Goal: Task Accomplishment & Management: Manage account settings

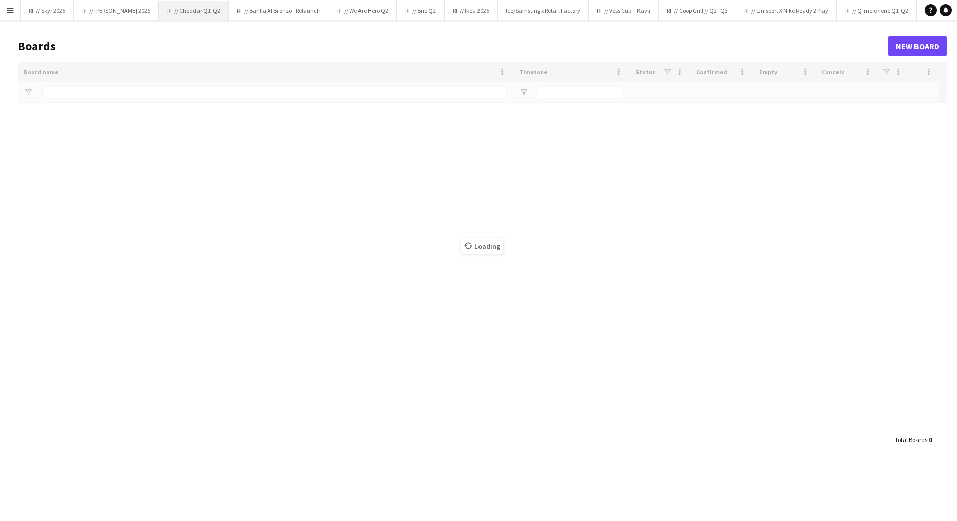
type input "**"
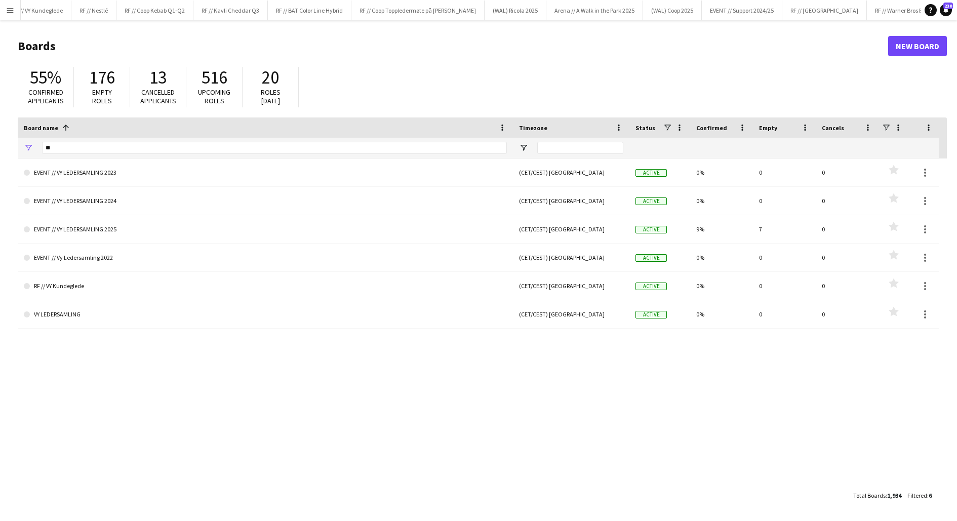
scroll to position [0, 973]
click at [870, 8] on button "RF // Warner Bros Event Close" at bounding box center [897, 11] width 75 height 20
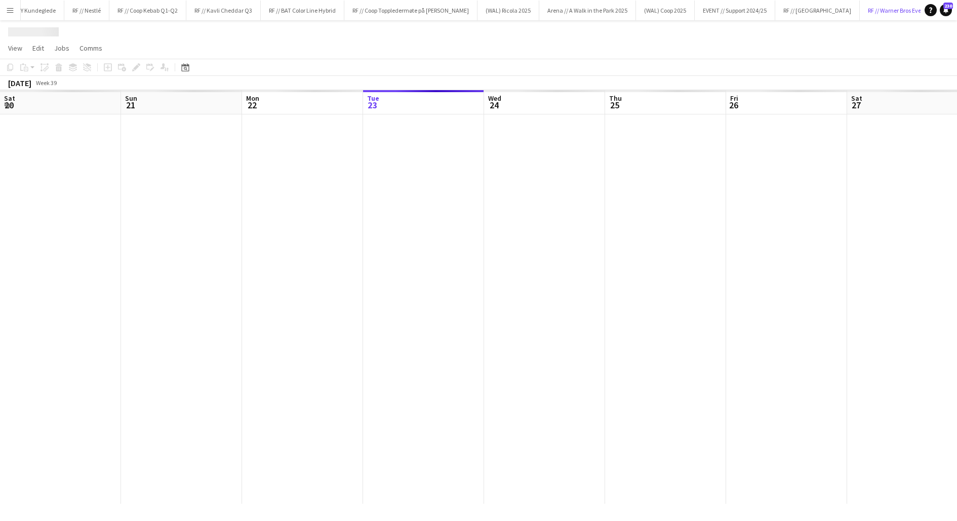
scroll to position [0, 242]
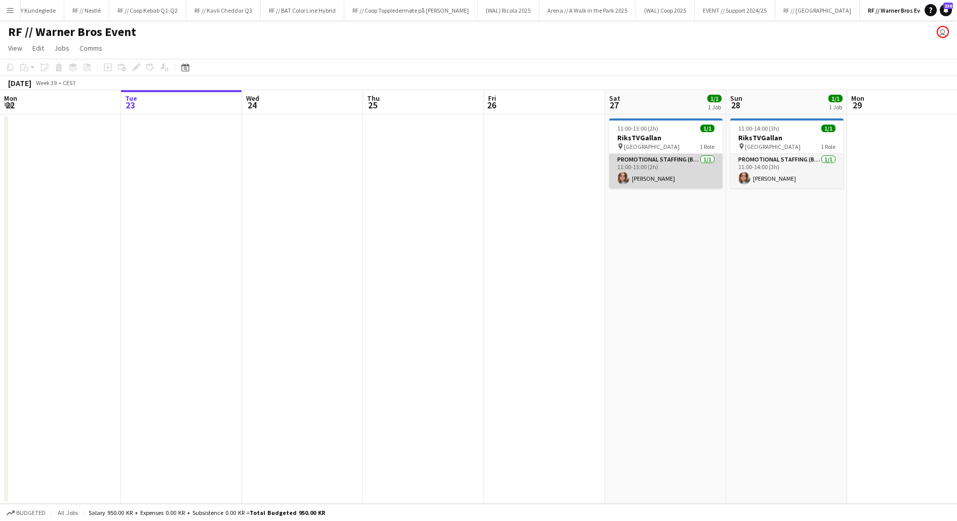
click at [660, 174] on app-card-role "Promotional Staffing (Brand Ambassadors) [DATE] 11:00-13:00 (2h) [PERSON_NAME]" at bounding box center [665, 171] width 113 height 34
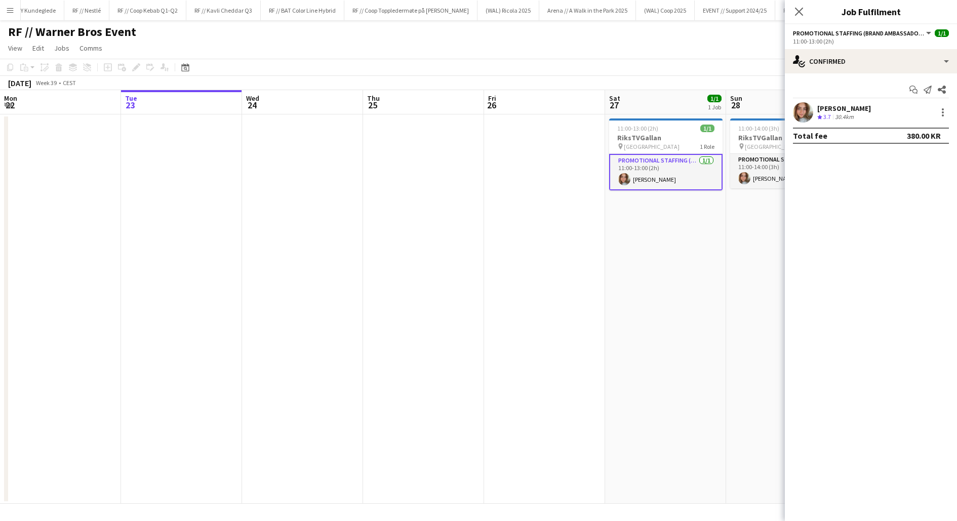
click at [811, 116] on app-user-avatar at bounding box center [803, 112] width 20 height 20
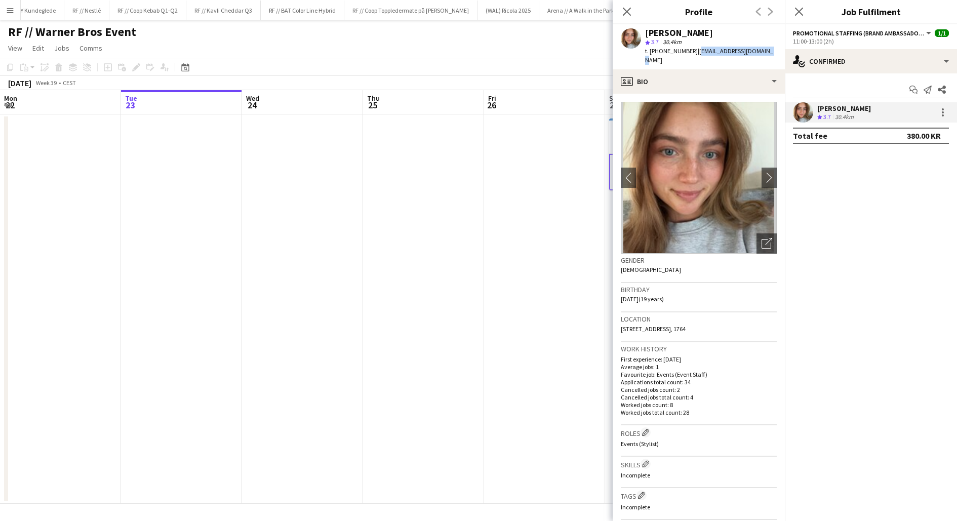
drag, startPoint x: 751, startPoint y: 52, endPoint x: 687, endPoint y: 50, distance: 63.8
click at [687, 50] on div "[PERSON_NAME] star 3.7 30.4km t. [PHONE_NUMBER] | [PERSON_NAME][EMAIL_ADDRESS][…" at bounding box center [698, 46] width 172 height 45
copy span "[EMAIL_ADDRESS][DOMAIN_NAME]"
click at [497, 266] on app-date-cell at bounding box center [544, 308] width 121 height 389
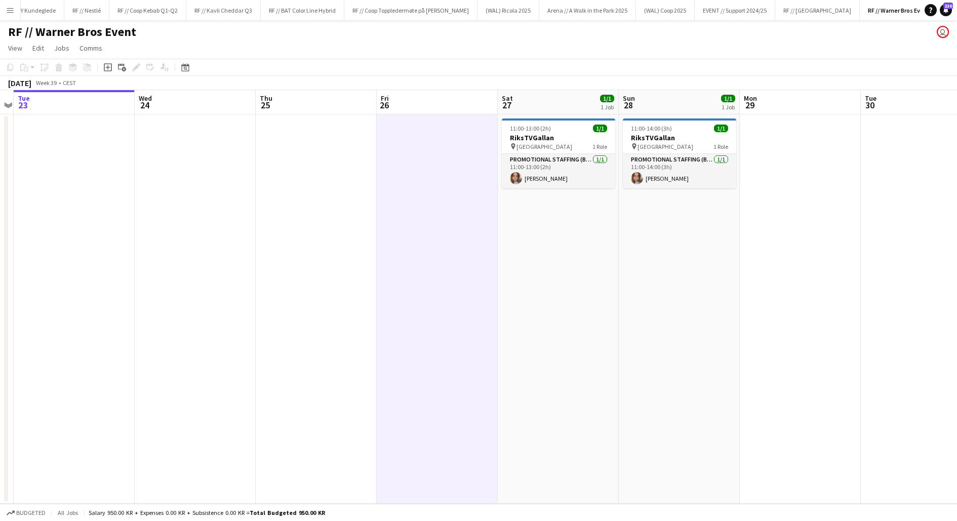
scroll to position [0, 364]
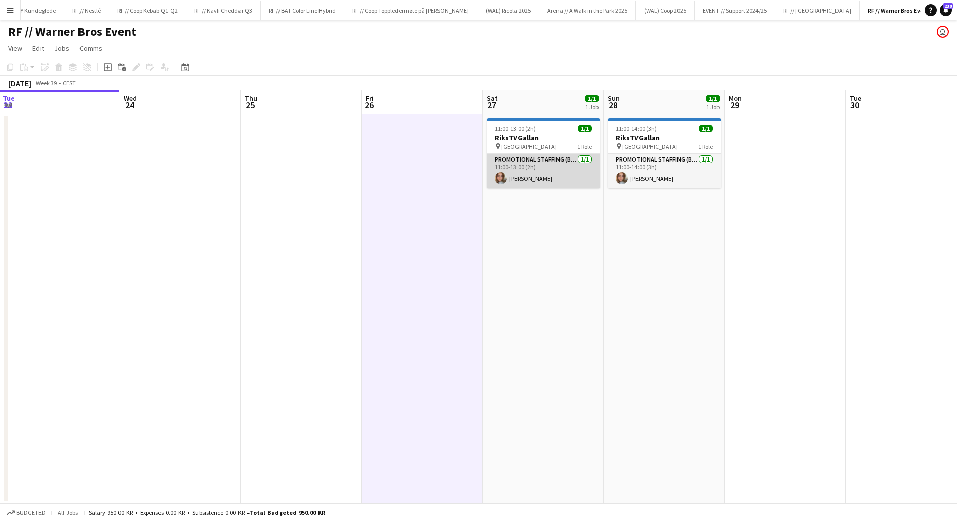
click at [518, 174] on app-card-role "Promotional Staffing (Brand Ambassadors) [DATE] 11:00-13:00 (2h) [PERSON_NAME]" at bounding box center [542, 171] width 113 height 34
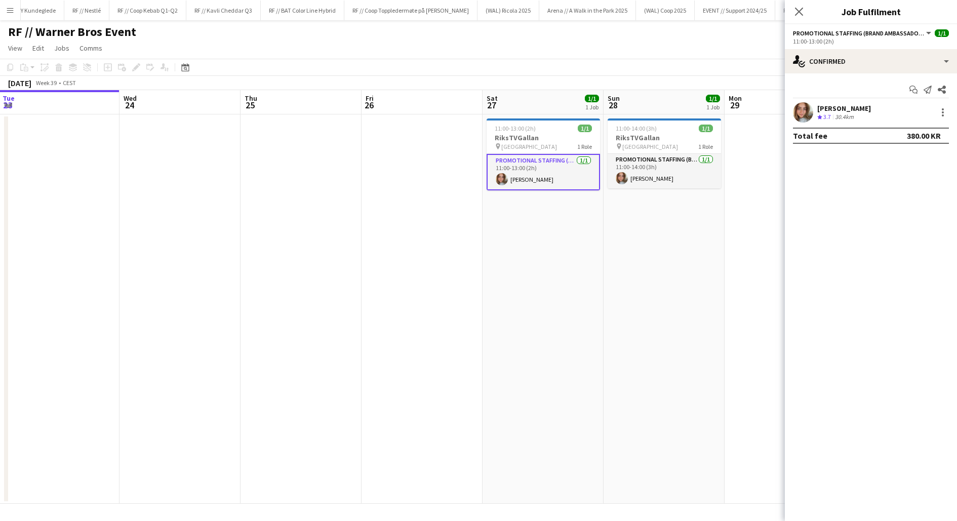
click at [844, 113] on div "30.4km" at bounding box center [844, 117] width 23 height 9
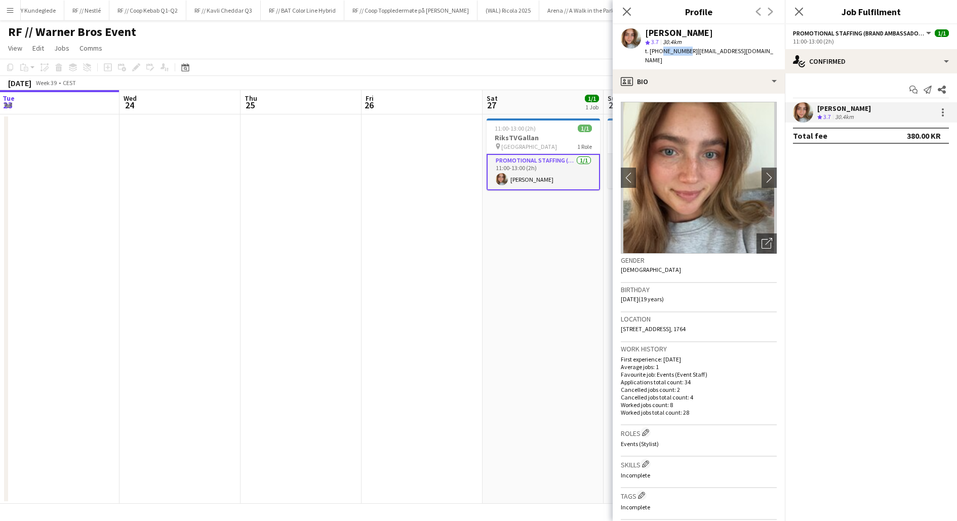
drag, startPoint x: 682, startPoint y: 50, endPoint x: 659, endPoint y: 51, distance: 23.3
click at [659, 51] on span "t. [PHONE_NUMBER]" at bounding box center [671, 51] width 53 height 8
copy span "91315953"
click at [581, 254] on app-date-cell "11:00-13:00 (2h) 1/1 RiksTVGallan pin Fredrikstad Quality Resort 1 Role Promoti…" at bounding box center [542, 308] width 121 height 389
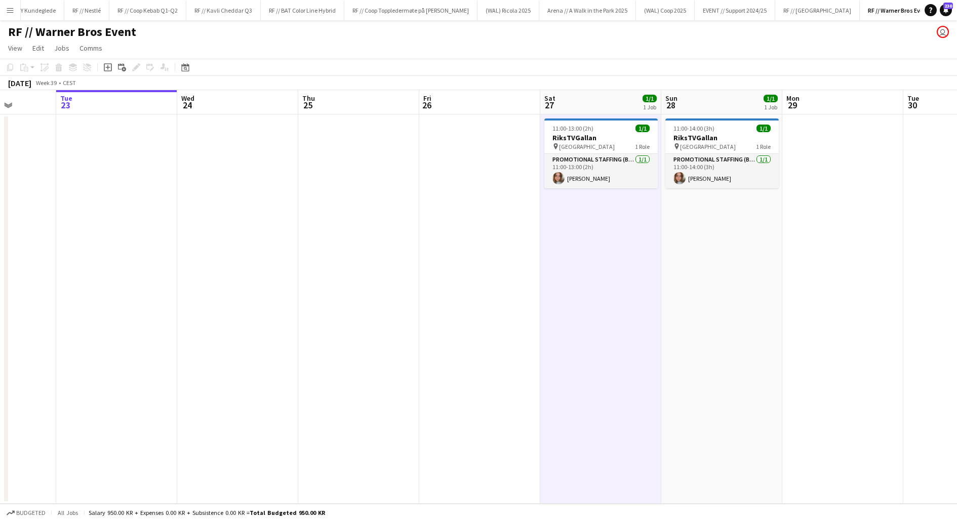
scroll to position [0, 312]
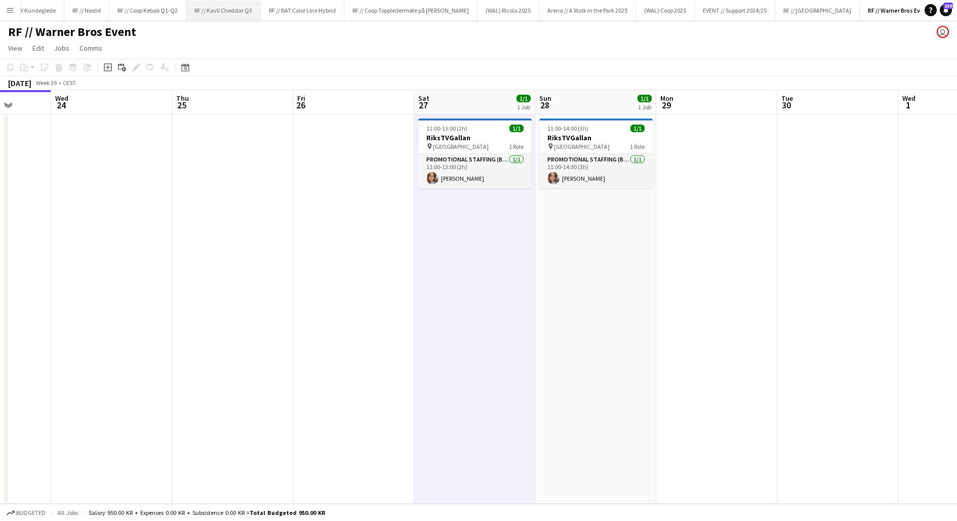
click at [217, 13] on button "RF // Kavli Cheddar Q3 Close" at bounding box center [223, 11] width 74 height 20
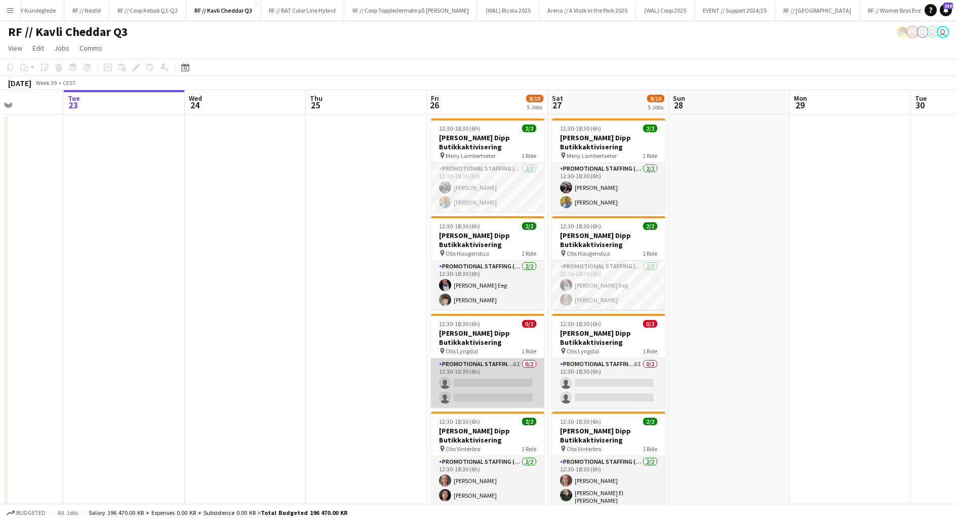
click at [499, 377] on app-card-role "Promotional Staffing (Promotional Staff) 6I 0/2 12:30-18:30 (6h) single-neutral…" at bounding box center [487, 382] width 113 height 49
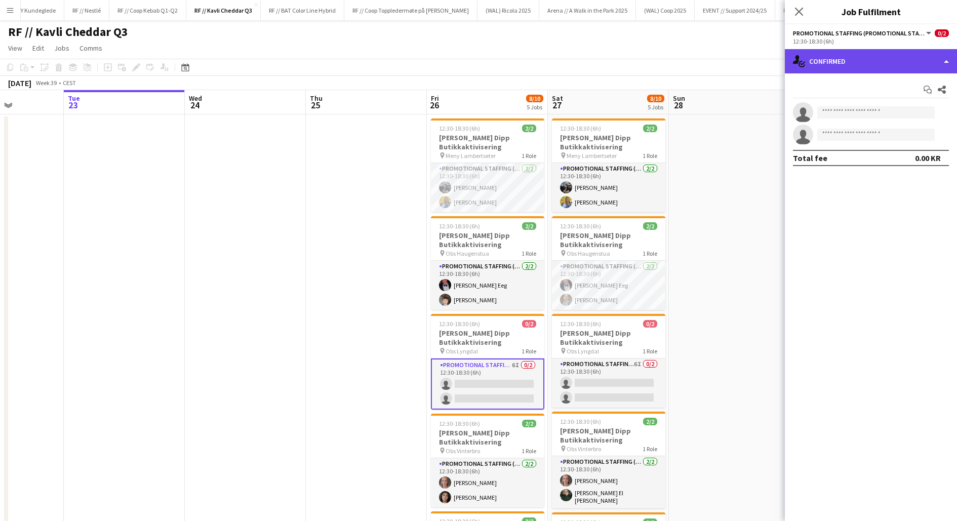
click at [834, 55] on div "single-neutral-actions-check-2 Confirmed" at bounding box center [871, 61] width 172 height 24
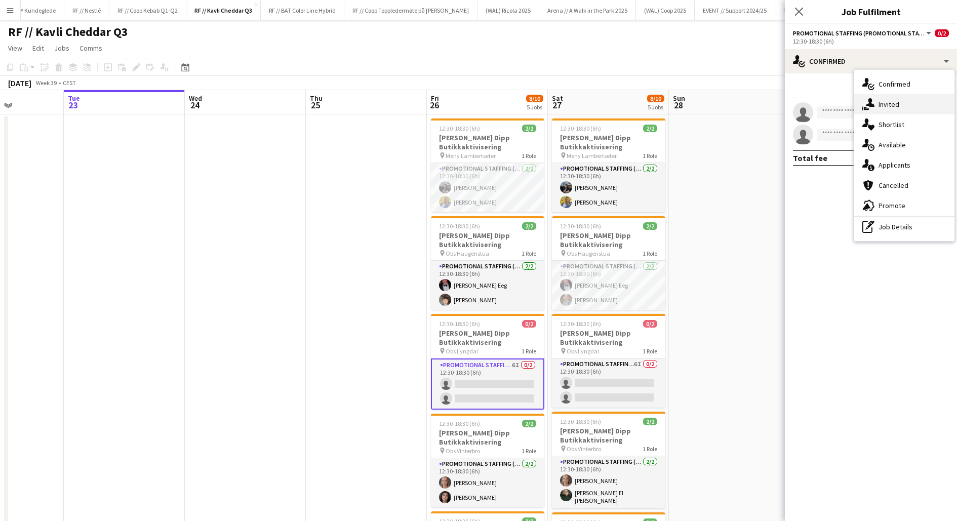
click at [886, 106] on span "Invited" at bounding box center [888, 104] width 21 height 9
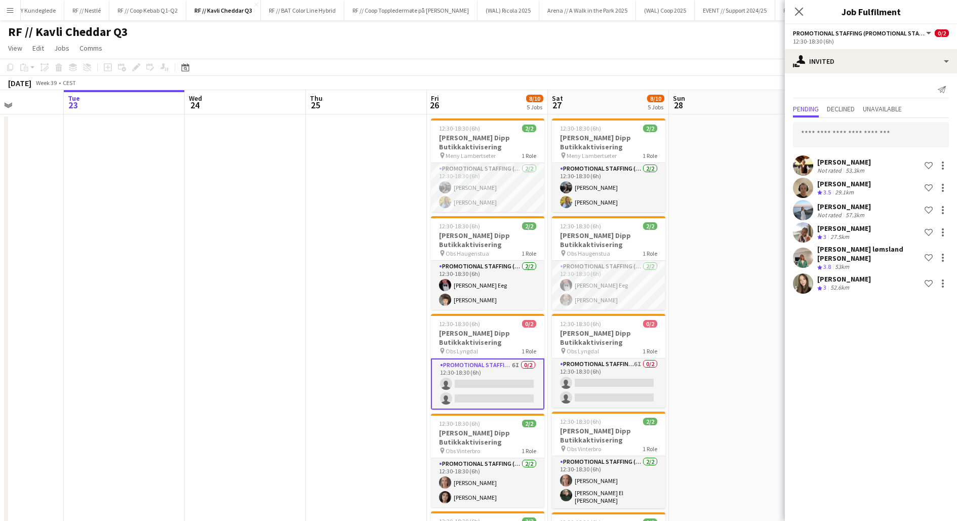
click at [810, 276] on app-user-avatar at bounding box center [803, 283] width 20 height 20
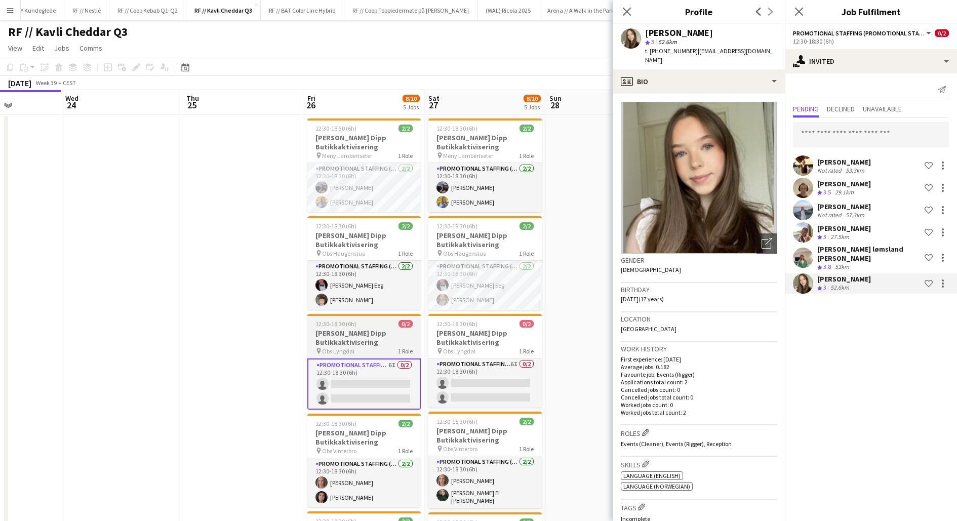
scroll to position [0, 309]
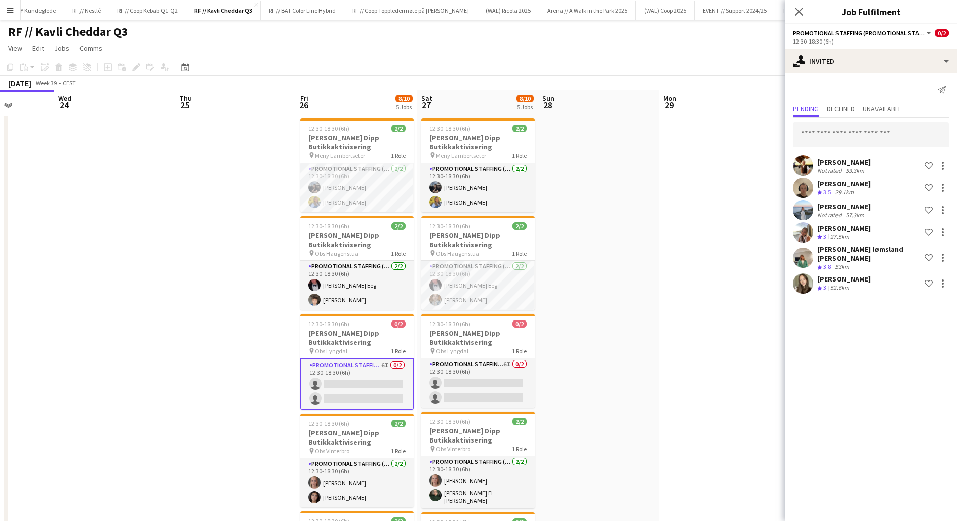
click at [810, 166] on app-user-avatar at bounding box center [803, 165] width 20 height 20
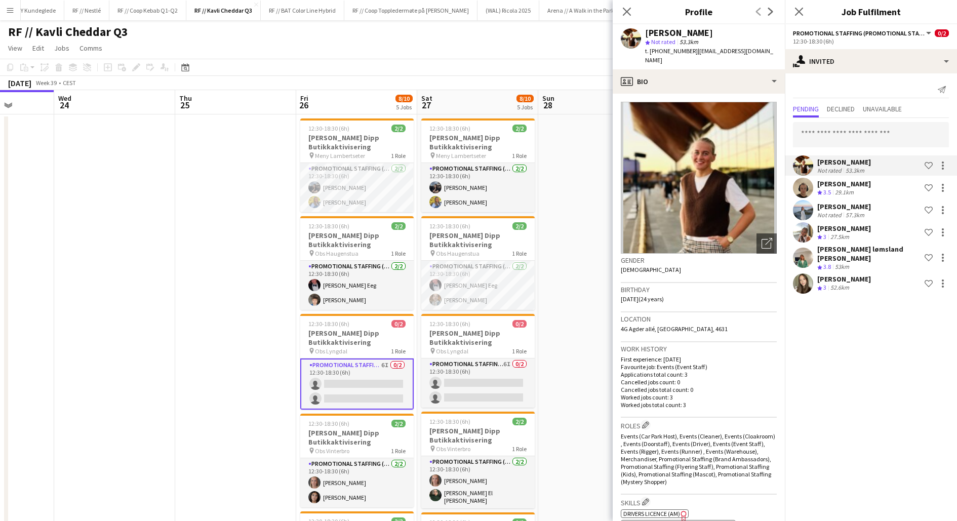
click at [805, 273] on app-user-avatar at bounding box center [803, 283] width 20 height 20
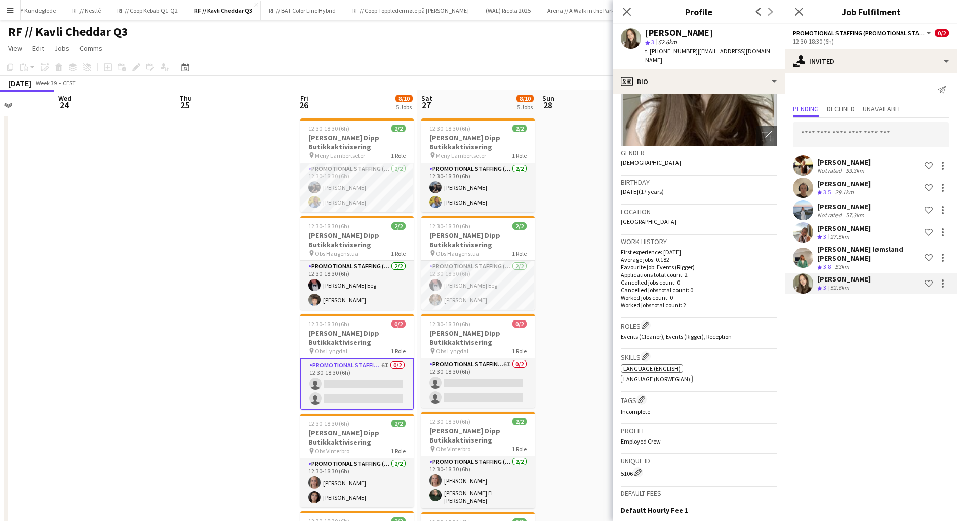
scroll to position [0, 0]
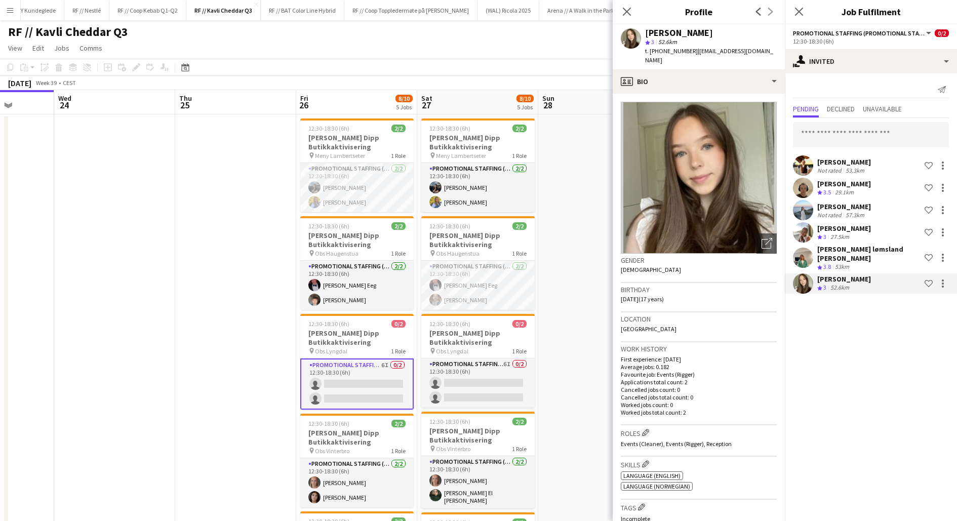
click at [561, 324] on app-date-cell at bounding box center [598, 419] width 121 height 611
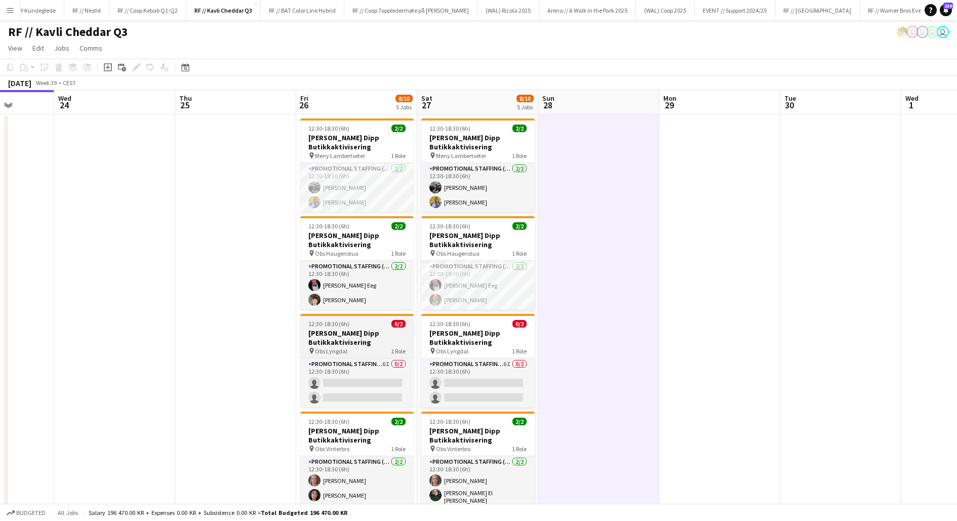
click at [356, 344] on h3 "[PERSON_NAME] Dipp Butikkaktivisering" at bounding box center [356, 338] width 113 height 18
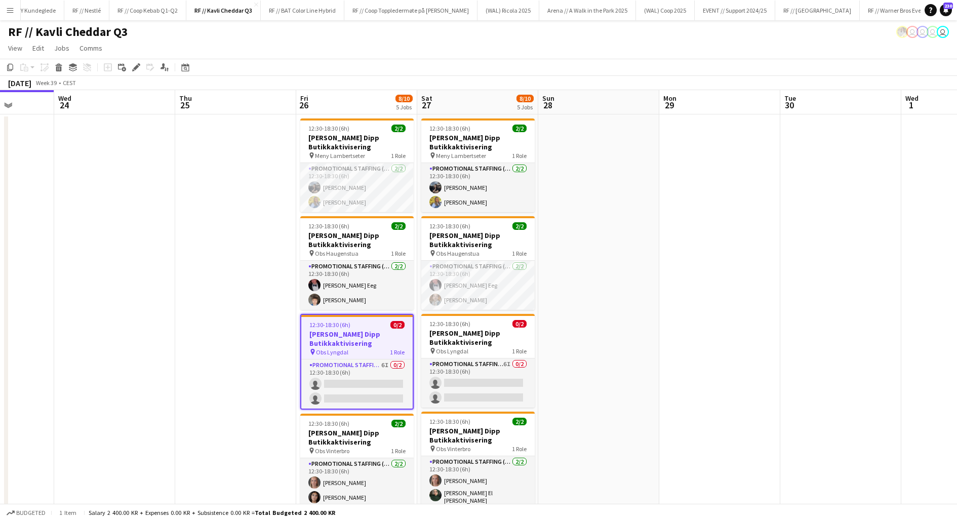
click at [261, 304] on app-date-cell at bounding box center [235, 419] width 121 height 611
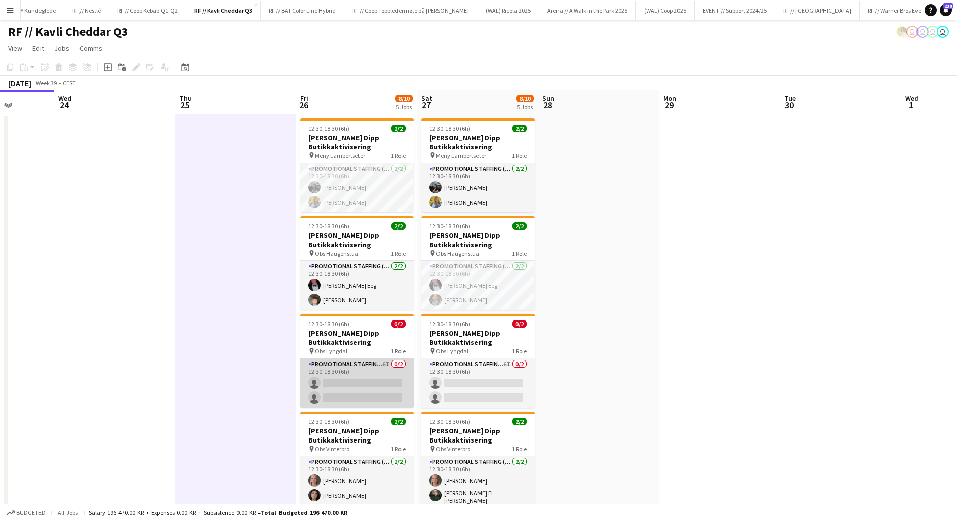
click at [333, 375] on app-card-role "Promotional Staffing (Promotional Staff) 6I 0/2 12:30-18:30 (6h) single-neutral…" at bounding box center [356, 382] width 113 height 49
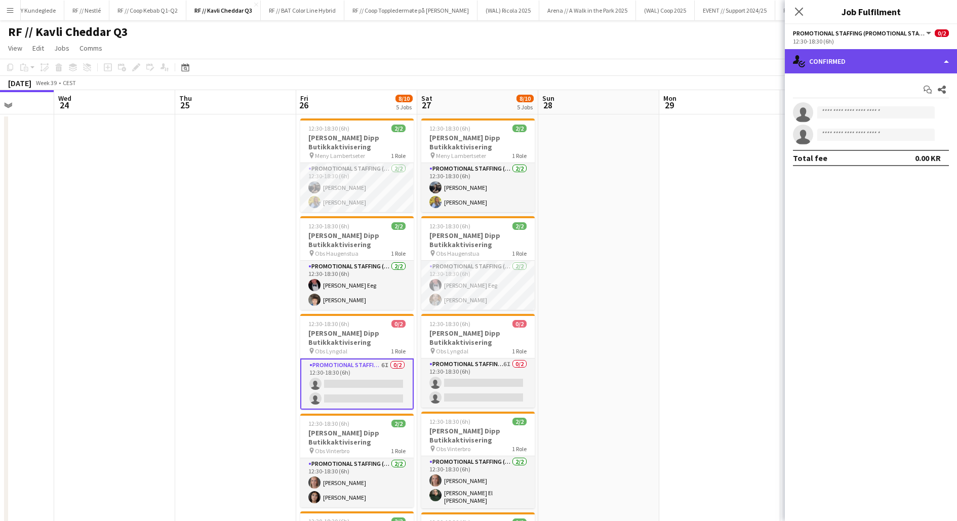
click at [826, 70] on div "single-neutral-actions-check-2 Confirmed" at bounding box center [871, 61] width 172 height 24
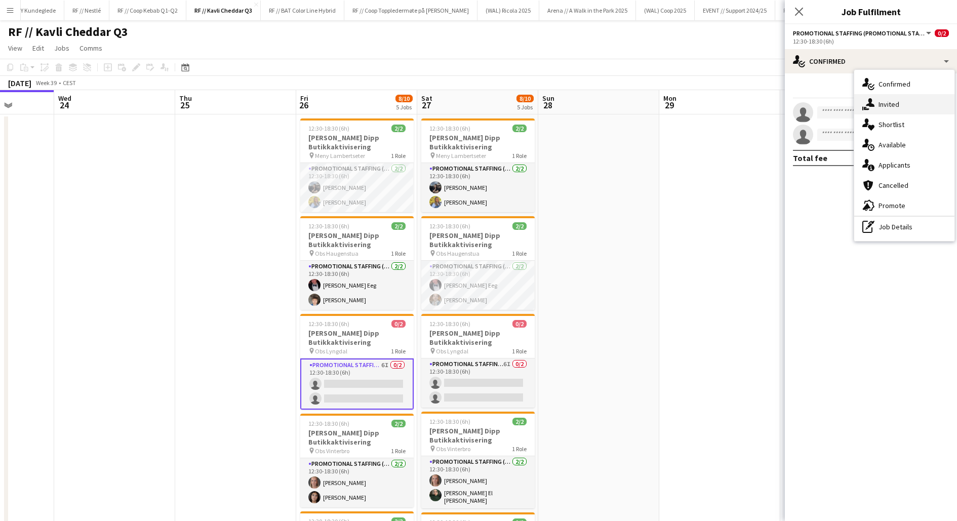
click at [890, 96] on div "single-neutral-actions-share-1 Invited" at bounding box center [904, 104] width 100 height 20
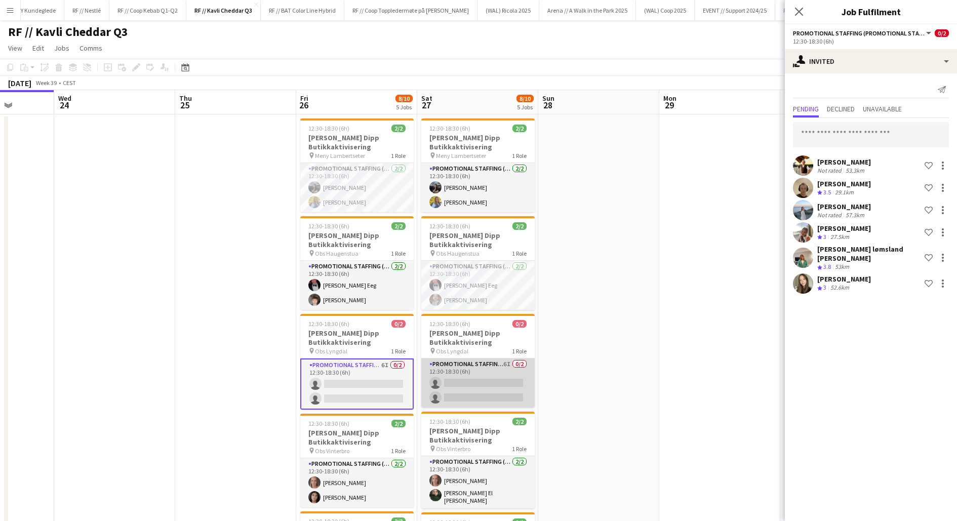
click at [493, 384] on app-card-role "Promotional Staffing (Promotional Staff) 6I 0/2 12:30-18:30 (6h) single-neutral…" at bounding box center [477, 382] width 113 height 49
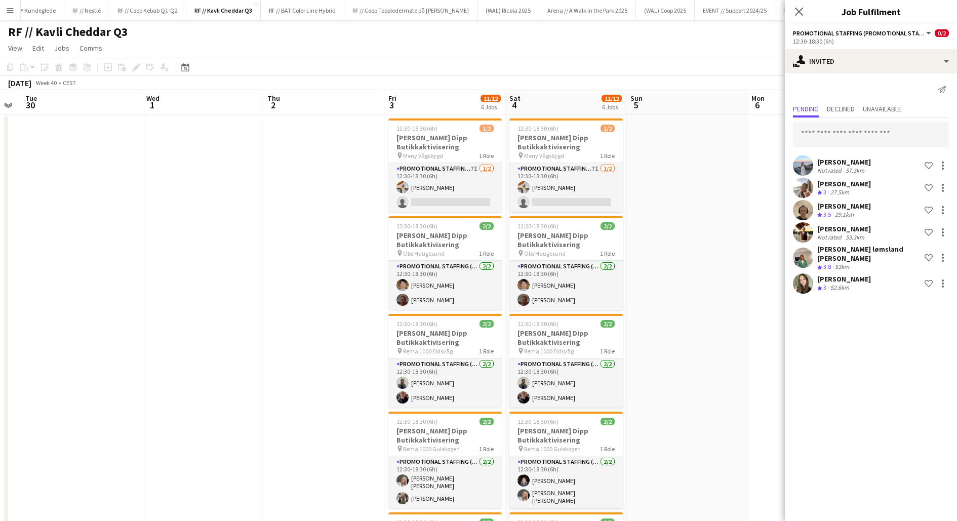
scroll to position [0, 355]
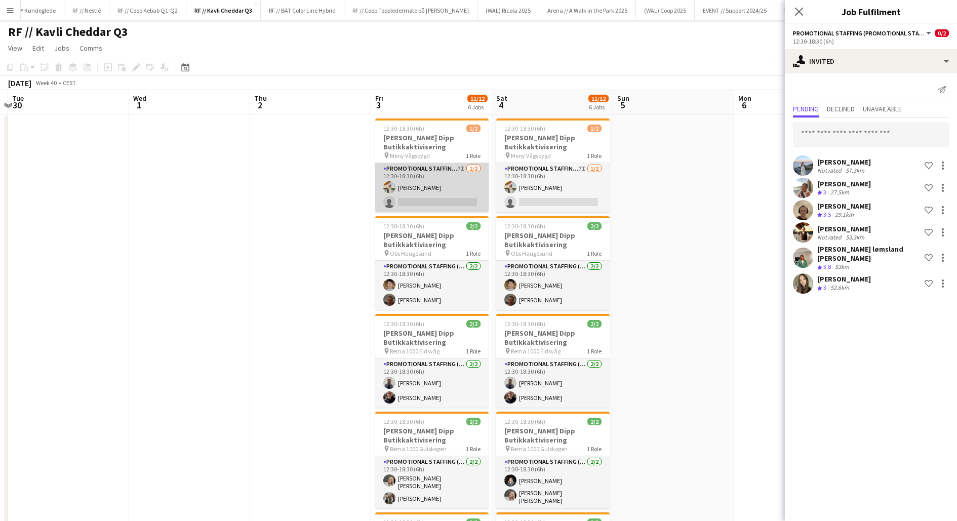
click at [435, 190] on app-card-role "Promotional Staffing (Promotional Staff) 7I [DATE] 12:30-18:30 (6h) [PERSON_NAM…" at bounding box center [431, 187] width 113 height 49
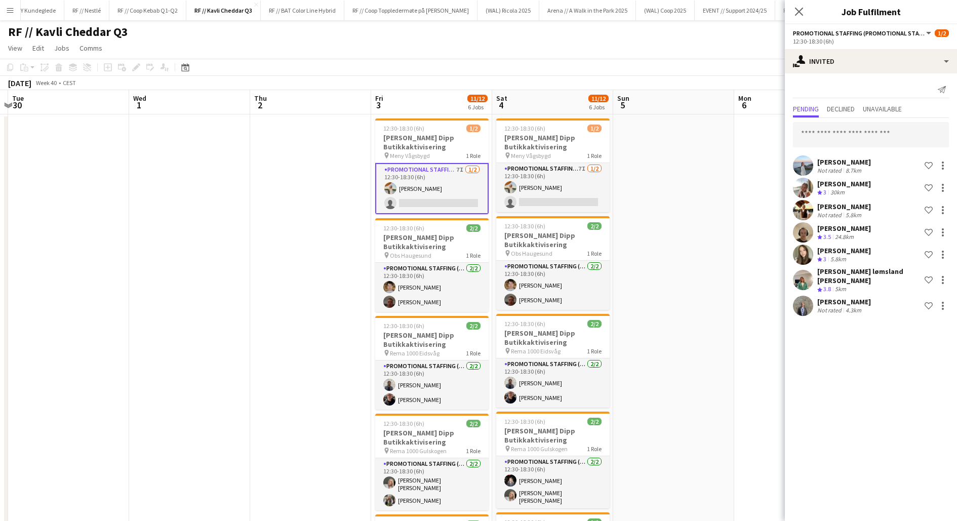
click at [805, 300] on app-user-avatar at bounding box center [803, 306] width 20 height 20
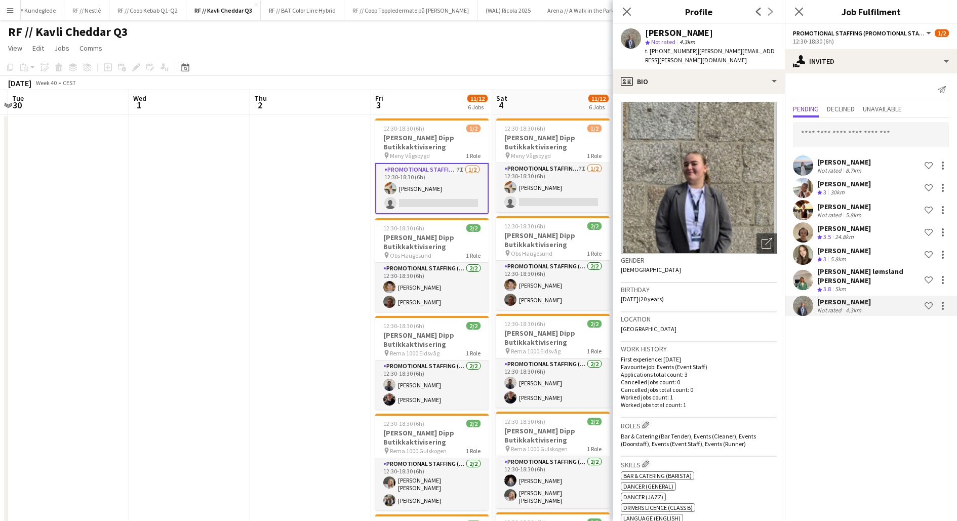
click at [805, 300] on app-user-avatar at bounding box center [803, 306] width 20 height 20
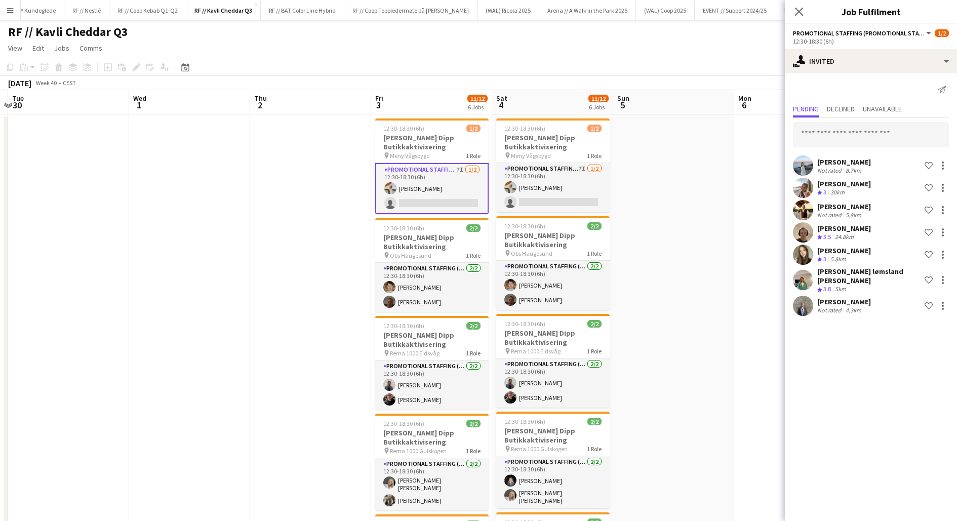
click at [798, 298] on app-user-avatar at bounding box center [803, 306] width 20 height 20
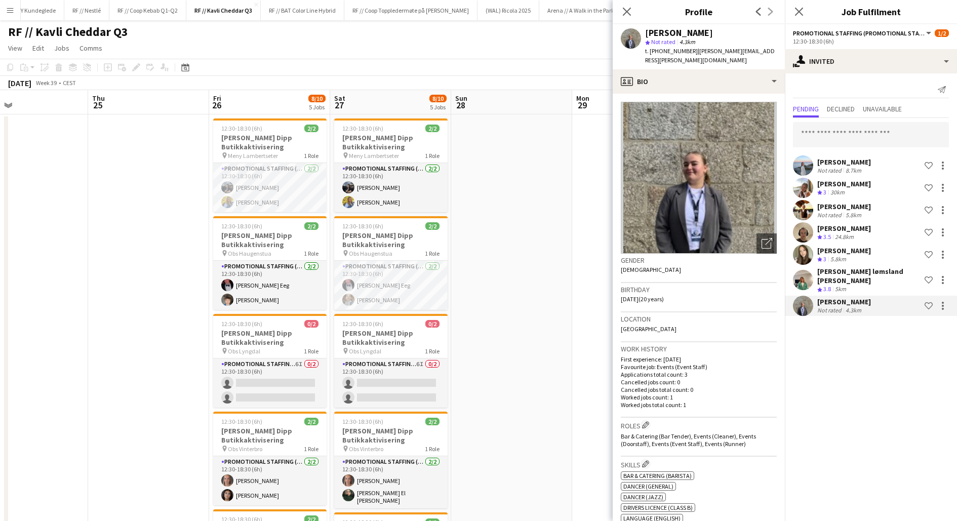
scroll to position [0, 266]
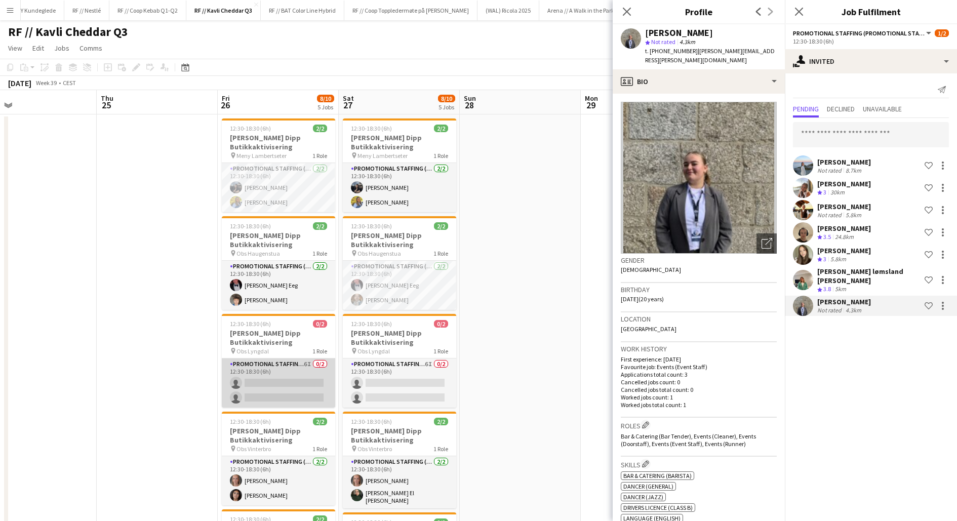
click at [280, 391] on app-card-role "Promotional Staffing (Promotional Staff) 6I 0/2 12:30-18:30 (6h) single-neutral…" at bounding box center [278, 382] width 113 height 49
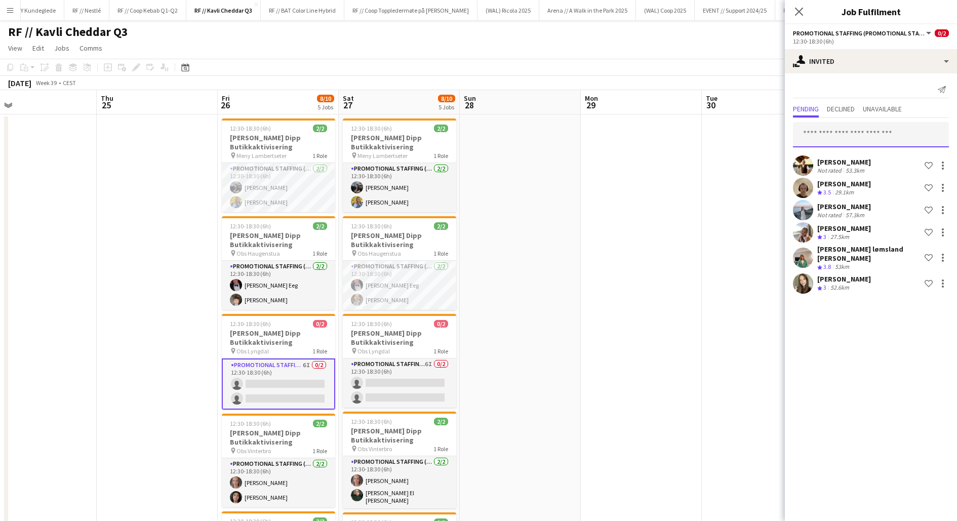
click at [835, 136] on input "text" at bounding box center [871, 134] width 156 height 25
type input "**********"
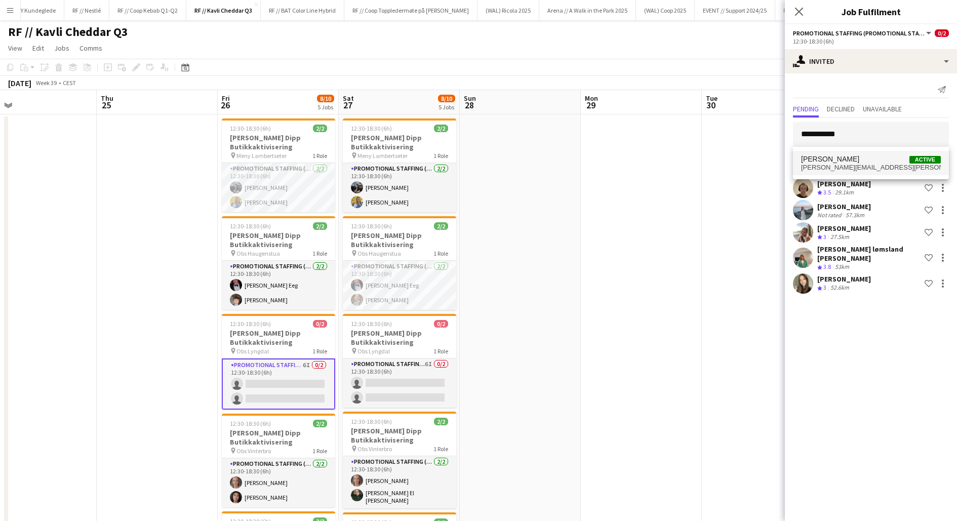
click at [851, 160] on span "[PERSON_NAME]" at bounding box center [830, 159] width 58 height 9
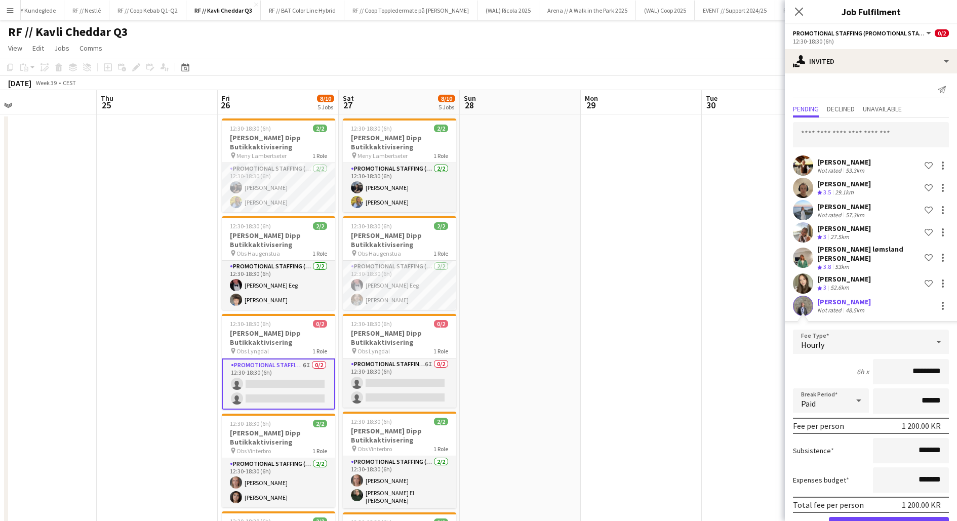
scroll to position [27, 0]
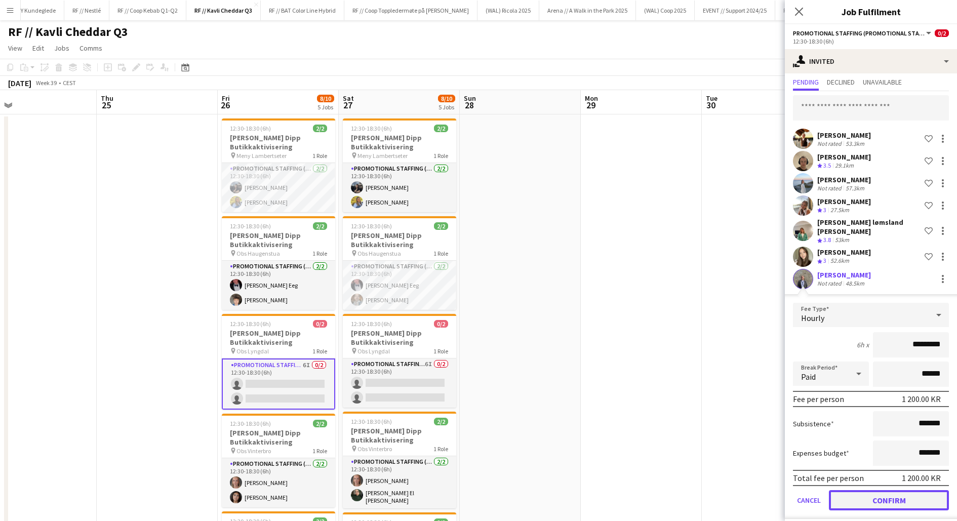
click at [882, 493] on button "Confirm" at bounding box center [889, 500] width 120 height 20
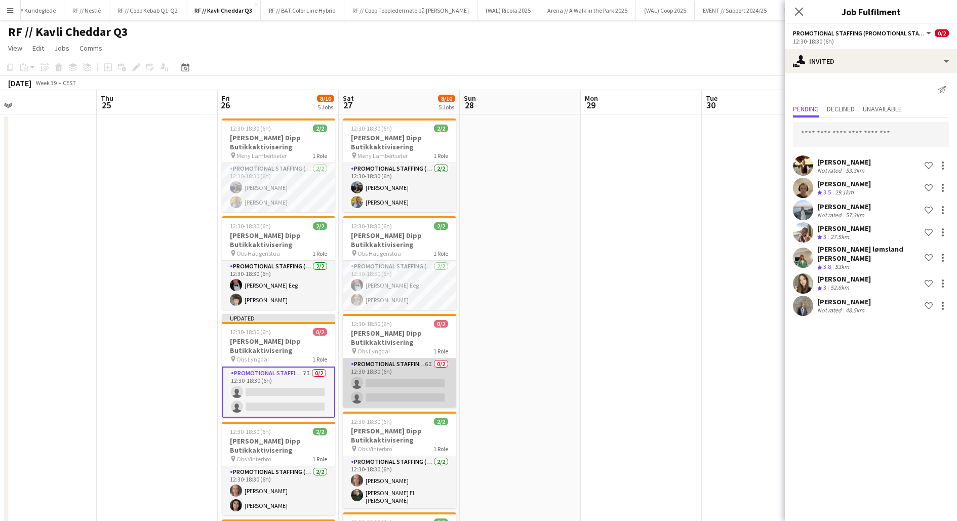
click at [414, 389] on app-card-role "Promotional Staffing (Promotional Staff) 6I 0/2 12:30-18:30 (6h) single-neutral…" at bounding box center [399, 382] width 113 height 49
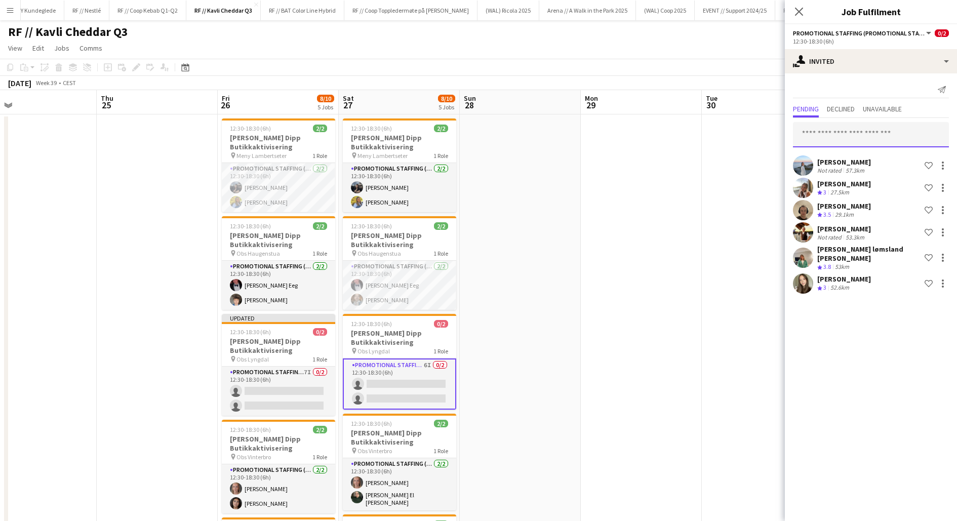
click at [848, 136] on input "text" at bounding box center [871, 134] width 156 height 25
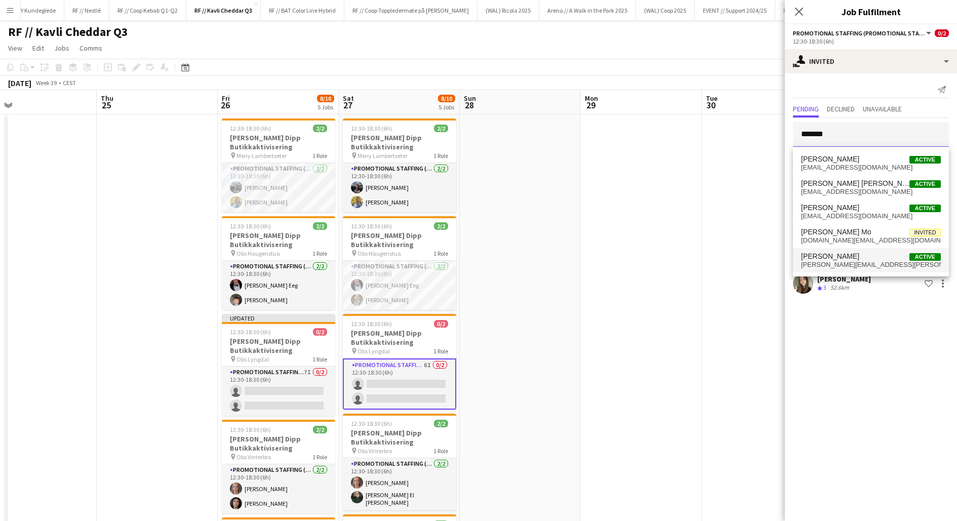
type input "******"
click at [856, 265] on span "[PERSON_NAME][EMAIL_ADDRESS][PERSON_NAME][DOMAIN_NAME]" at bounding box center [871, 265] width 140 height 8
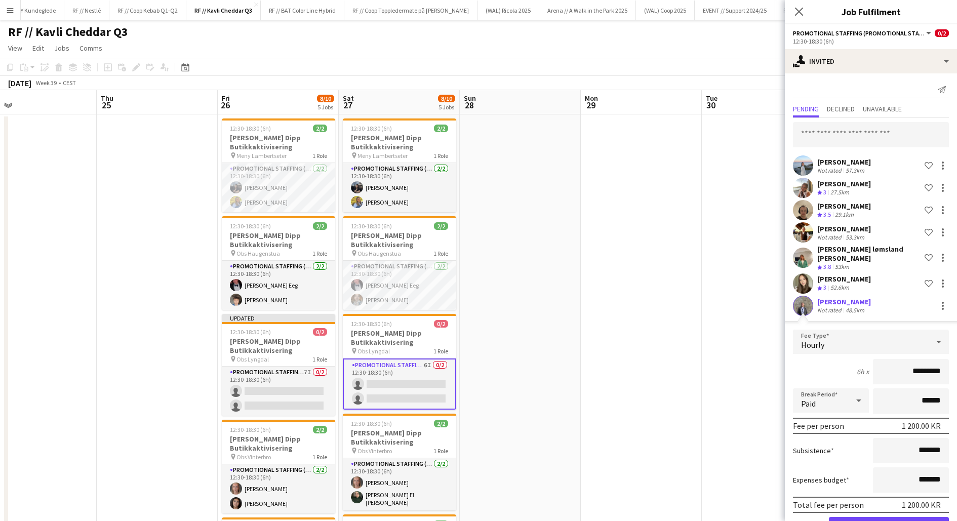
scroll to position [27, 0]
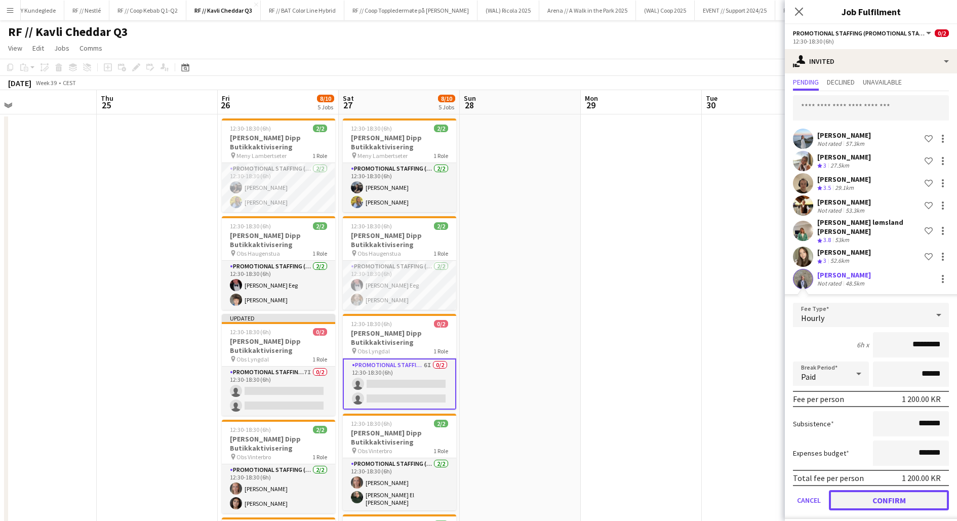
click at [876, 496] on button "Confirm" at bounding box center [889, 500] width 120 height 20
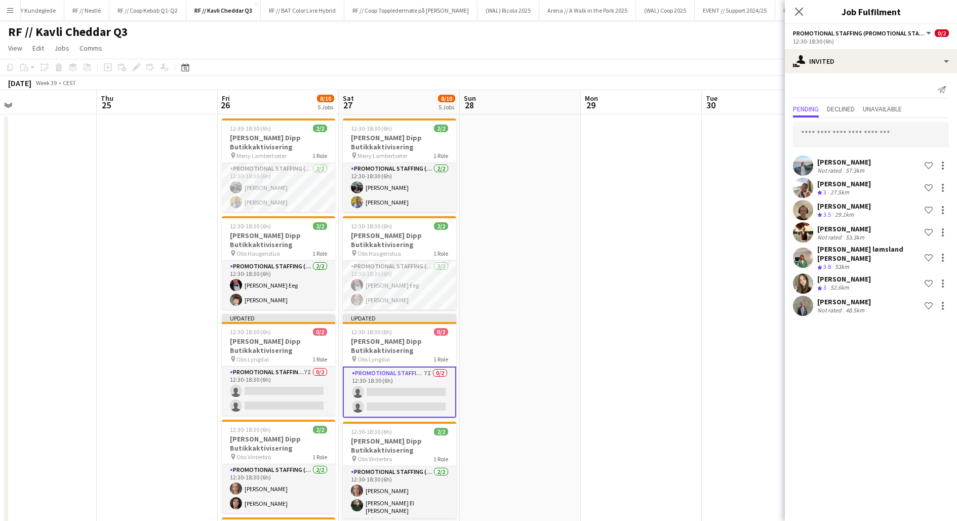
scroll to position [0, 0]
click at [653, 323] on app-date-cell at bounding box center [641, 419] width 121 height 611
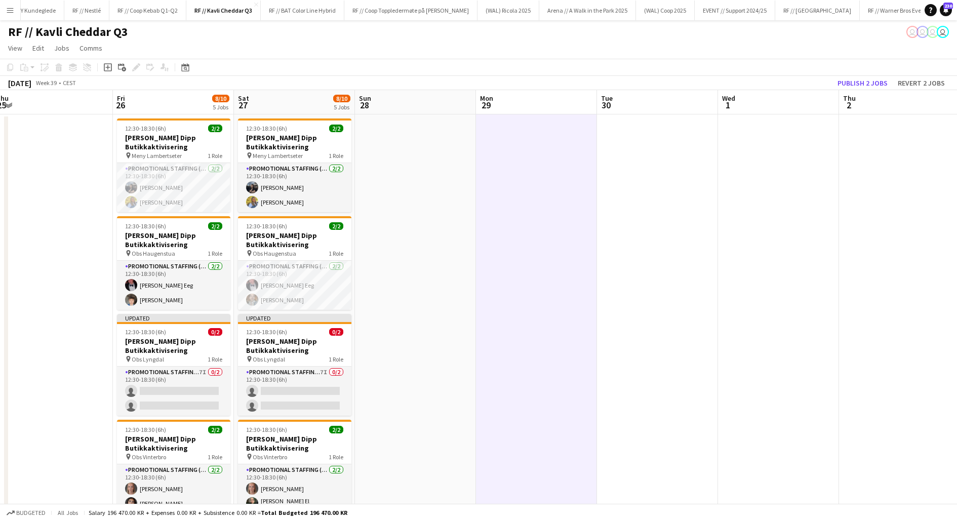
scroll to position [0, 380]
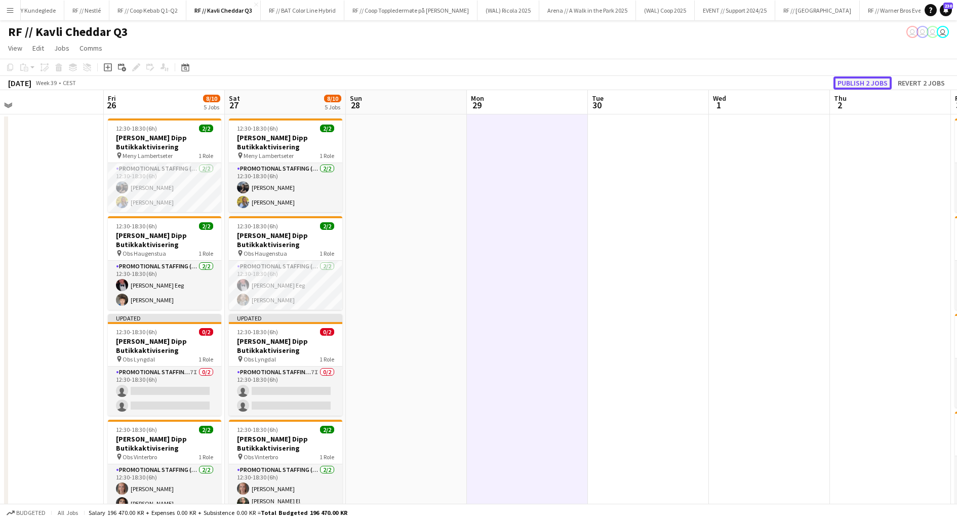
click at [867, 80] on button "Publish 2 jobs" at bounding box center [862, 82] width 58 height 13
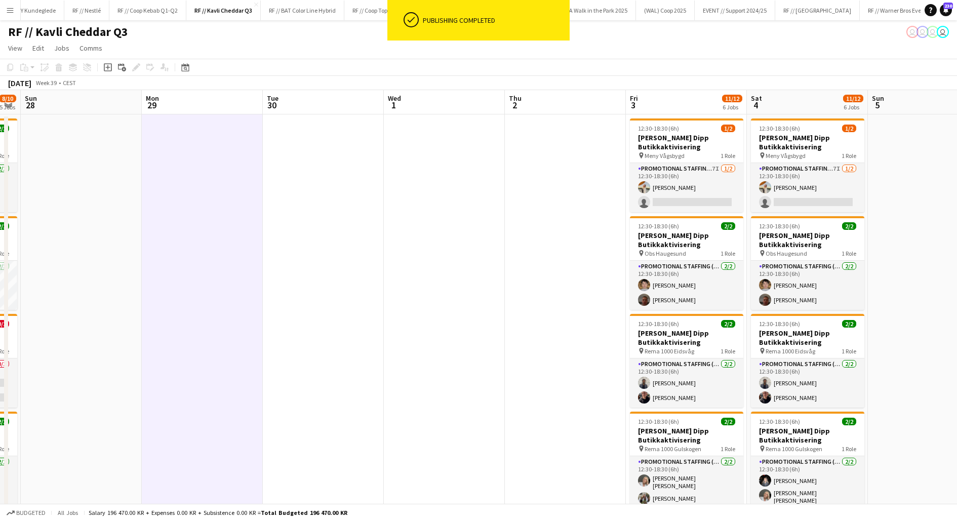
scroll to position [0, 339]
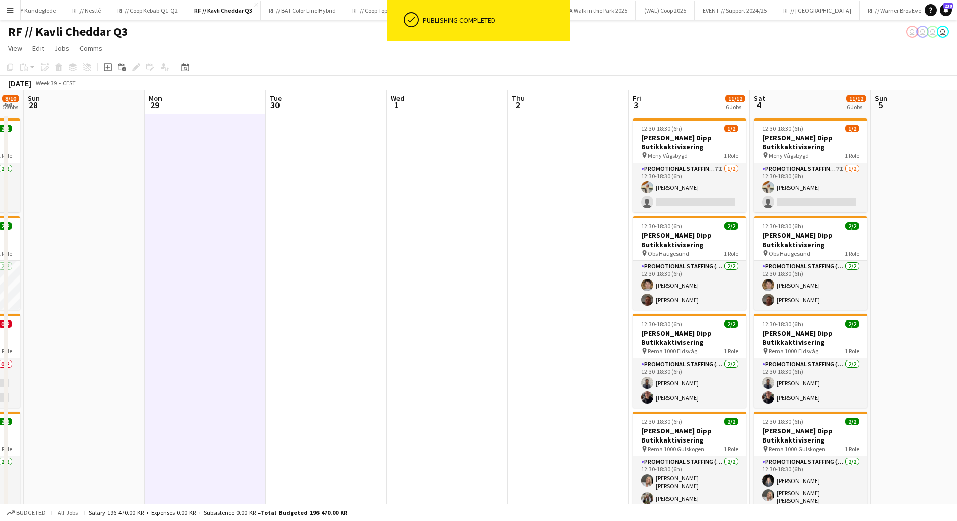
click at [577, 302] on app-date-cell at bounding box center [568, 419] width 121 height 611
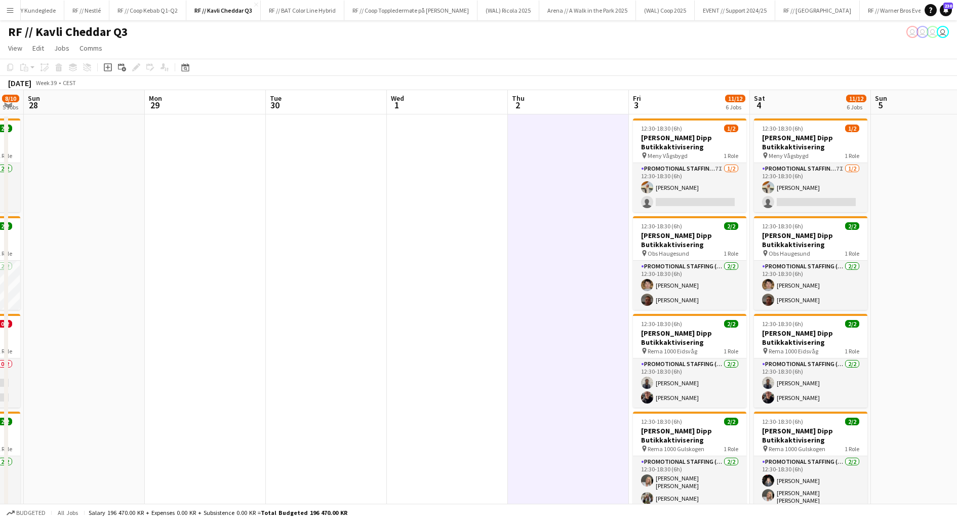
click at [402, 319] on app-date-cell at bounding box center [447, 419] width 121 height 611
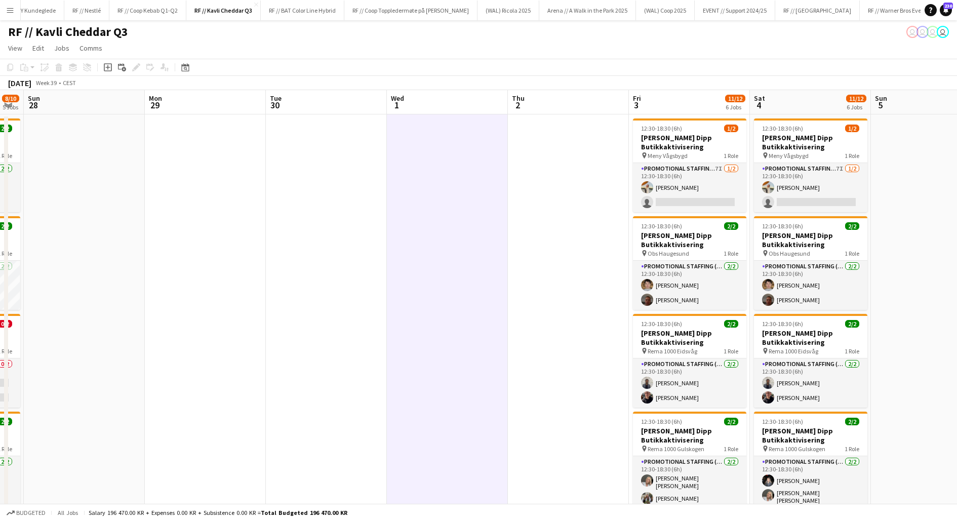
click at [402, 319] on app-date-cell at bounding box center [447, 419] width 121 height 611
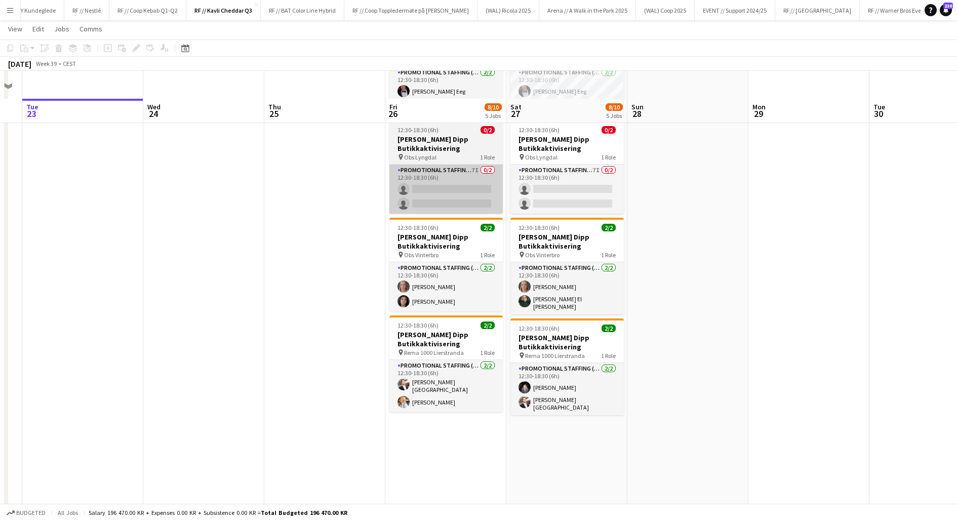
scroll to position [221, 0]
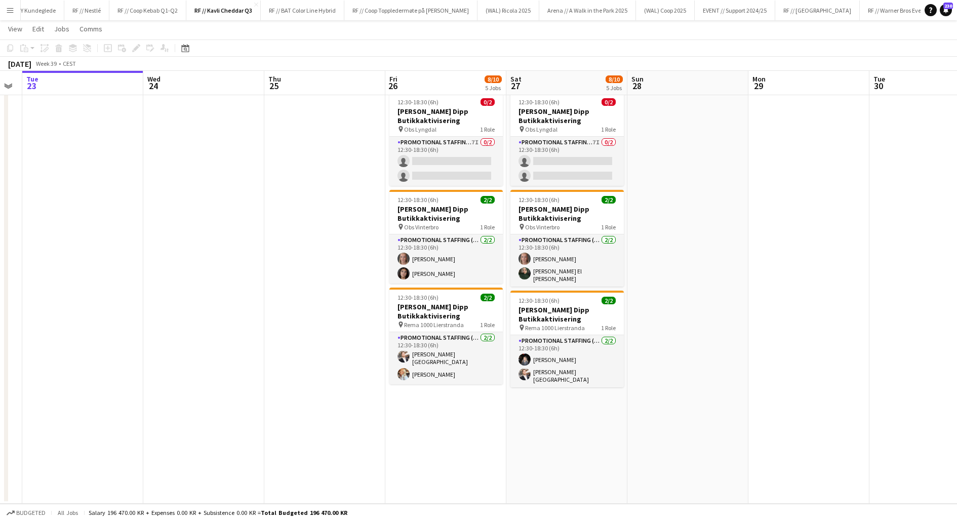
click at [341, 379] on app-date-cell at bounding box center [324, 198] width 121 height 611
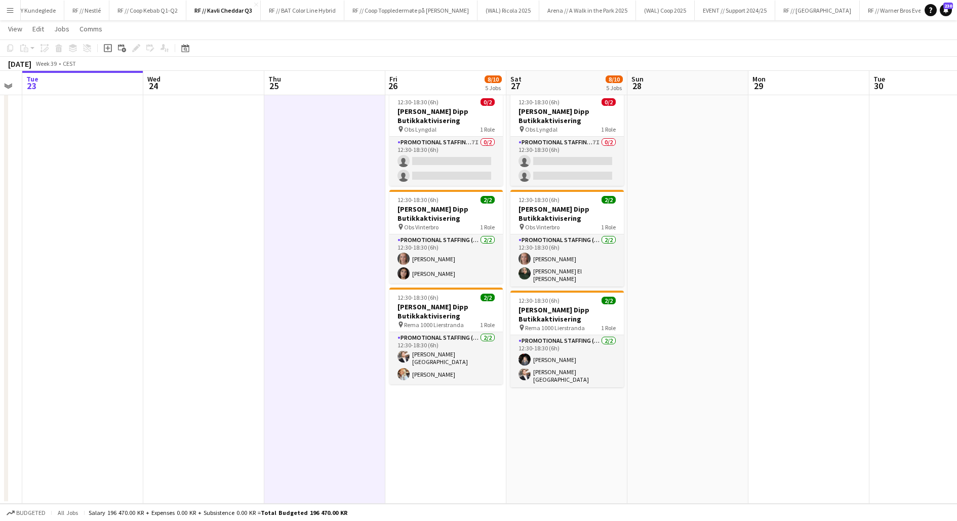
click at [341, 379] on app-date-cell at bounding box center [324, 198] width 121 height 611
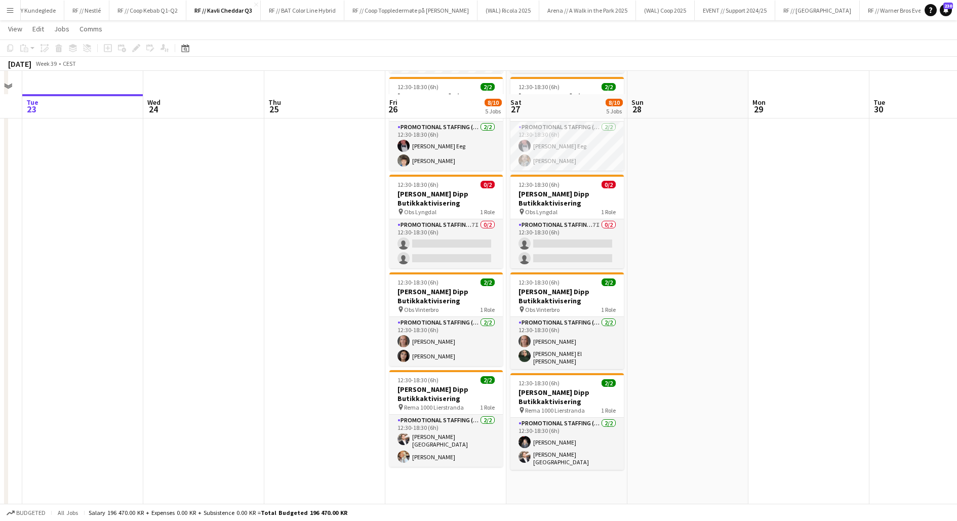
scroll to position [122, 0]
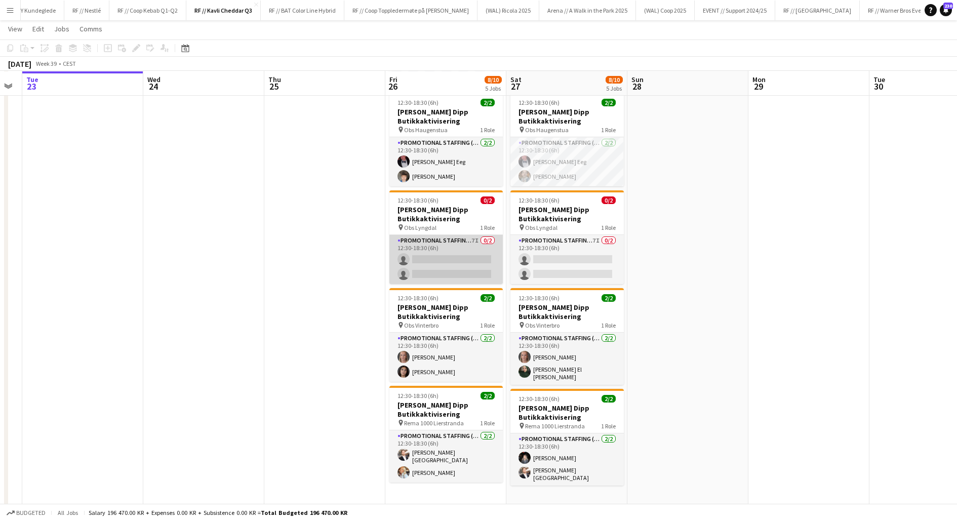
click at [437, 262] on app-card-role "Promotional Staffing (Promotional Staff) 7I 0/2 12:30-18:30 (6h) single-neutral…" at bounding box center [445, 259] width 113 height 49
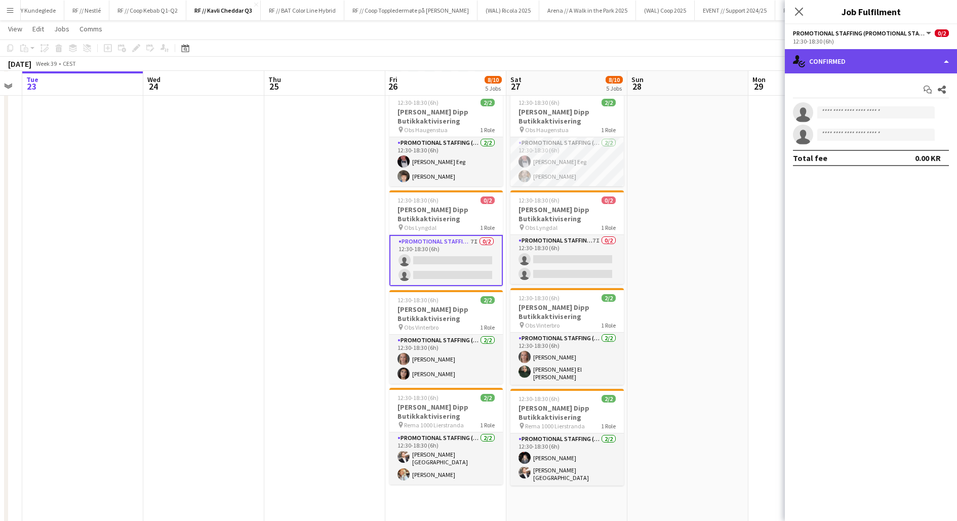
click at [832, 58] on div "single-neutral-actions-check-2 Confirmed" at bounding box center [871, 61] width 172 height 24
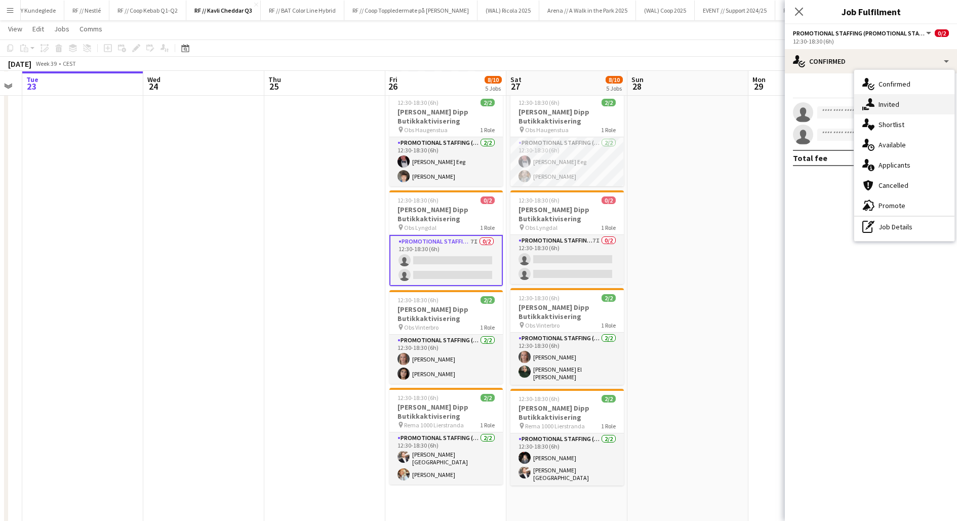
click at [884, 101] on span "Invited" at bounding box center [888, 104] width 21 height 9
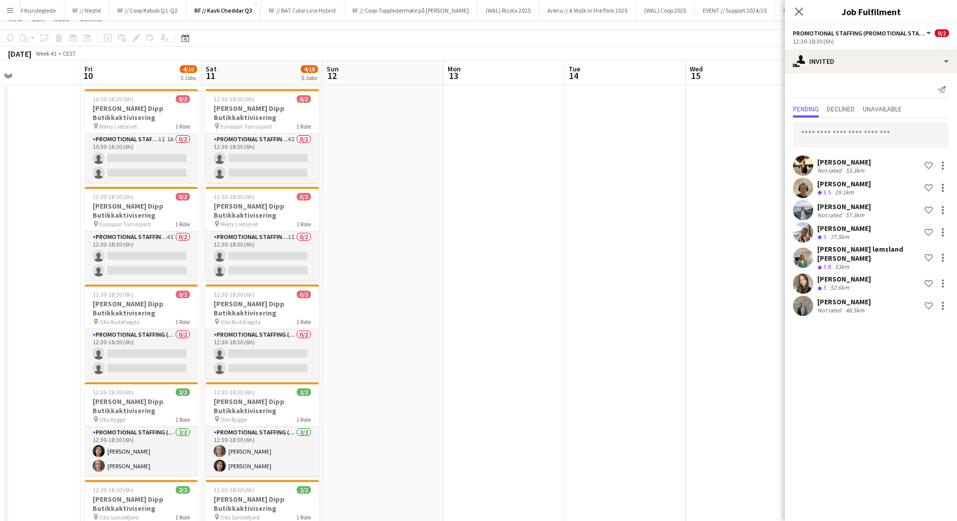
scroll to position [0, 0]
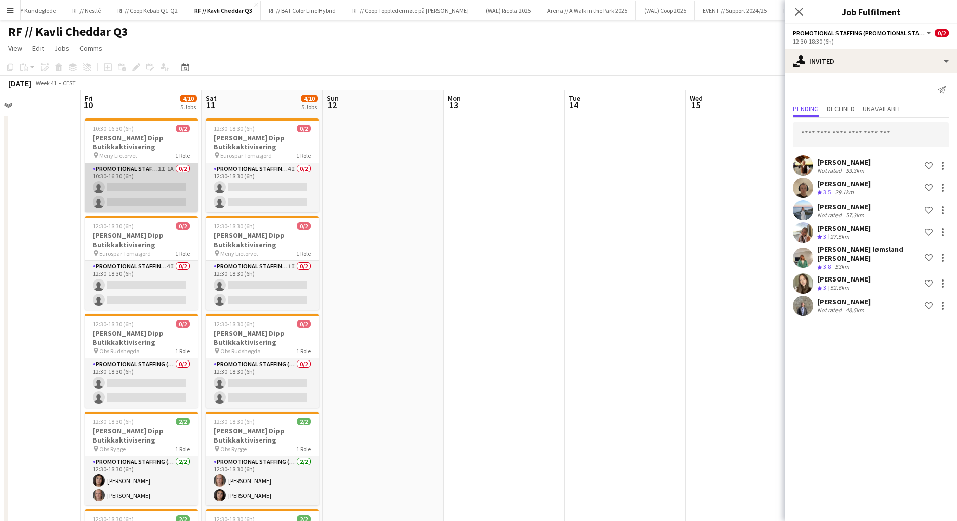
click at [139, 181] on app-card-role "Promotional Staffing (Promotional Staff) 1I 1A 0/2 10:30-16:30 (6h) single-neut…" at bounding box center [141, 187] width 113 height 49
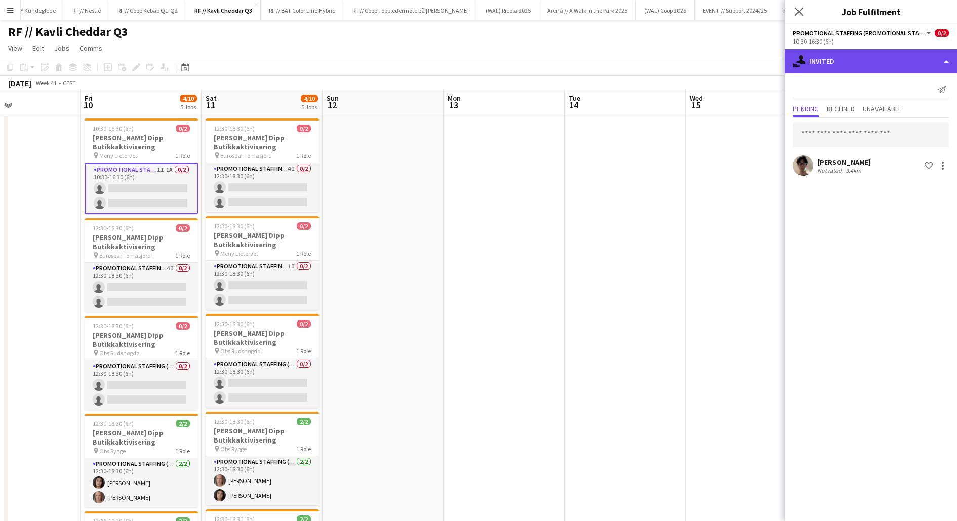
click at [848, 60] on div "single-neutral-actions-share-1 Invited" at bounding box center [871, 61] width 172 height 24
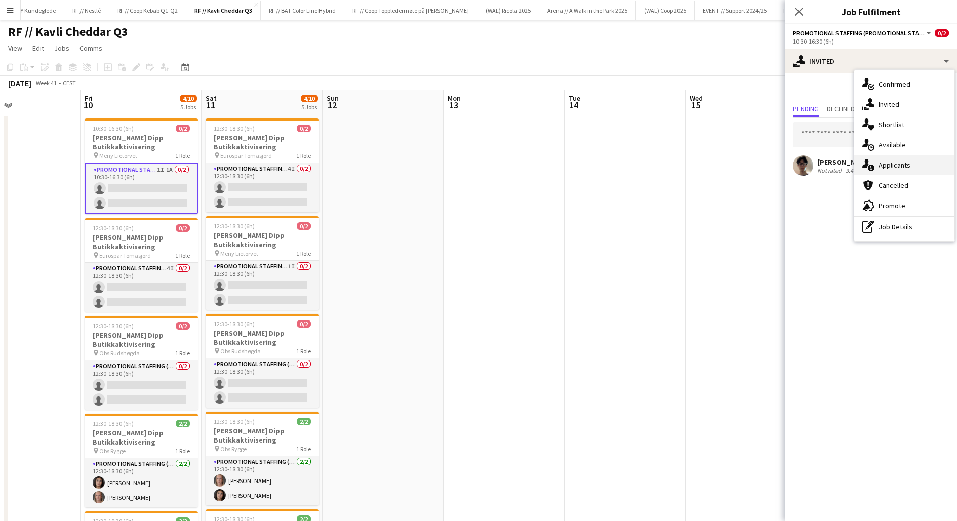
click at [893, 165] on span "Applicants" at bounding box center [894, 164] width 32 height 9
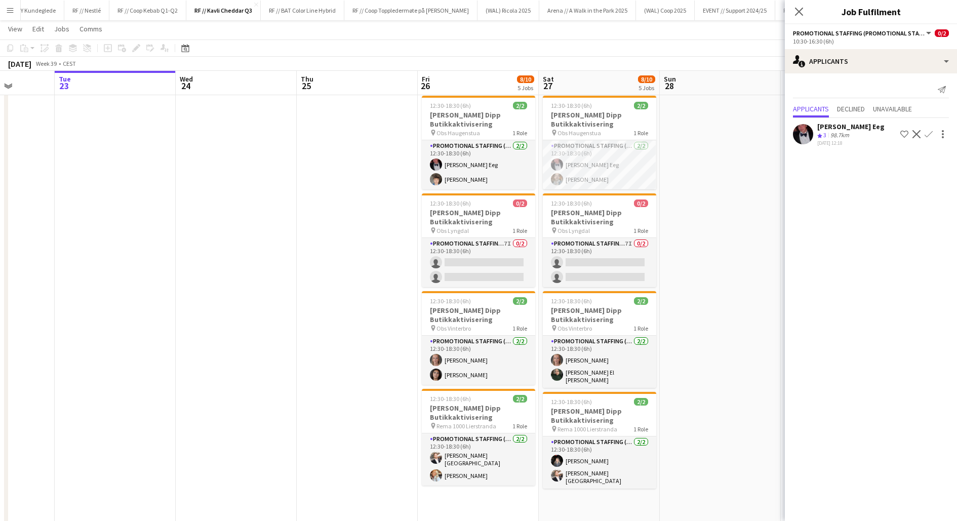
scroll to position [0, 309]
click at [461, 260] on app-card-role "Promotional Staffing (Promotional Staff) 7I 0/2 12:30-18:30 (6h) single-neutral…" at bounding box center [477, 262] width 113 height 49
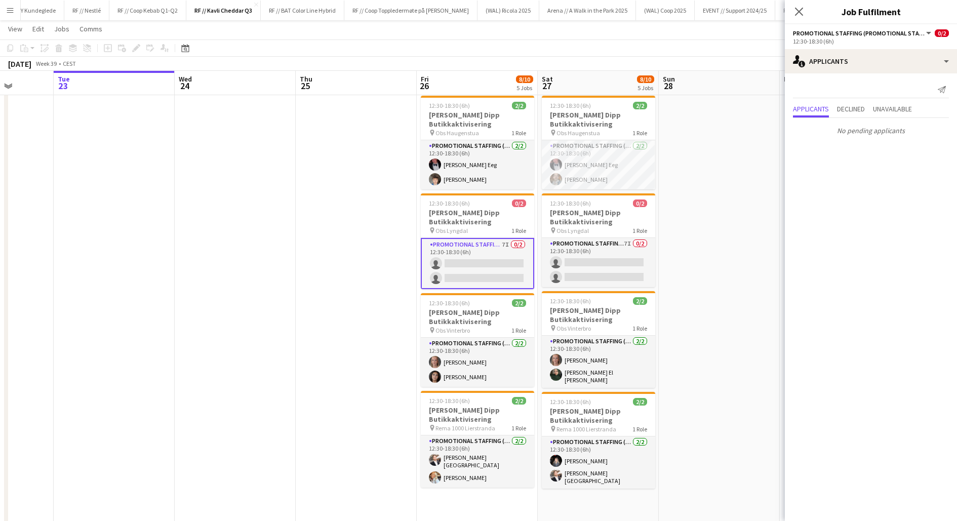
click at [819, 76] on div "Send notification Applicants Declined Unavailable No pending applicants" at bounding box center [871, 110] width 172 height 74
click at [828, 67] on div "single-neutral-actions-information Applicants" at bounding box center [871, 61] width 172 height 24
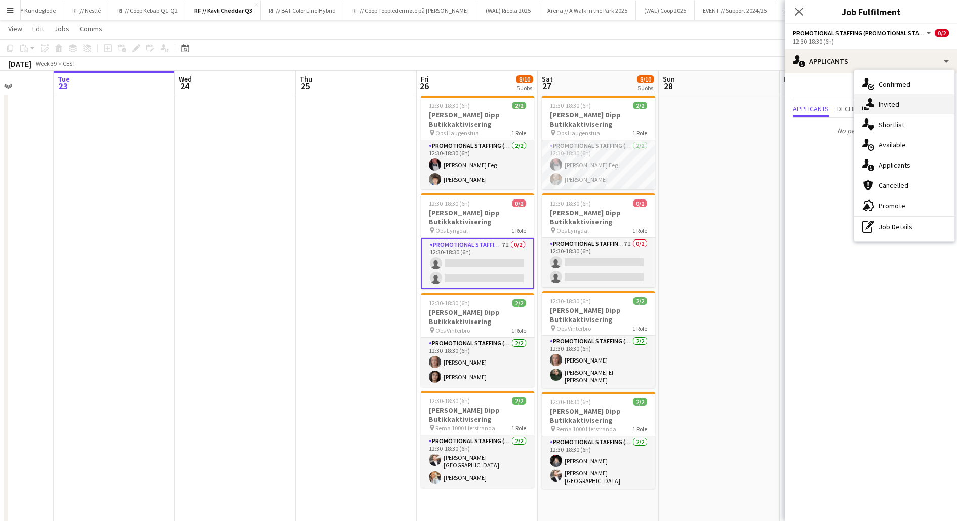
click at [871, 99] on icon at bounding box center [870, 102] width 9 height 9
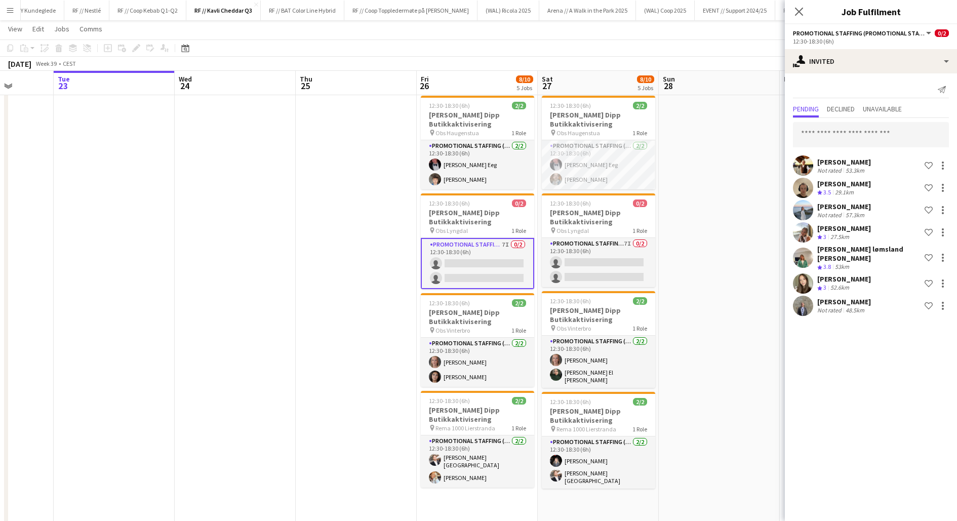
click at [803, 296] on app-user-avatar at bounding box center [803, 306] width 20 height 20
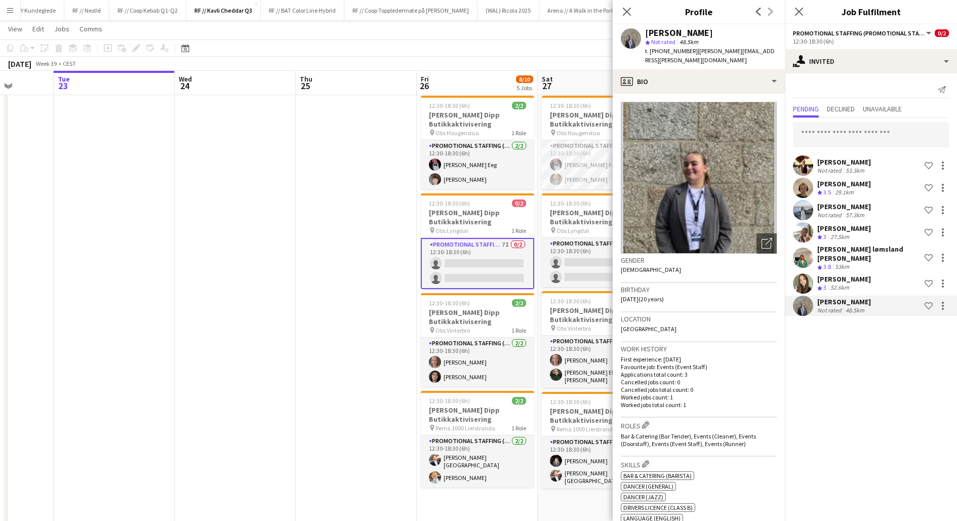
click at [340, 267] on app-date-cell at bounding box center [356, 349] width 121 height 710
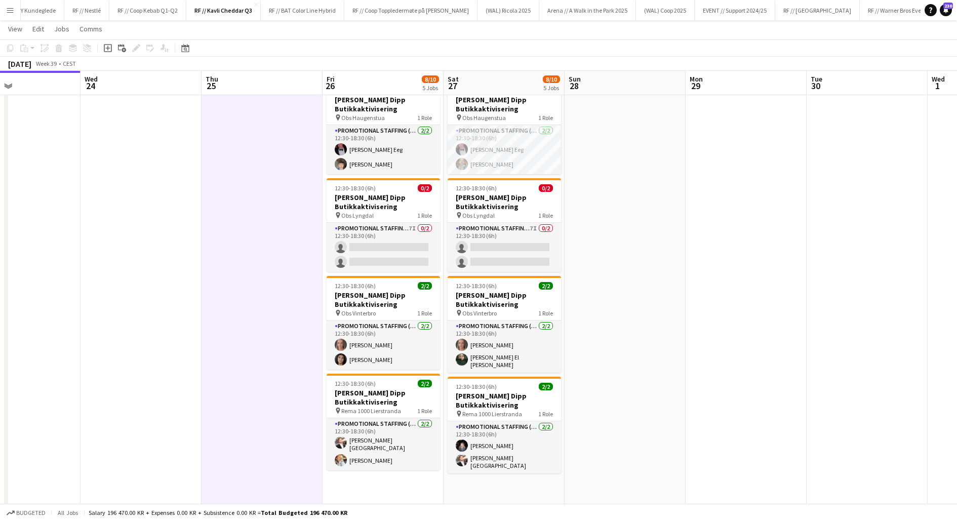
scroll to position [0, 0]
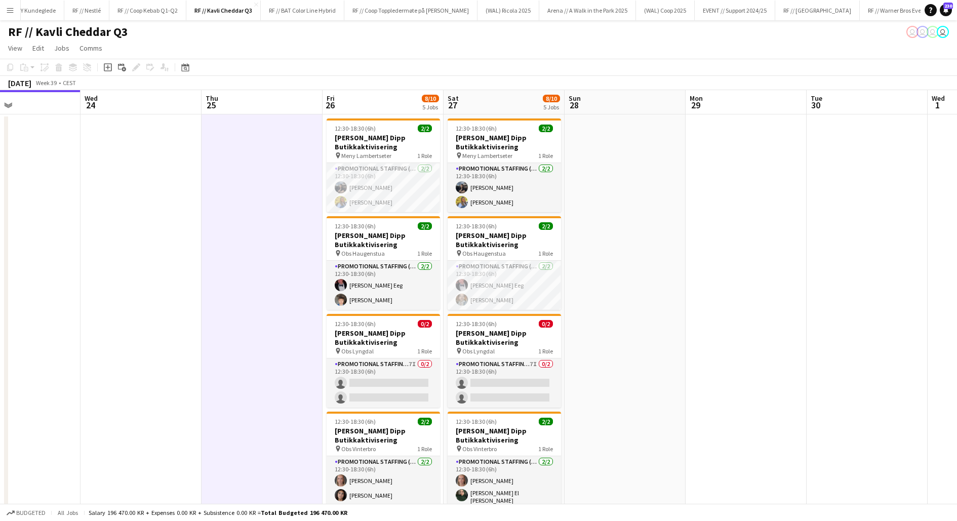
click at [296, 271] on app-date-cell at bounding box center [261, 469] width 121 height 710
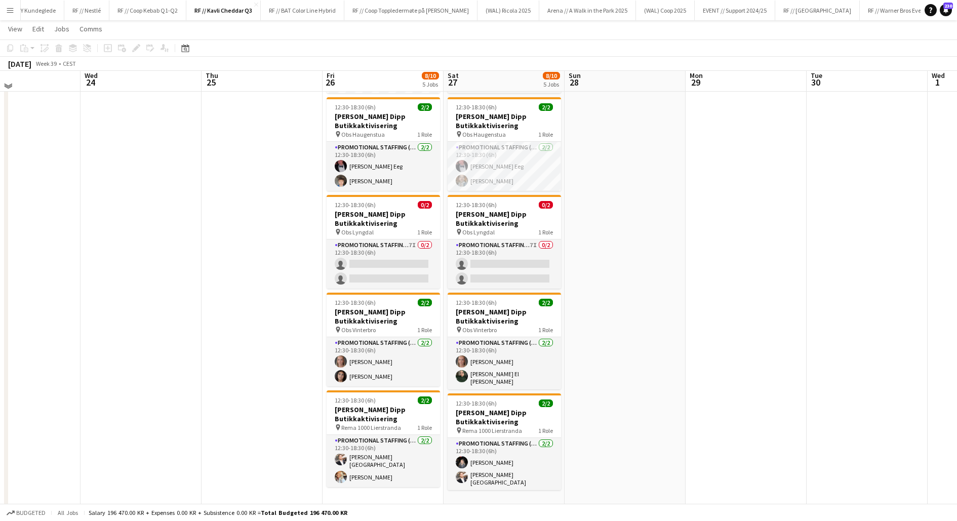
scroll to position [127, 0]
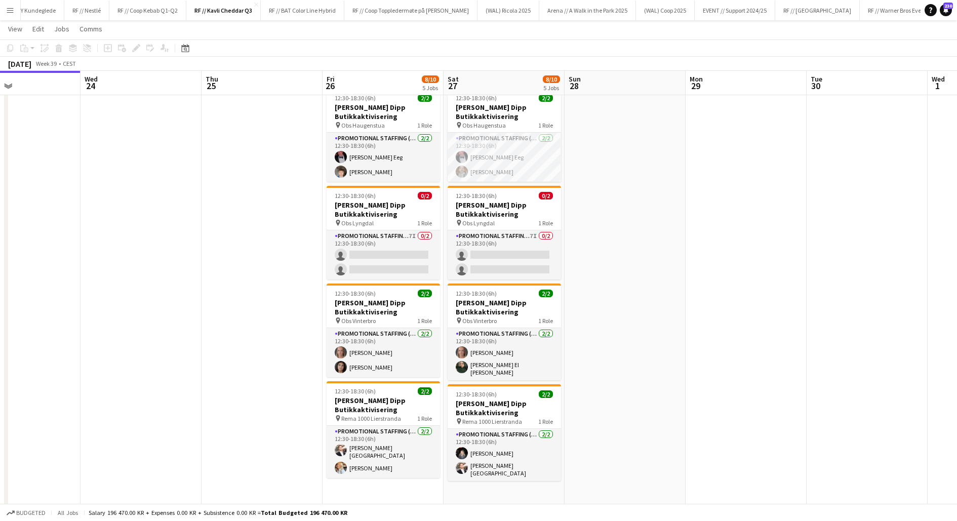
click at [258, 321] on app-date-cell at bounding box center [261, 341] width 121 height 710
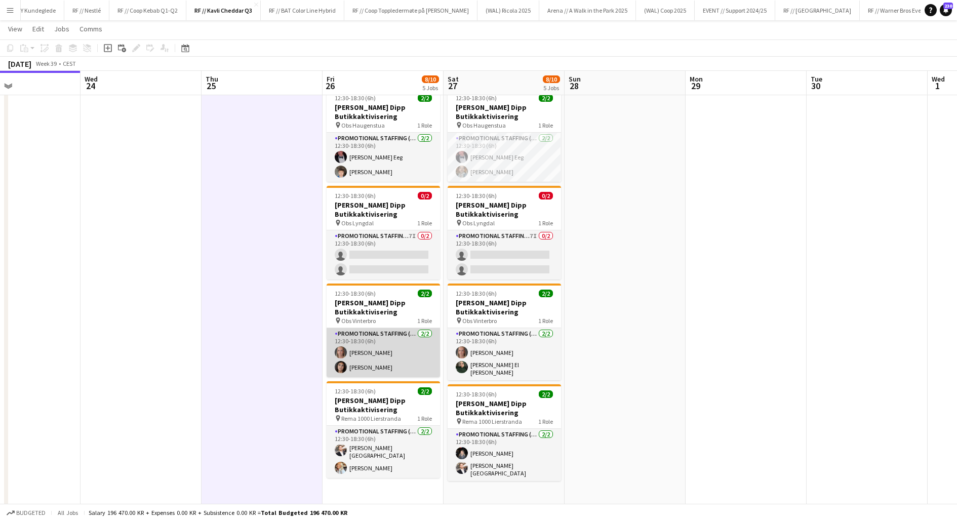
click at [377, 340] on app-card-role "Promotional Staffing (Promotional Staff) [DATE] 12:30-18:30 (6h) [PERSON_NAME] …" at bounding box center [382, 352] width 113 height 49
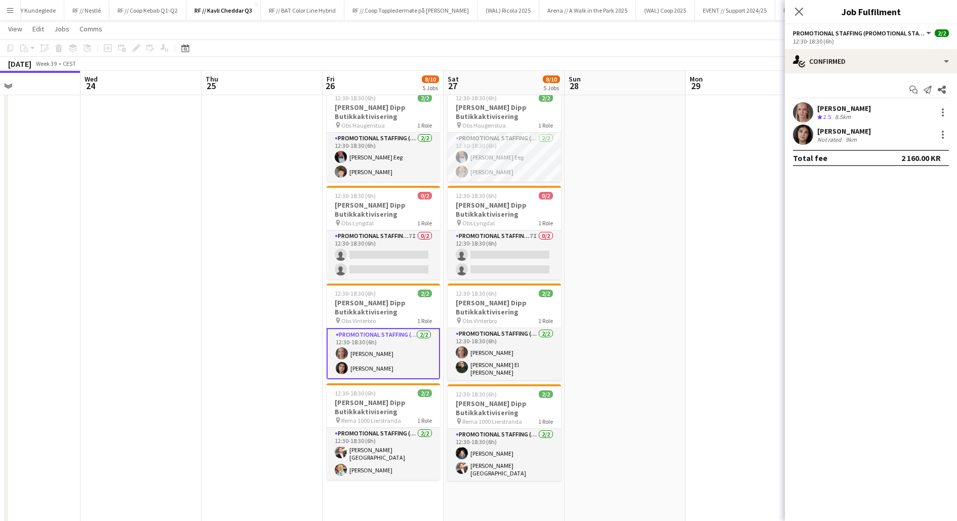
click at [803, 137] on app-user-avatar at bounding box center [803, 135] width 20 height 20
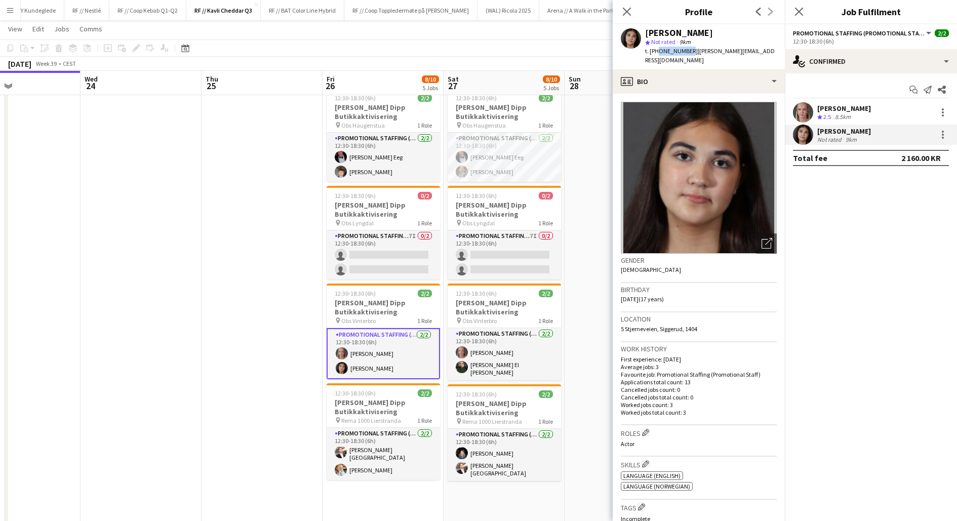
drag, startPoint x: 683, startPoint y: 51, endPoint x: 657, endPoint y: 48, distance: 26.9
click at [657, 48] on div "t. [PHONE_NUMBER] | [PERSON_NAME][EMAIL_ADDRESS][DOMAIN_NAME]" at bounding box center [711, 56] width 132 height 18
drag, startPoint x: 765, startPoint y: 51, endPoint x: 686, endPoint y: 51, distance: 79.0
click at [686, 51] on div "[PERSON_NAME] star Not rated 9km t. [PHONE_NUMBER] | [PERSON_NAME][EMAIL_ADDRES…" at bounding box center [698, 46] width 172 height 45
copy span "[PERSON_NAME][EMAIL_ADDRESS][DOMAIN_NAME]"
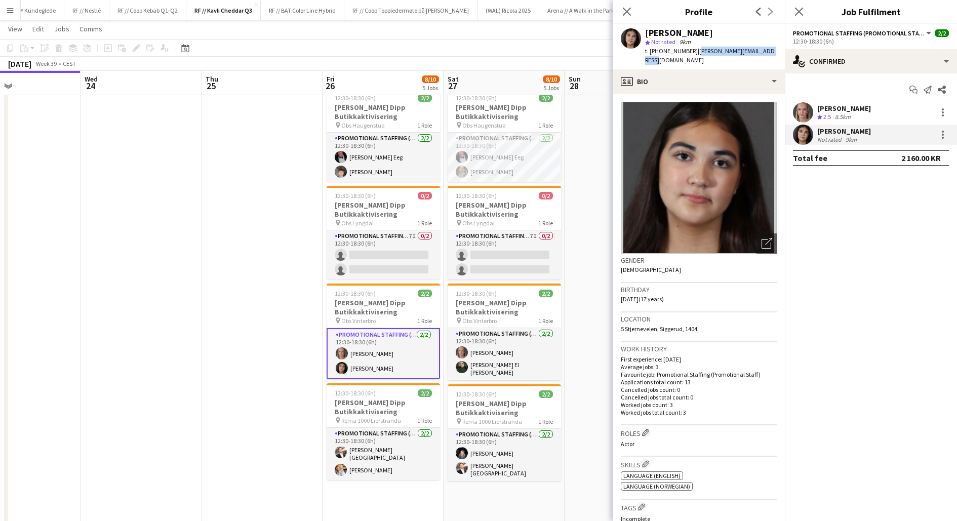
click at [806, 112] on app-user-avatar at bounding box center [803, 112] width 20 height 20
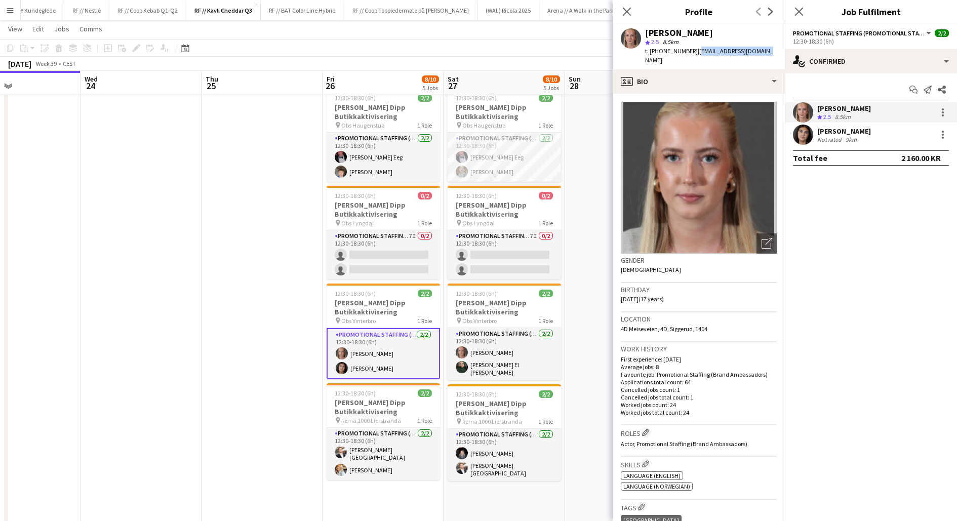
drag, startPoint x: 749, startPoint y: 52, endPoint x: 687, endPoint y: 50, distance: 62.3
click at [687, 50] on div "[PERSON_NAME] star 2.5 8.5km t. [PHONE_NUMBER] | [EMAIL_ADDRESS][DOMAIN_NAME]" at bounding box center [698, 46] width 172 height 45
copy span "[EMAIL_ADDRESS][DOMAIN_NAME]"
click at [248, 278] on app-date-cell at bounding box center [261, 341] width 121 height 710
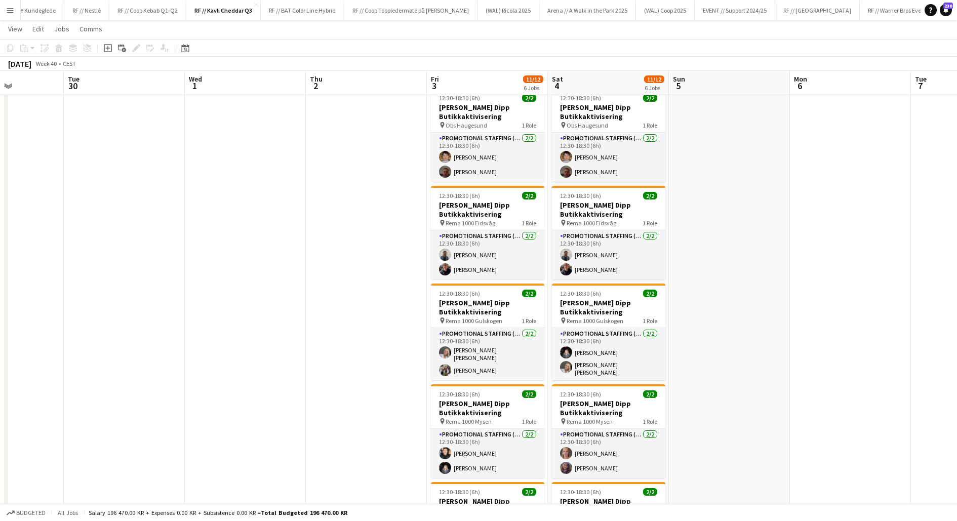
scroll to position [319, 0]
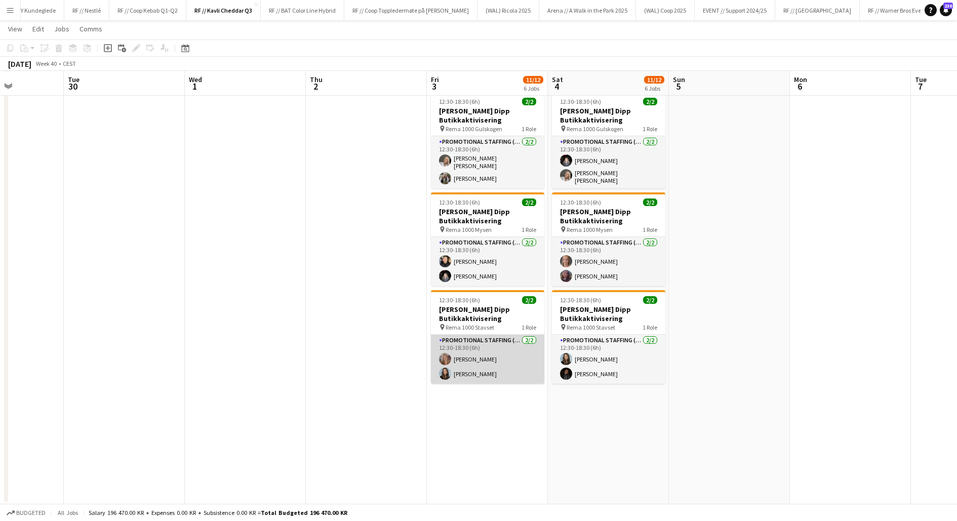
click at [477, 356] on app-card-role "Promotional Staffing (Promotional Staff) [DATE] 12:30-18:30 (6h) [PERSON_NAME] …" at bounding box center [487, 359] width 113 height 49
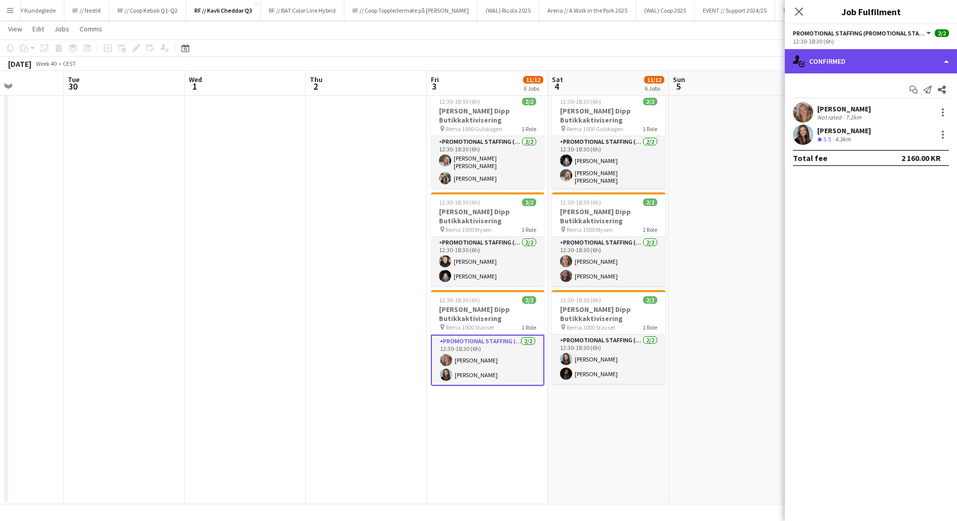
click at [832, 60] on div "single-neutral-actions-check-2 Confirmed" at bounding box center [871, 61] width 172 height 24
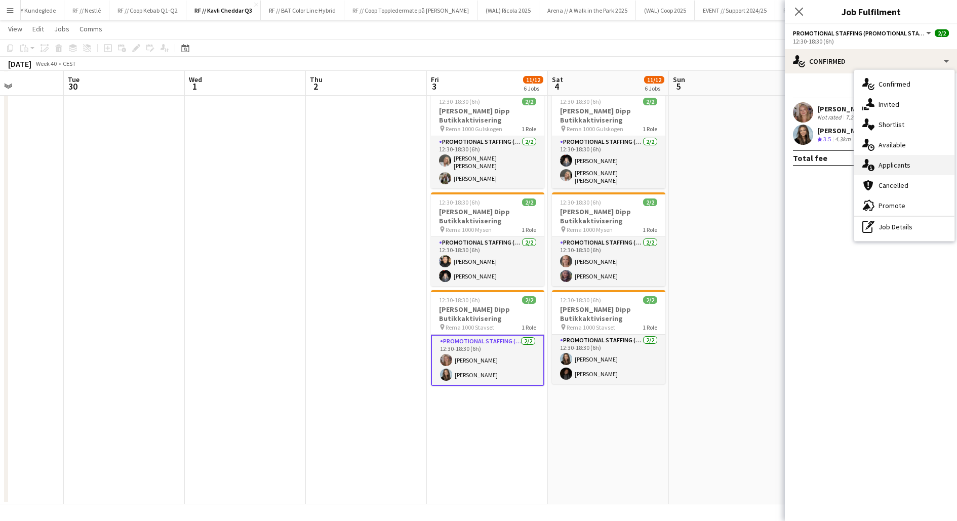
click at [876, 170] on div "single-neutral-actions-information Applicants" at bounding box center [904, 165] width 100 height 20
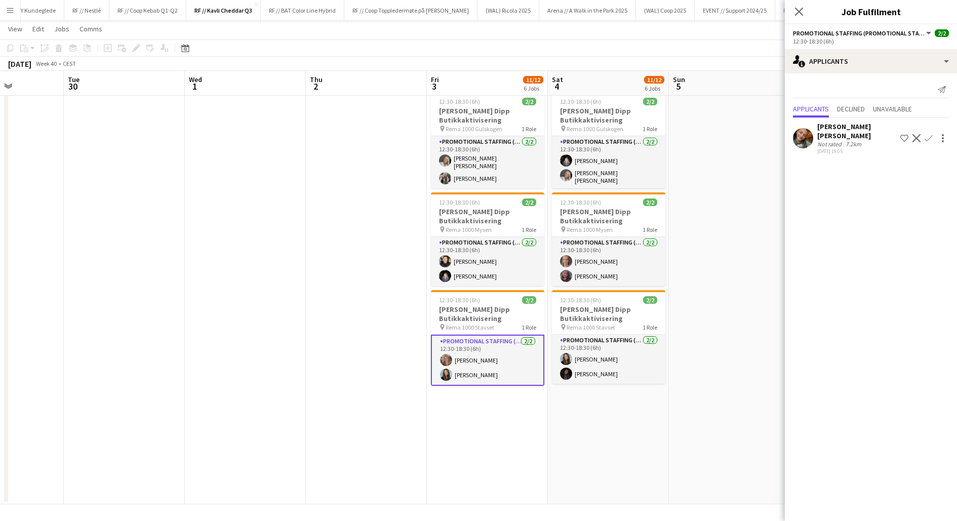
click at [808, 136] on app-user-avatar at bounding box center [803, 138] width 20 height 20
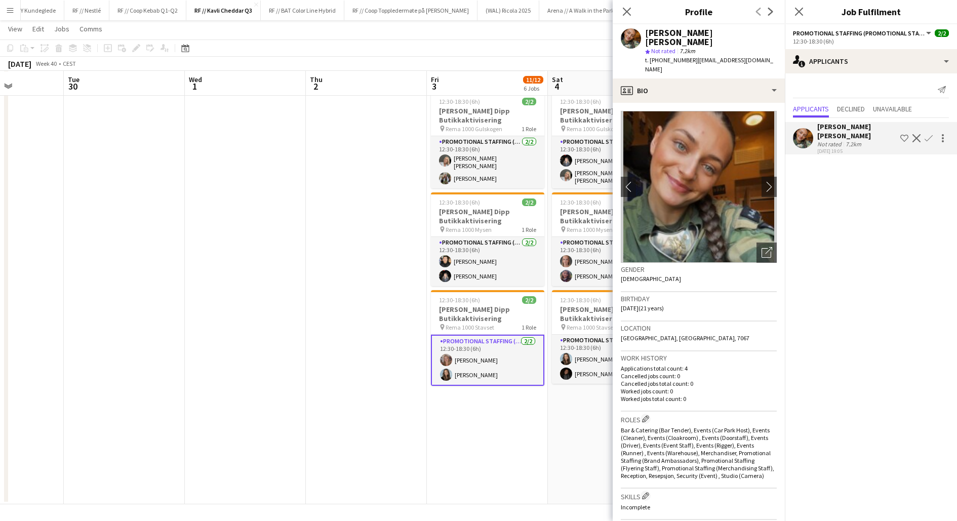
click at [808, 136] on app-user-avatar at bounding box center [803, 138] width 20 height 20
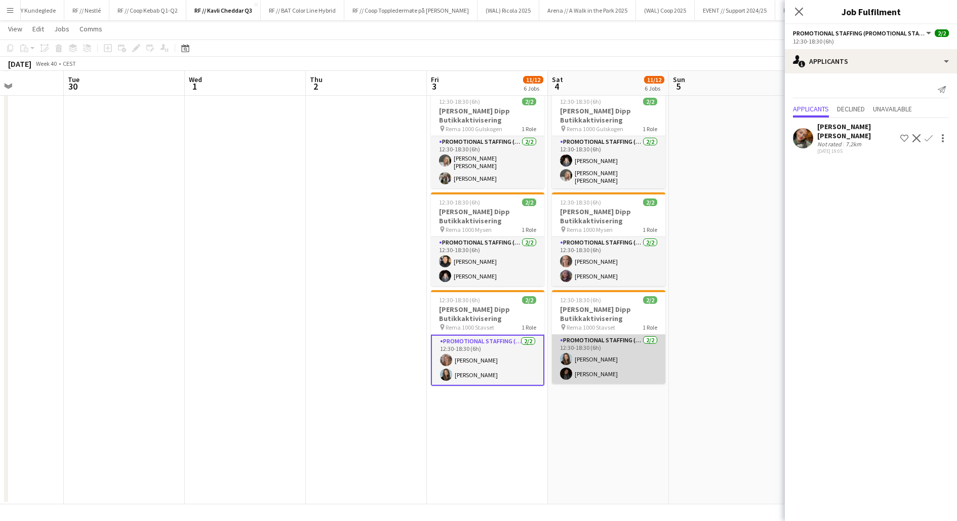
click at [615, 362] on app-card-role "Promotional Staffing (Promotional Staff) [DATE] 12:30-18:30 (6h) Thea [PERSON_N…" at bounding box center [608, 359] width 113 height 49
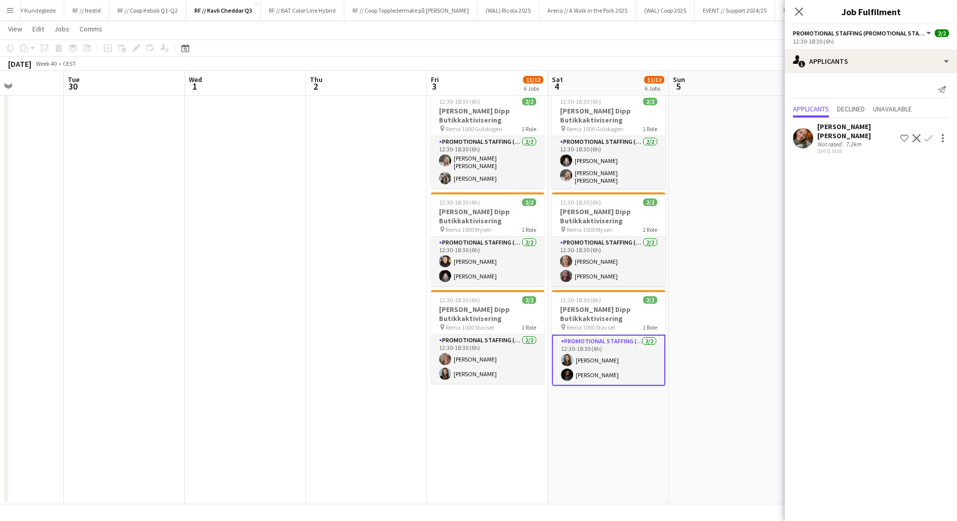
click at [611, 404] on app-date-cell "12:30-18:30 (6h) 1/2 Kavli Cheddar Dipp Butikkaktivisering pin Meny Vågsbygd 1 …" at bounding box center [608, 149] width 121 height 710
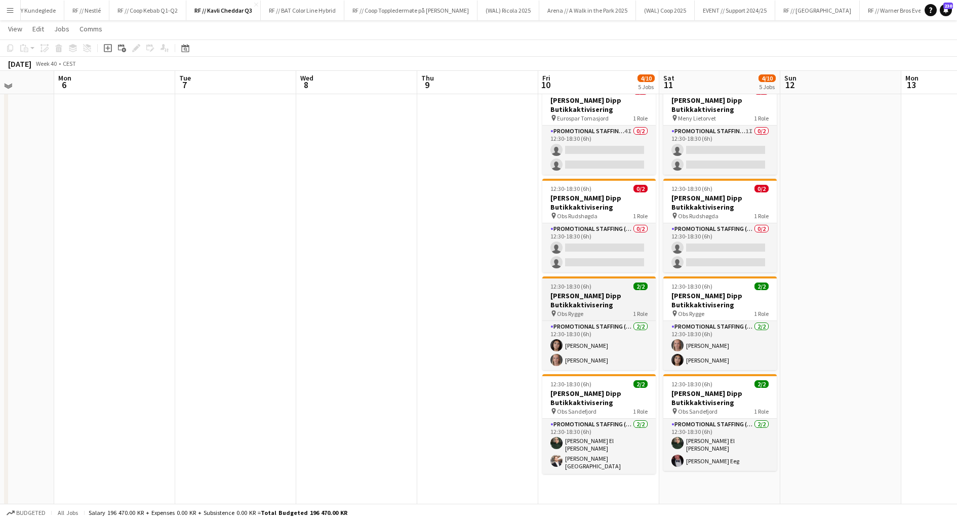
scroll to position [135, 0]
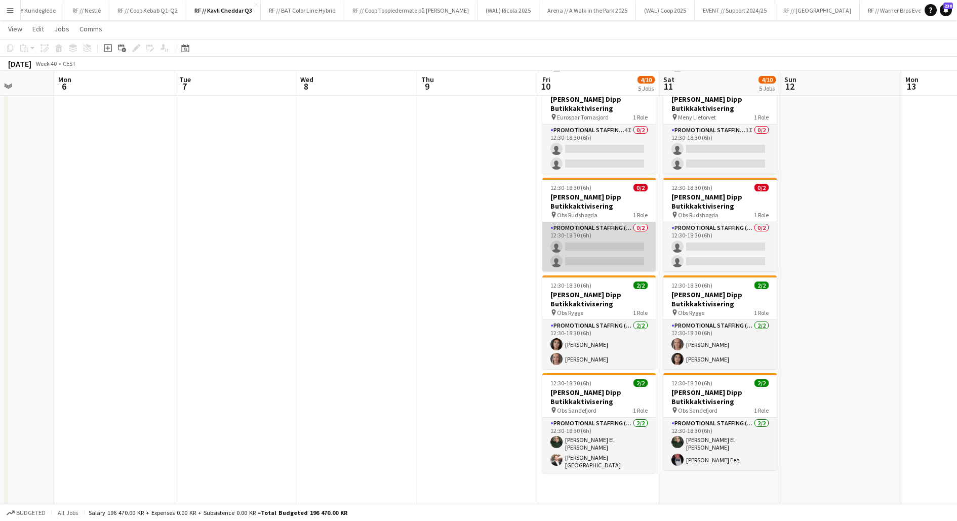
click at [600, 255] on app-card-role "Promotional Staffing (Promotional Staff) 0/2 12:30-18:30 (6h) single-neutral-ac…" at bounding box center [598, 246] width 113 height 49
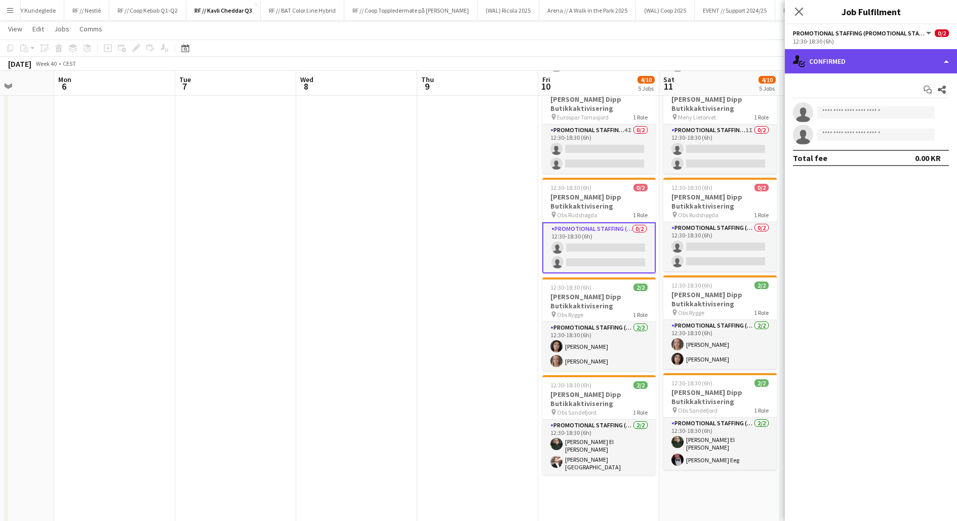
click at [831, 71] on div "single-neutral-actions-check-2 Confirmed" at bounding box center [871, 61] width 172 height 24
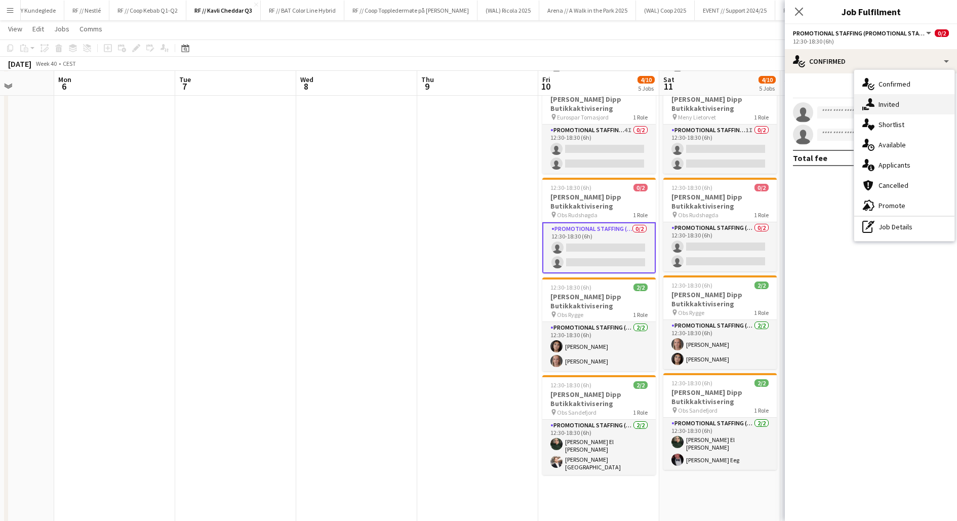
click at [870, 94] on div "single-neutral-actions-share-1 Invited" at bounding box center [904, 104] width 100 height 20
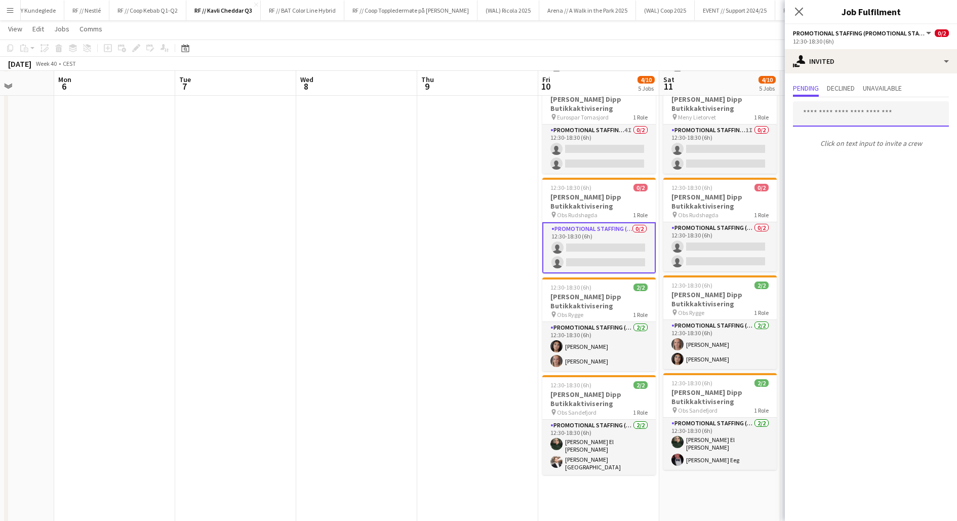
click at [817, 116] on input "text" at bounding box center [871, 113] width 156 height 25
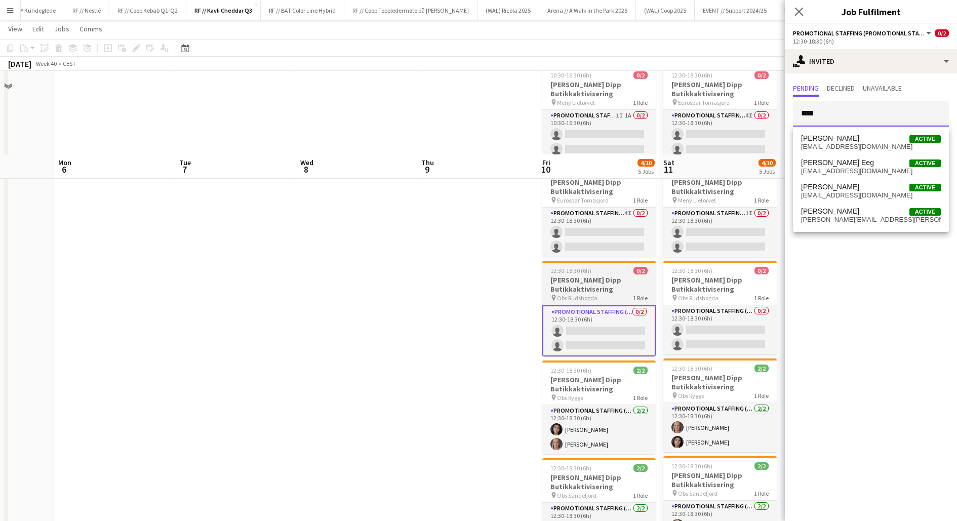
scroll to position [0, 0]
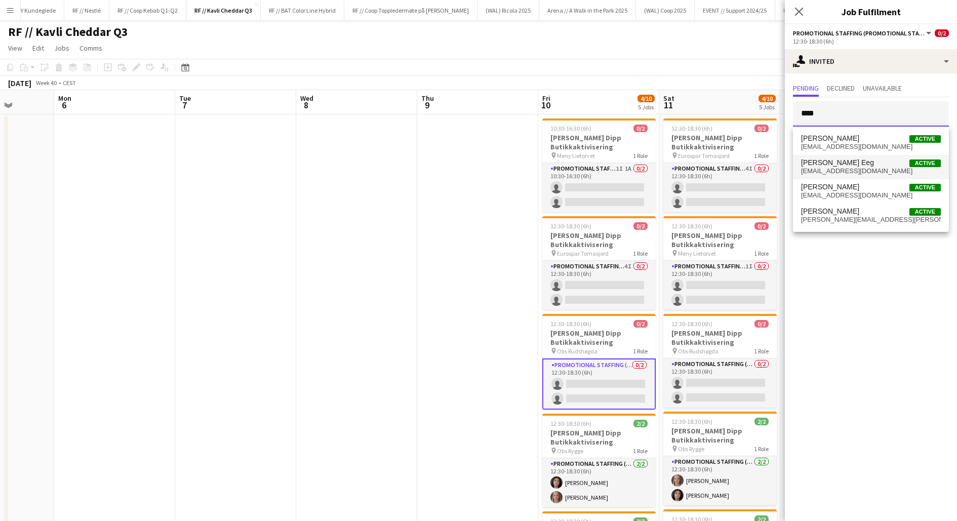
type input "****"
click at [834, 168] on span "[EMAIL_ADDRESS][DOMAIN_NAME]" at bounding box center [871, 171] width 140 height 8
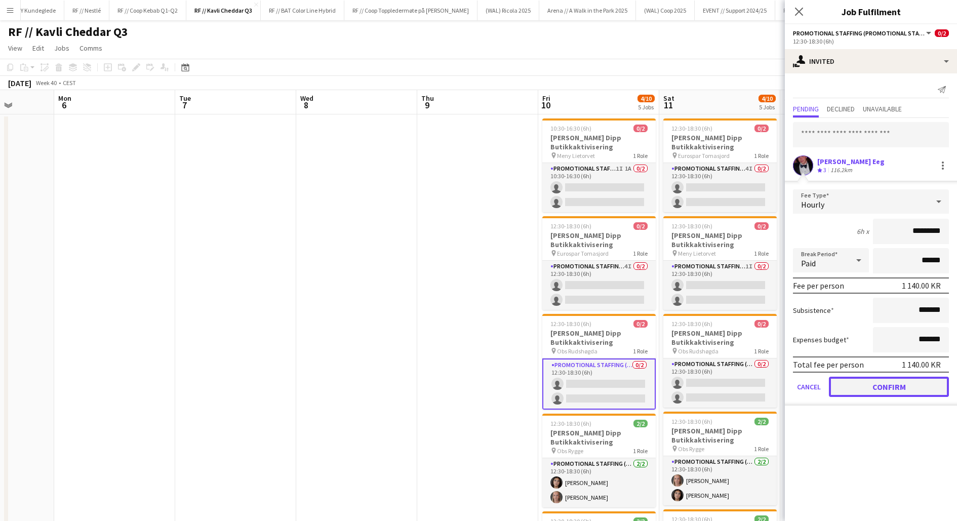
click at [890, 384] on button "Confirm" at bounding box center [889, 387] width 120 height 20
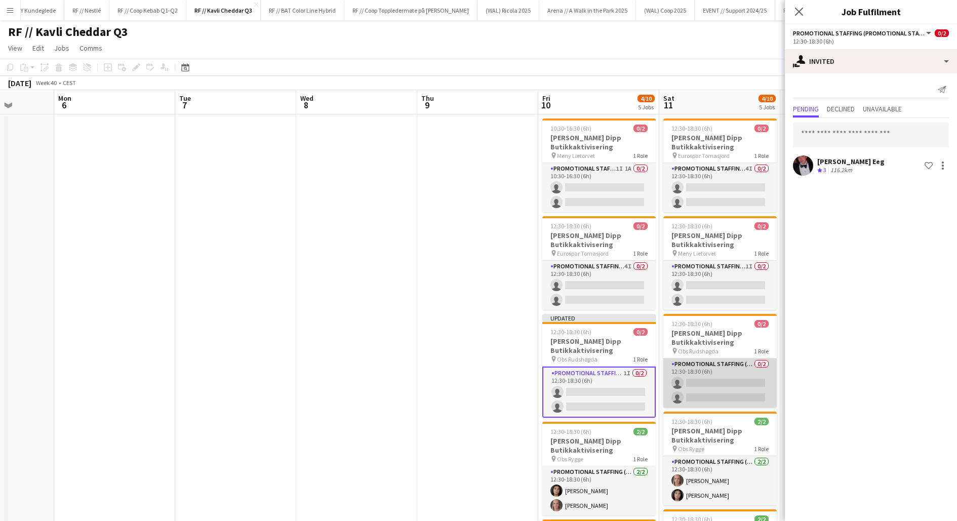
click at [689, 380] on app-card-role "Promotional Staffing (Promotional Staff) 0/2 12:30-18:30 (6h) single-neutral-ac…" at bounding box center [719, 382] width 113 height 49
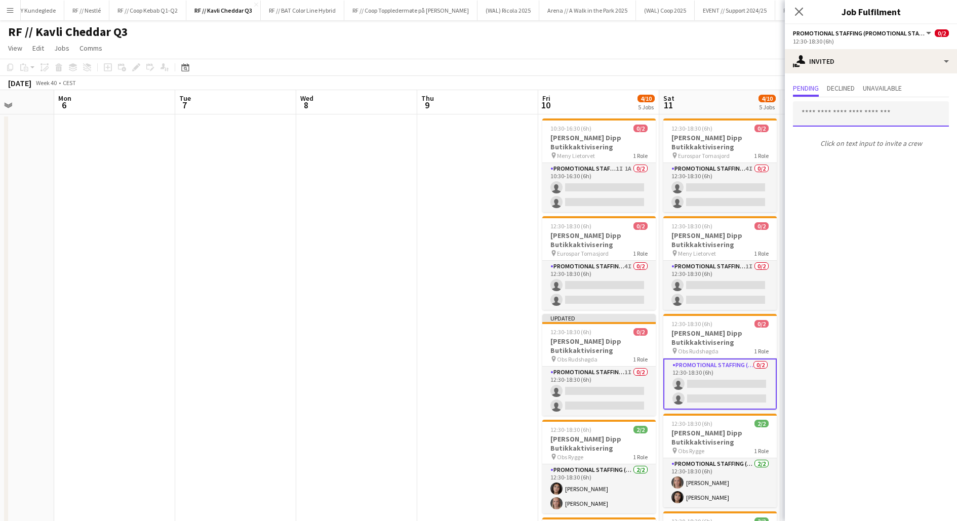
drag, startPoint x: 823, startPoint y: 127, endPoint x: 827, endPoint y: 119, distance: 8.4
click at [827, 119] on input "text" at bounding box center [871, 113] width 156 height 25
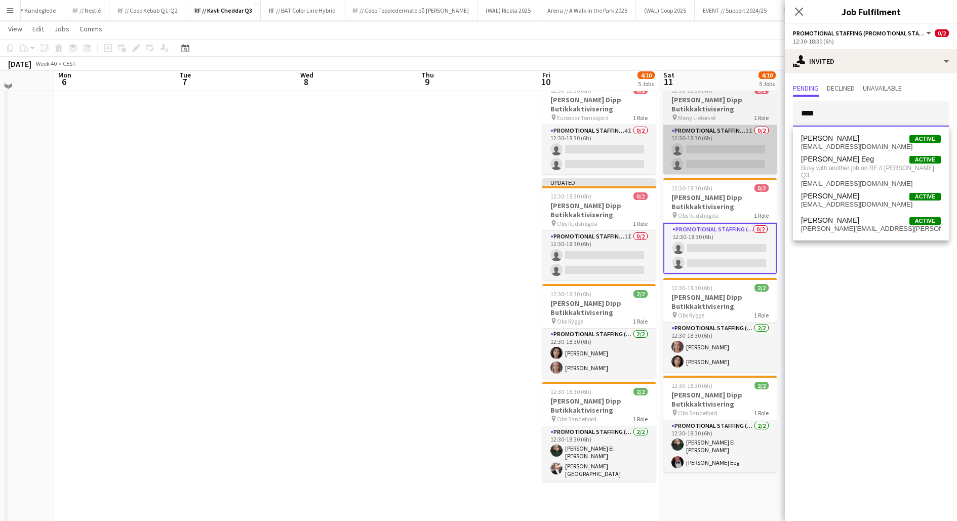
scroll to position [130, 0]
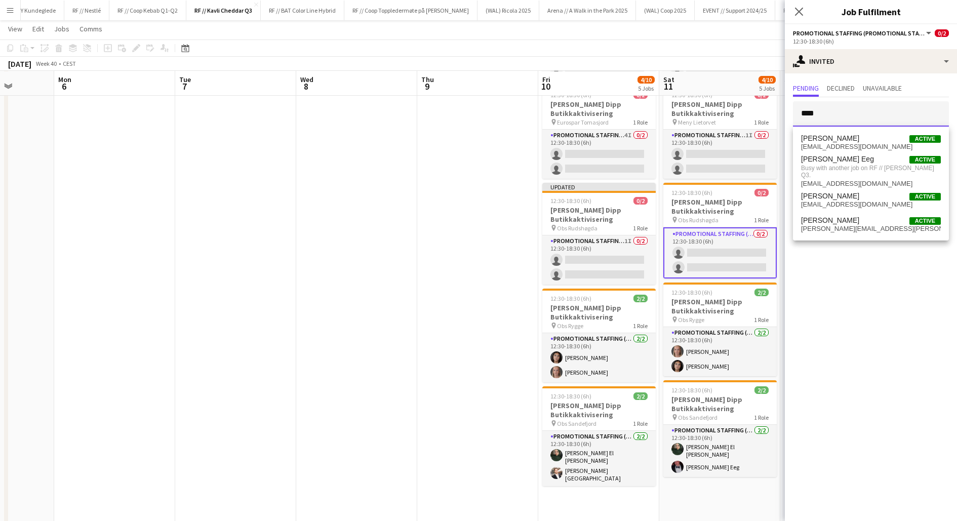
drag, startPoint x: 820, startPoint y: 114, endPoint x: 784, endPoint y: 114, distance: 35.4
click at [785, 114] on form "****" at bounding box center [871, 113] width 172 height 25
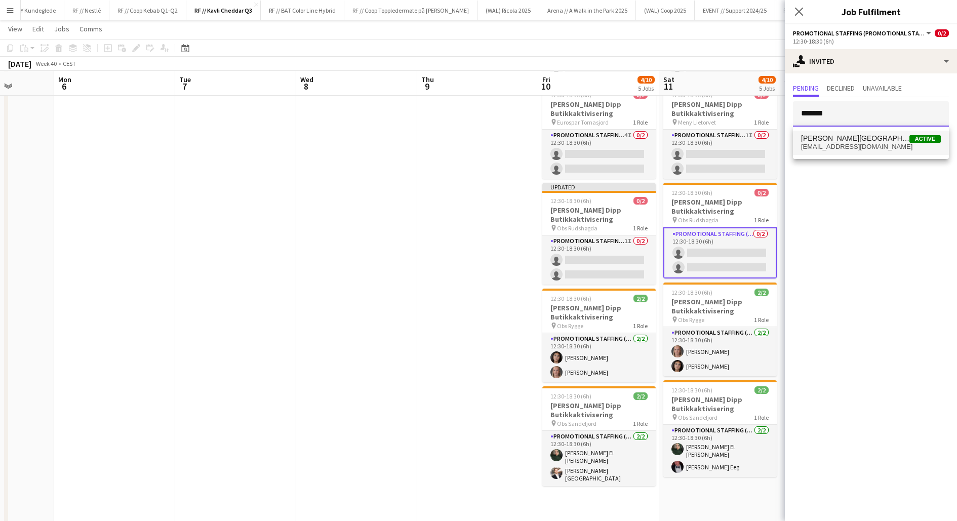
type input "*******"
click at [843, 145] on span "[EMAIL_ADDRESS][DOMAIN_NAME]" at bounding box center [871, 147] width 140 height 8
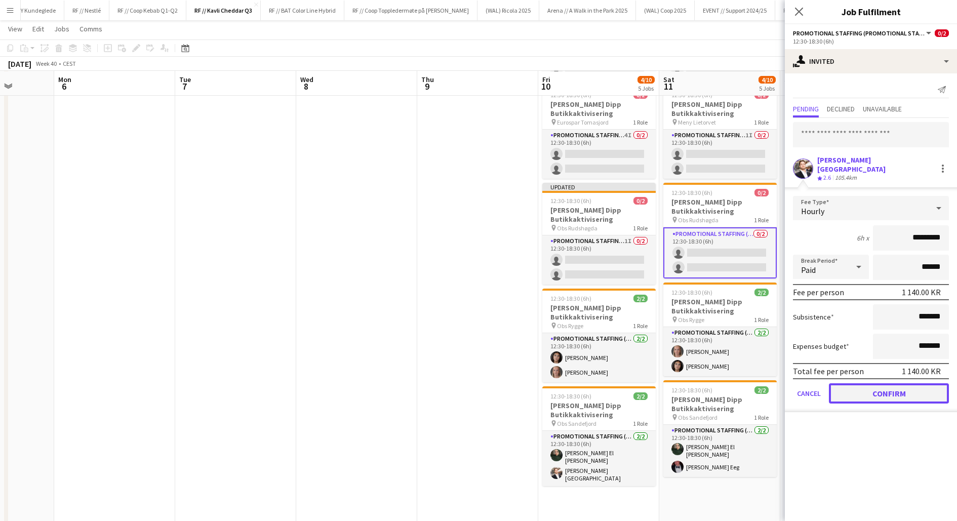
click at [884, 383] on button "Confirm" at bounding box center [889, 393] width 120 height 20
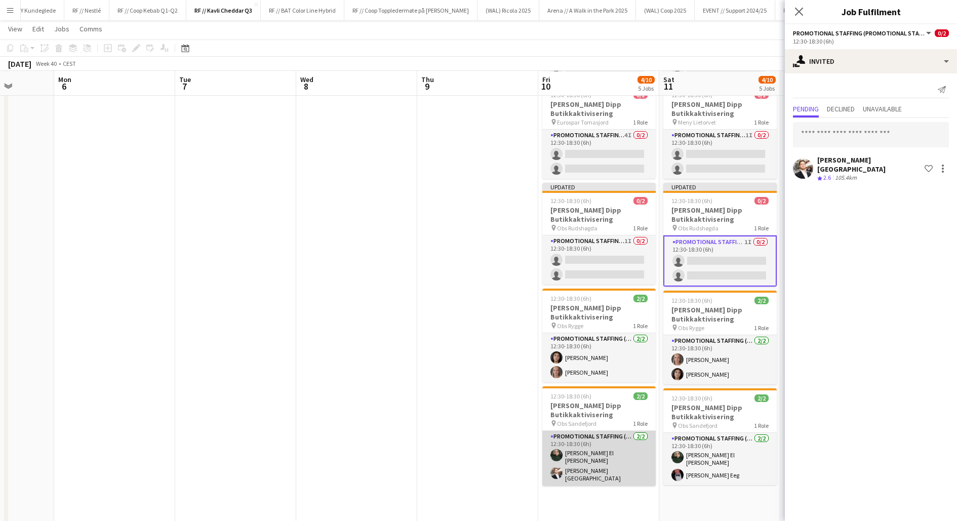
click at [581, 453] on app-card-role "Promotional Staffing (Promotional Staff) [DATE] 12:30-18:30 (6h) [PERSON_NAME] …" at bounding box center [598, 458] width 113 height 55
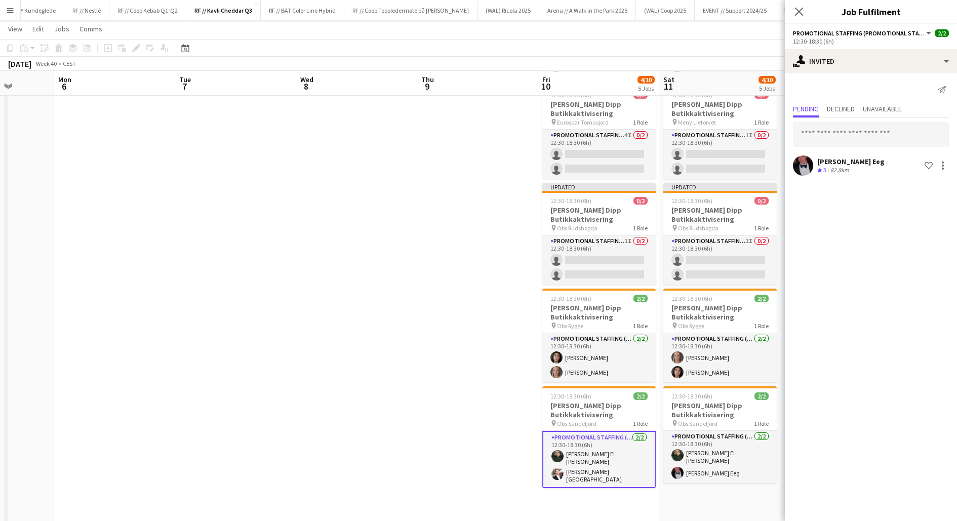
click at [475, 432] on app-date-cell at bounding box center [477, 338] width 121 height 710
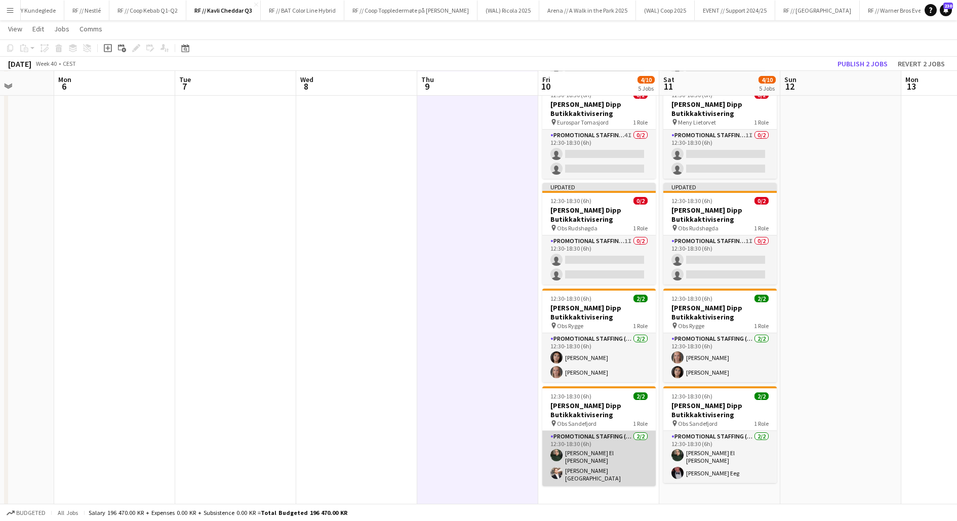
click at [578, 457] on app-card-role "Promotional Staffing (Promotional Staff) [DATE] 12:30-18:30 (6h) [PERSON_NAME] …" at bounding box center [598, 458] width 113 height 55
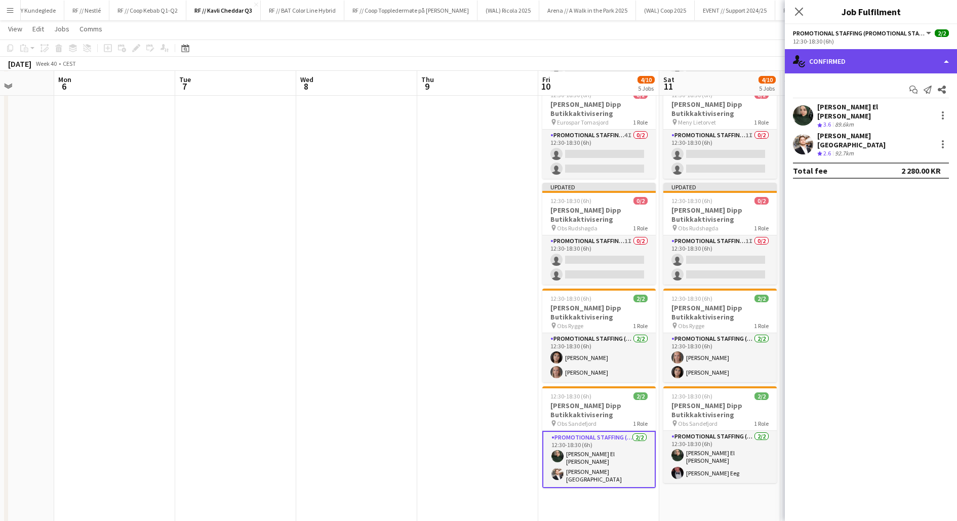
click at [837, 58] on div "single-neutral-actions-check-2 Confirmed" at bounding box center [871, 61] width 172 height 24
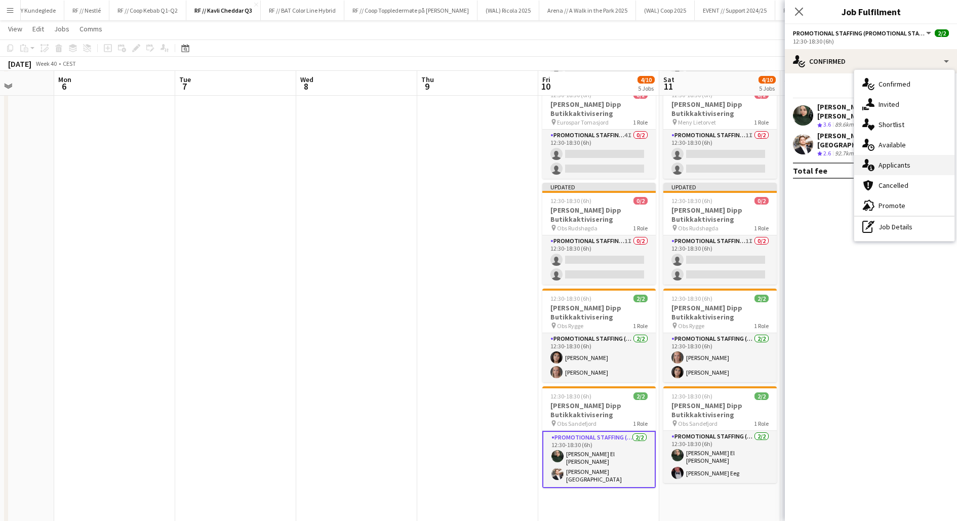
click at [873, 163] on icon "single-neutral-actions-information" at bounding box center [868, 165] width 12 height 12
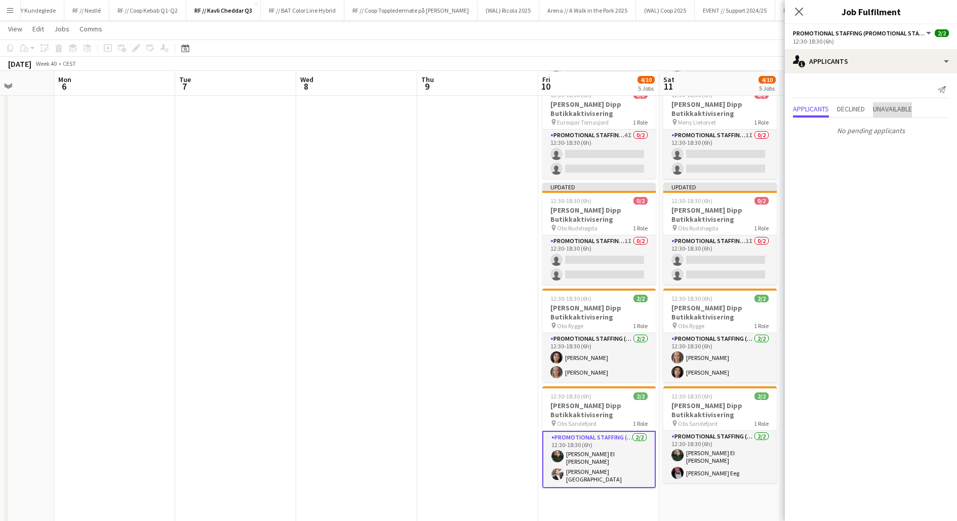
click at [889, 109] on span "Unavailable" at bounding box center [892, 108] width 39 height 7
click at [844, 96] on span "Declined" at bounding box center [851, 88] width 28 height 15
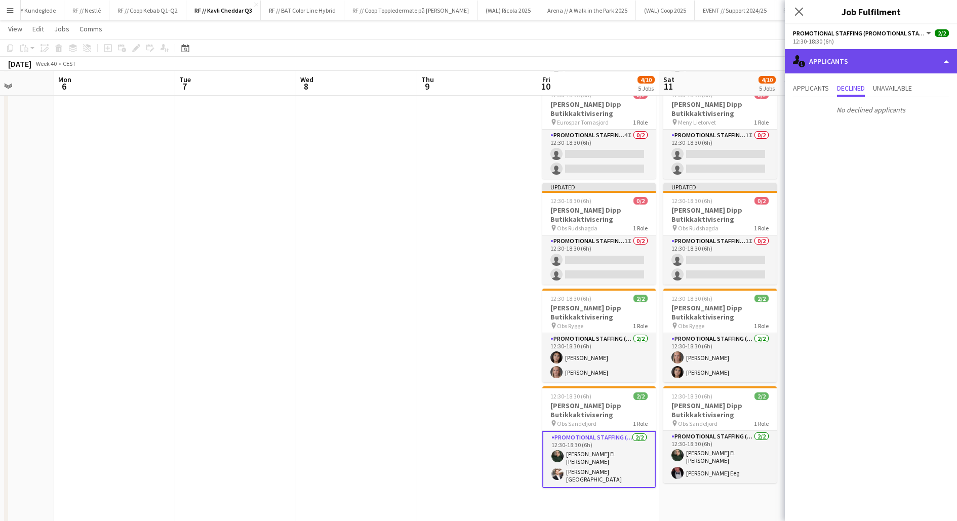
click at [804, 63] on icon at bounding box center [801, 64] width 7 height 7
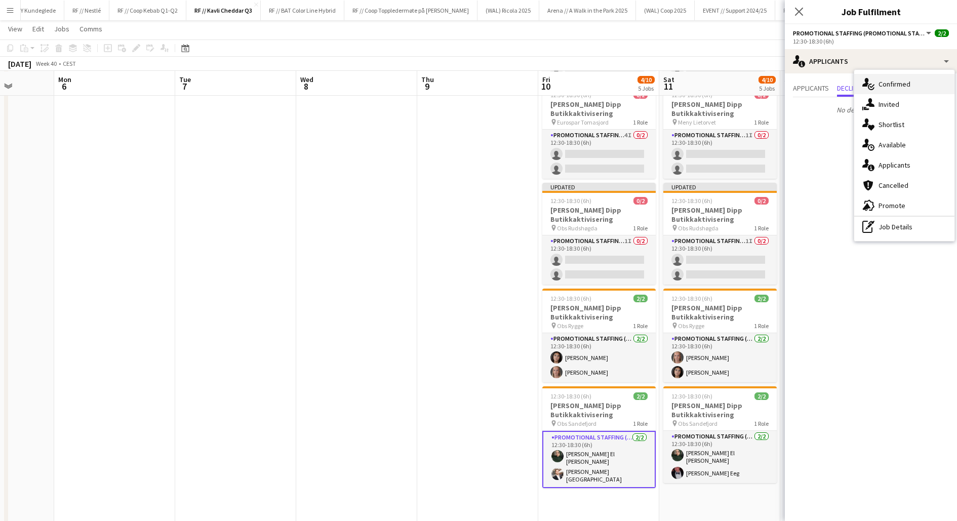
click at [887, 90] on div "single-neutral-actions-check-2 Confirmed" at bounding box center [904, 84] width 100 height 20
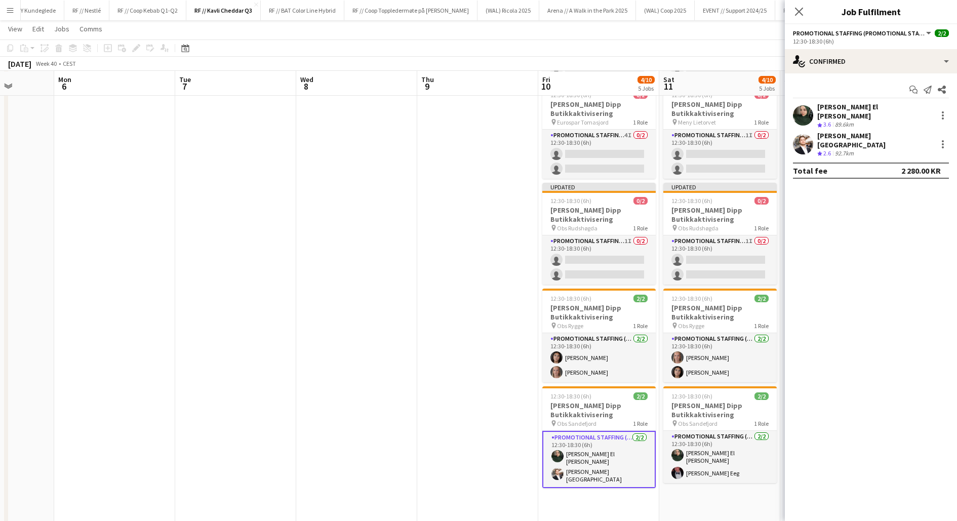
click at [811, 110] on app-user-avatar at bounding box center [803, 115] width 20 height 20
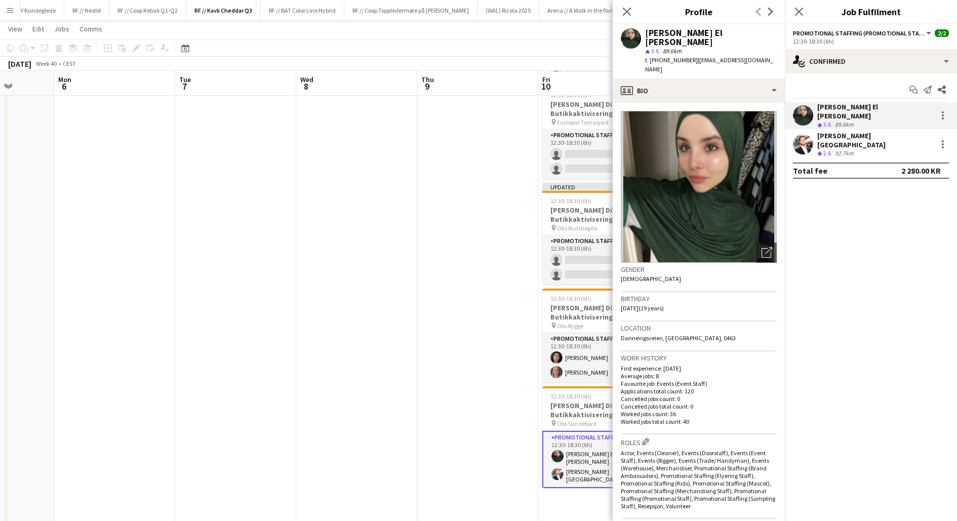
click at [495, 364] on app-date-cell at bounding box center [477, 338] width 121 height 710
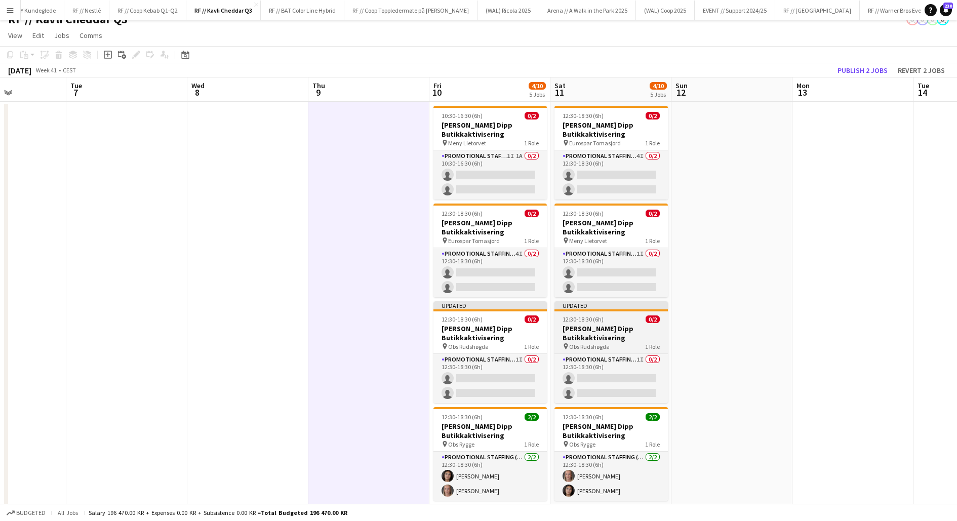
scroll to position [0, 299]
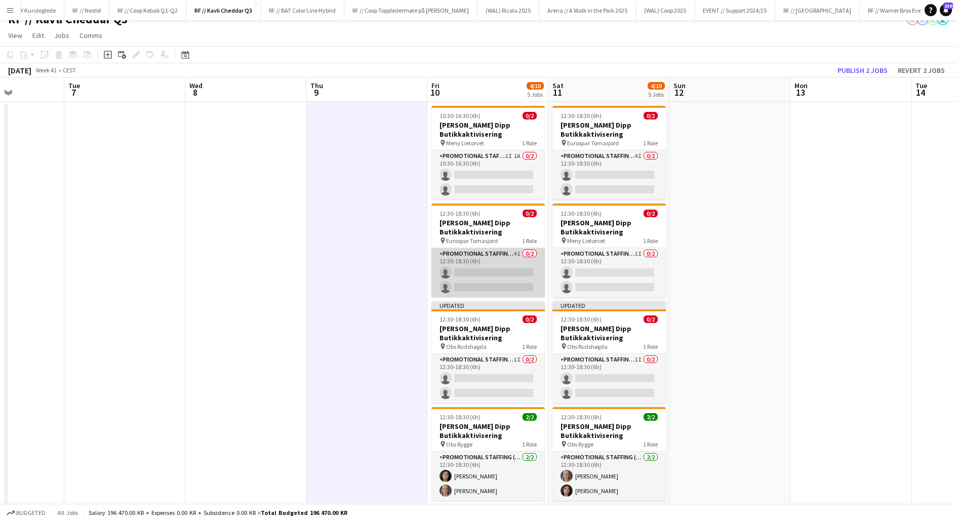
click at [495, 265] on app-card-role "Promotional Staffing (Promotional Staff) 4I 0/2 12:30-18:30 (6h) single-neutral…" at bounding box center [487, 272] width 113 height 49
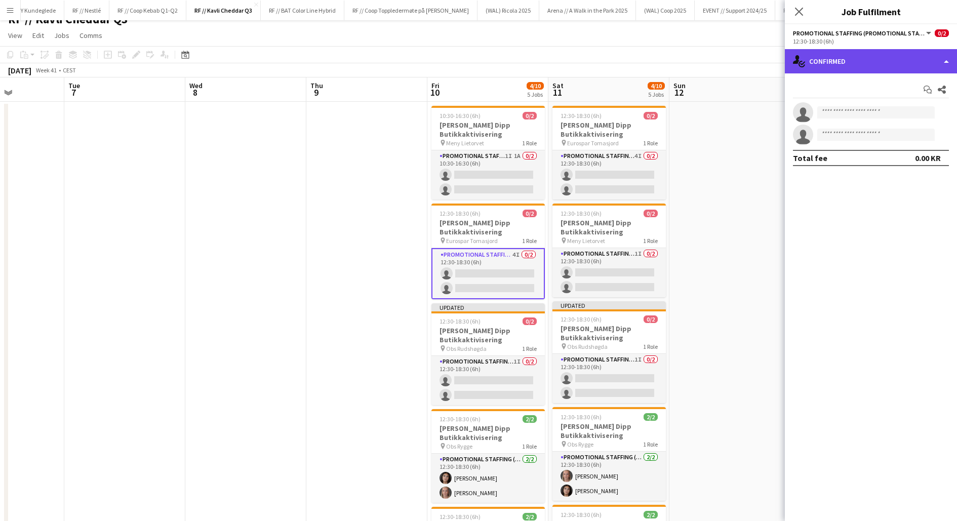
click at [835, 63] on div "single-neutral-actions-check-2 Confirmed" at bounding box center [871, 61] width 172 height 24
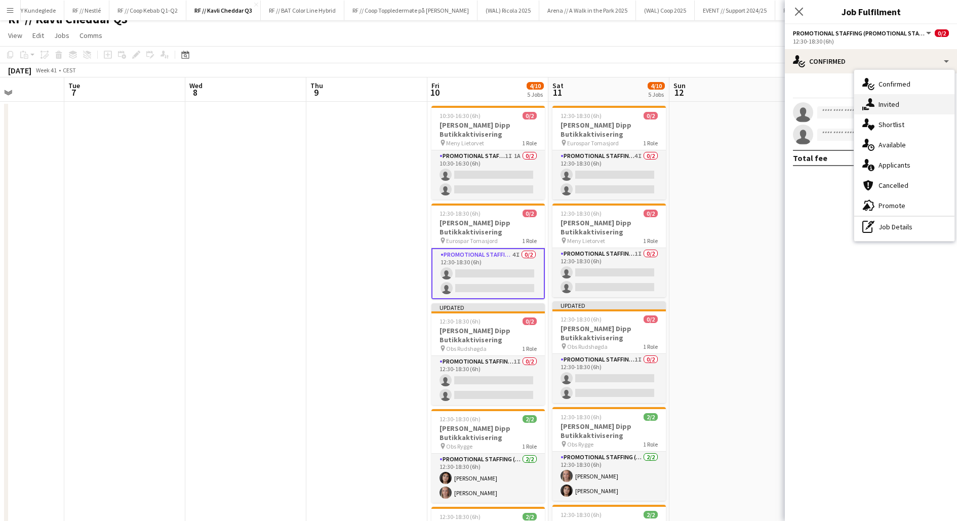
click at [867, 109] on icon at bounding box center [867, 108] width 6 height 3
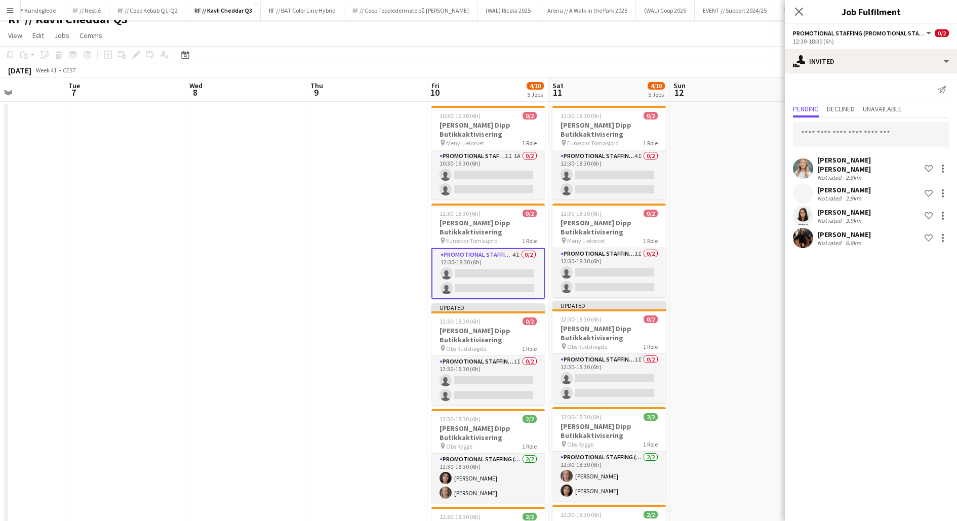
click at [740, 270] on app-date-cell at bounding box center [729, 457] width 121 height 710
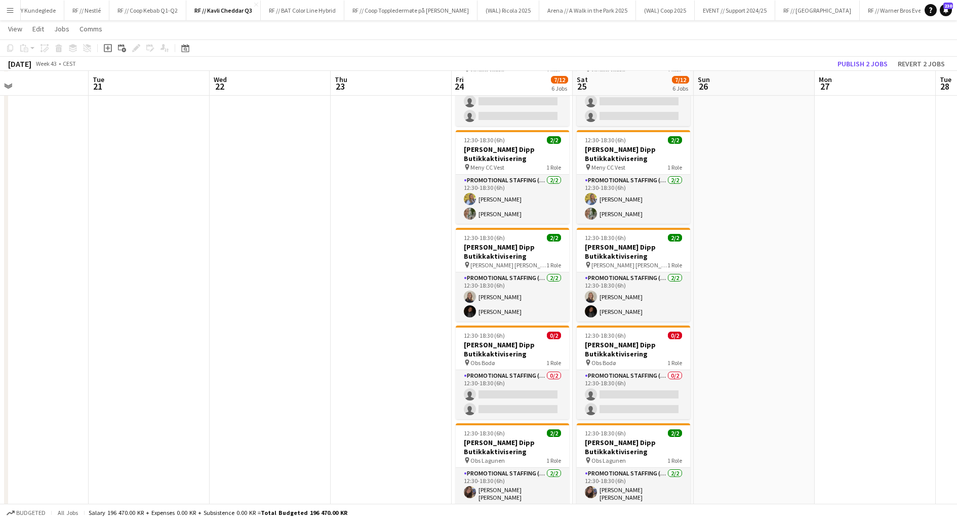
scroll to position [83, 0]
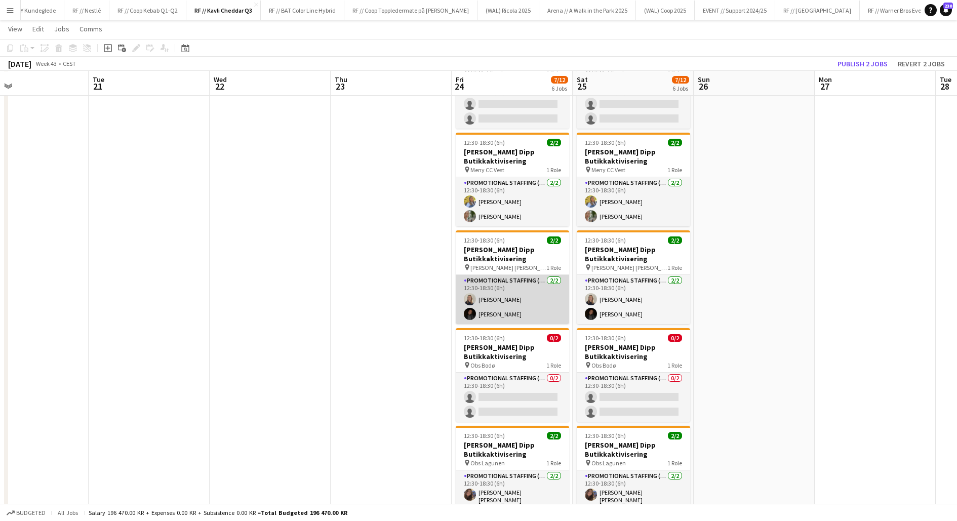
click at [521, 301] on app-card-role "Promotional Staffing (Promotional Staff) [DATE] 12:30-18:30 (6h) [PERSON_NAME] …" at bounding box center [512, 299] width 113 height 49
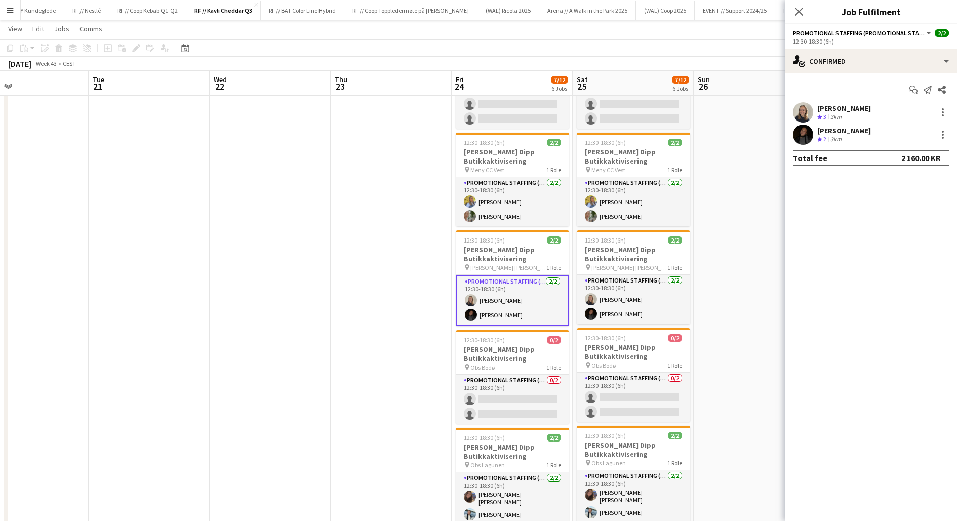
click at [820, 130] on div "[PERSON_NAME]" at bounding box center [844, 130] width 54 height 9
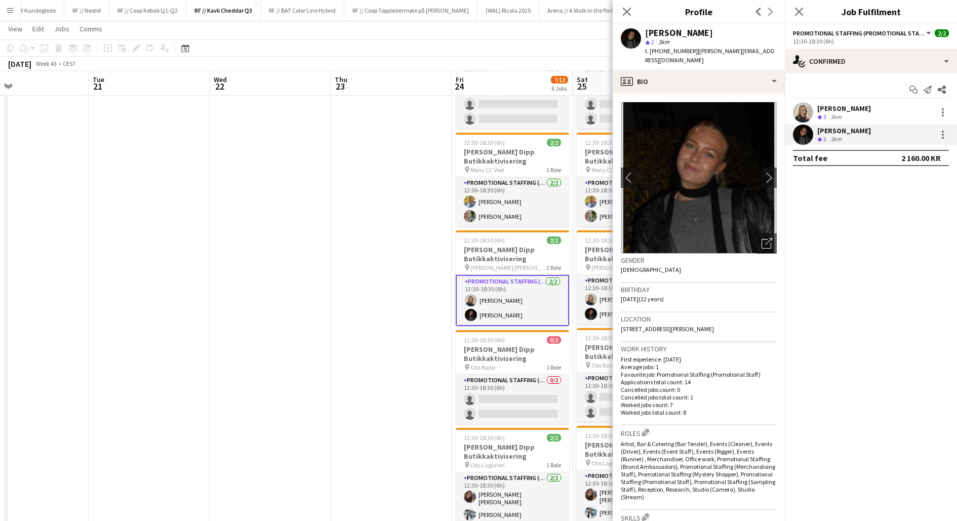
click at [820, 130] on div "[PERSON_NAME]" at bounding box center [844, 130] width 54 height 9
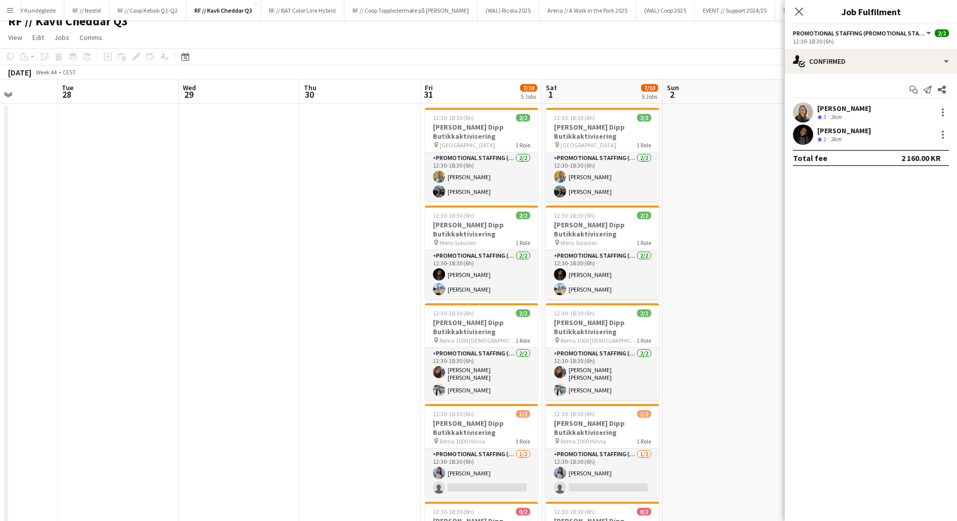
scroll to position [12, 0]
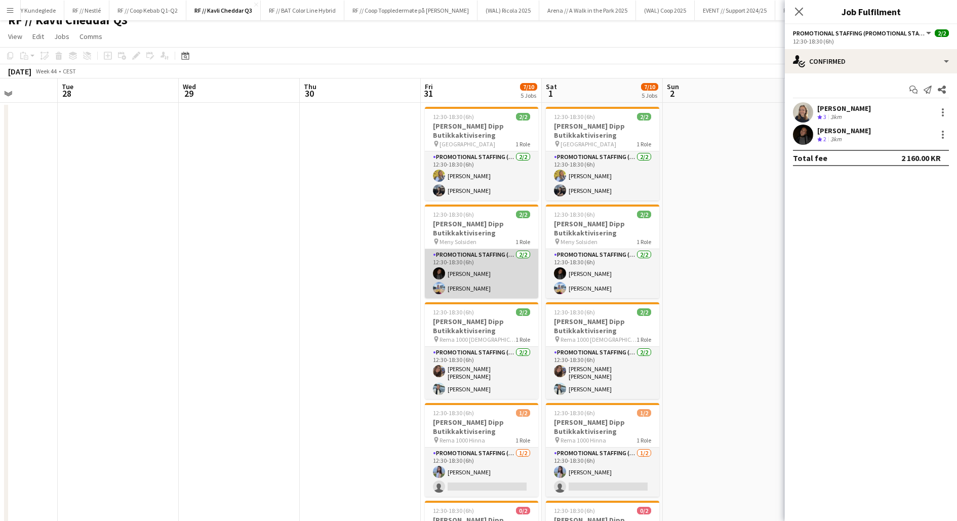
click at [453, 288] on app-card-role "Promotional Staffing (Promotional Staff) [DATE] 12:30-18:30 (6h) [PERSON_NAME] …" at bounding box center [481, 273] width 113 height 49
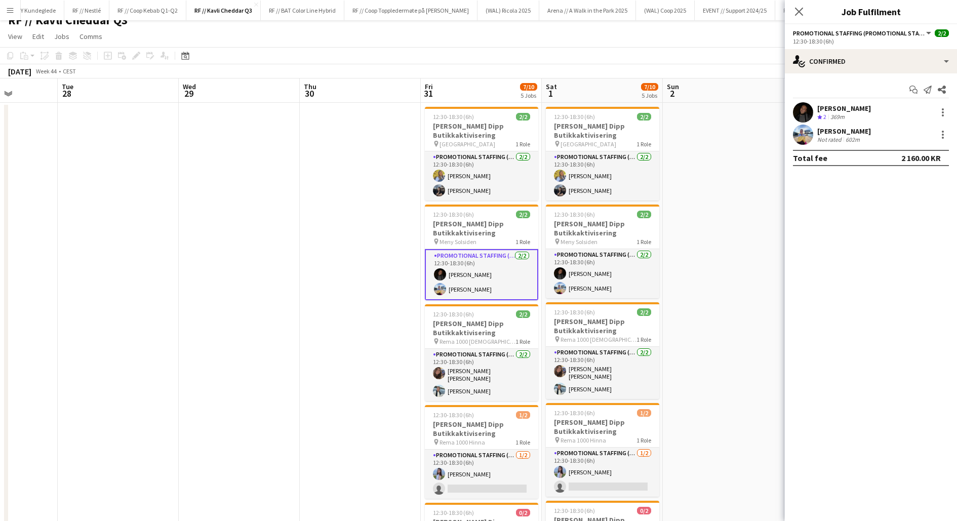
click at [805, 131] on app-user-avatar at bounding box center [803, 135] width 20 height 20
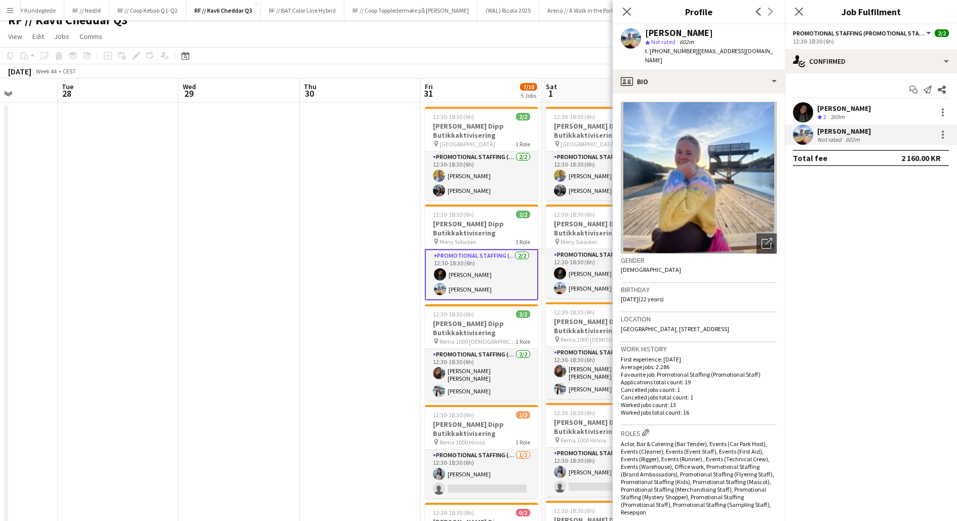
click at [804, 113] on app-user-avatar at bounding box center [803, 112] width 20 height 20
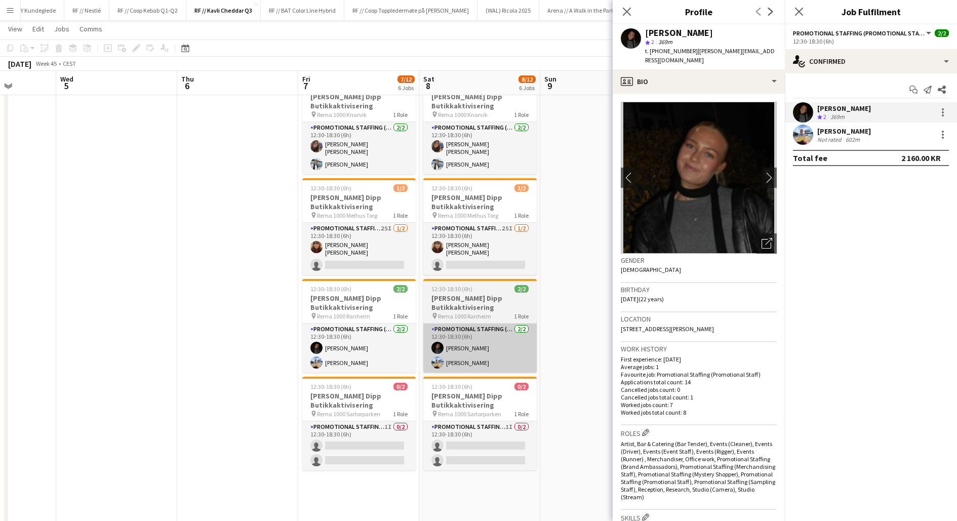
scroll to position [236, 0]
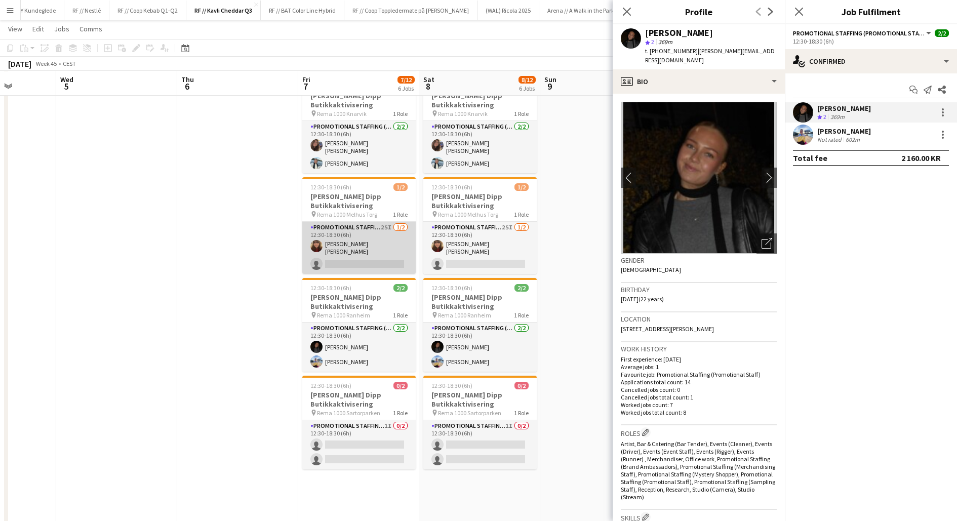
click at [355, 257] on app-card-role "Promotional Staffing (Promotional Staff) 25I [DATE] 12:30-18:30 (6h) [PERSON_NA…" at bounding box center [358, 248] width 113 height 52
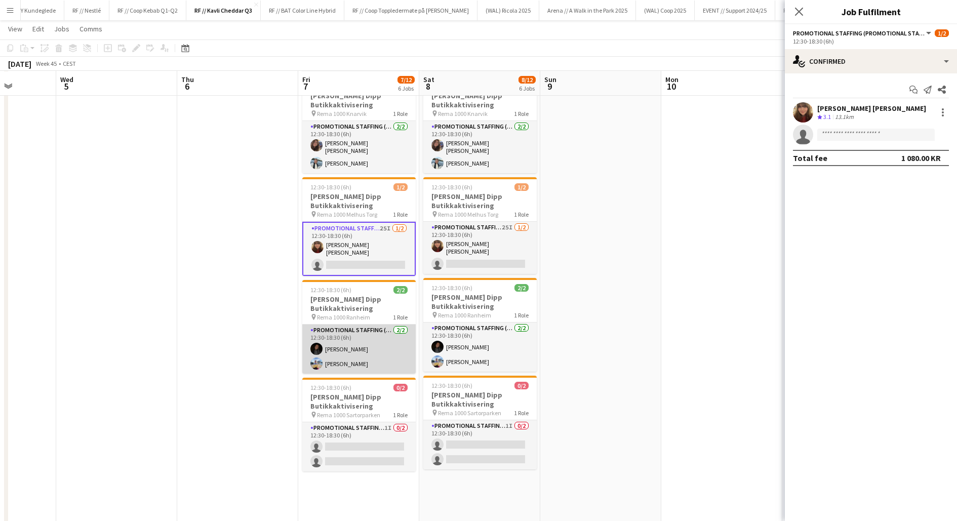
click at [361, 338] on app-card-role "Promotional Staffing (Promotional Staff) [DATE] 12:30-18:30 (6h) [PERSON_NAME] …" at bounding box center [358, 348] width 113 height 49
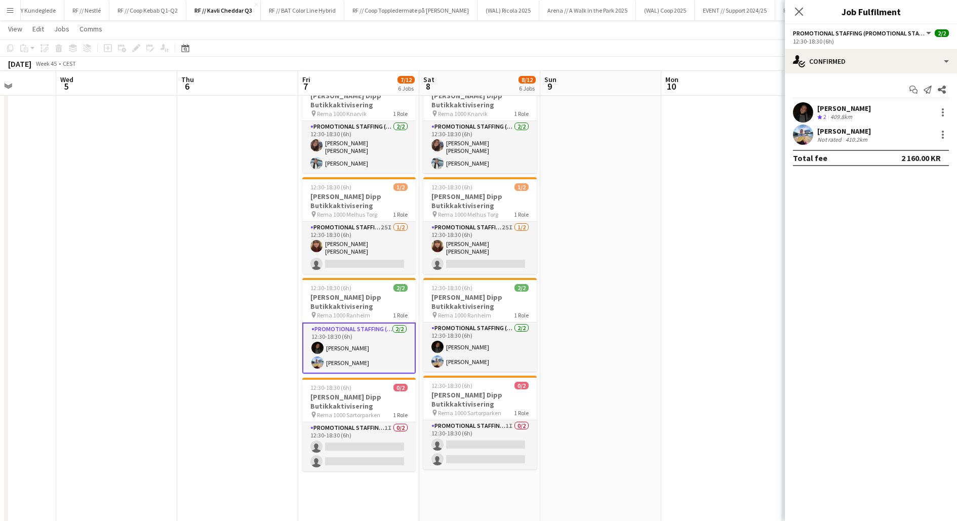
click at [802, 111] on app-user-avatar at bounding box center [803, 112] width 20 height 20
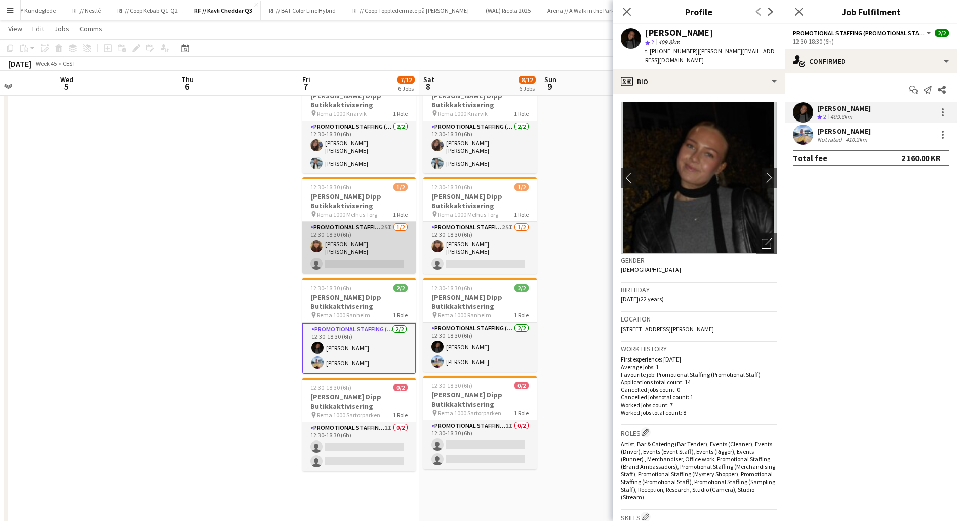
click at [369, 242] on app-card-role "Promotional Staffing (Promotional Staff) 25I [DATE] 12:30-18:30 (6h) [PERSON_NA…" at bounding box center [358, 248] width 113 height 52
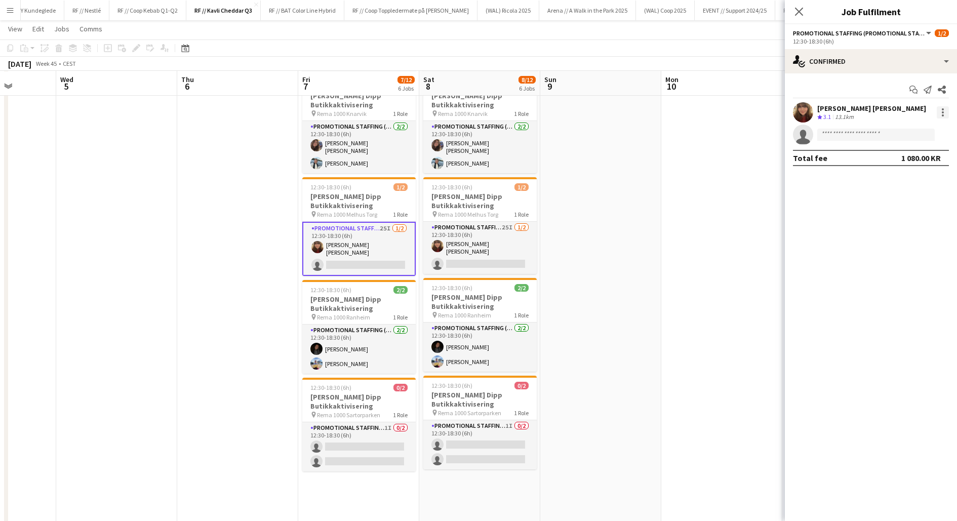
click at [943, 112] on div at bounding box center [943, 112] width 2 height 2
click at [891, 230] on span "Remove" at bounding box center [893, 228] width 30 height 9
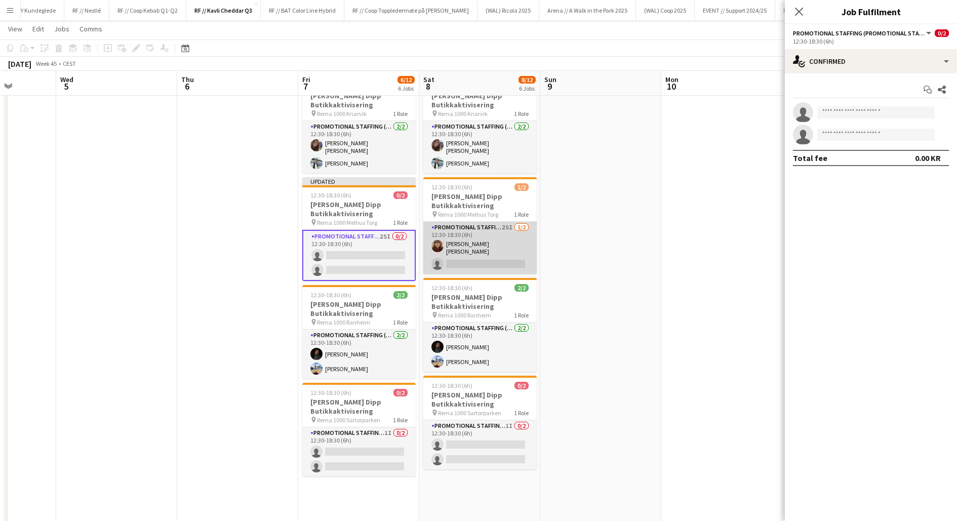
click at [447, 240] on app-card-role "Promotional Staffing (Promotional Staff) 25I [DATE] 12:30-18:30 (6h) [PERSON_NA…" at bounding box center [479, 248] width 113 height 52
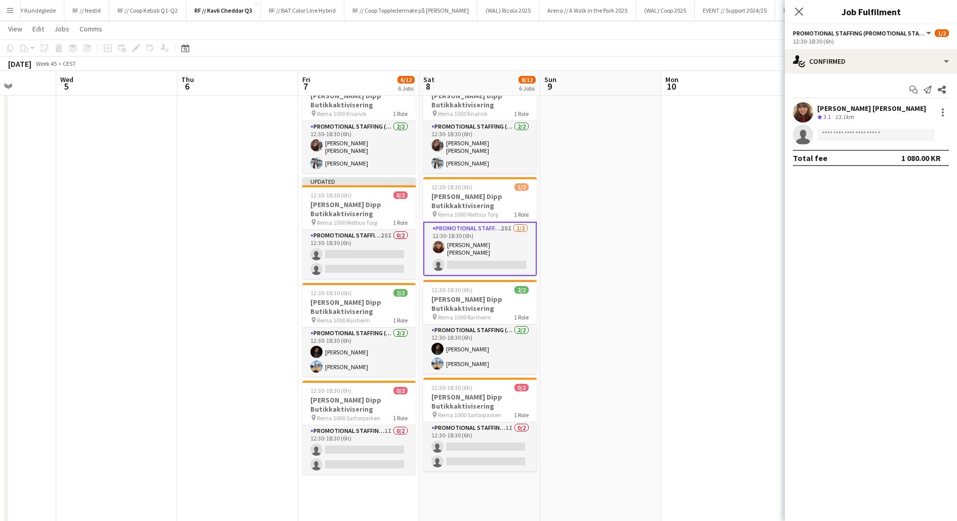
click at [877, 108] on div "[PERSON_NAME] [PERSON_NAME] Crew rating 3.1 13.1km" at bounding box center [871, 112] width 172 height 20
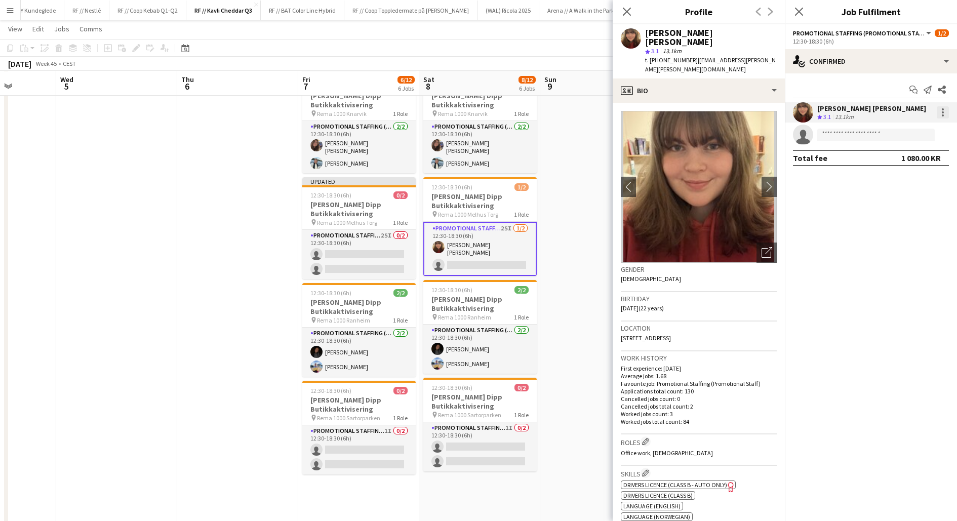
click at [945, 113] on div at bounding box center [942, 112] width 12 height 12
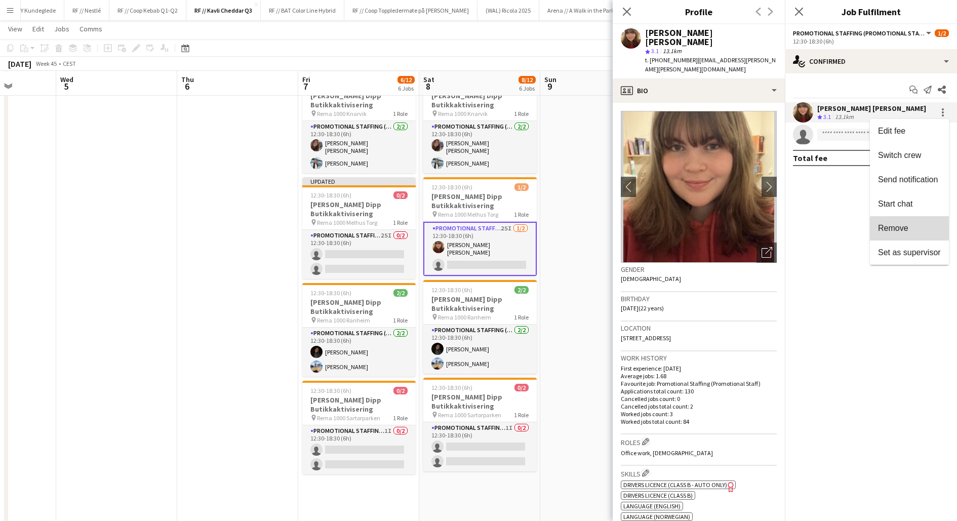
click at [894, 229] on span "Remove" at bounding box center [893, 228] width 30 height 9
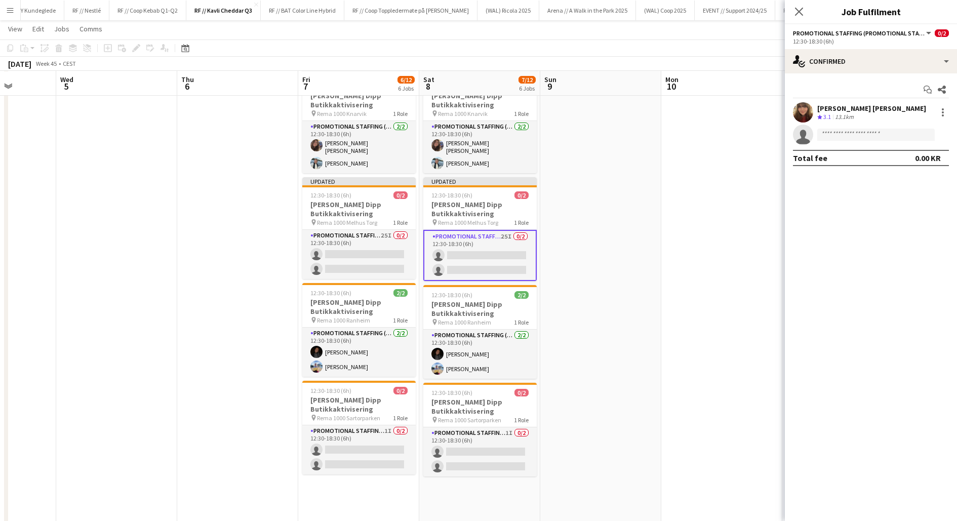
click at [653, 260] on app-date-cell at bounding box center [600, 232] width 121 height 710
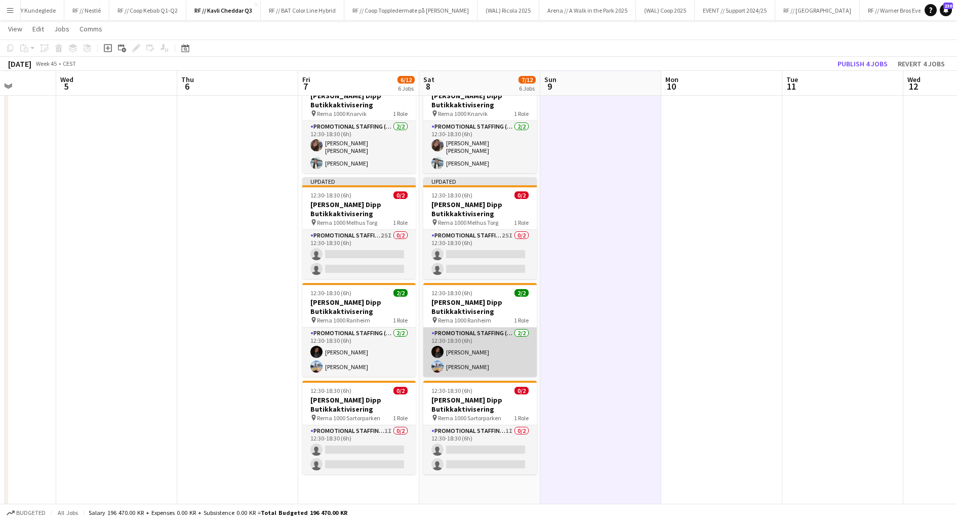
click at [488, 352] on app-card-role "Promotional Staffing (Promotional Staff) [DATE] 12:30-18:30 (6h) [PERSON_NAME] …" at bounding box center [479, 352] width 113 height 49
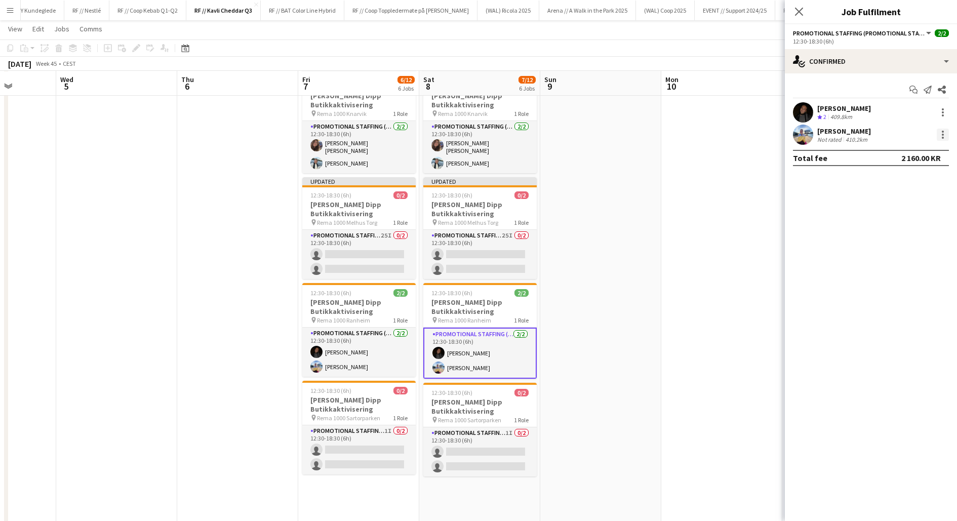
click at [942, 135] on div at bounding box center [943, 135] width 2 height 2
click at [904, 249] on span "Remove" at bounding box center [893, 250] width 30 height 9
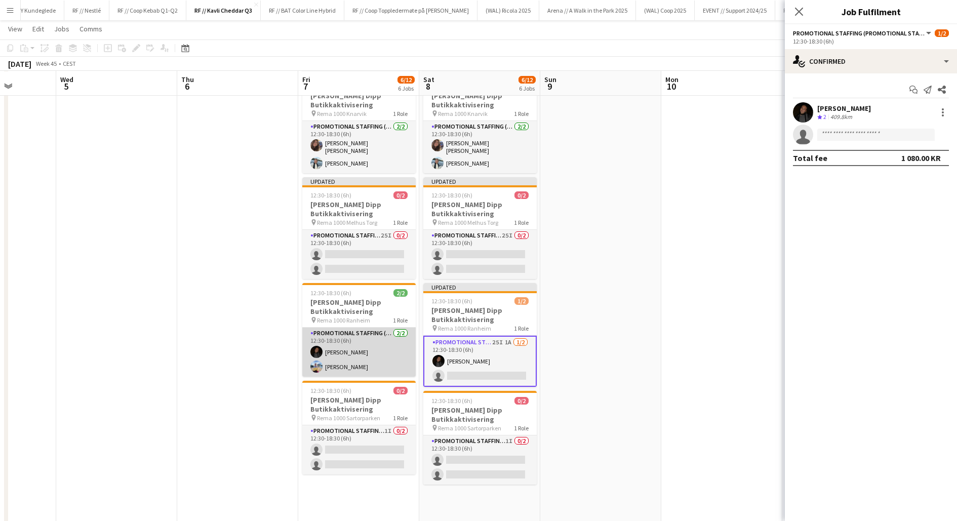
click at [366, 356] on app-card-role "Promotional Staffing (Promotional Staff) [DATE] 12:30-18:30 (6h) [PERSON_NAME] …" at bounding box center [358, 352] width 113 height 49
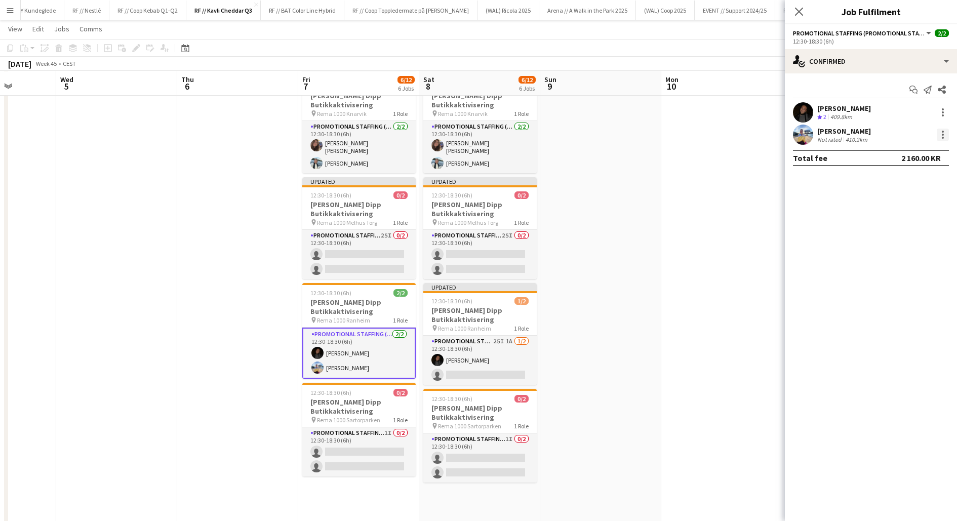
click at [942, 136] on div at bounding box center [942, 135] width 12 height 12
click at [882, 251] on span "Remove" at bounding box center [893, 250] width 30 height 9
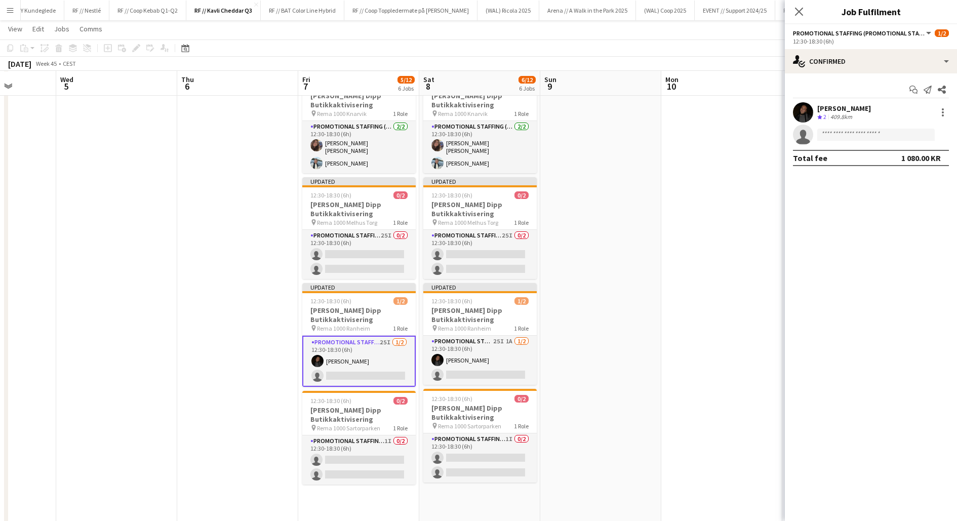
click at [590, 299] on app-date-cell at bounding box center [600, 232] width 121 height 710
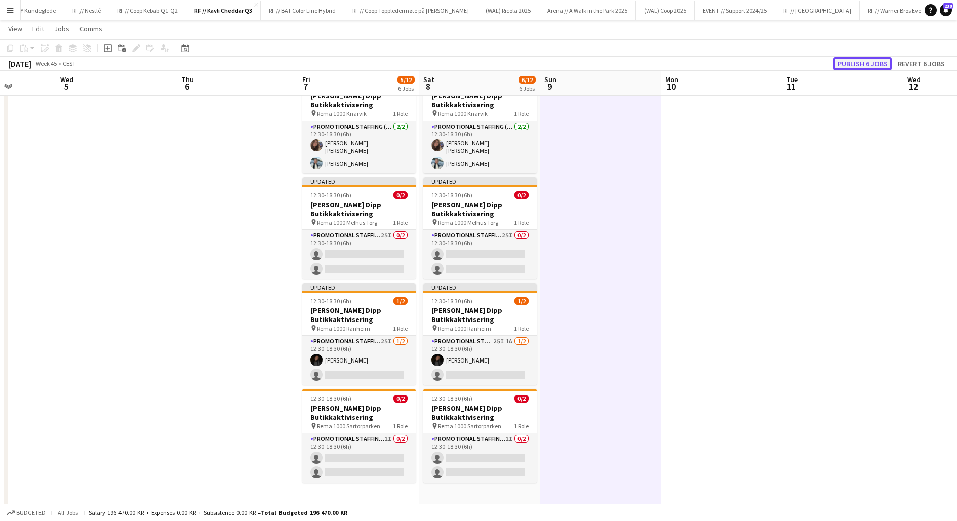
click at [888, 65] on button "Publish 6 jobs" at bounding box center [862, 63] width 58 height 13
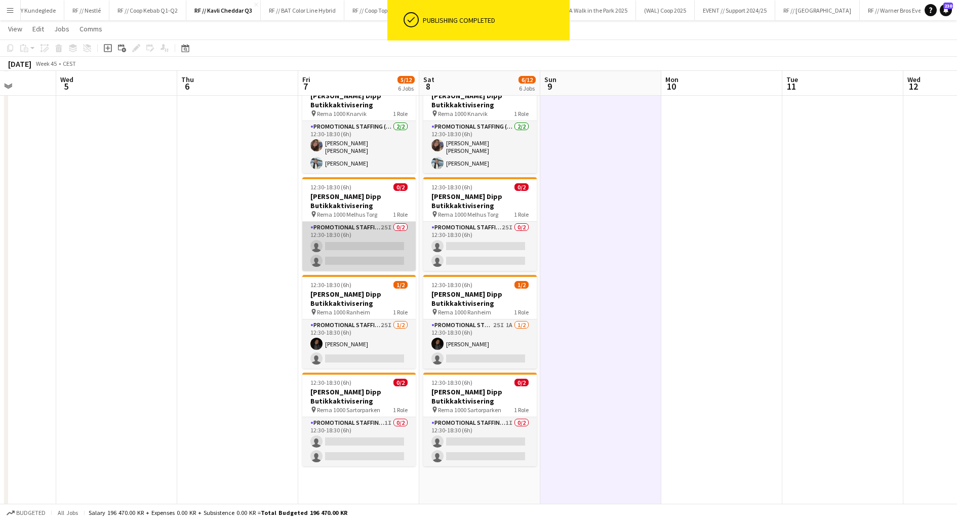
click at [345, 245] on app-card-role "Promotional Staffing (Promotional Staff) 25I 0/2 12:30-18:30 (6h) single-neutra…" at bounding box center [358, 246] width 113 height 49
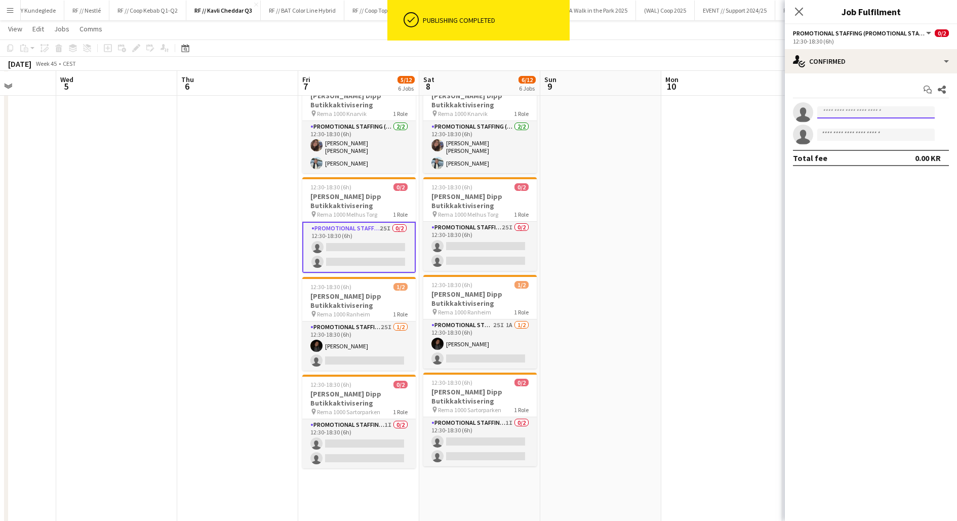
click at [845, 110] on input at bounding box center [875, 112] width 117 height 12
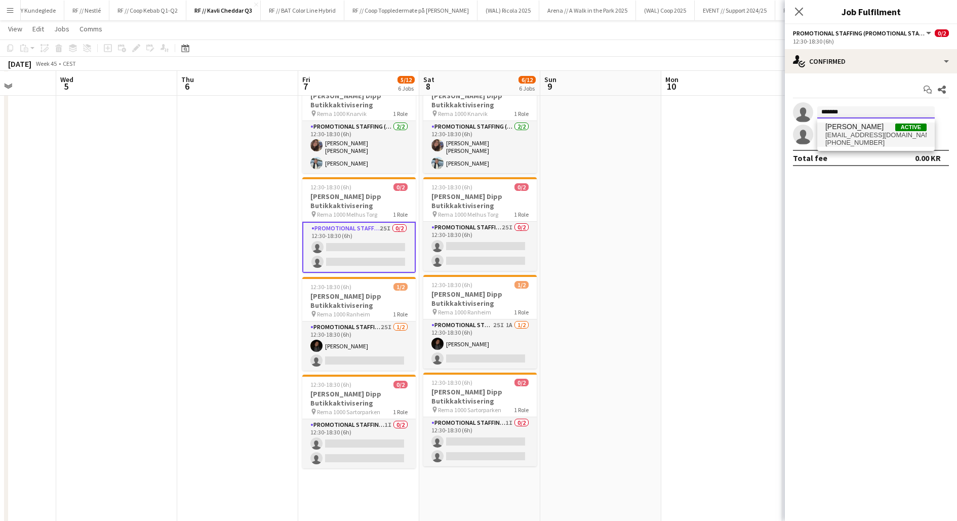
type input "*******"
click at [855, 131] on span "[EMAIL_ADDRESS][DOMAIN_NAME]" at bounding box center [875, 135] width 101 height 8
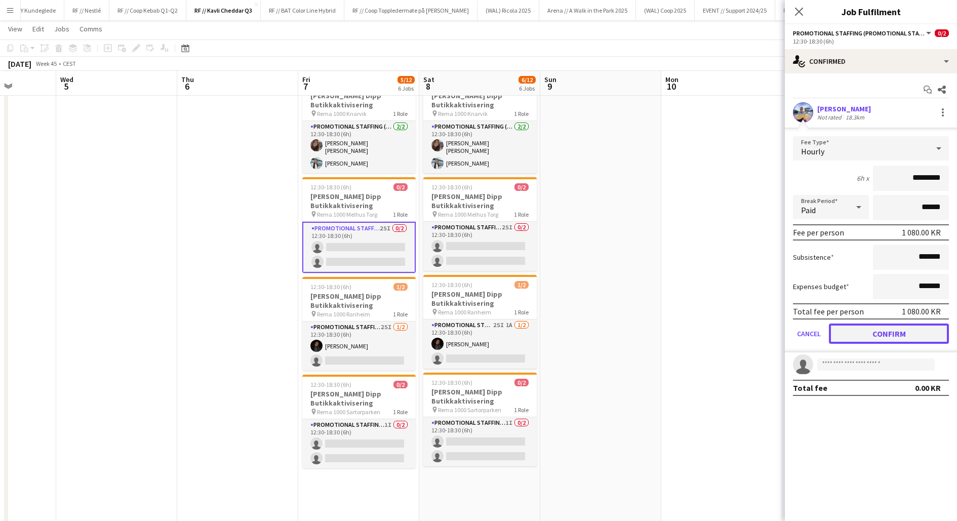
click at [879, 334] on button "Confirm" at bounding box center [889, 333] width 120 height 20
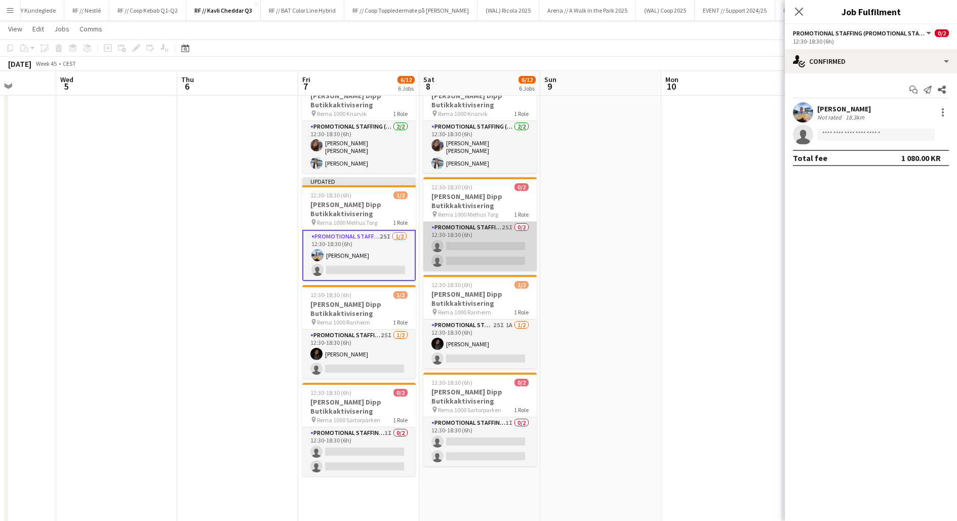
click at [487, 246] on app-card-role "Promotional Staffing (Promotional Staff) 25I 0/2 12:30-18:30 (6h) single-neutra…" at bounding box center [479, 246] width 113 height 49
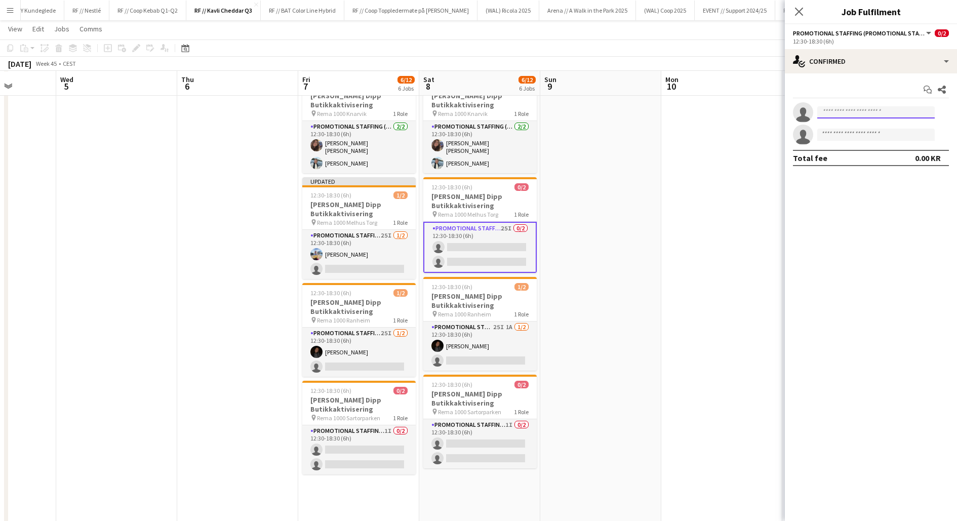
click at [856, 108] on input at bounding box center [875, 112] width 117 height 12
type input "*"
type input "*******"
click at [861, 132] on span "[EMAIL_ADDRESS][DOMAIN_NAME]" at bounding box center [875, 135] width 101 height 8
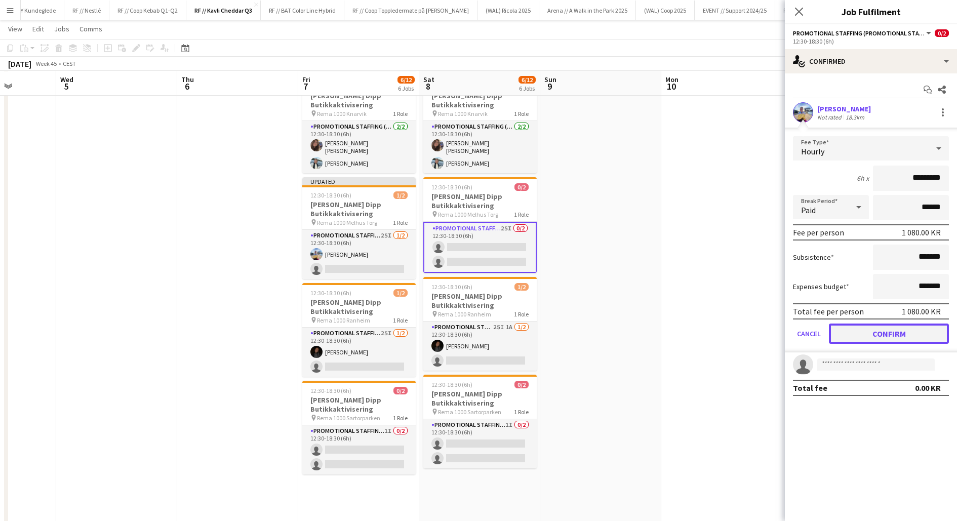
click at [861, 331] on button "Confirm" at bounding box center [889, 333] width 120 height 20
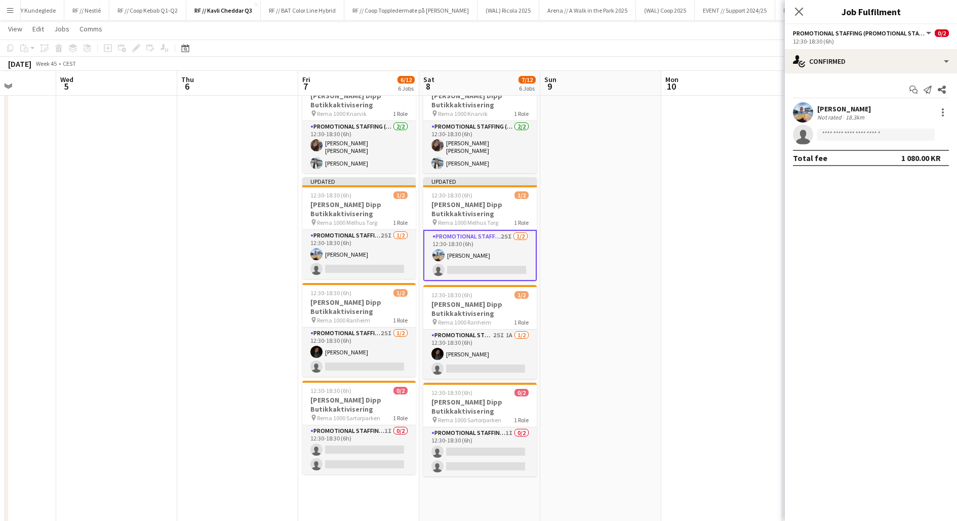
click at [696, 220] on app-date-cell at bounding box center [721, 232] width 121 height 710
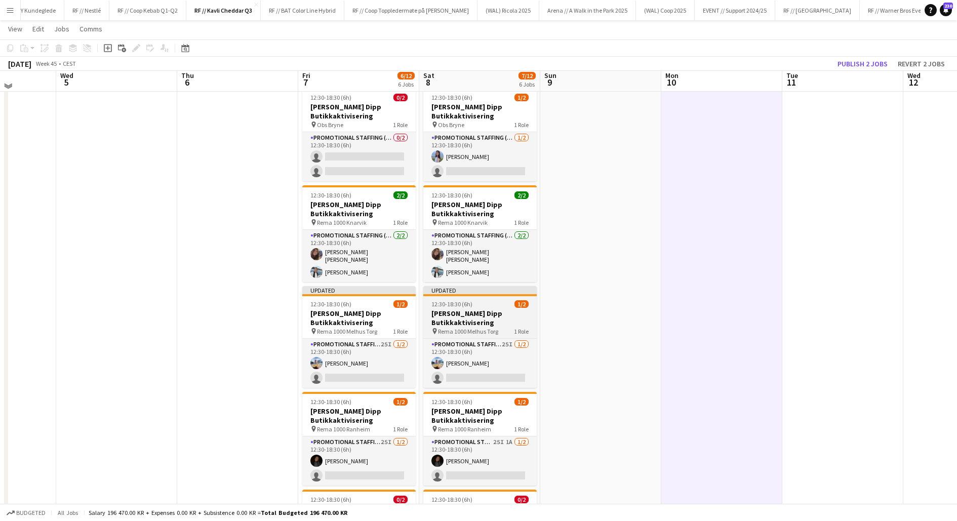
scroll to position [140, 0]
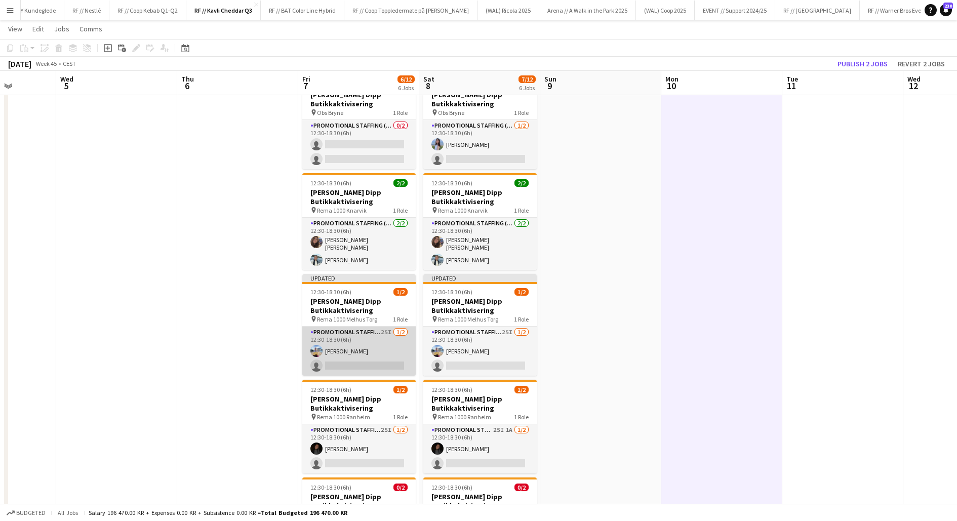
click at [353, 354] on app-card-role "Promotional Staffing (Promotional Staff) 25I [DATE] 12:30-18:30 (6h) [PERSON_NA…" at bounding box center [358, 350] width 113 height 49
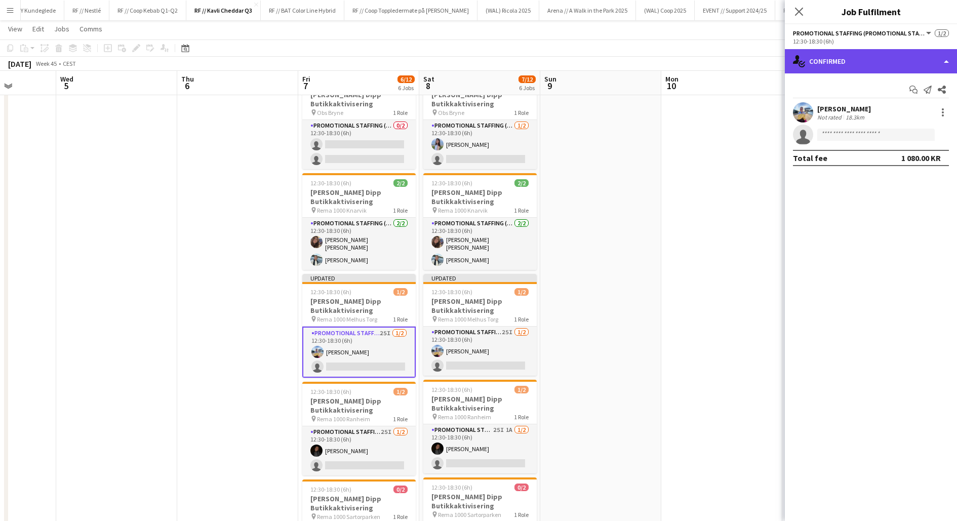
click at [871, 64] on div "single-neutral-actions-check-2 Confirmed" at bounding box center [871, 61] width 172 height 24
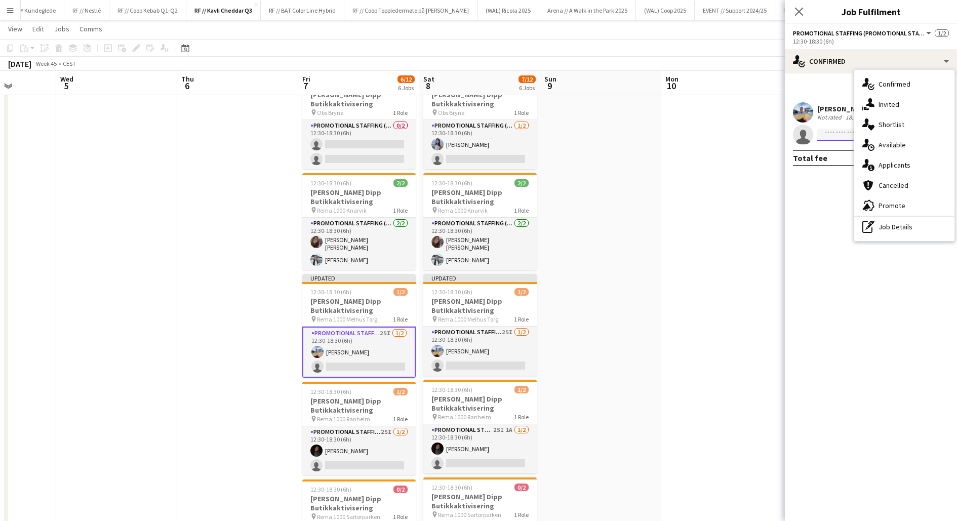
click at [837, 129] on input at bounding box center [875, 135] width 117 height 12
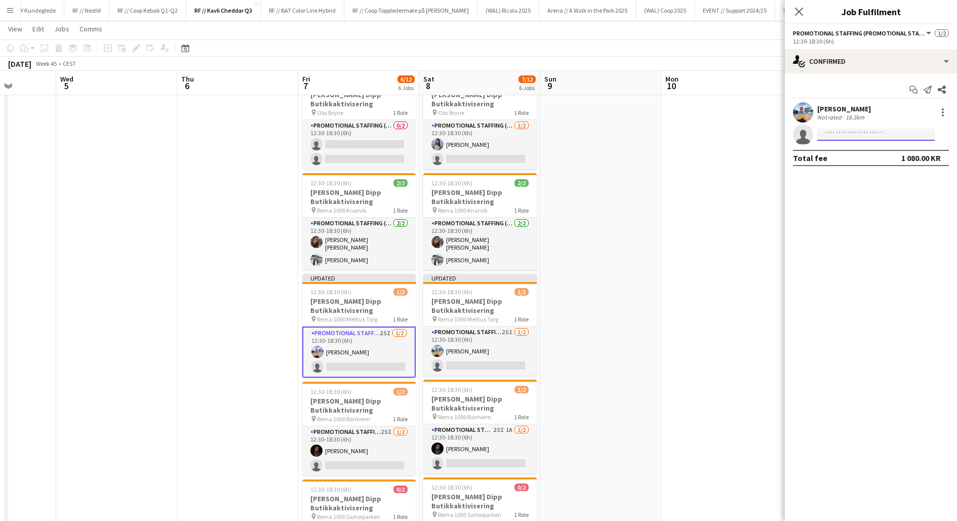
type input "*"
type input "**********"
drag, startPoint x: 845, startPoint y: 134, endPoint x: 820, endPoint y: 131, distance: 25.1
click at [820, 131] on input "**********" at bounding box center [875, 135] width 117 height 12
drag, startPoint x: 837, startPoint y: 37, endPoint x: 837, endPoint y: 50, distance: 12.1
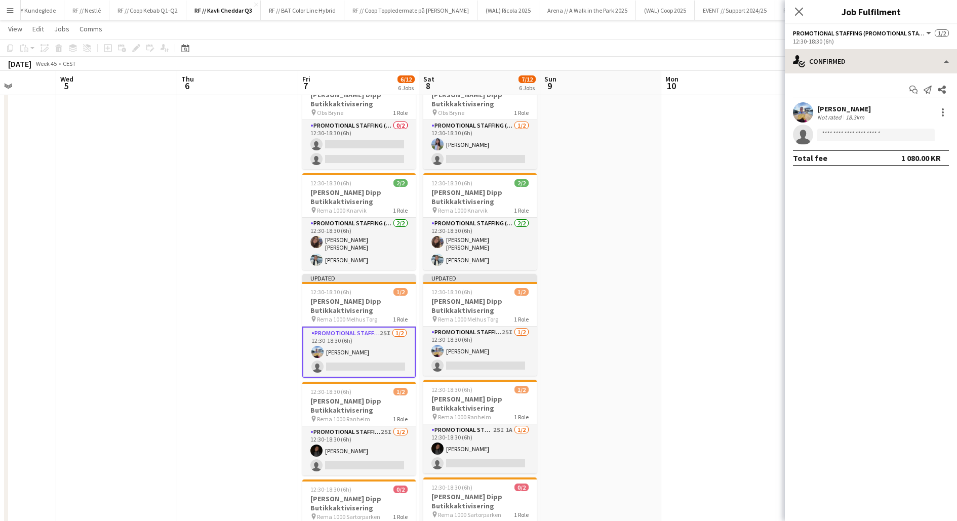
click at [837, 38] on div "12:30-18:30 (6h)" at bounding box center [871, 41] width 156 height 8
click at [842, 59] on div "single-neutral-actions-check-2 Confirmed" at bounding box center [871, 61] width 172 height 24
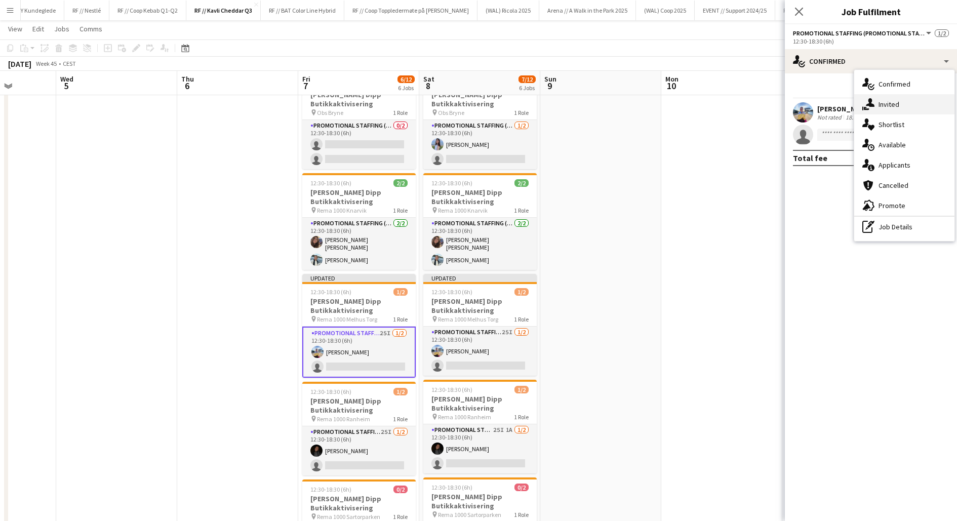
click at [884, 100] on span "Invited" at bounding box center [888, 104] width 21 height 9
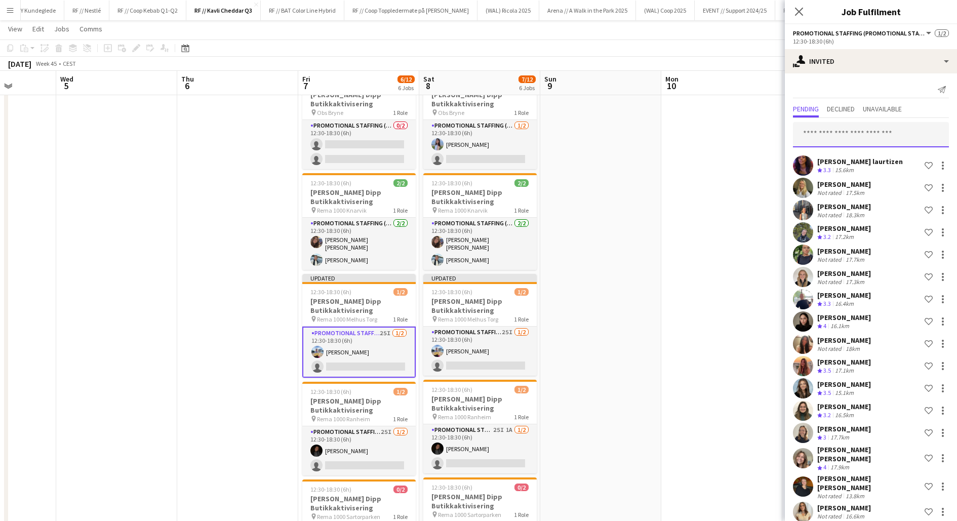
click at [840, 139] on input "text" at bounding box center [871, 134] width 156 height 25
type input "*"
click at [648, 279] on app-date-cell at bounding box center [600, 329] width 121 height 710
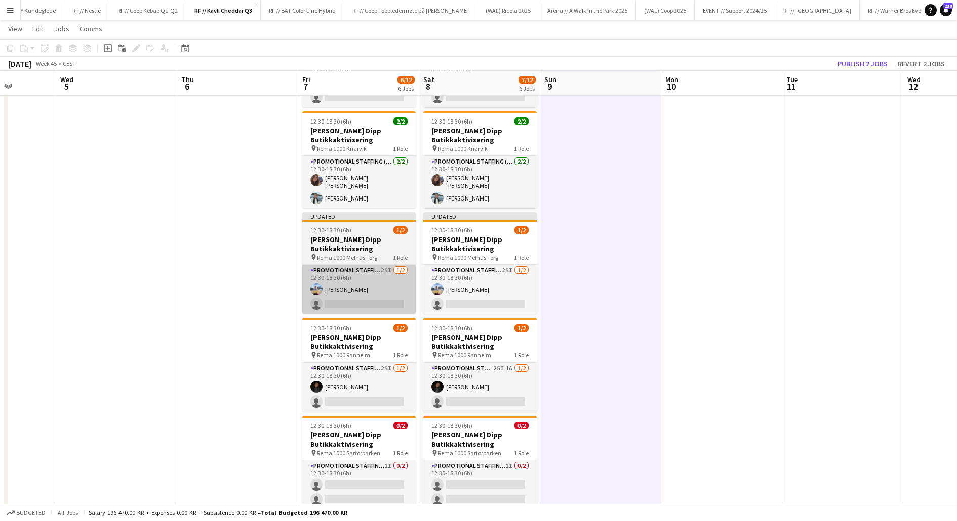
scroll to position [202, 0]
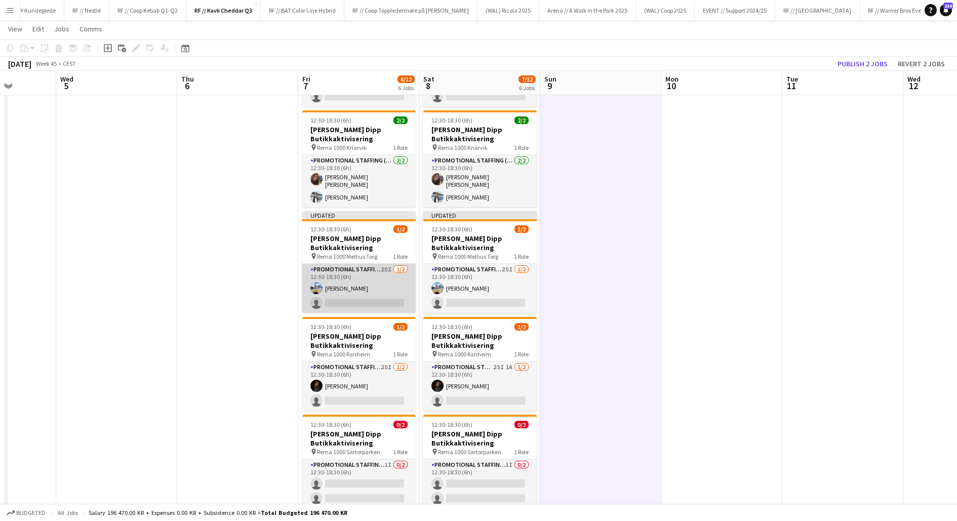
click at [360, 279] on app-card-role "Promotional Staffing (Promotional Staff) 25I [DATE] 12:30-18:30 (6h) [PERSON_NA…" at bounding box center [358, 288] width 113 height 49
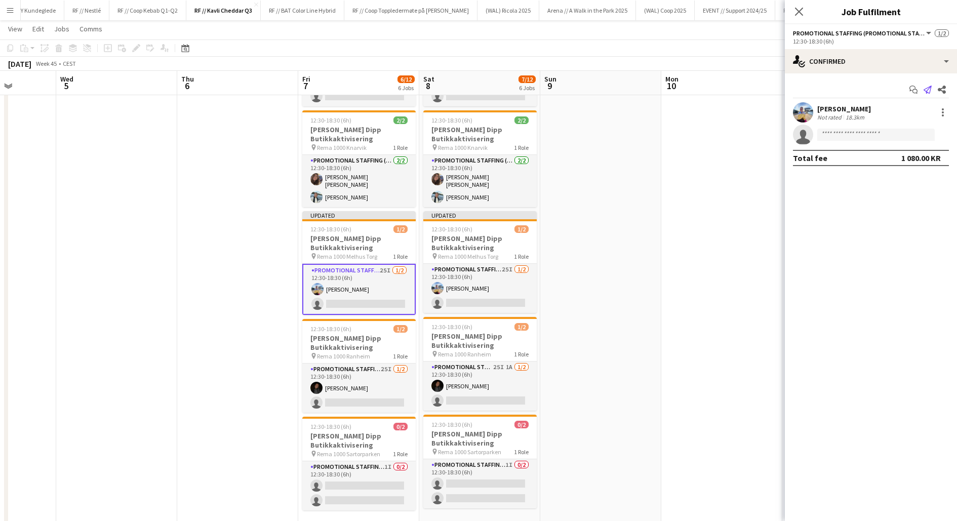
click at [926, 89] on icon "Send notification" at bounding box center [927, 90] width 8 height 8
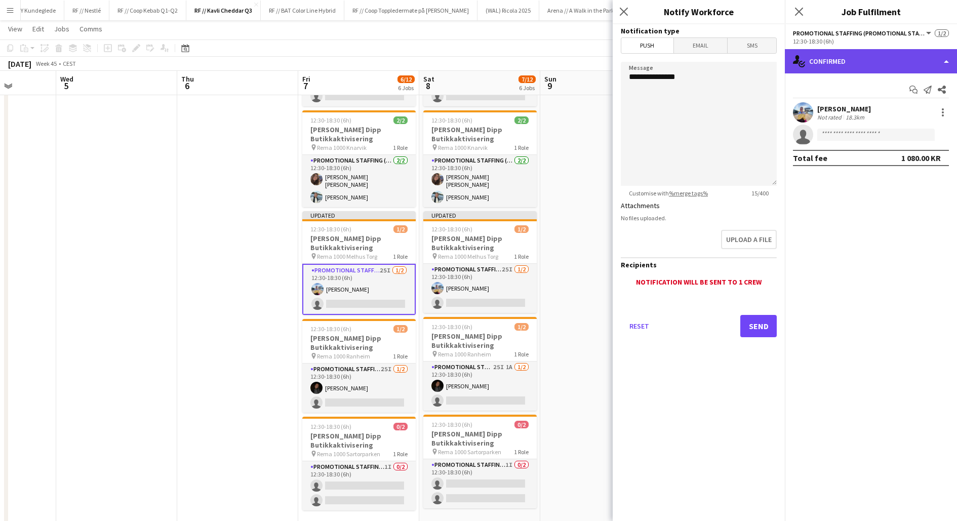
click at [861, 62] on div "single-neutral-actions-check-2 Confirmed" at bounding box center [871, 61] width 172 height 24
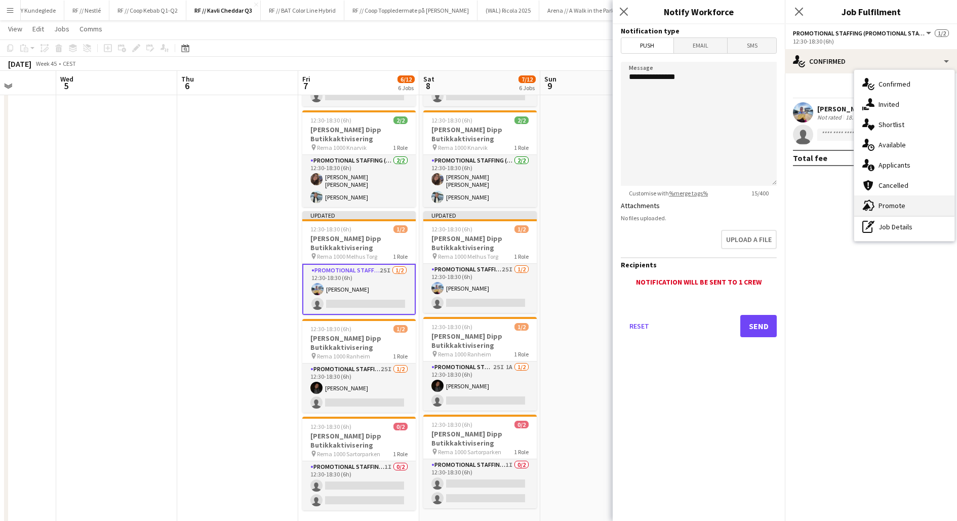
click at [890, 200] on div "advertising-megaphone Promote" at bounding box center [904, 205] width 100 height 20
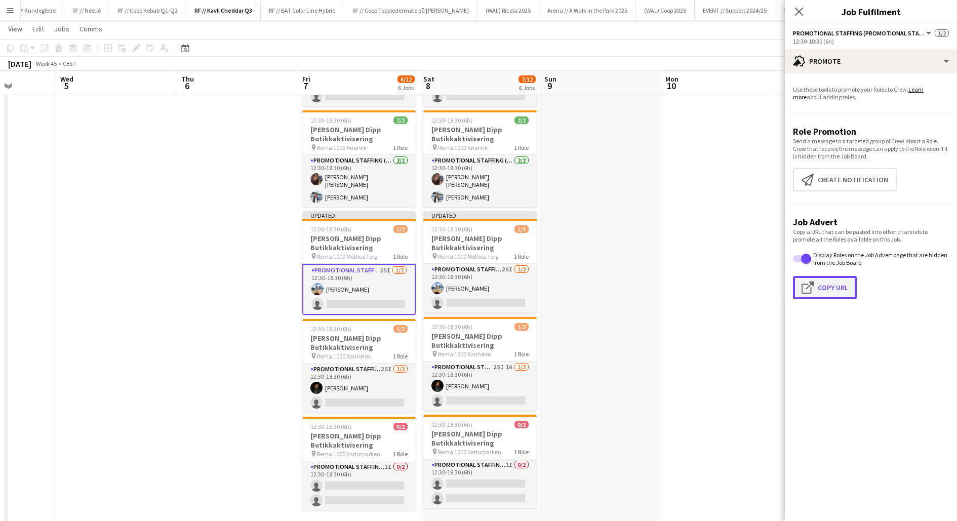
click at [829, 289] on button "Click to copy URL Copy Url" at bounding box center [825, 287] width 64 height 23
click at [830, 286] on button "Click to copy URL Copy Url" at bounding box center [825, 287] width 64 height 23
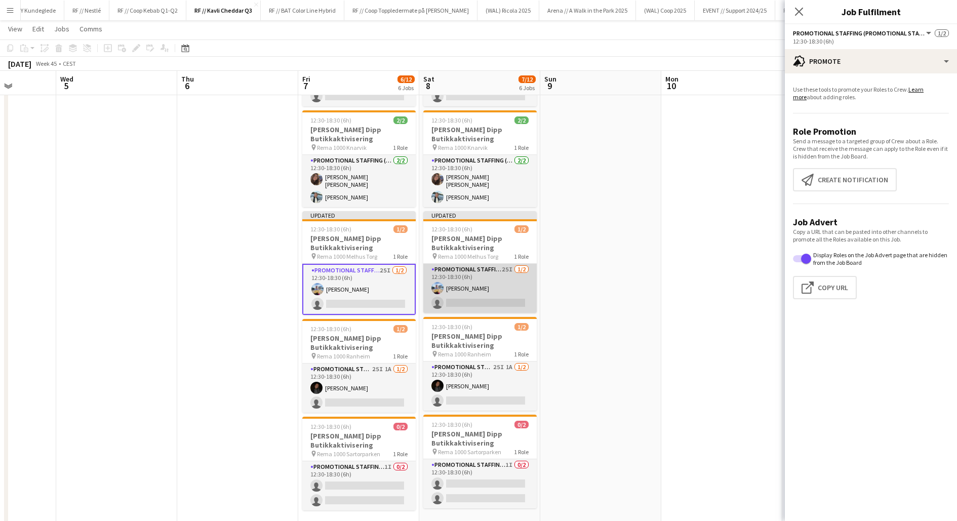
click at [476, 294] on app-card-role "Promotional Staffing (Promotional Staff) 25I [DATE] 12:30-18:30 (6h) [PERSON_NA…" at bounding box center [479, 288] width 113 height 49
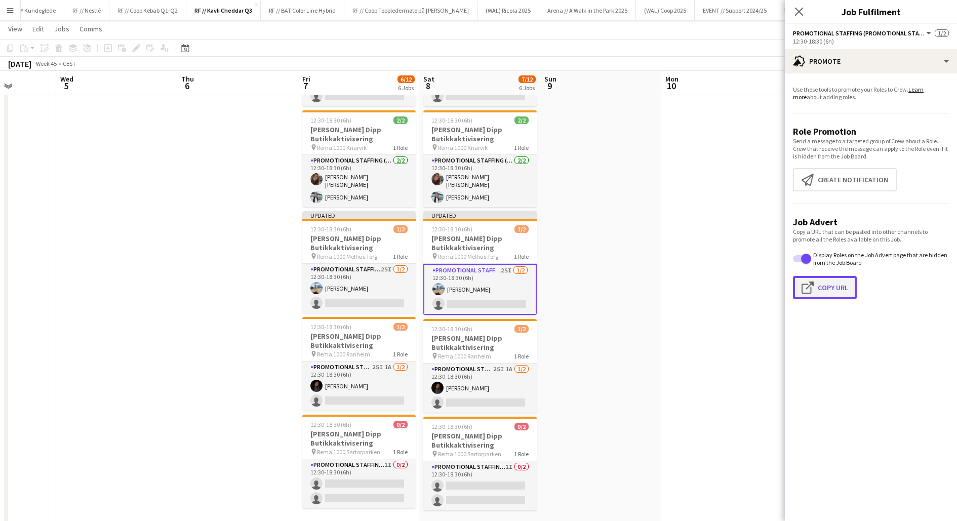
click at [834, 289] on button "Click to copy URL Copy Url" at bounding box center [825, 287] width 64 height 23
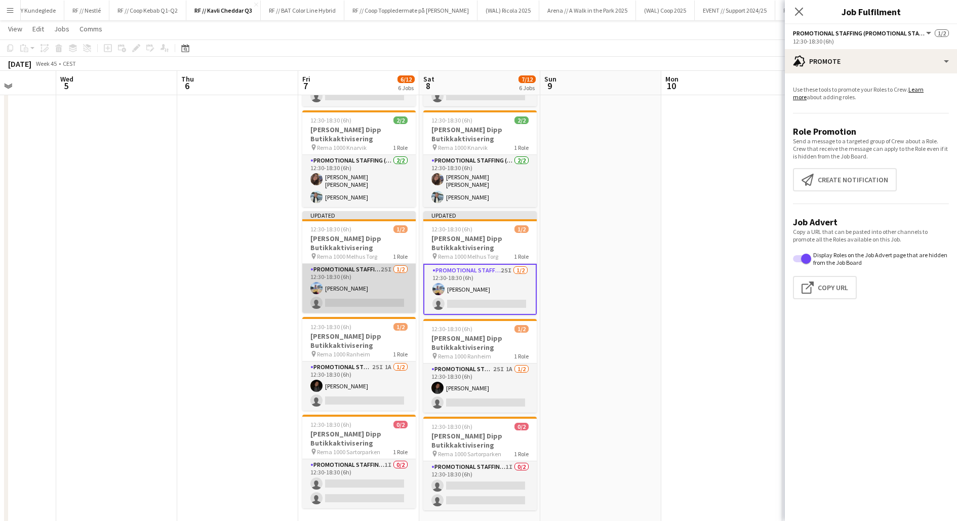
click at [366, 301] on app-card-role "Promotional Staffing (Promotional Staff) 25I [DATE] 12:30-18:30 (6h) [PERSON_NA…" at bounding box center [358, 288] width 113 height 49
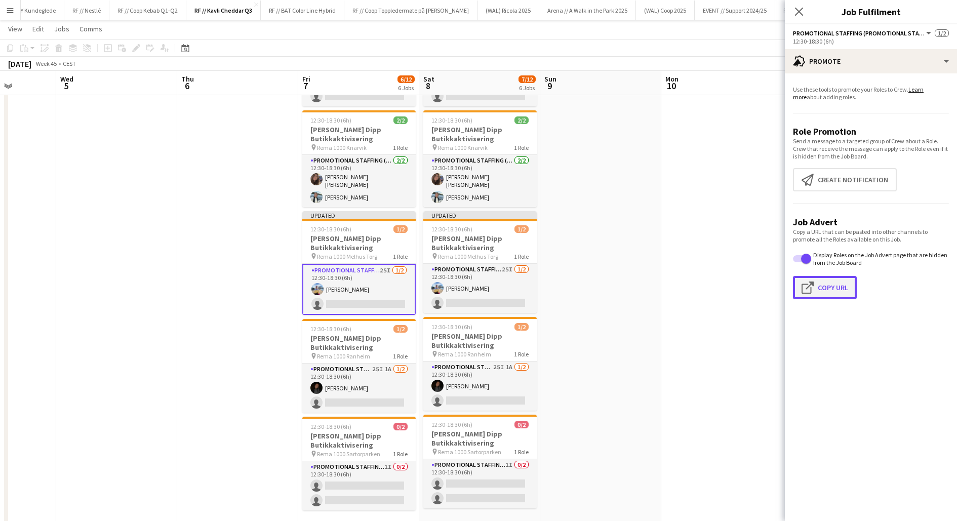
click at [821, 287] on button "Click to copy URL Copy Url" at bounding box center [825, 287] width 64 height 23
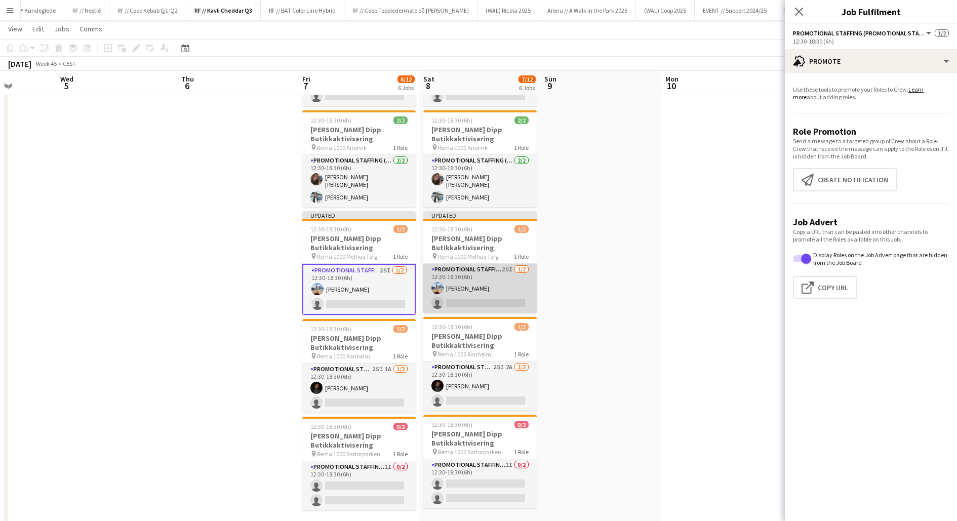
click at [504, 291] on app-card-role "Promotional Staffing (Promotional Staff) 25I [DATE] 12:30-18:30 (6h) [PERSON_NA…" at bounding box center [479, 288] width 113 height 49
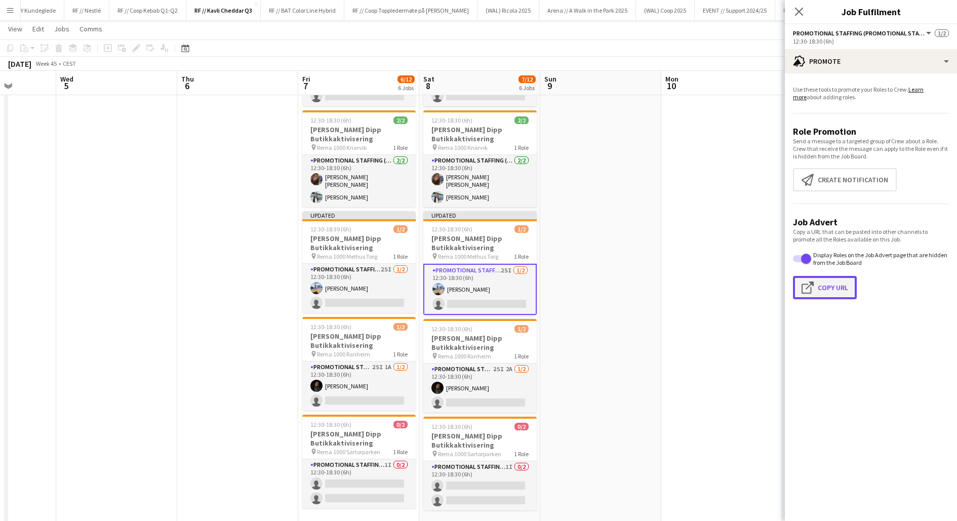
click at [818, 286] on button "Click to copy URL Copy Url" at bounding box center [825, 287] width 64 height 23
click at [244, 342] on app-date-cell at bounding box center [237, 266] width 121 height 710
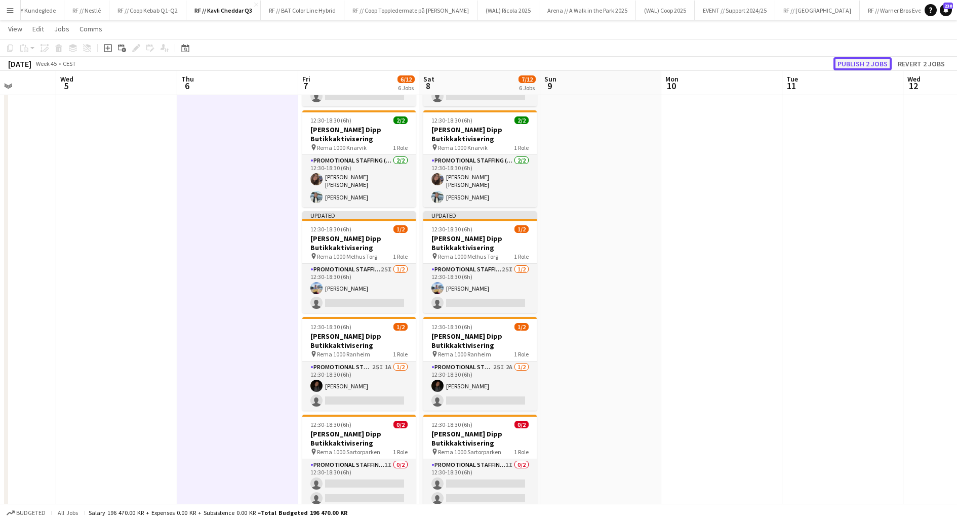
click at [874, 64] on button "Publish 2 jobs" at bounding box center [862, 63] width 58 height 13
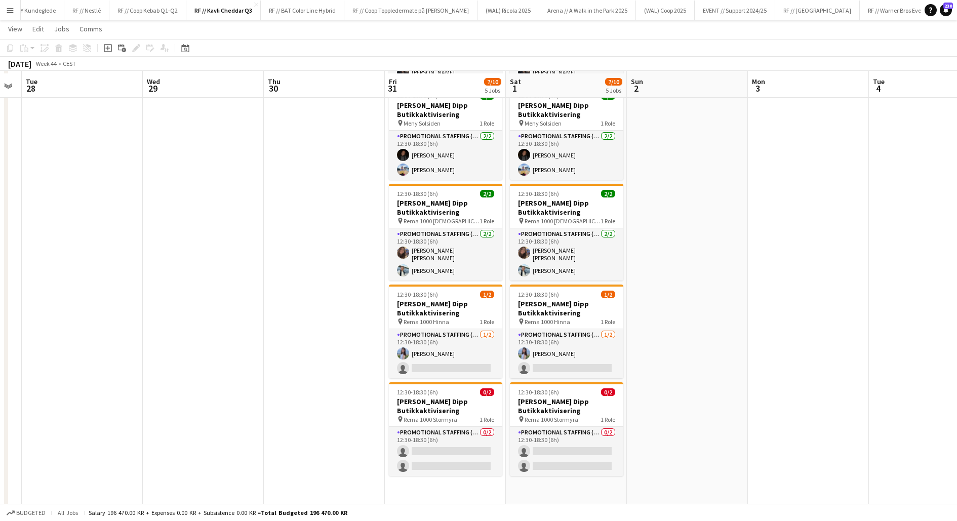
scroll to position [132, 0]
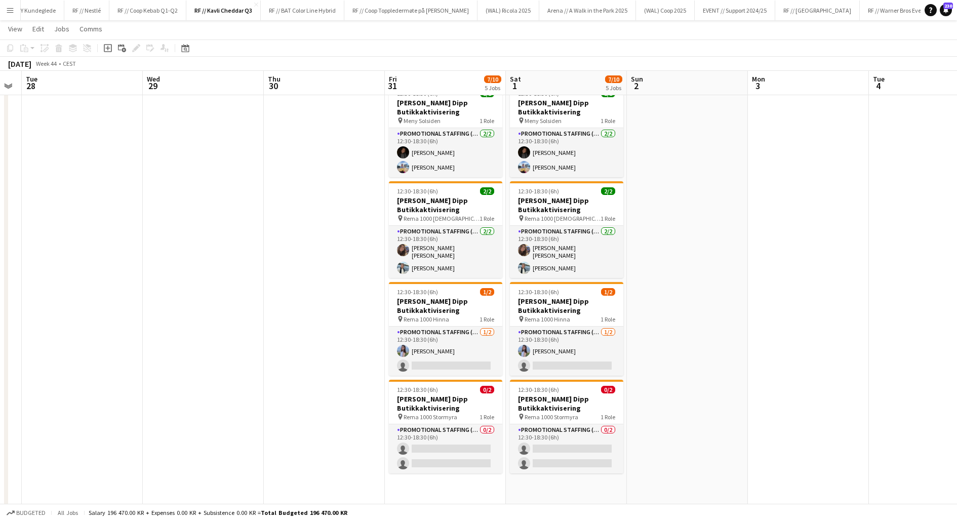
click at [324, 382] on app-date-cell at bounding box center [324, 337] width 121 height 710
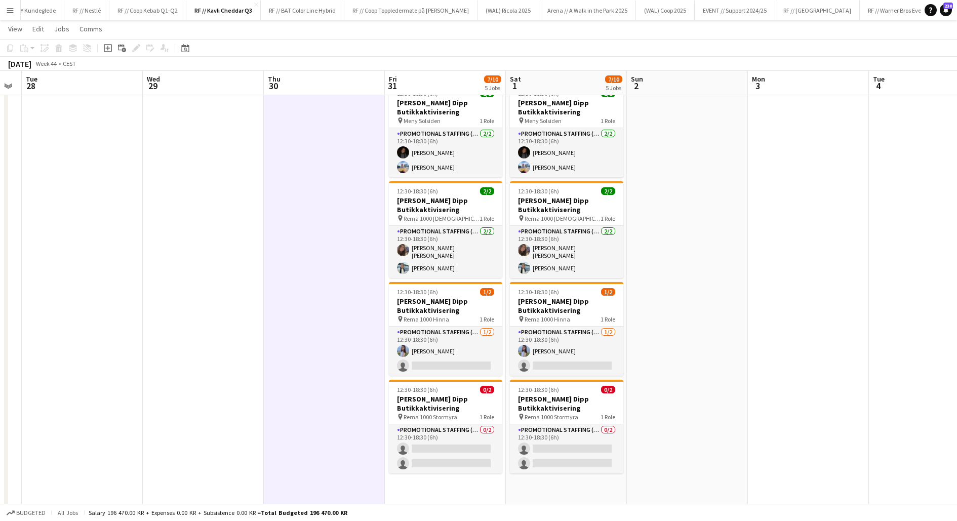
click at [324, 382] on app-date-cell at bounding box center [324, 337] width 121 height 710
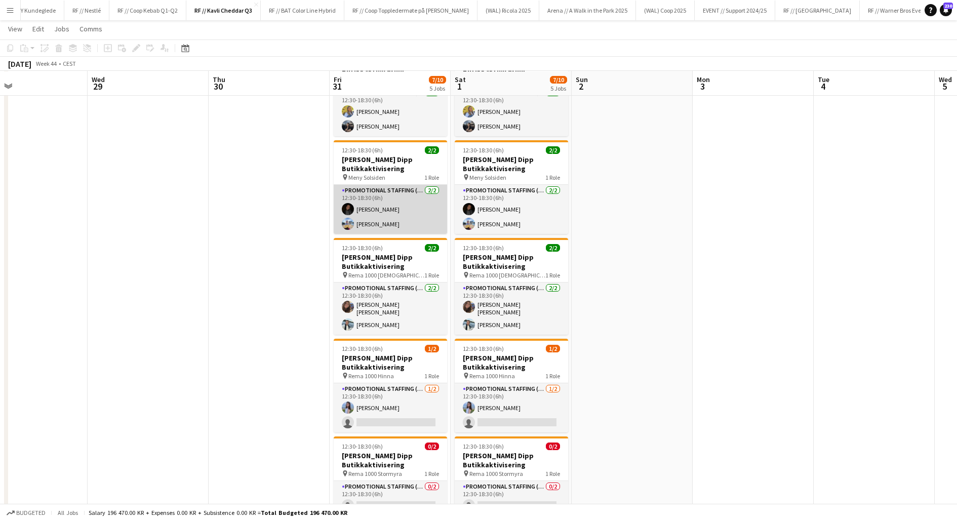
scroll to position [0, 276]
click at [400, 213] on app-card-role "Promotional Staffing (Promotional Staff) [DATE] 12:30-18:30 (6h) [PERSON_NAME] …" at bounding box center [389, 209] width 113 height 49
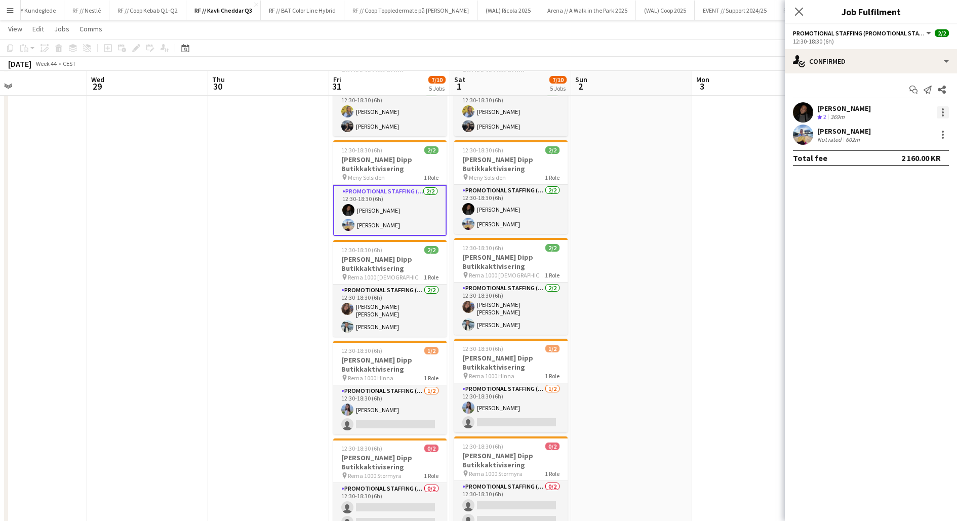
click at [943, 112] on div at bounding box center [943, 112] width 2 height 2
click at [912, 225] on span "Remove" at bounding box center [909, 228] width 63 height 9
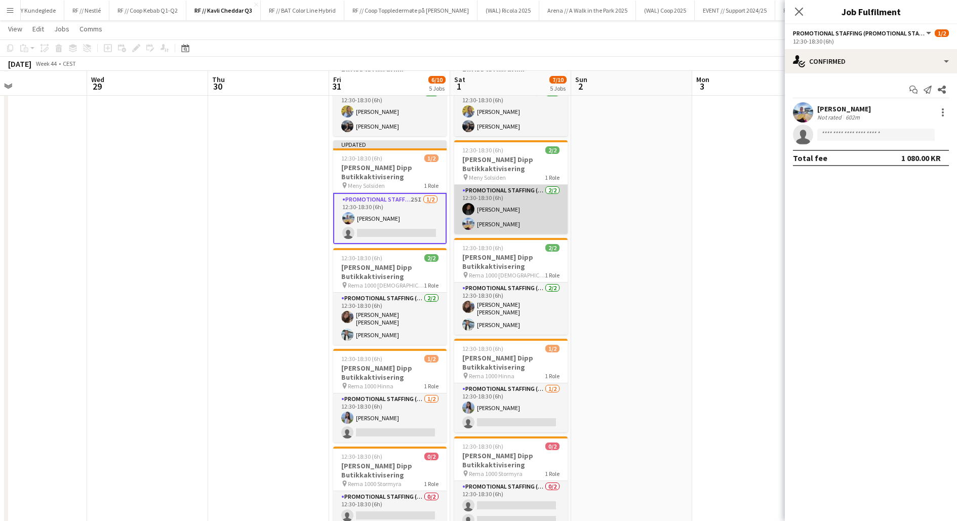
click at [502, 217] on app-card-role "Promotional Staffing (Promotional Staff) [DATE] 12:30-18:30 (6h) [PERSON_NAME] …" at bounding box center [510, 209] width 113 height 49
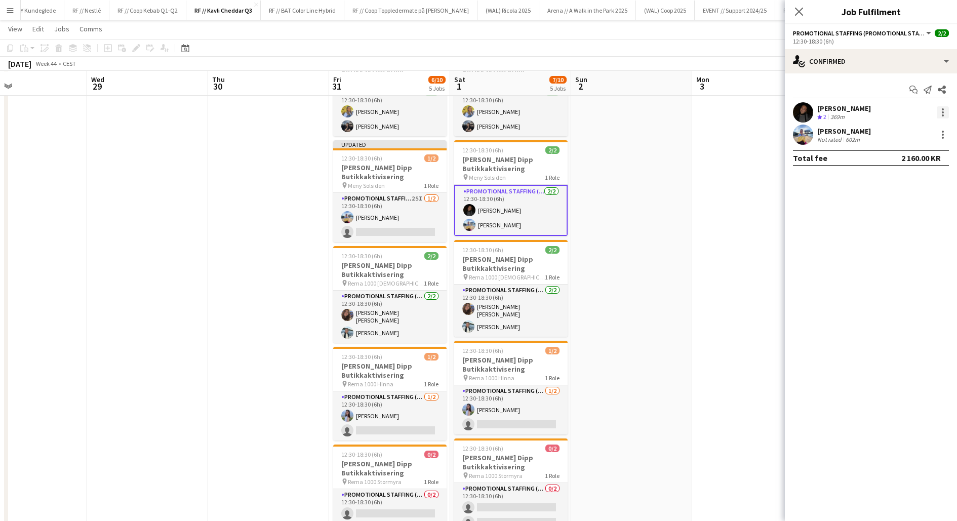
click at [944, 116] on div at bounding box center [942, 112] width 12 height 12
click at [905, 227] on span "Remove" at bounding box center [893, 228] width 30 height 9
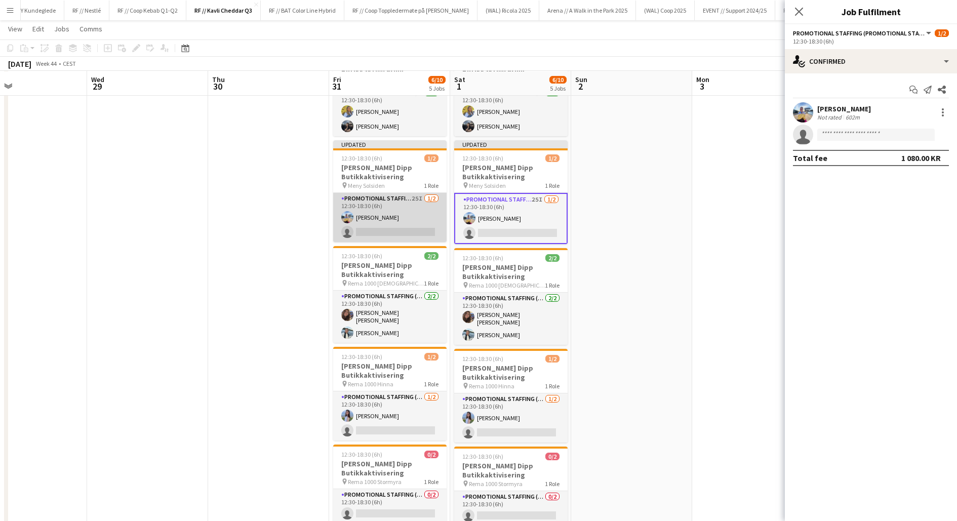
click at [388, 226] on app-card-role "Promotional Staffing (Promotional Staff) 25I [DATE] 12:30-18:30 (6h) [PERSON_NA…" at bounding box center [389, 217] width 113 height 49
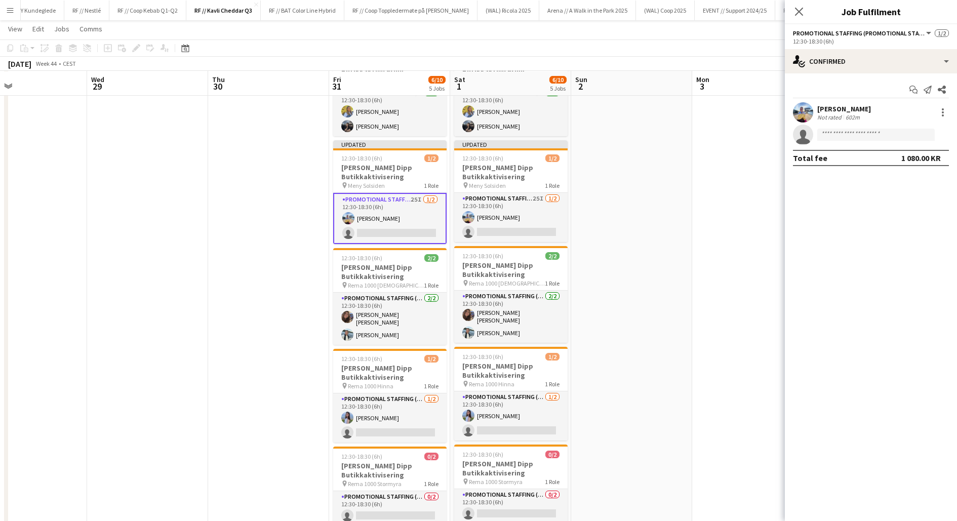
click at [687, 229] on app-date-cell at bounding box center [631, 393] width 121 height 710
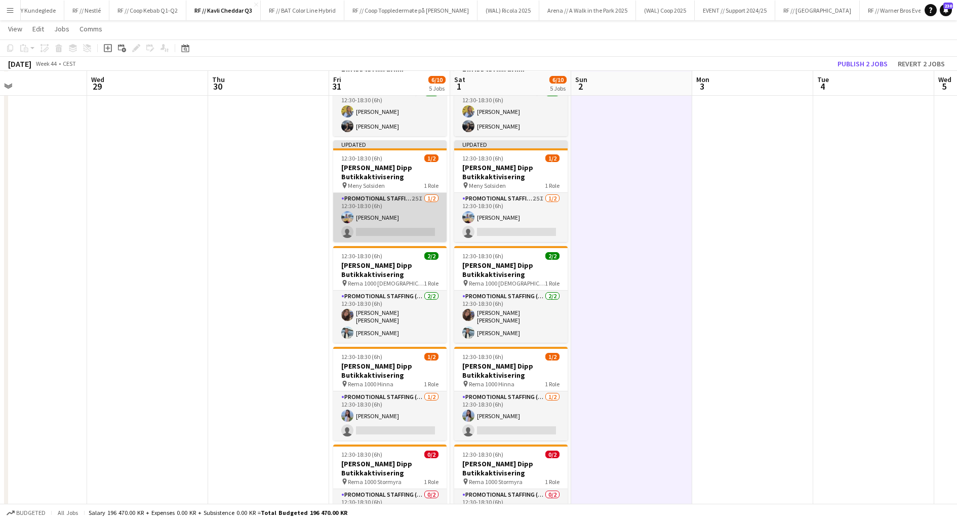
click at [366, 218] on app-card-role "Promotional Staffing (Promotional Staff) 25I [DATE] 12:30-18:30 (6h) [PERSON_NA…" at bounding box center [389, 217] width 113 height 49
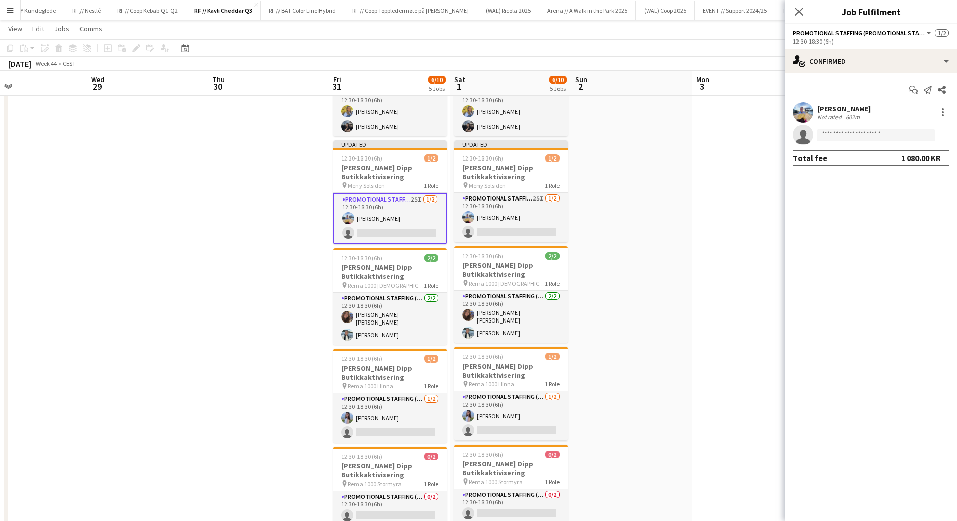
click at [628, 274] on app-date-cell at bounding box center [631, 393] width 121 height 710
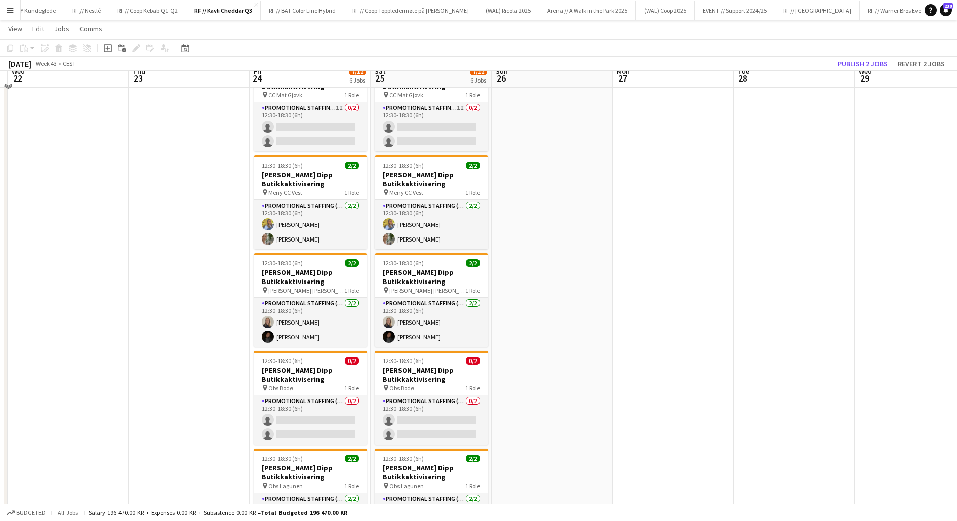
scroll to position [52, 0]
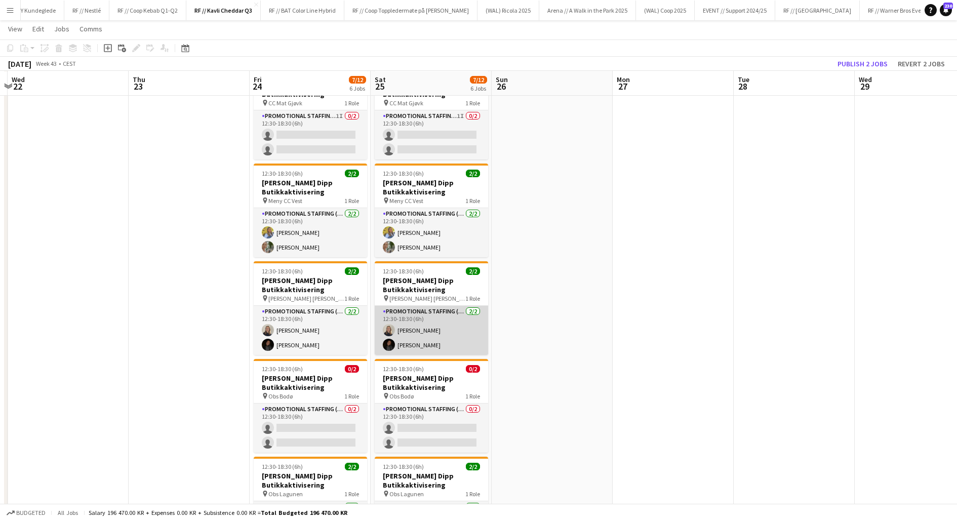
click at [427, 337] on app-card-role "Promotional Staffing (Promotional Staff) [DATE] 12:30-18:30 (6h) [PERSON_NAME] …" at bounding box center [431, 330] width 113 height 49
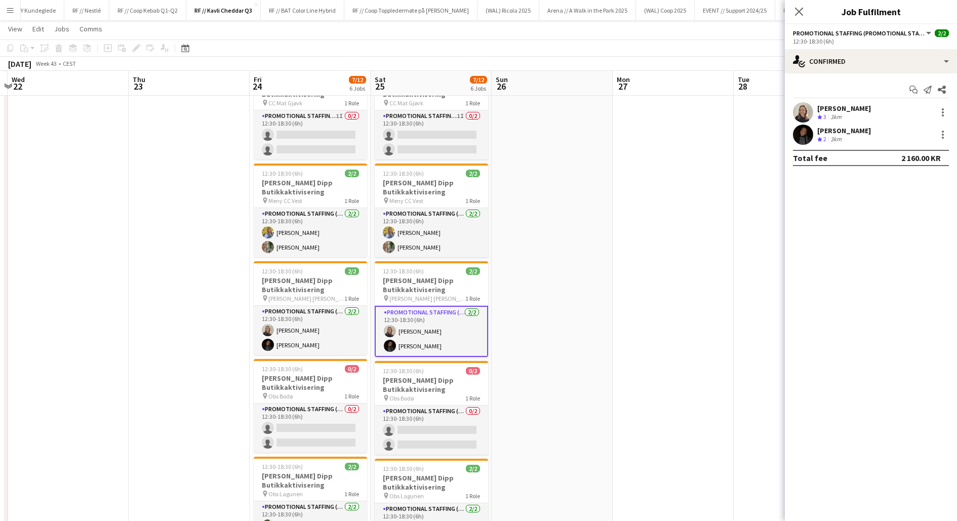
click at [810, 139] on app-user-avatar at bounding box center [803, 135] width 20 height 20
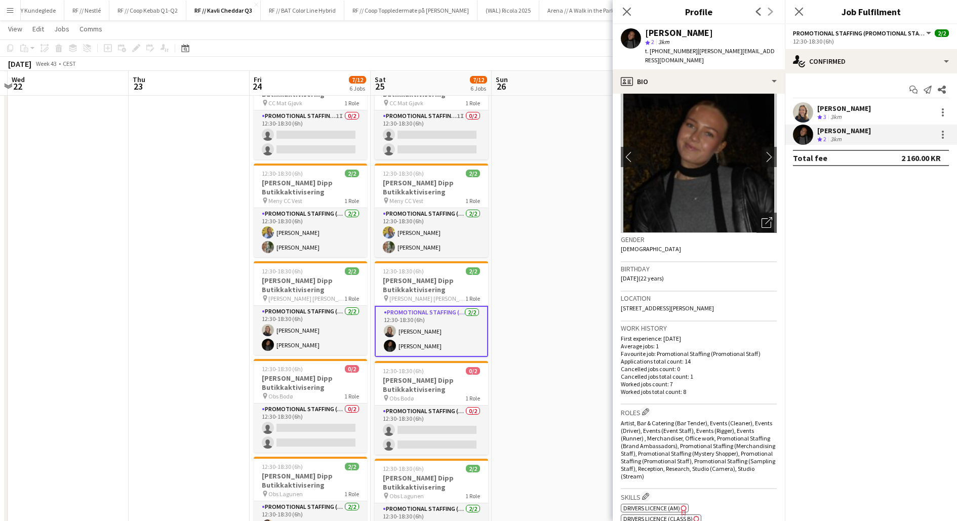
scroll to position [0, 0]
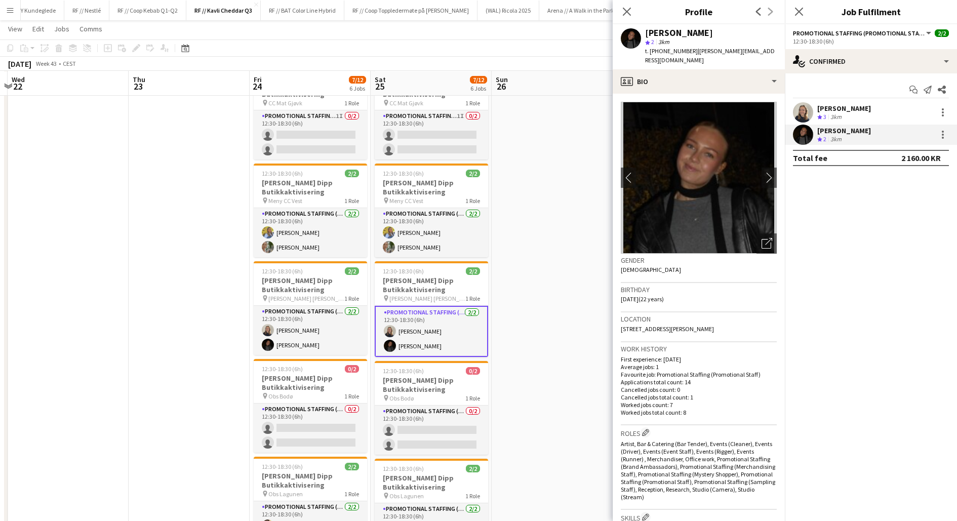
click at [559, 288] on app-date-cell at bounding box center [552, 417] width 121 height 710
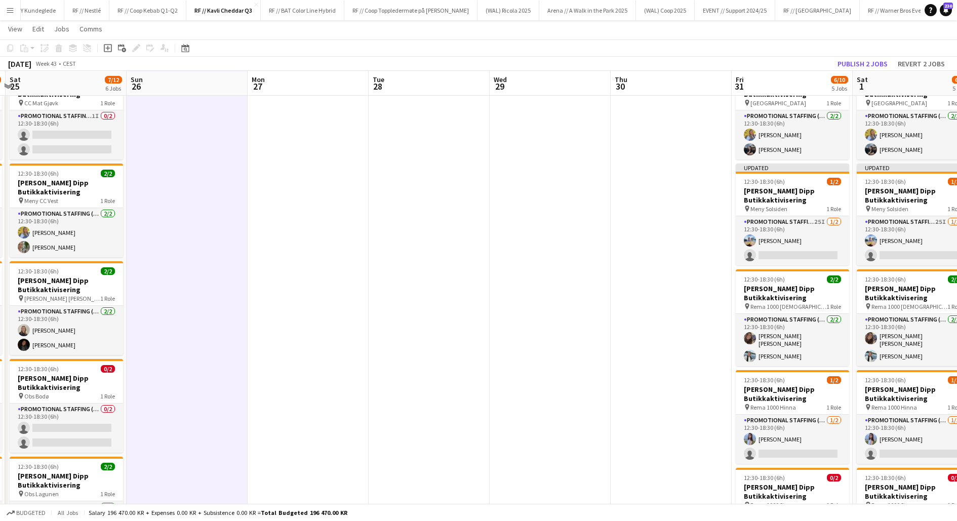
scroll to position [0, 364]
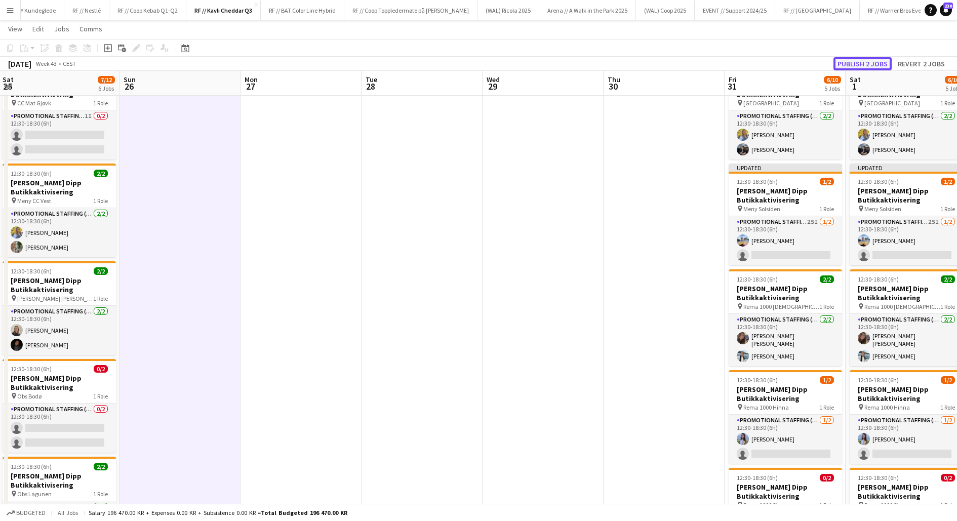
click at [858, 60] on button "Publish 2 jobs" at bounding box center [862, 63] width 58 height 13
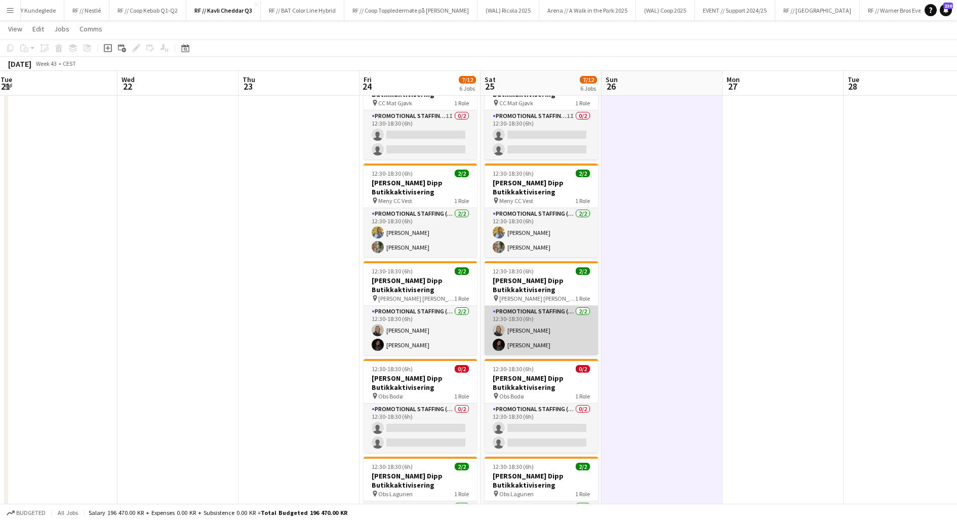
scroll to position [0, 234]
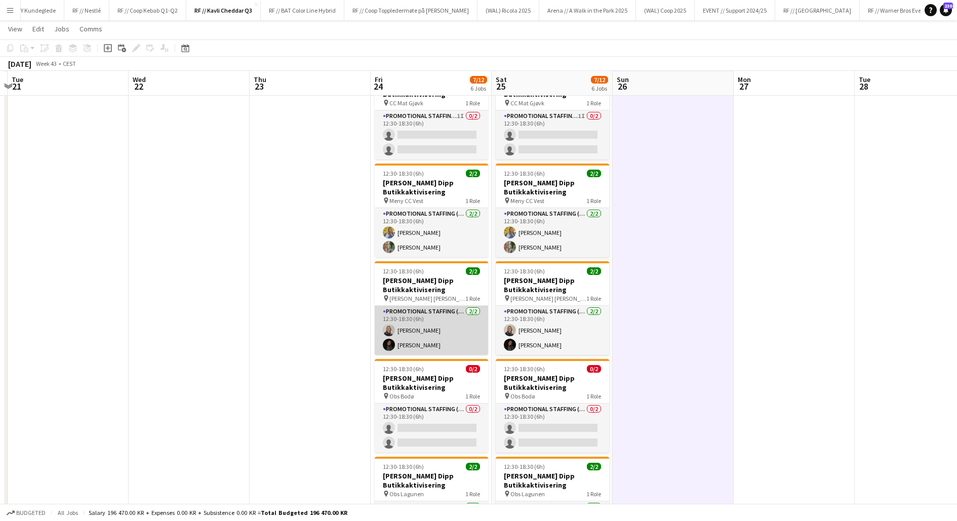
click at [417, 324] on app-card-role "Promotional Staffing (Promotional Staff) [DATE] 12:30-18:30 (6h) [PERSON_NAME] …" at bounding box center [431, 330] width 113 height 49
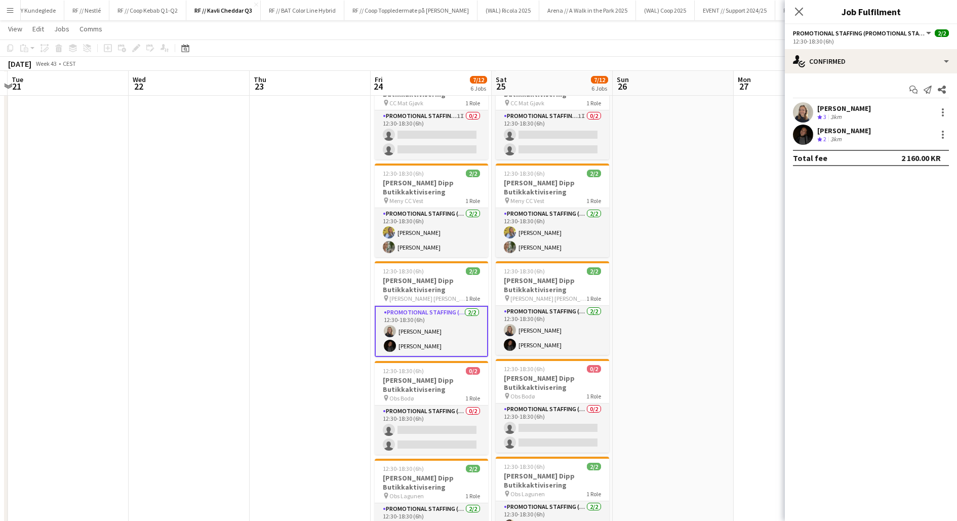
click at [820, 105] on div "[PERSON_NAME]" at bounding box center [844, 108] width 54 height 9
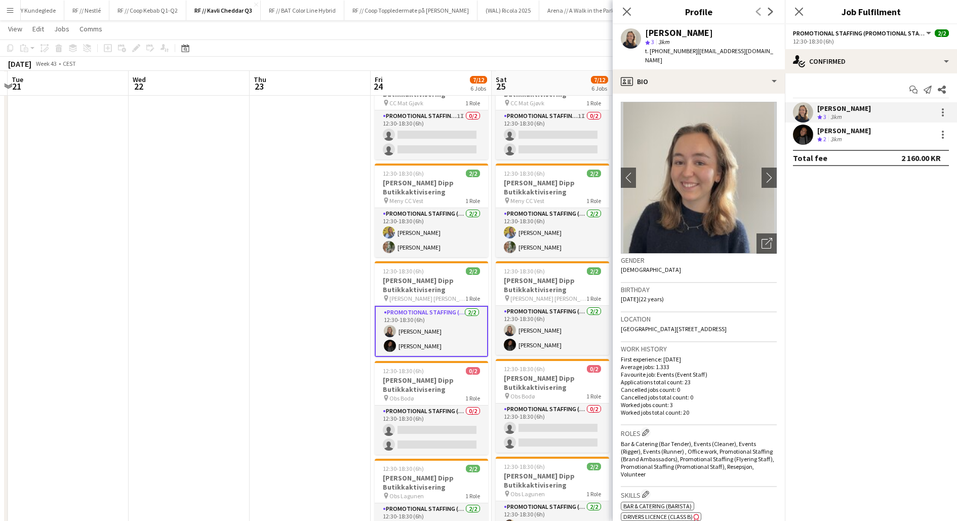
click at [342, 334] on app-date-cell at bounding box center [310, 417] width 121 height 710
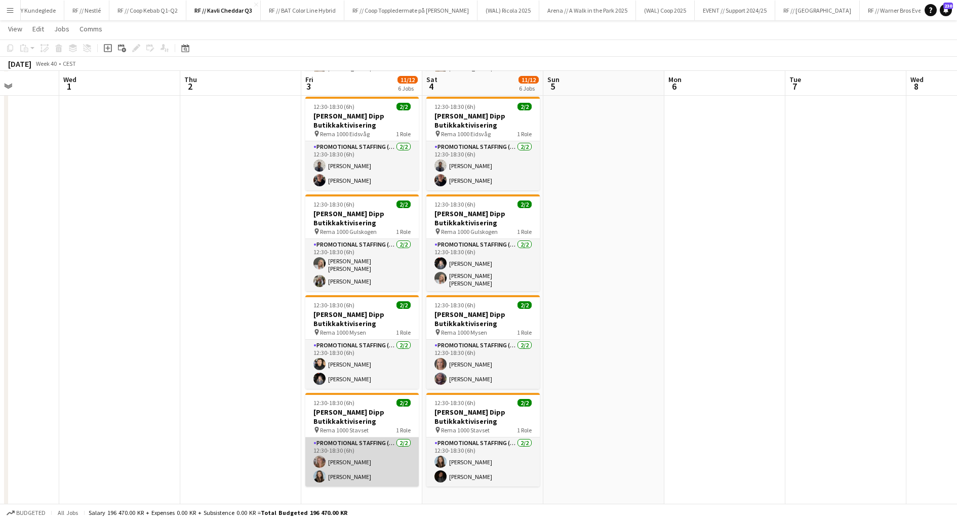
scroll to position [319, 0]
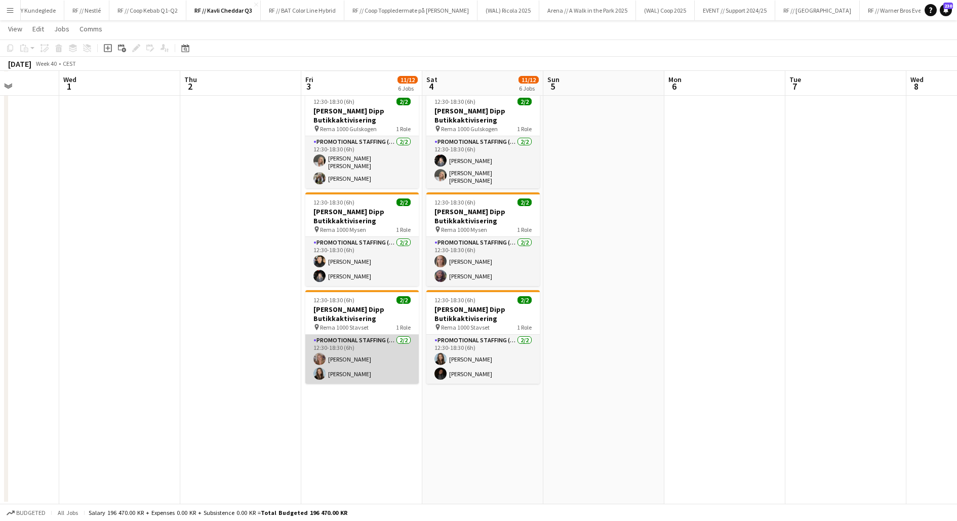
click at [358, 356] on app-card-role "Promotional Staffing (Promotional Staff) [DATE] 12:30-18:30 (6h) [PERSON_NAME] …" at bounding box center [361, 359] width 113 height 49
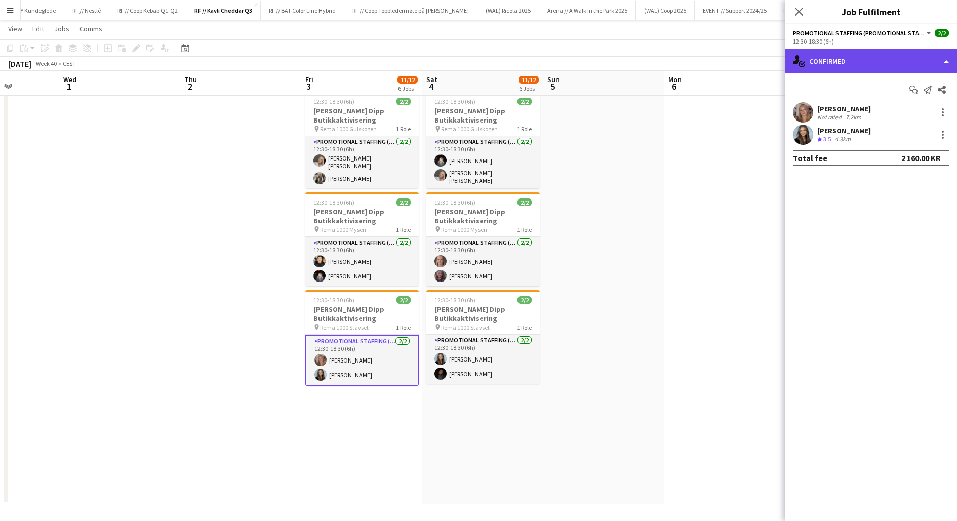
click at [856, 58] on div "single-neutral-actions-check-2 Confirmed" at bounding box center [871, 61] width 172 height 24
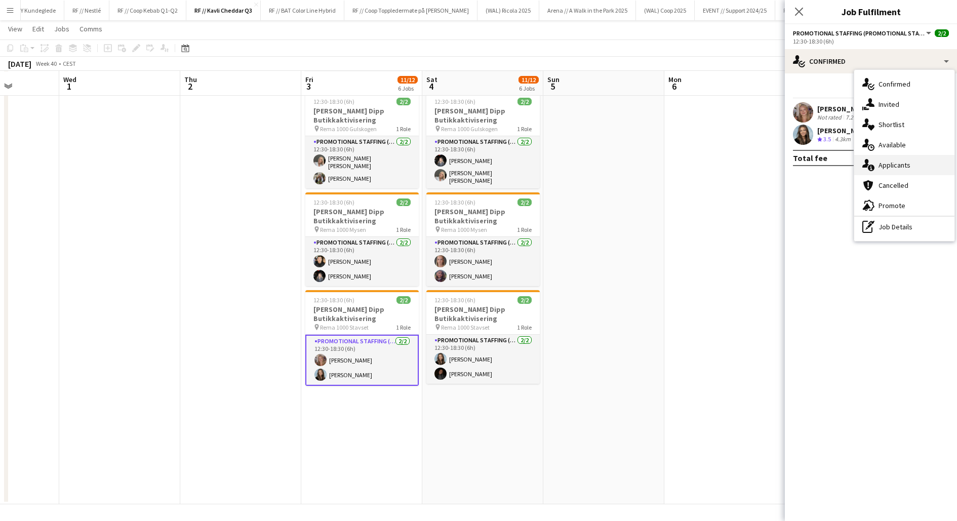
click at [891, 170] on div "single-neutral-actions-information Applicants" at bounding box center [904, 165] width 100 height 20
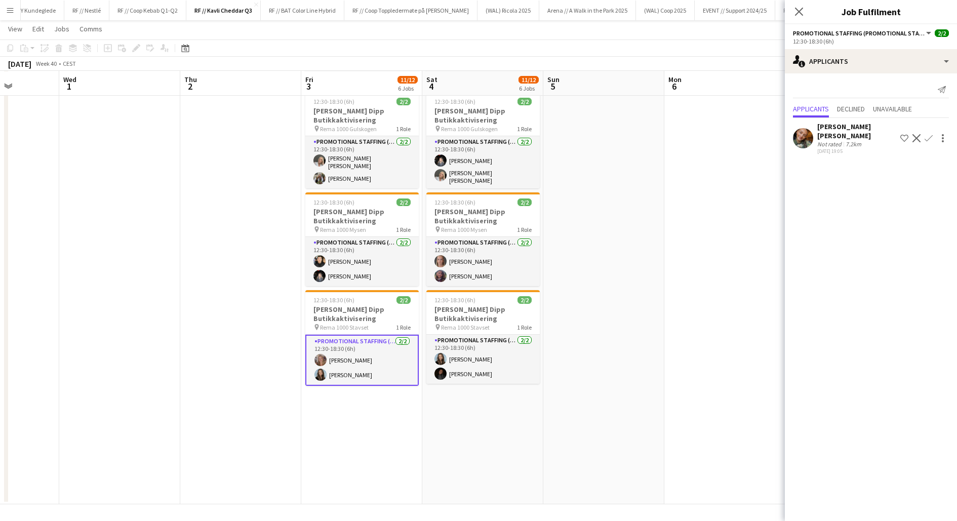
click at [591, 374] on app-date-cell at bounding box center [603, 149] width 121 height 710
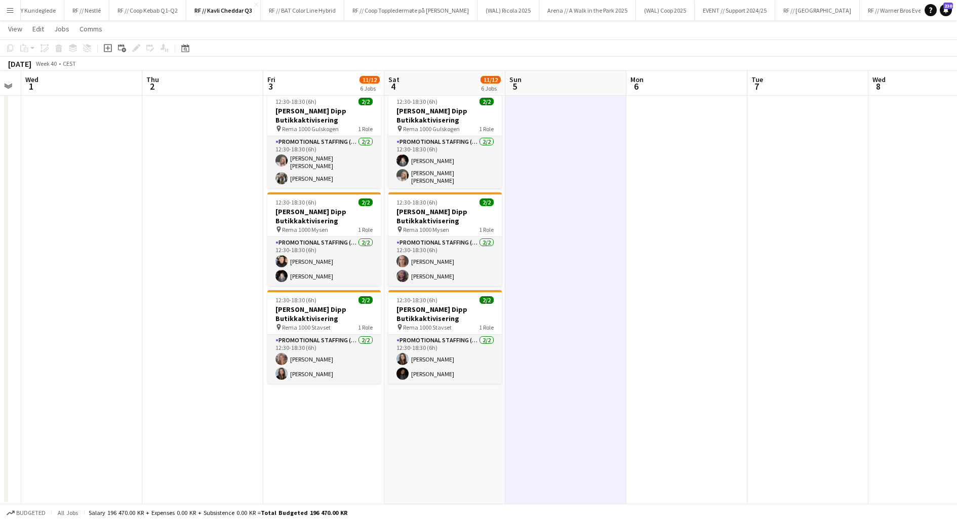
scroll to position [0, 346]
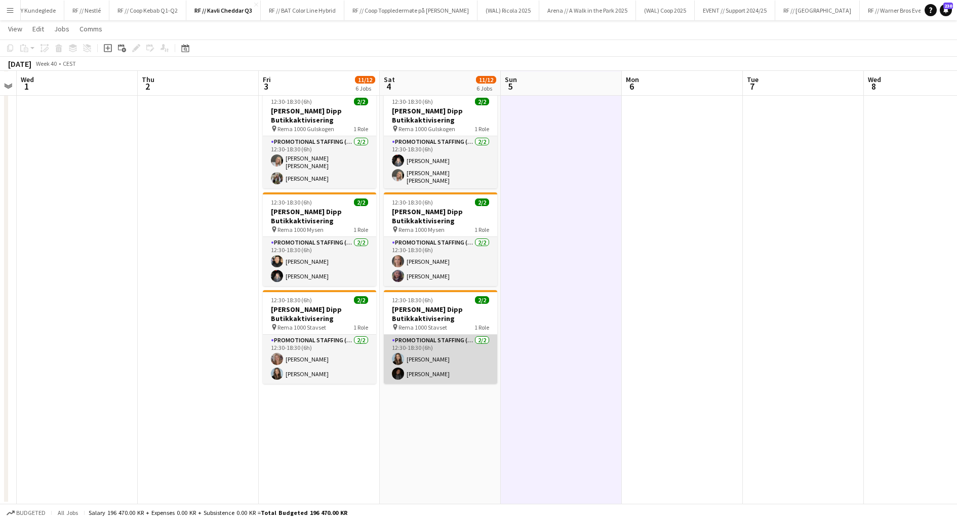
click at [421, 370] on app-card-role "Promotional Staffing (Promotional Staff) [DATE] 12:30-18:30 (6h) Thea [PERSON_N…" at bounding box center [440, 359] width 113 height 49
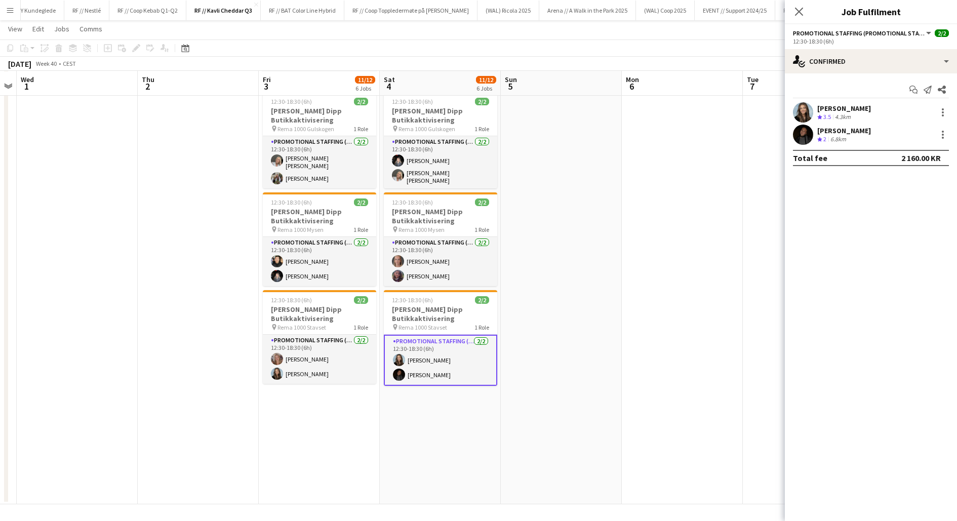
click at [799, 128] on app-user-avatar at bounding box center [803, 135] width 20 height 20
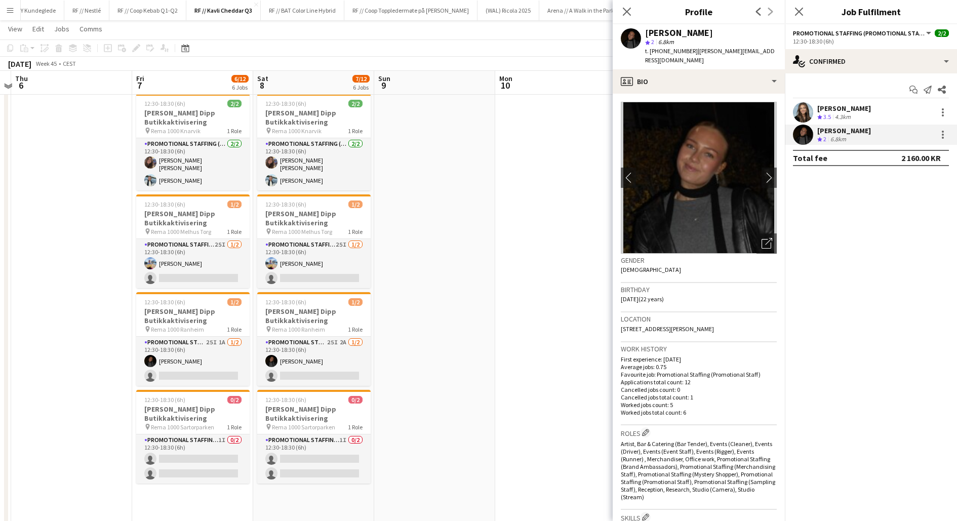
scroll to position [220, 0]
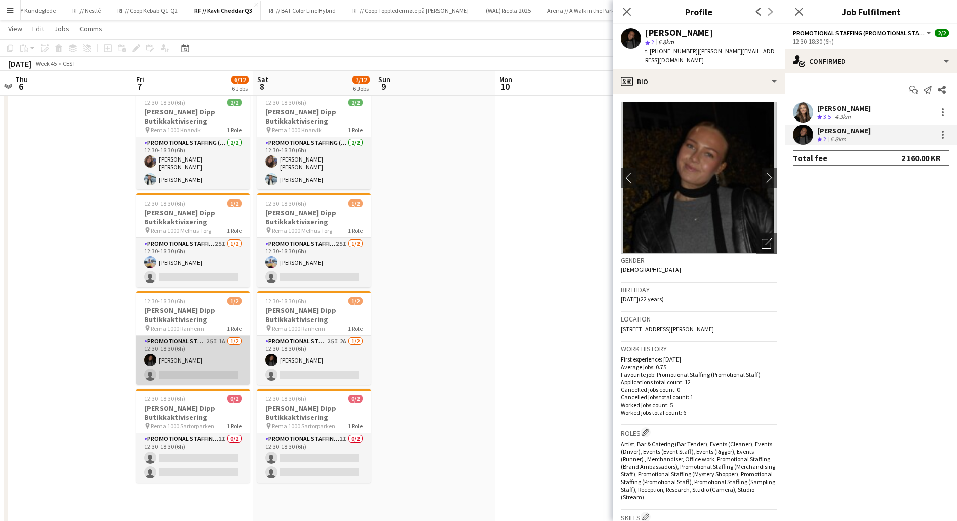
click at [222, 363] on app-card-role "Promotional Staffing (Promotional Staff) 25I 1A [DATE] 12:30-18:30 (6h) [PERSON…" at bounding box center [192, 360] width 113 height 49
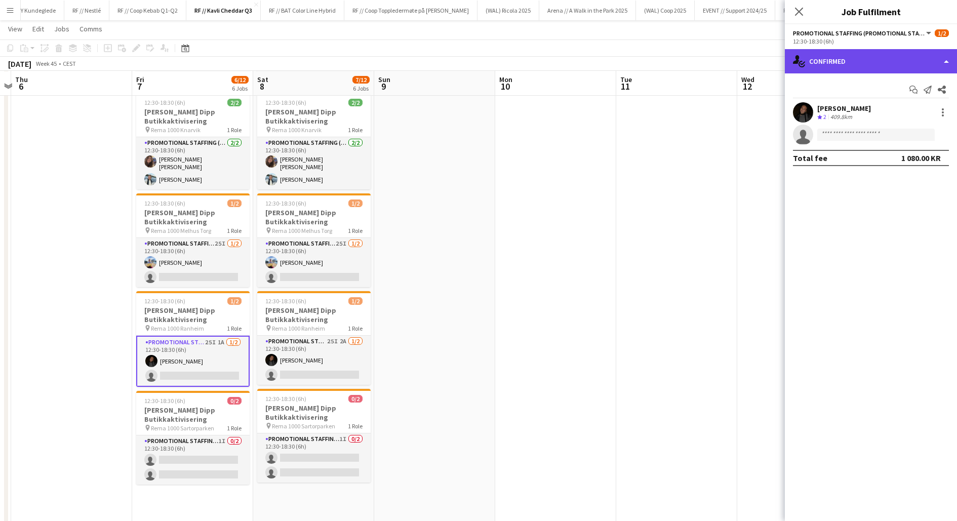
click at [823, 70] on div "single-neutral-actions-check-2 Confirmed" at bounding box center [871, 61] width 172 height 24
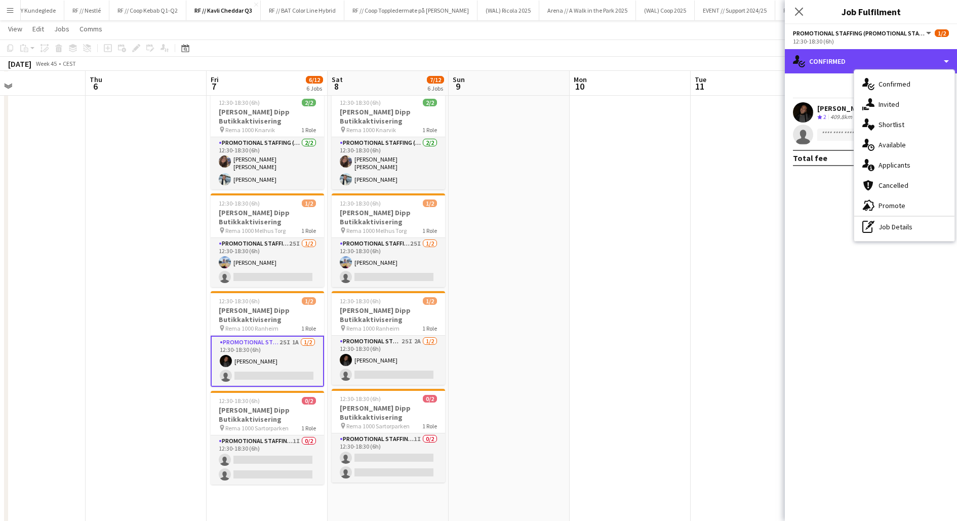
scroll to position [0, 276]
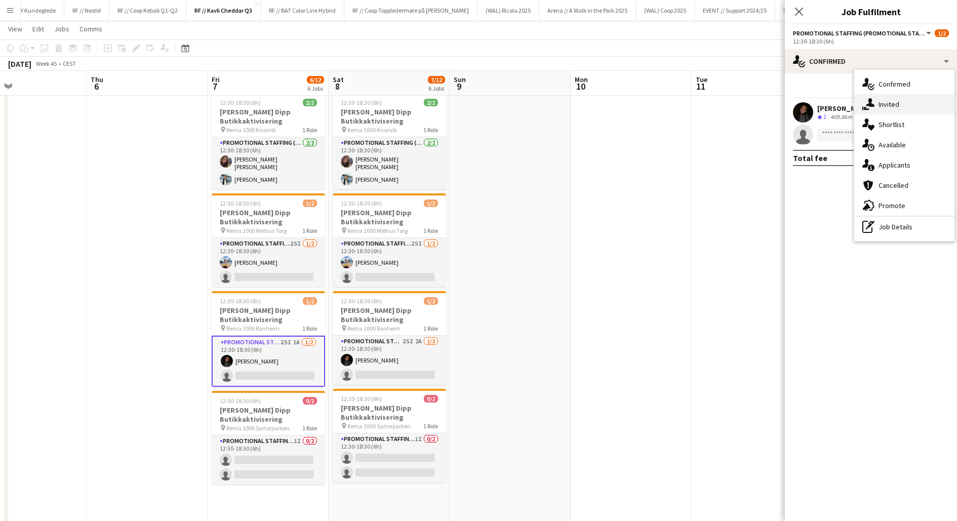
click at [871, 103] on icon "single-neutral-actions-share-1" at bounding box center [868, 104] width 12 height 12
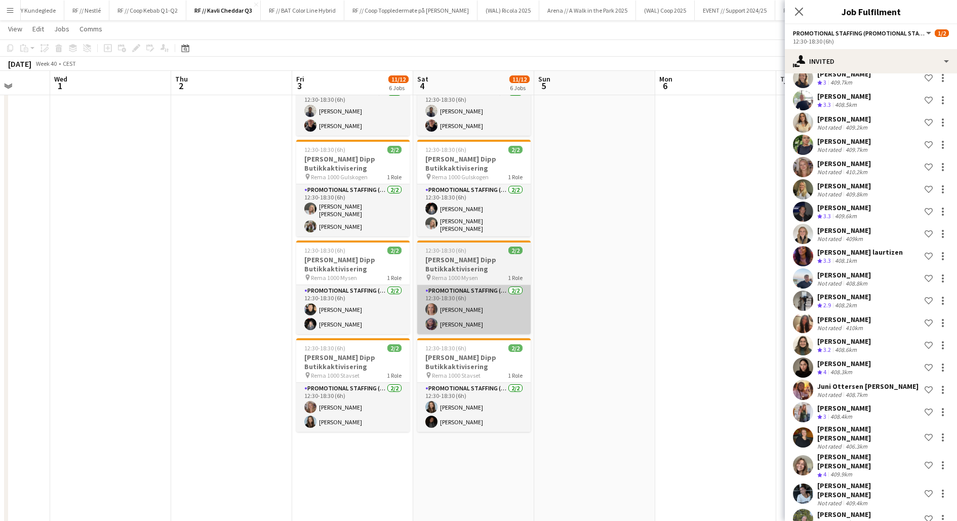
scroll to position [319, 0]
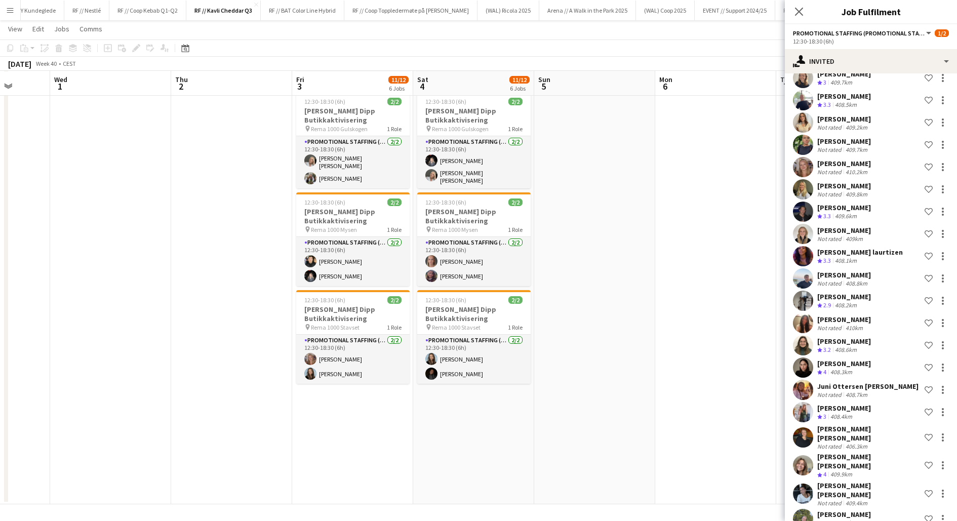
click at [442, 429] on app-date-cell "12:30-18:30 (6h) 1/2 Kavli Cheddar Dipp Butikkaktivisering pin Meny Vågsbygd 1 …" at bounding box center [473, 149] width 121 height 710
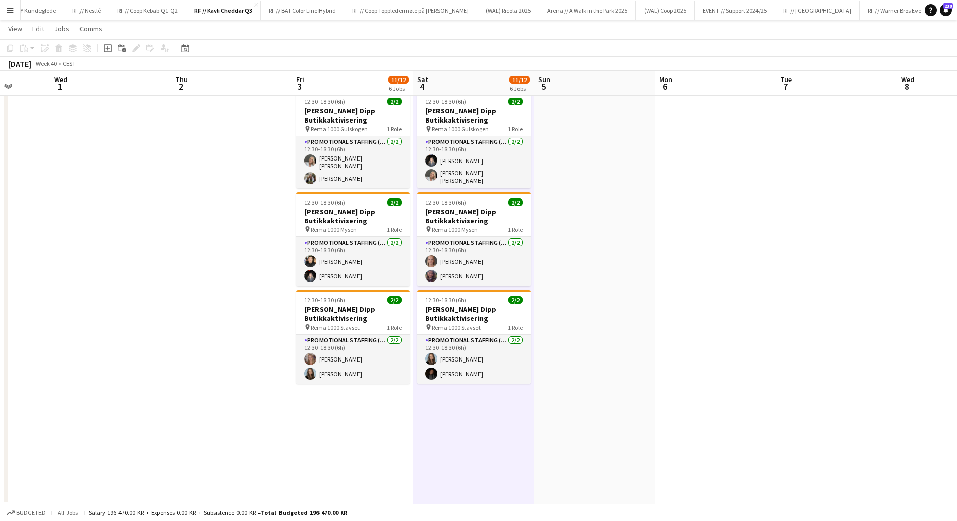
click at [442, 429] on app-date-cell "12:30-18:30 (6h) 1/2 Kavli Cheddar Dipp Butikkaktivisering pin Meny Vågsbygd 1 …" at bounding box center [473, 149] width 121 height 710
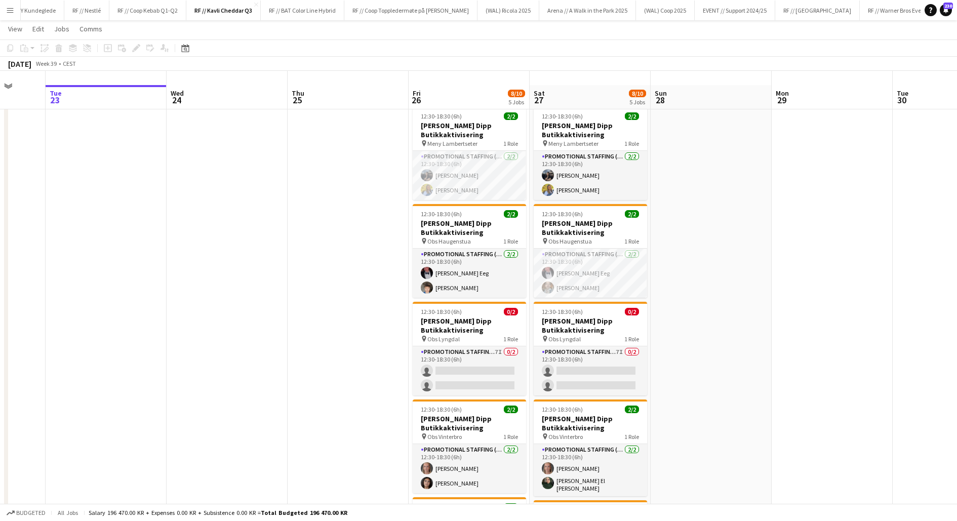
scroll to position [0, 0]
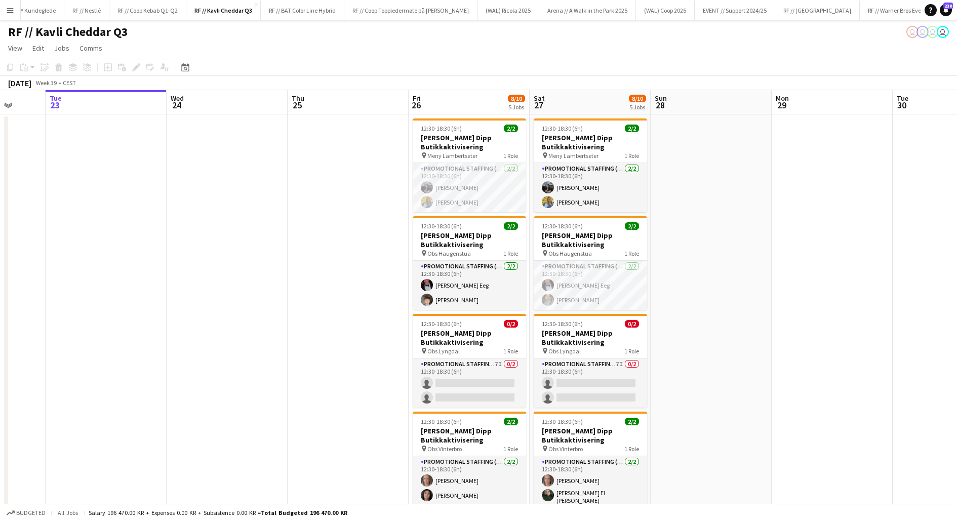
click at [712, 369] on app-date-cell at bounding box center [710, 469] width 121 height 710
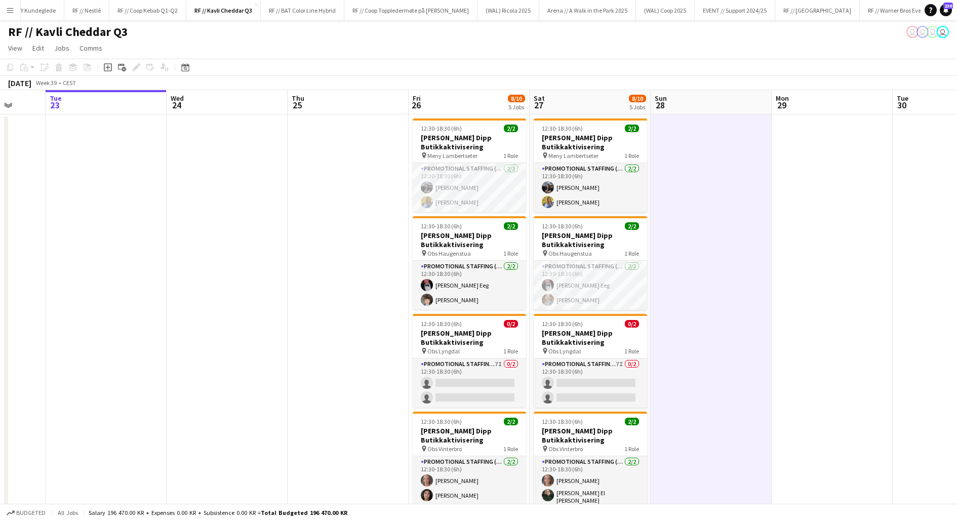
click at [712, 369] on app-date-cell at bounding box center [710, 469] width 121 height 710
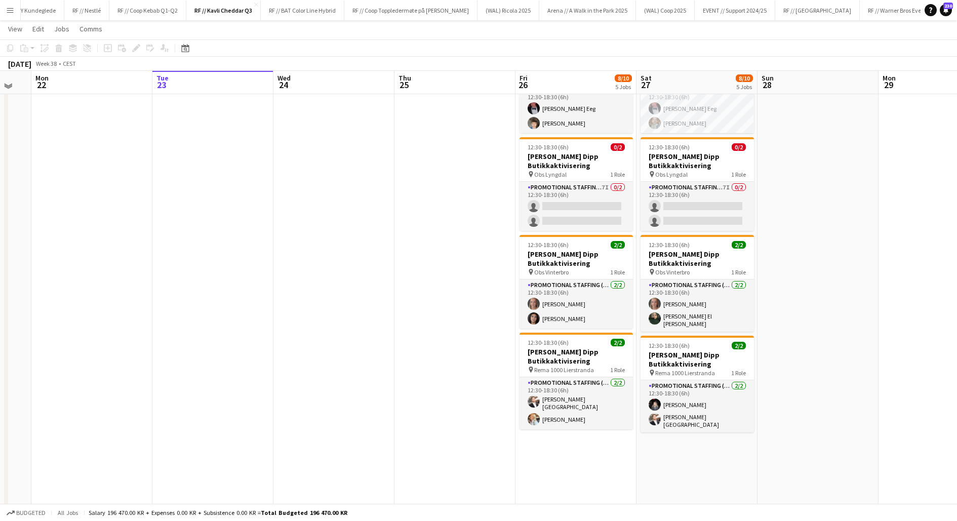
scroll to position [175, 0]
click at [810, 322] on app-date-cell at bounding box center [817, 294] width 121 height 710
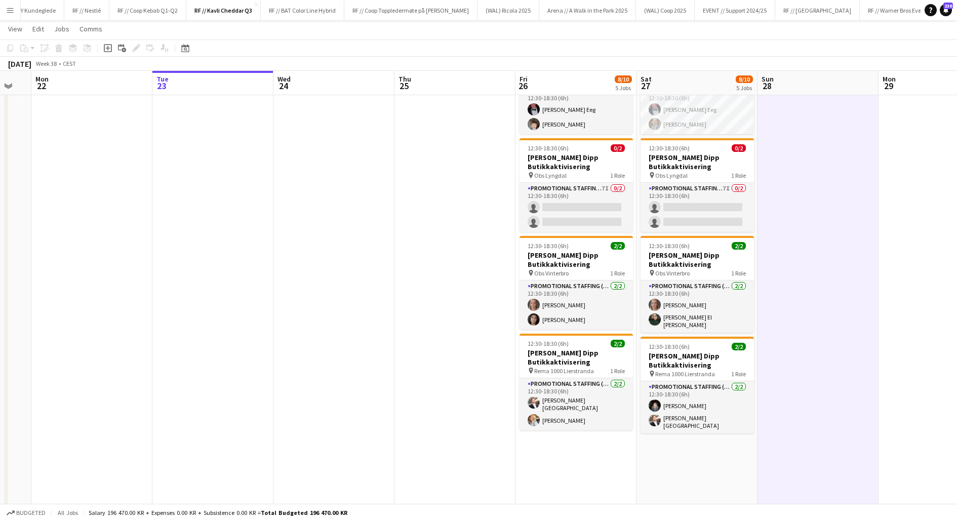
click at [810, 322] on app-date-cell at bounding box center [817, 294] width 121 height 710
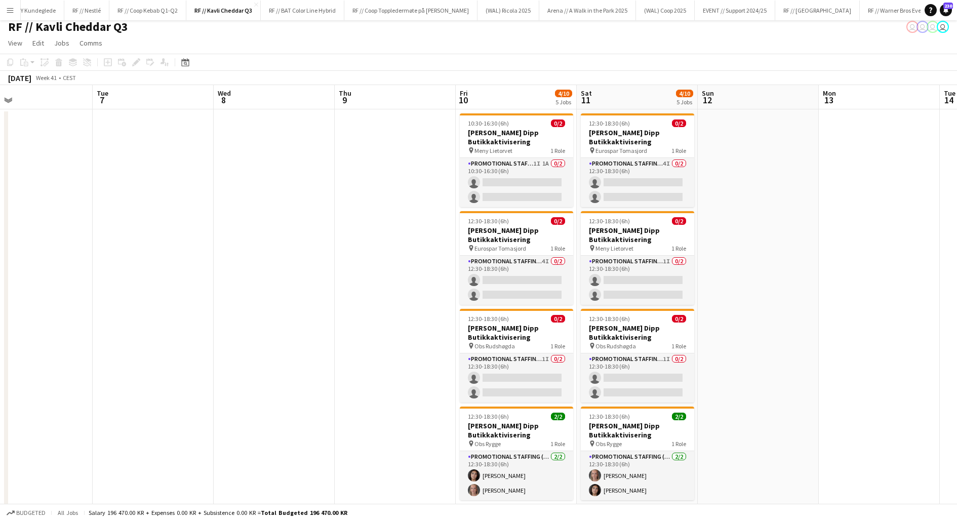
scroll to position [0, 0]
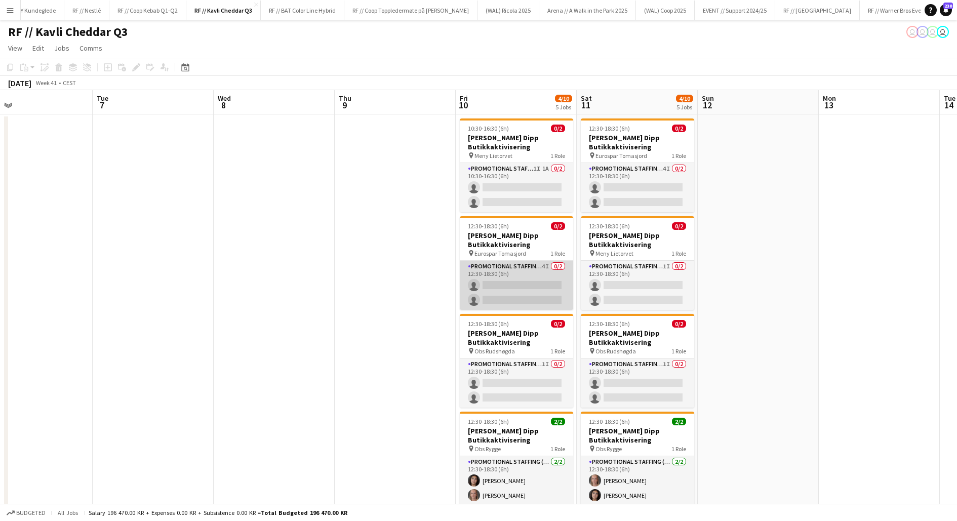
click at [509, 276] on app-card-role "Promotional Staffing (Promotional Staff) 4I 0/2 12:30-18:30 (6h) single-neutral…" at bounding box center [516, 285] width 113 height 49
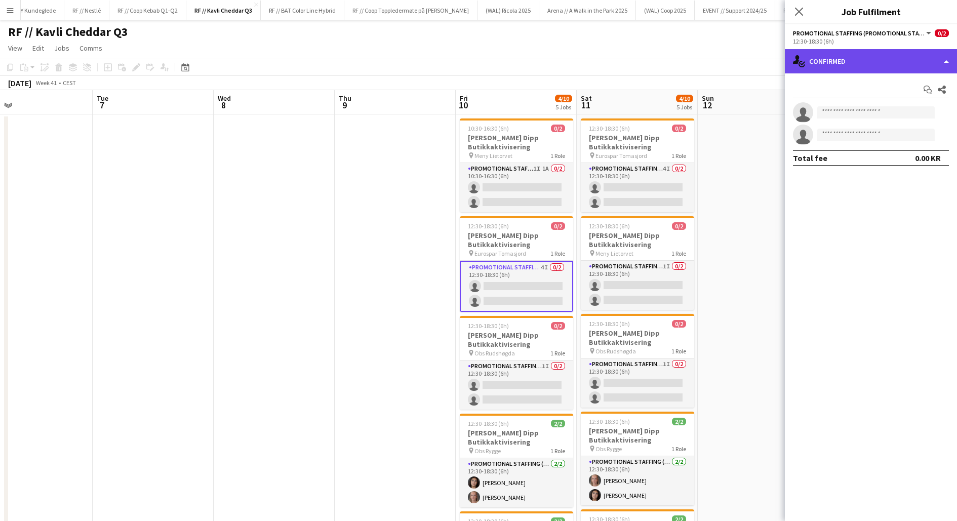
click at [802, 64] on icon at bounding box center [802, 64] width 5 height 4
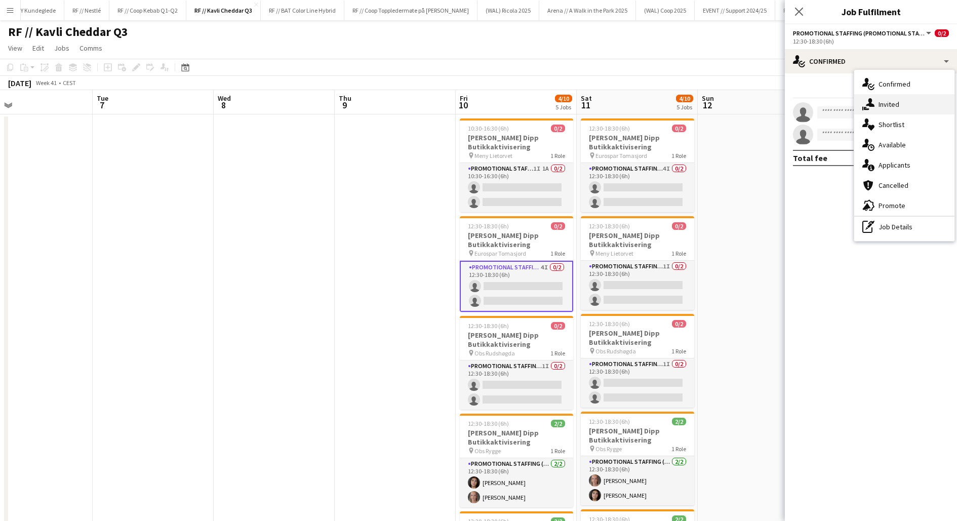
click at [865, 103] on icon "single-neutral-actions-share-1" at bounding box center [868, 104] width 12 height 12
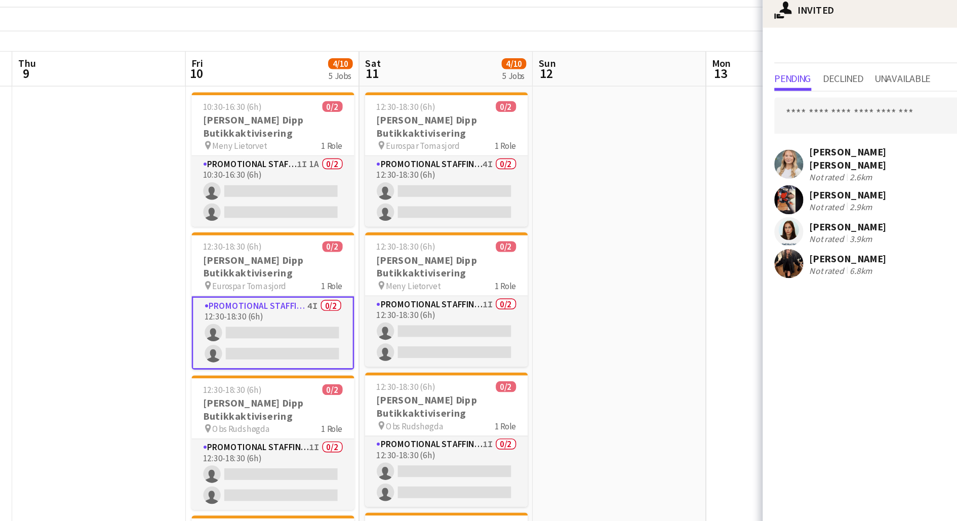
scroll to position [0, 348]
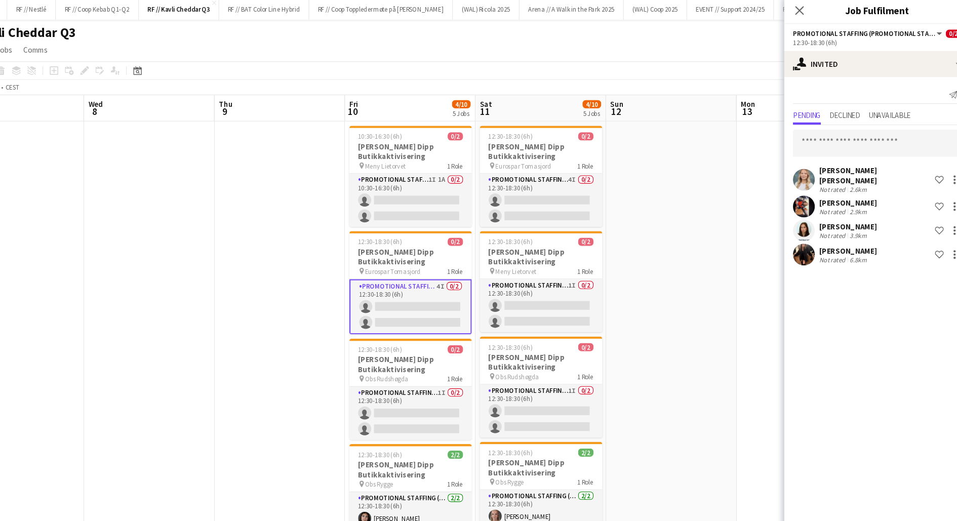
click at [803, 184] on app-user-avatar at bounding box center [803, 193] width 20 height 20
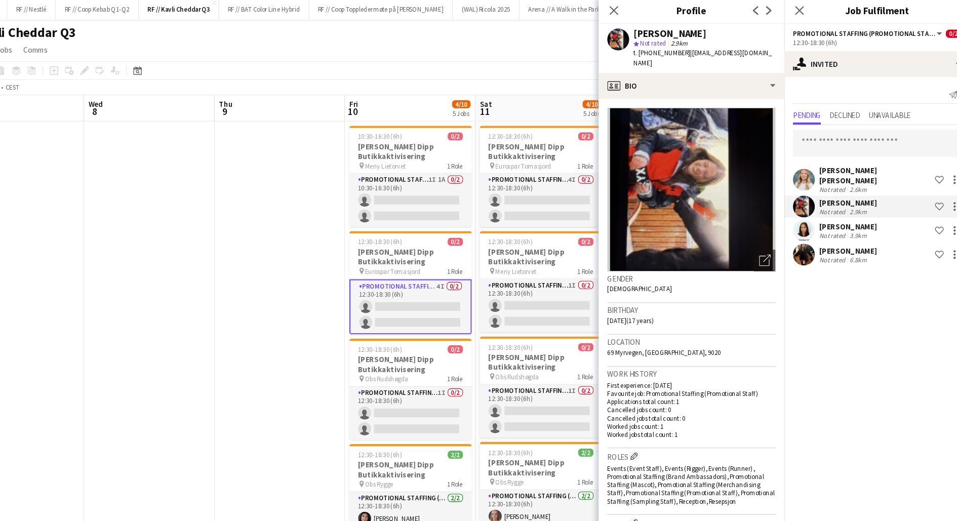
click at [801, 206] on app-user-avatar at bounding box center [803, 216] width 20 height 20
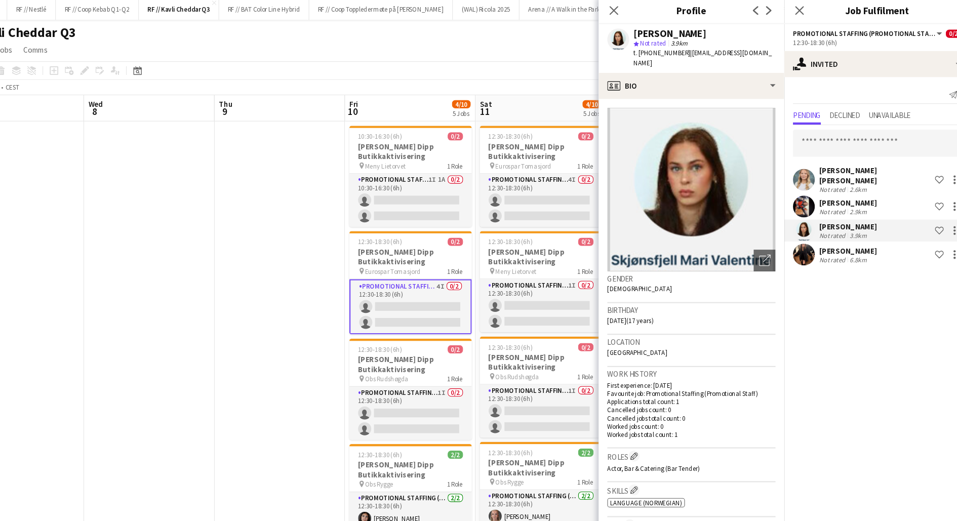
click at [796, 167] on app-user-avatar at bounding box center [803, 168] width 20 height 20
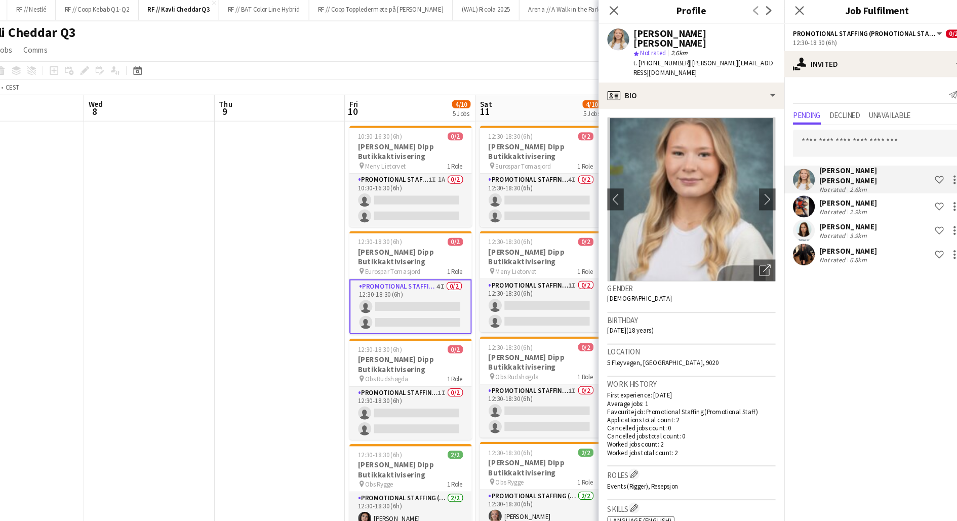
click at [806, 183] on app-user-avatar at bounding box center [803, 193] width 20 height 20
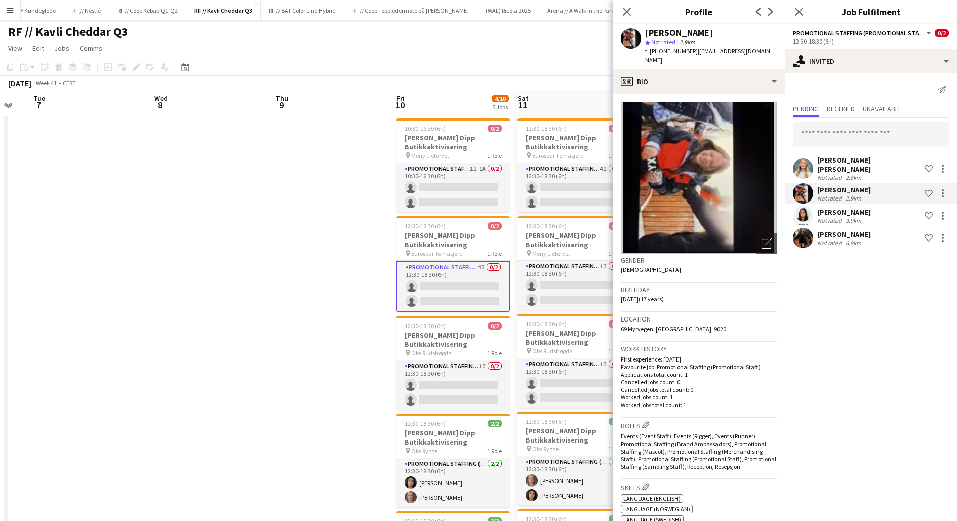
scroll to position [0, 342]
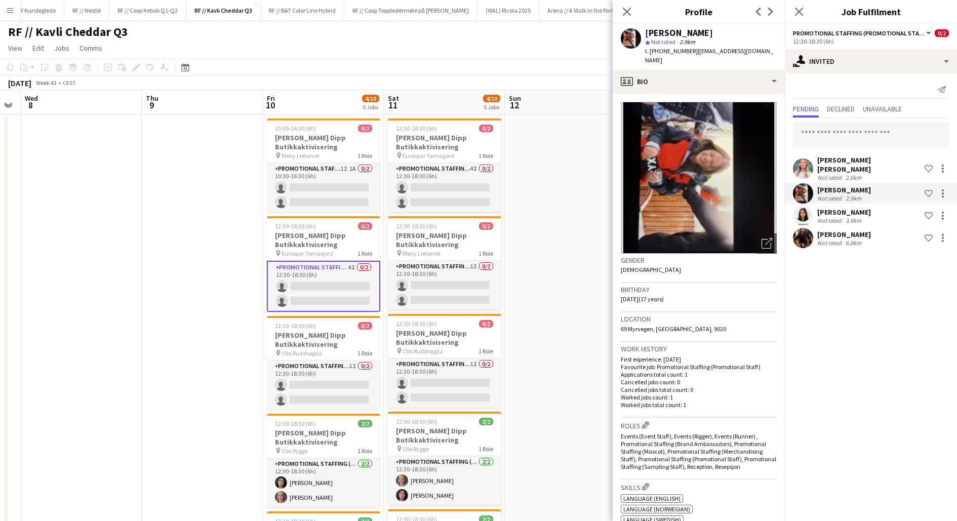
click at [829, 174] on div "Not rated" at bounding box center [830, 178] width 26 height 8
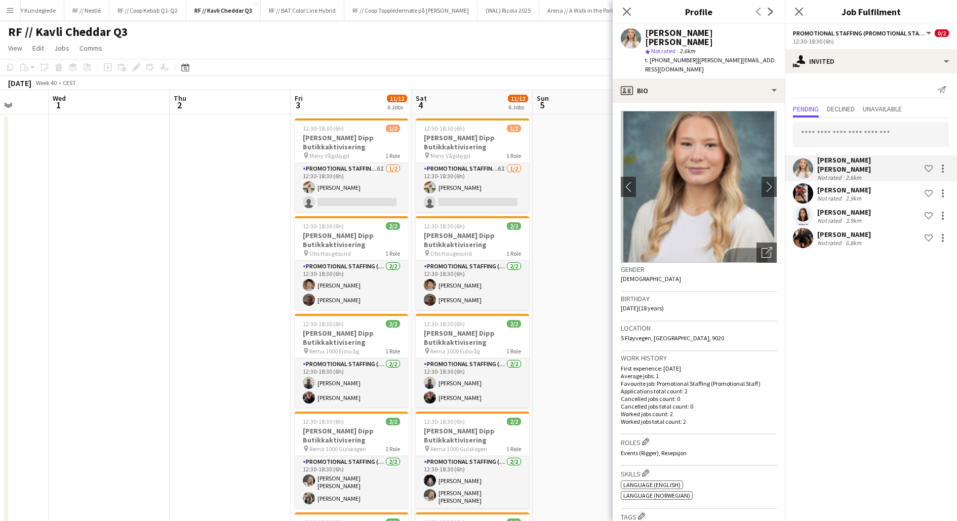
scroll to position [0, 319]
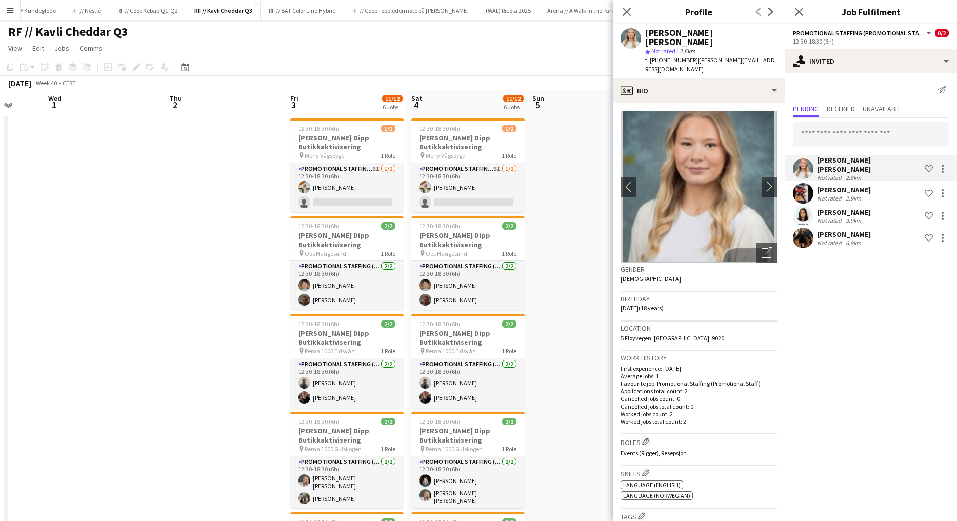
click at [249, 220] on app-date-cell at bounding box center [225, 469] width 121 height 710
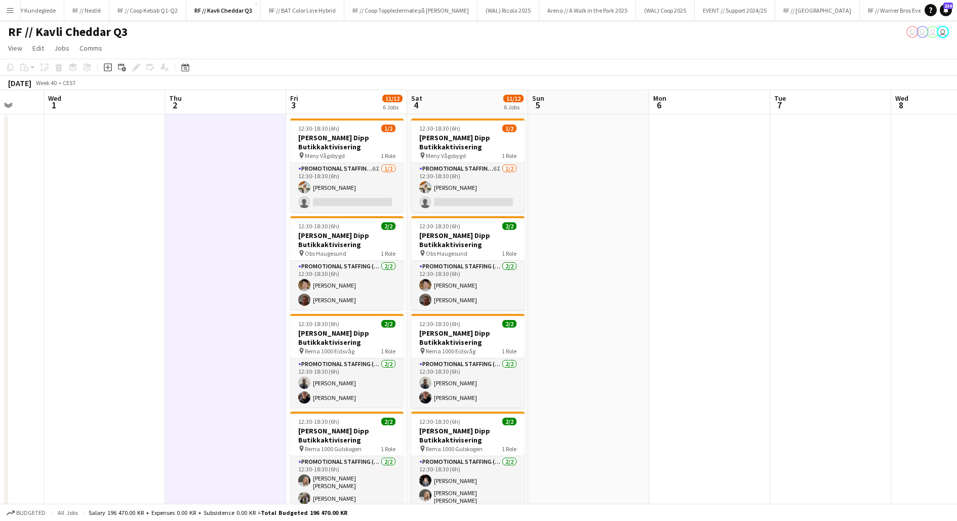
click at [249, 220] on app-date-cell at bounding box center [225, 469] width 121 height 710
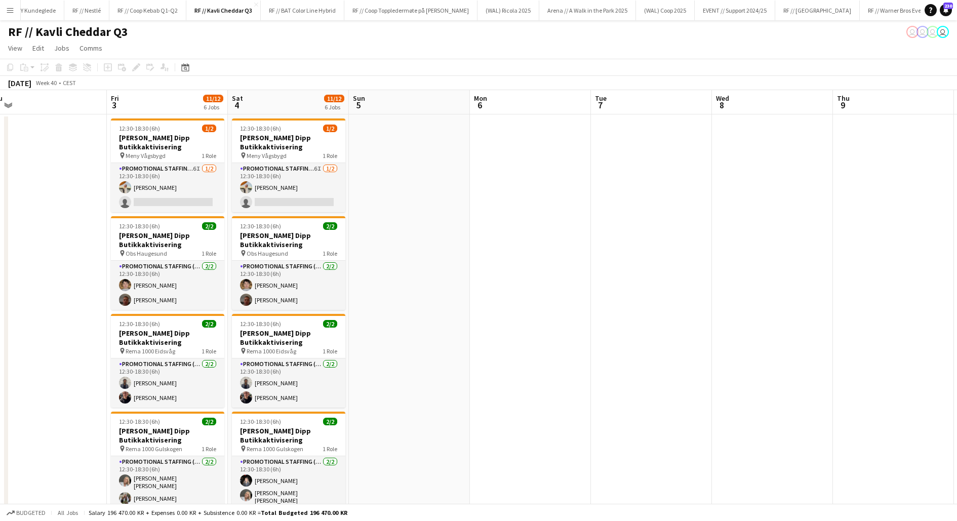
scroll to position [0, 383]
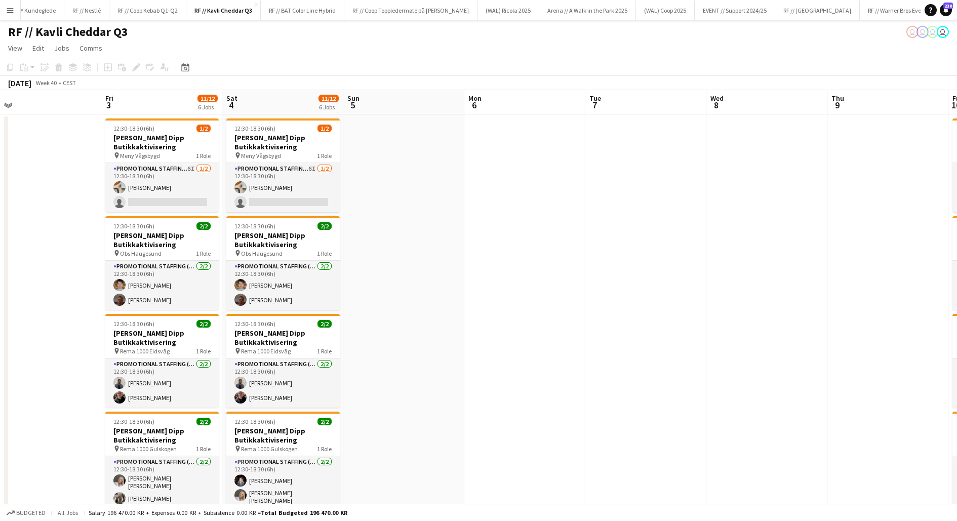
click at [395, 234] on app-date-cell at bounding box center [403, 469] width 121 height 710
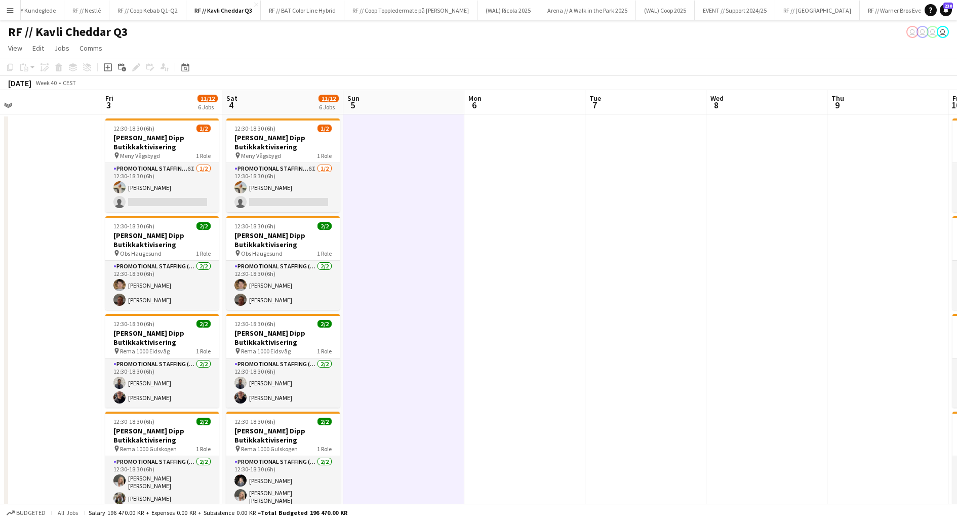
click at [395, 234] on app-date-cell at bounding box center [403, 469] width 121 height 710
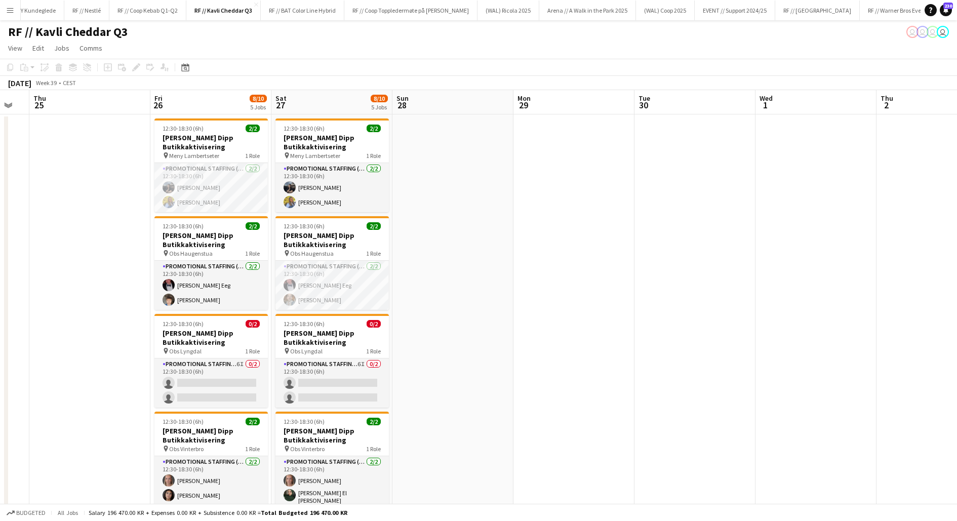
scroll to position [0, 207]
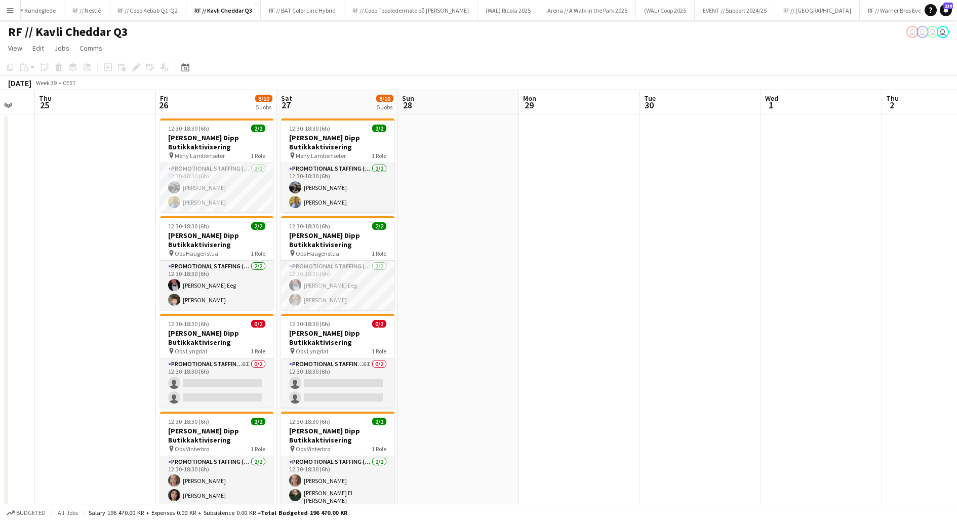
click at [475, 293] on app-date-cell at bounding box center [458, 469] width 121 height 710
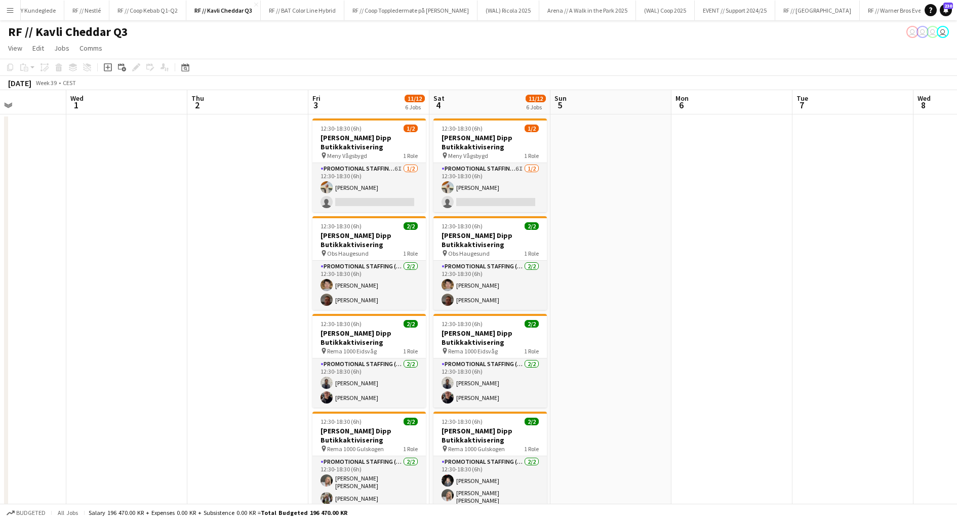
scroll to position [0, 301]
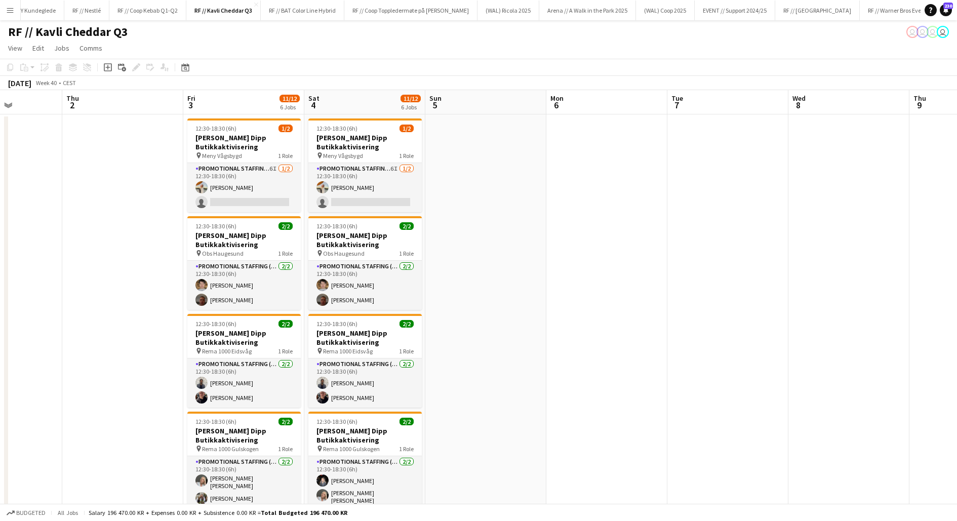
click at [462, 185] on app-date-cell at bounding box center [485, 469] width 121 height 710
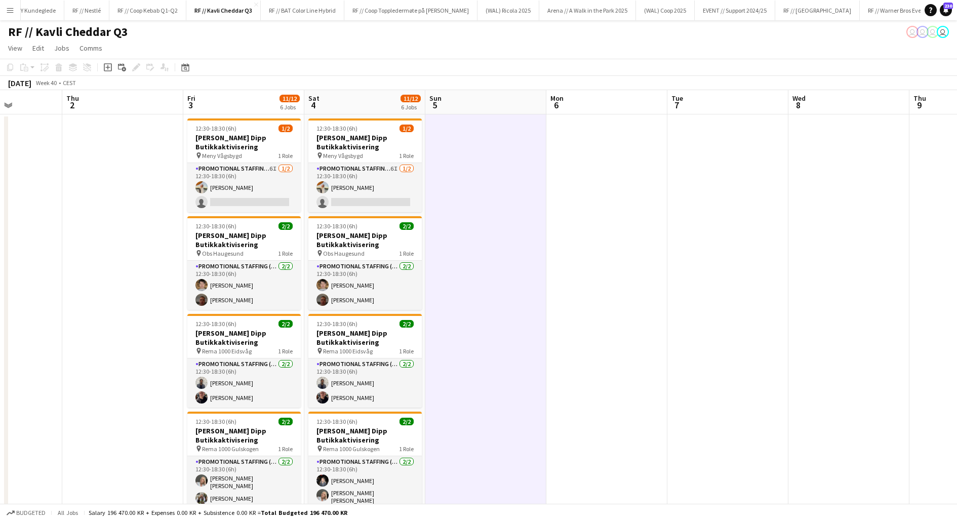
click at [472, 205] on app-date-cell at bounding box center [485, 469] width 121 height 710
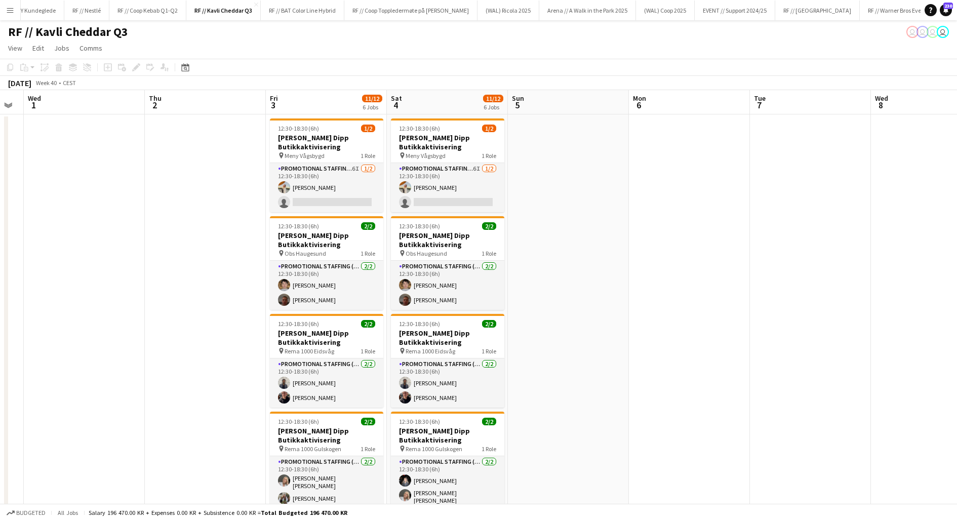
scroll to position [0, 210]
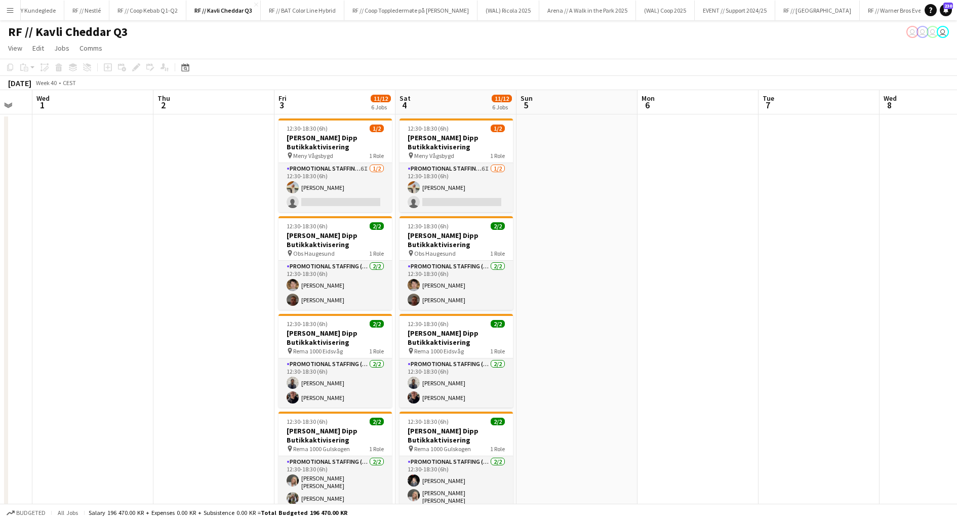
click at [230, 254] on app-date-cell at bounding box center [213, 469] width 121 height 710
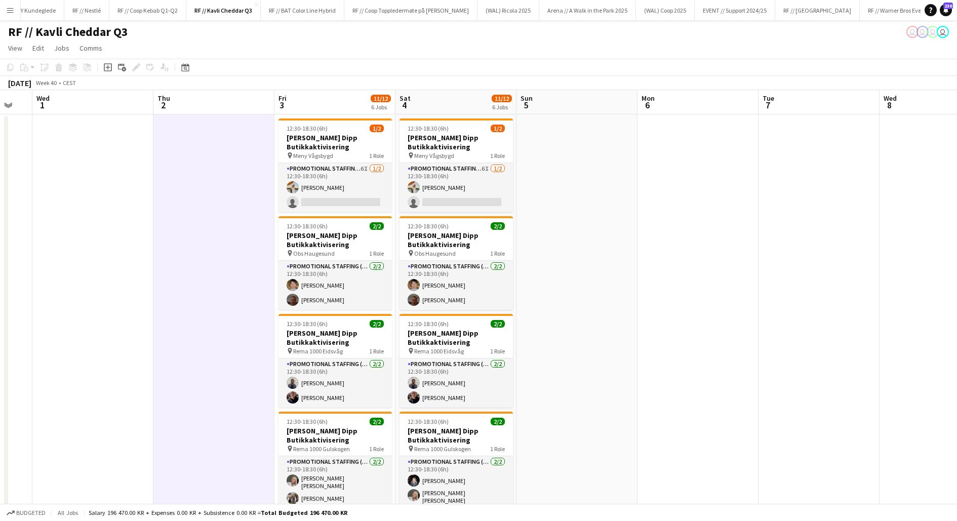
click at [230, 254] on app-date-cell at bounding box center [213, 469] width 121 height 710
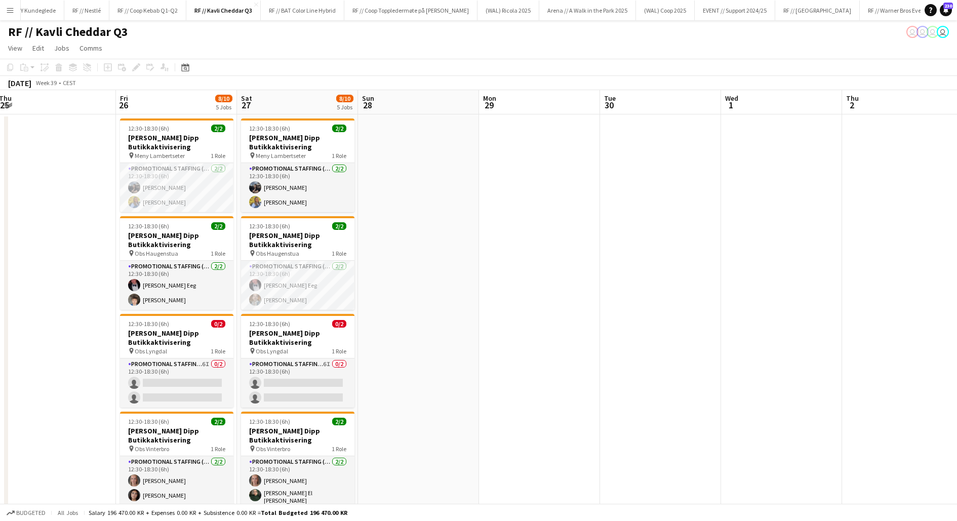
scroll to position [0, 233]
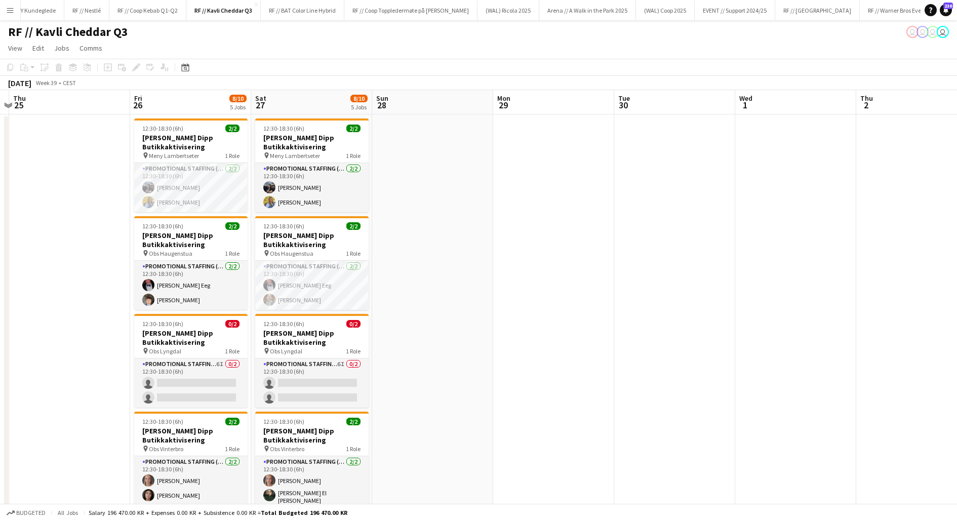
click at [413, 228] on app-date-cell at bounding box center [432, 469] width 121 height 710
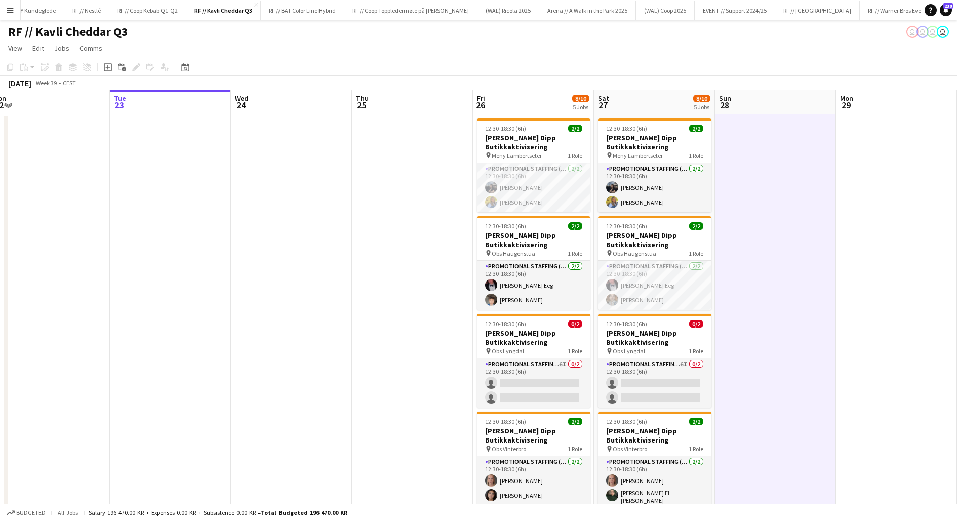
scroll to position [0, 247]
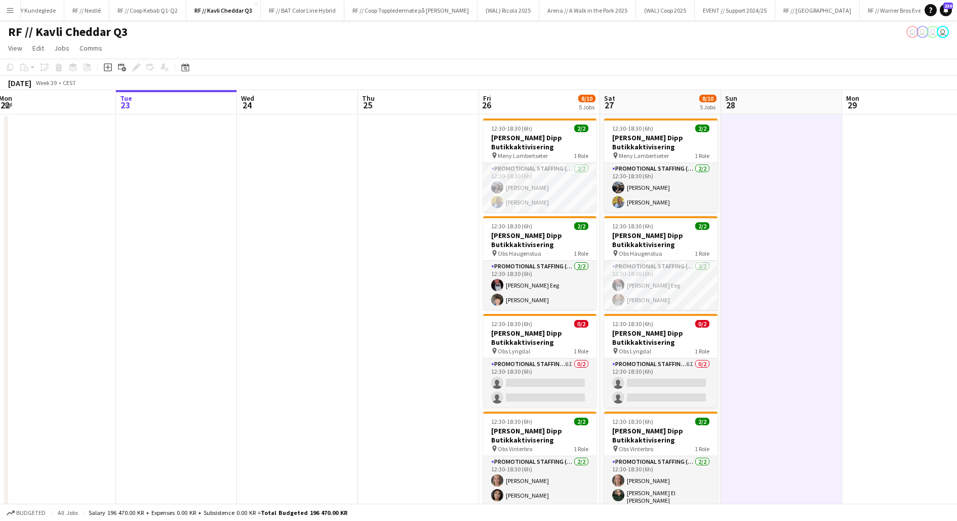
click at [433, 212] on app-date-cell at bounding box center [418, 469] width 121 height 710
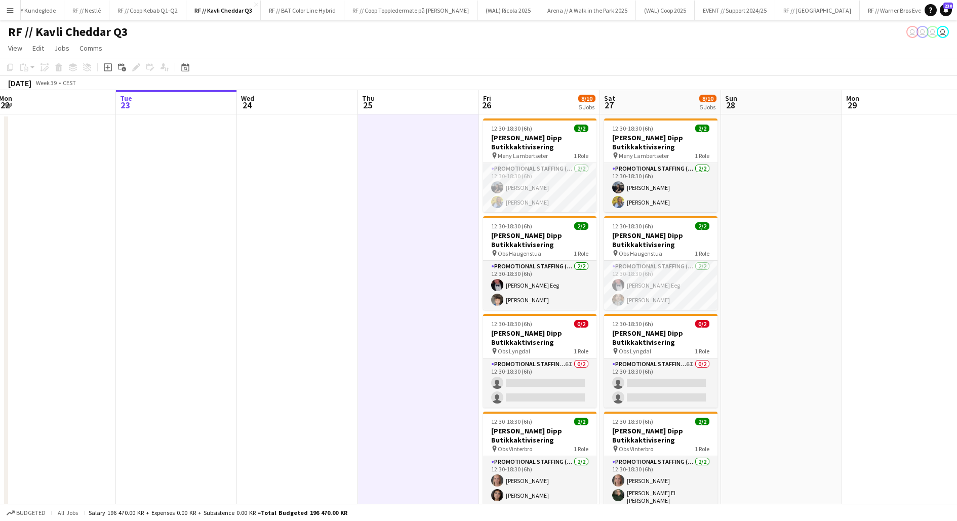
click at [425, 239] on app-date-cell at bounding box center [418, 469] width 121 height 710
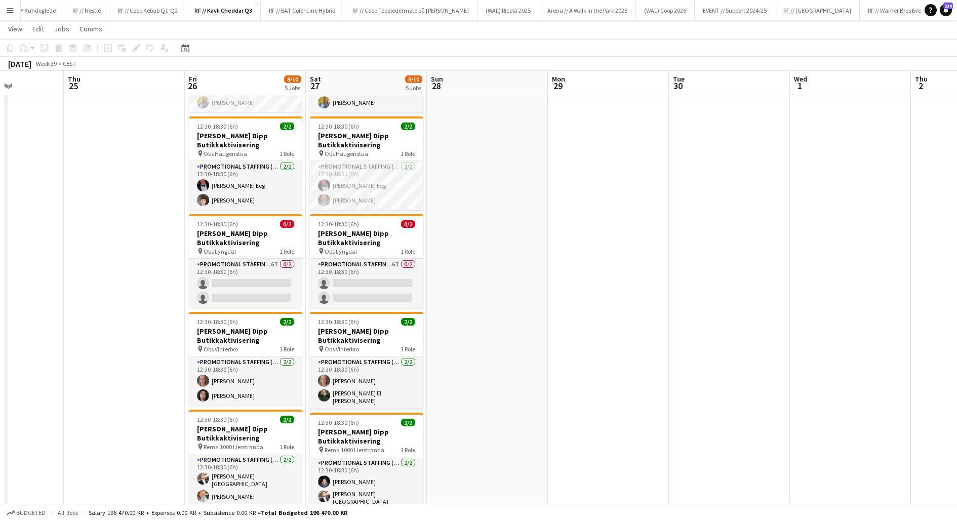
scroll to position [100, 0]
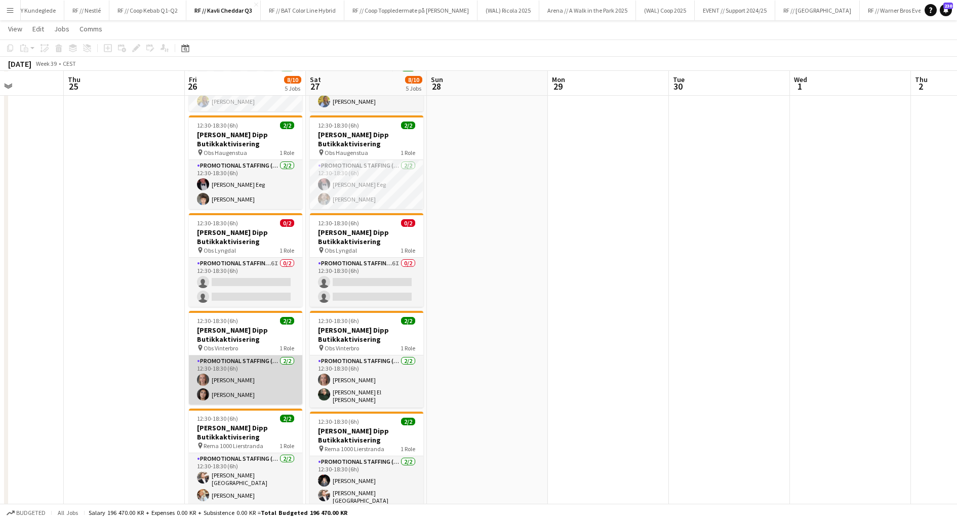
click at [248, 372] on app-card-role "Promotional Staffing (Promotional Staff) [DATE] 12:30-18:30 (6h) [PERSON_NAME] …" at bounding box center [245, 379] width 113 height 49
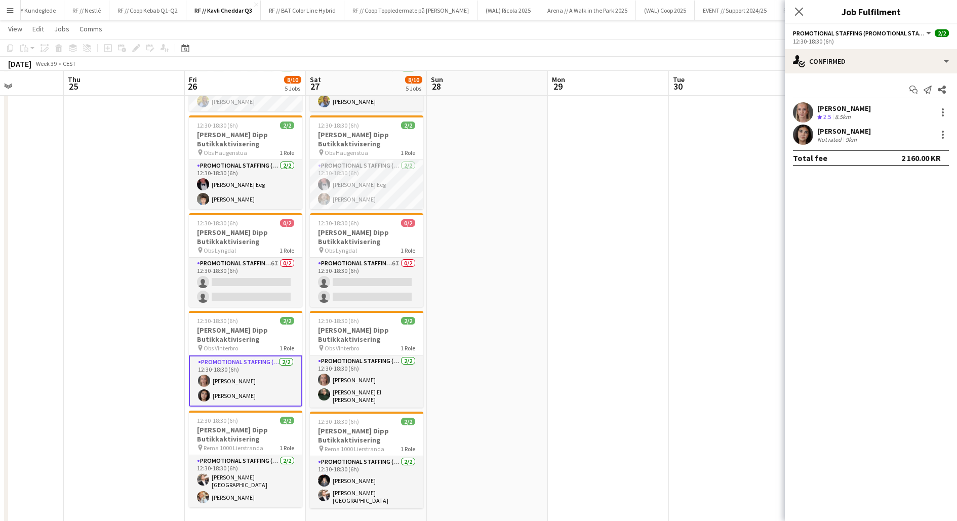
click at [806, 108] on app-user-avatar at bounding box center [803, 112] width 20 height 20
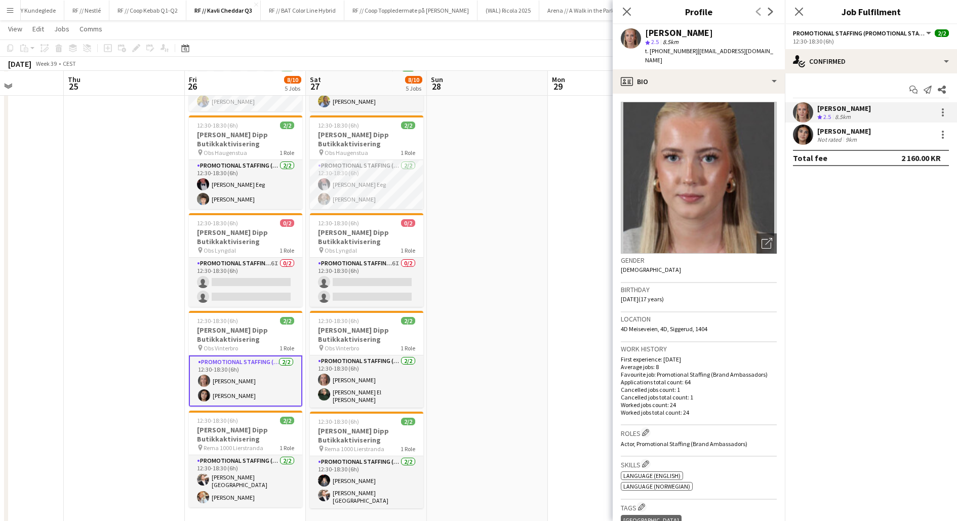
click at [528, 161] on app-date-cell at bounding box center [487, 369] width 121 height 710
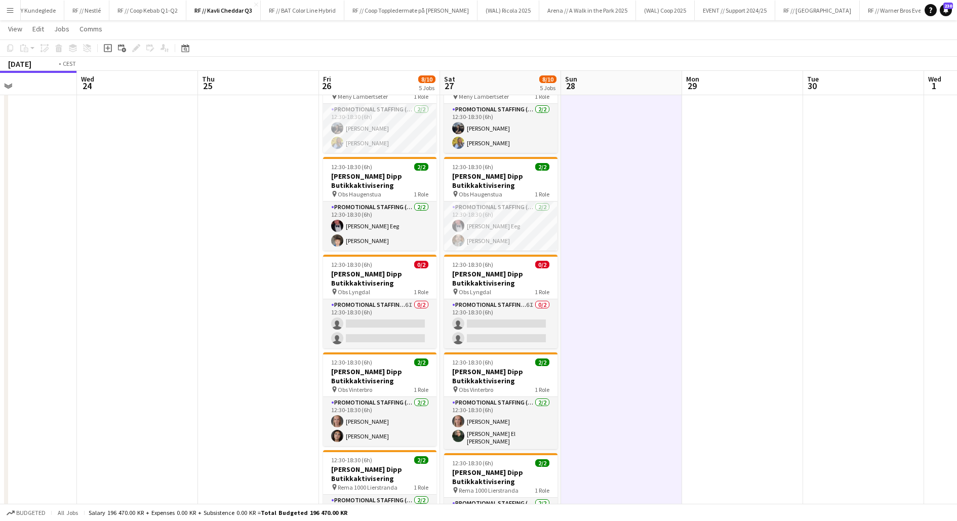
scroll to position [0, 209]
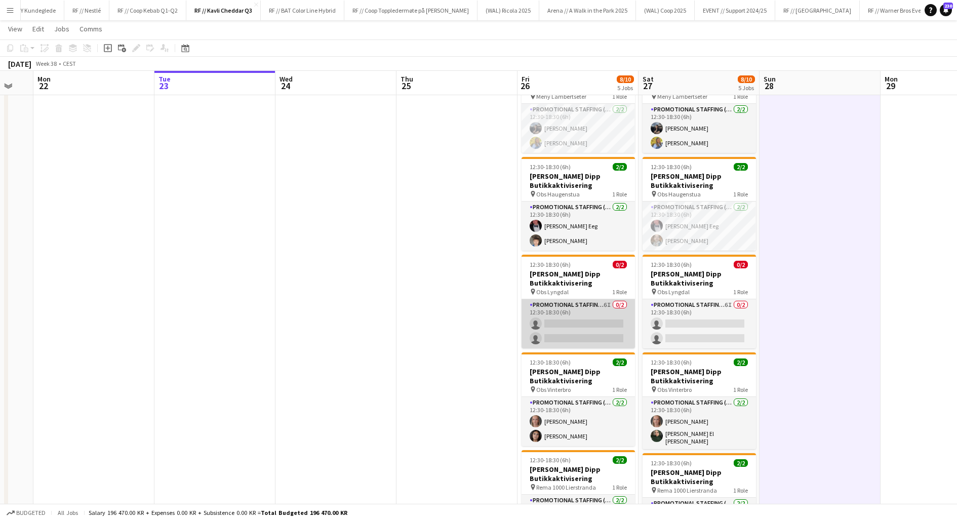
click at [568, 310] on app-card-role "Promotional Staffing (Promotional Staff) 6I 0/2 12:30-18:30 (6h) single-neutral…" at bounding box center [577, 323] width 113 height 49
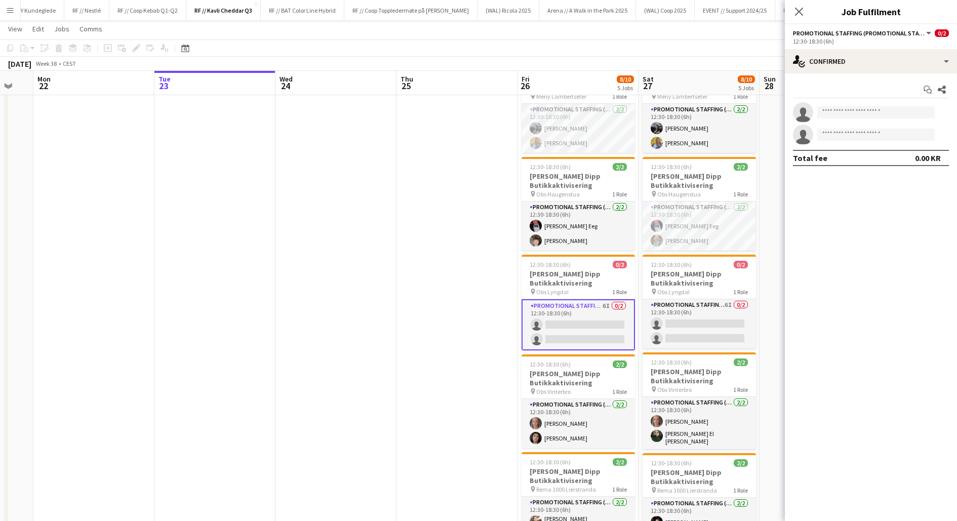
click at [908, 74] on div "Start chat Share single-neutral-actions single-neutral-actions Total fee 0.00 KR" at bounding box center [871, 123] width 172 height 101
click at [908, 69] on div "single-neutral-actions-check-2 Confirmed" at bounding box center [871, 61] width 172 height 24
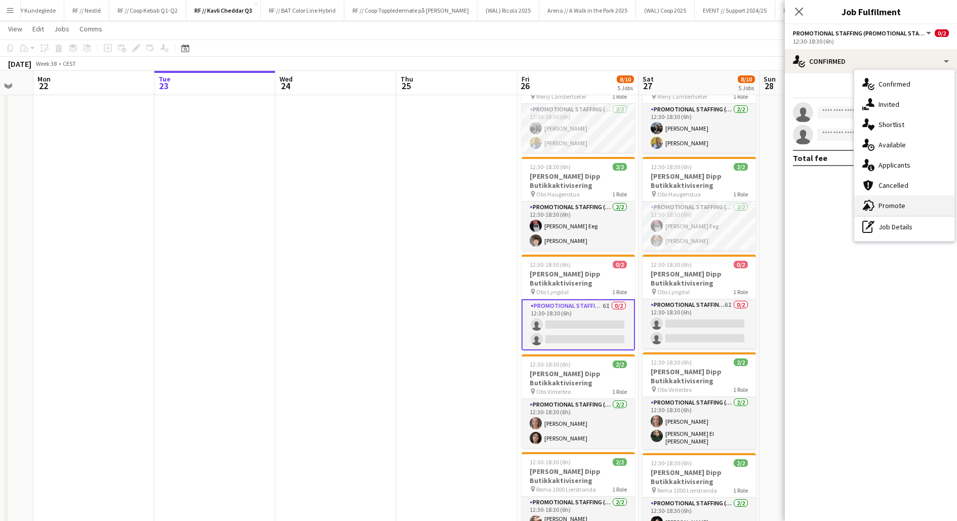
click at [892, 203] on span "Promote" at bounding box center [891, 205] width 27 height 9
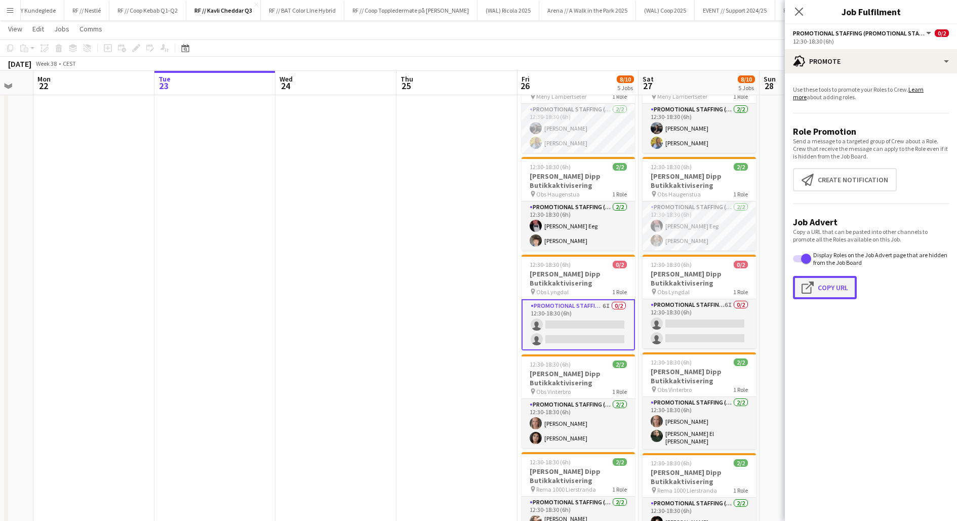
click at [841, 281] on button "Click to copy URL Copy Url" at bounding box center [825, 287] width 64 height 23
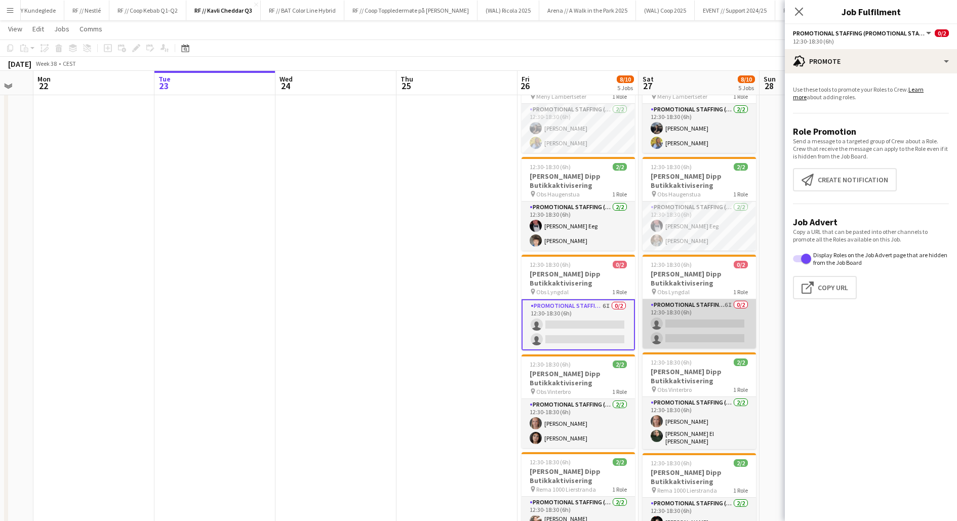
click at [710, 319] on app-card-role "Promotional Staffing (Promotional Staff) 6I 0/2 12:30-18:30 (6h) single-neutral…" at bounding box center [698, 323] width 113 height 49
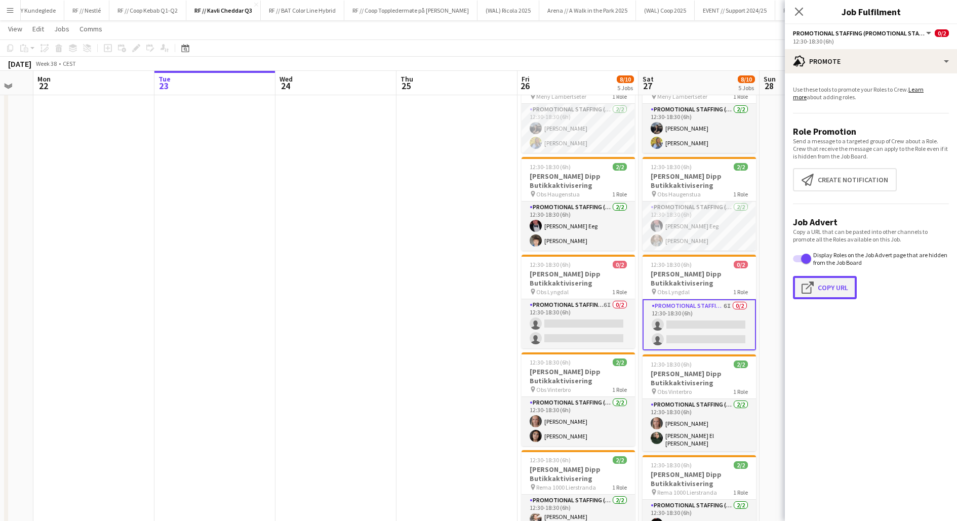
click at [828, 285] on button "Click to copy URL Copy Url" at bounding box center [825, 287] width 64 height 23
type textarea "**********"
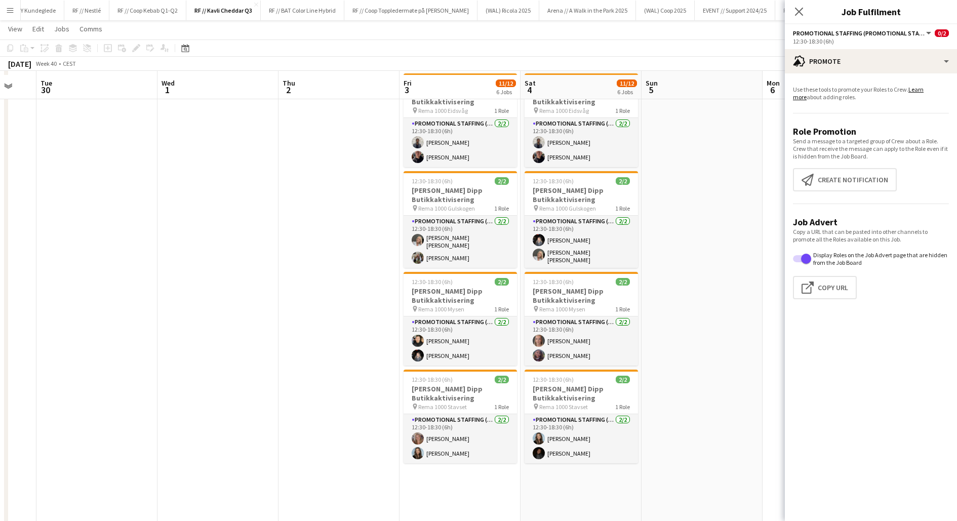
scroll to position [228, 0]
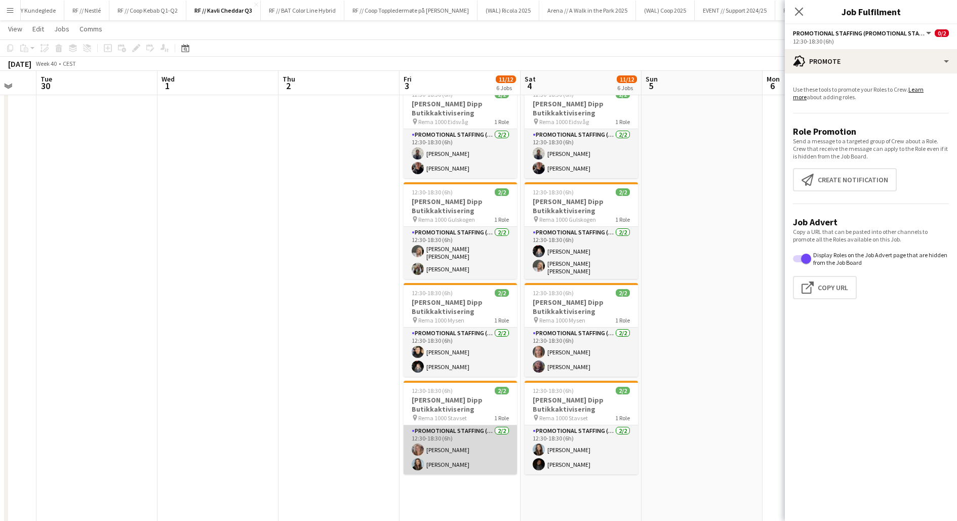
click at [475, 446] on app-card-role "Promotional Staffing (Promotional Staff) [DATE] 12:30-18:30 (6h) [PERSON_NAME] …" at bounding box center [459, 449] width 113 height 49
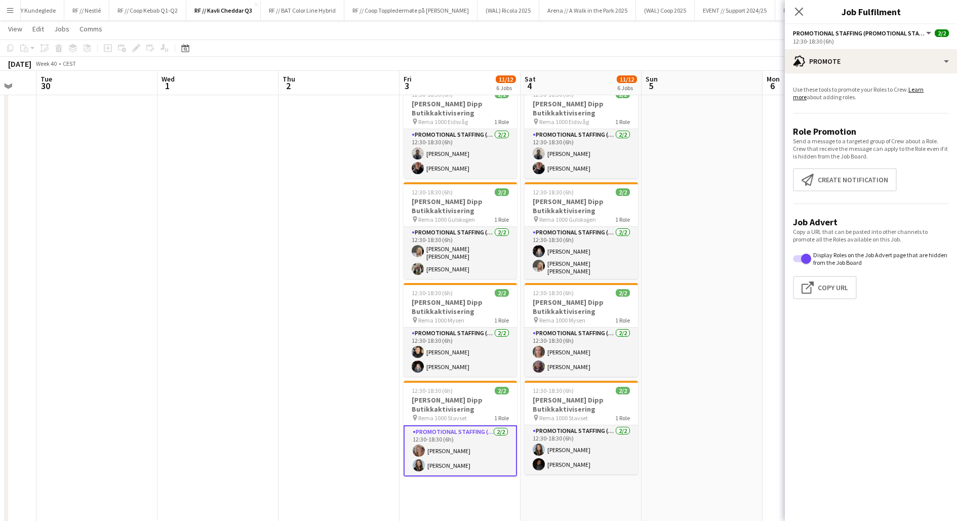
click at [485, 489] on app-date-cell "12:30-18:30 (6h) 1/2 Kavli Cheddar Dipp Butikkaktivisering pin Meny Vågsbygd 1 …" at bounding box center [459, 240] width 121 height 710
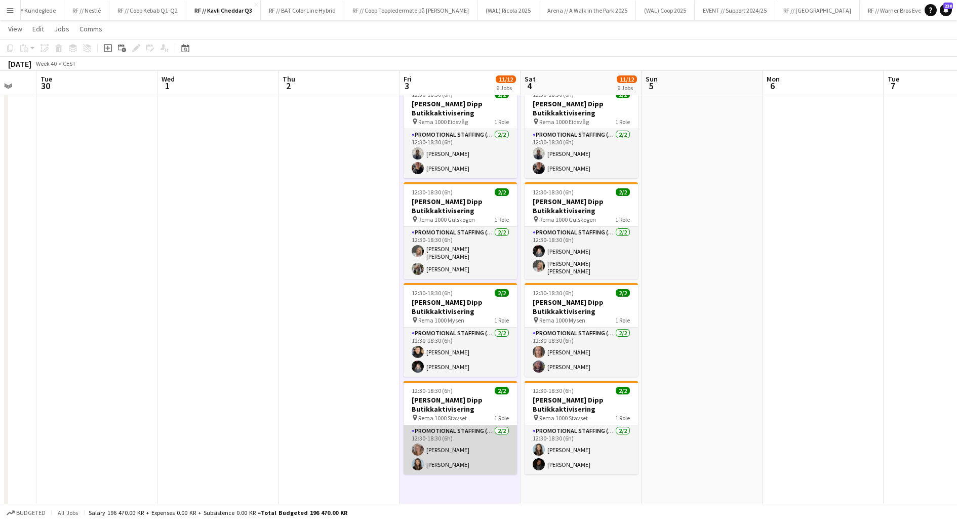
click at [463, 450] on app-card-role "Promotional Staffing (Promotional Staff) [DATE] 12:30-18:30 (6h) [PERSON_NAME] …" at bounding box center [459, 449] width 113 height 49
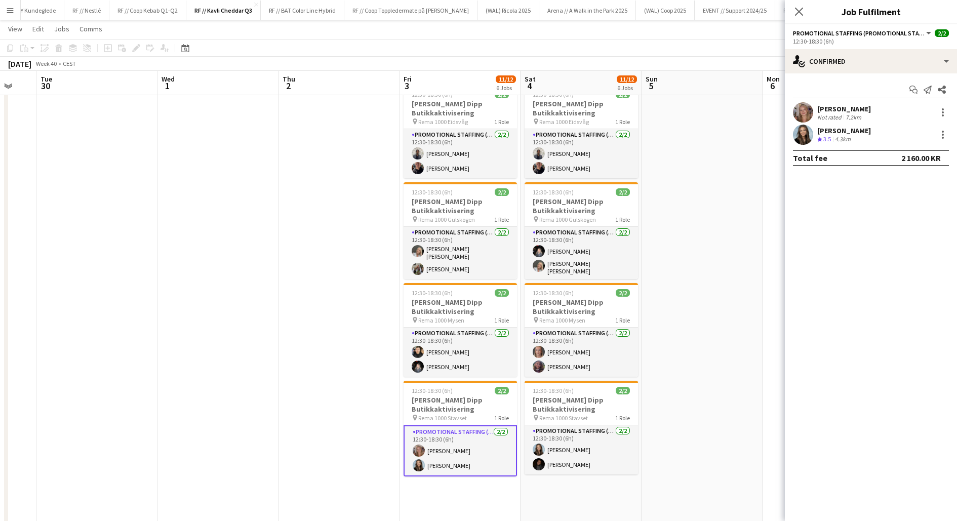
click at [475, 454] on app-card-role "Promotional Staffing (Promotional Staff) [DATE] 12:30-18:30 (6h) [PERSON_NAME] …" at bounding box center [459, 450] width 113 height 51
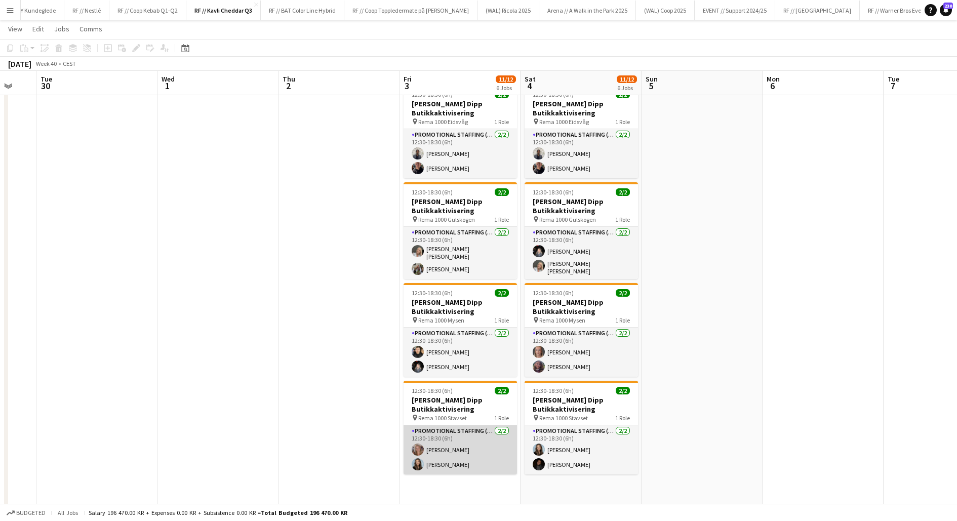
click at [471, 448] on app-card-role "Promotional Staffing (Promotional Staff) [DATE] 12:30-18:30 (6h) [PERSON_NAME] …" at bounding box center [459, 449] width 113 height 49
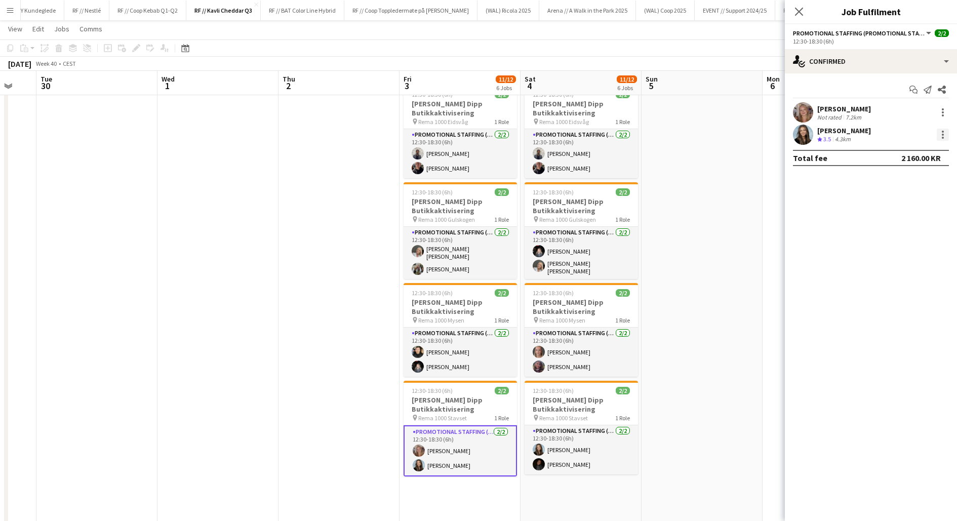
click at [942, 133] on div at bounding box center [942, 135] width 12 height 12
click at [884, 253] on span "Remove" at bounding box center [893, 250] width 30 height 9
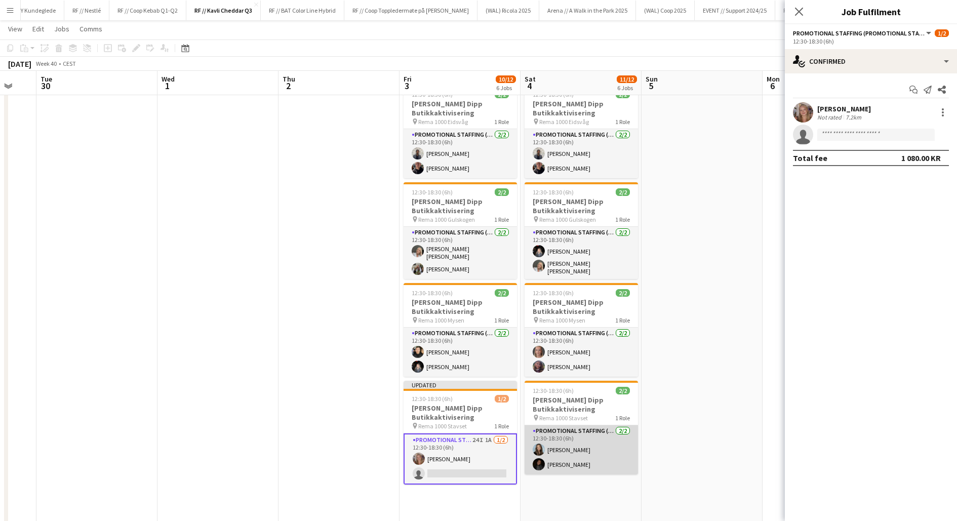
click at [596, 441] on app-card-role "Promotional Staffing (Promotional Staff) [DATE] 12:30-18:30 (6h) Thea [PERSON_N…" at bounding box center [580, 449] width 113 height 49
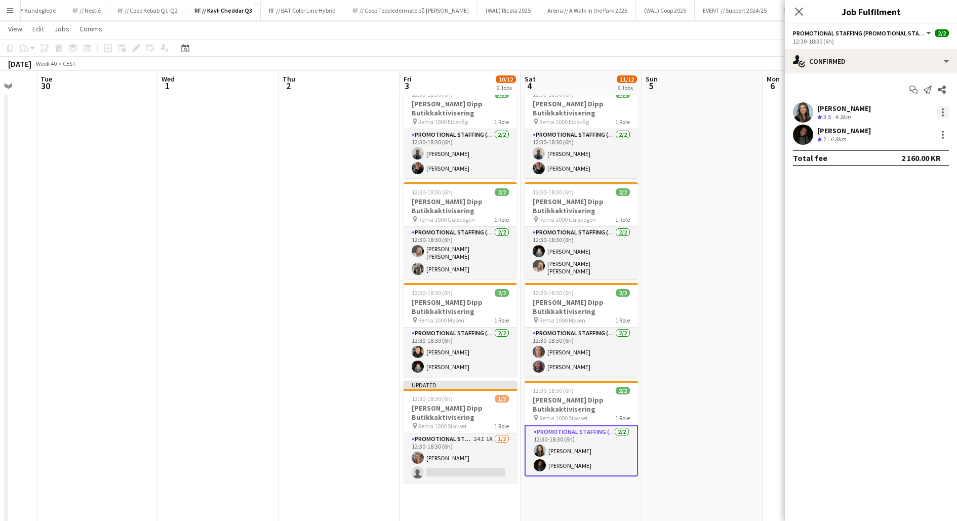
click at [946, 110] on div at bounding box center [942, 112] width 12 height 12
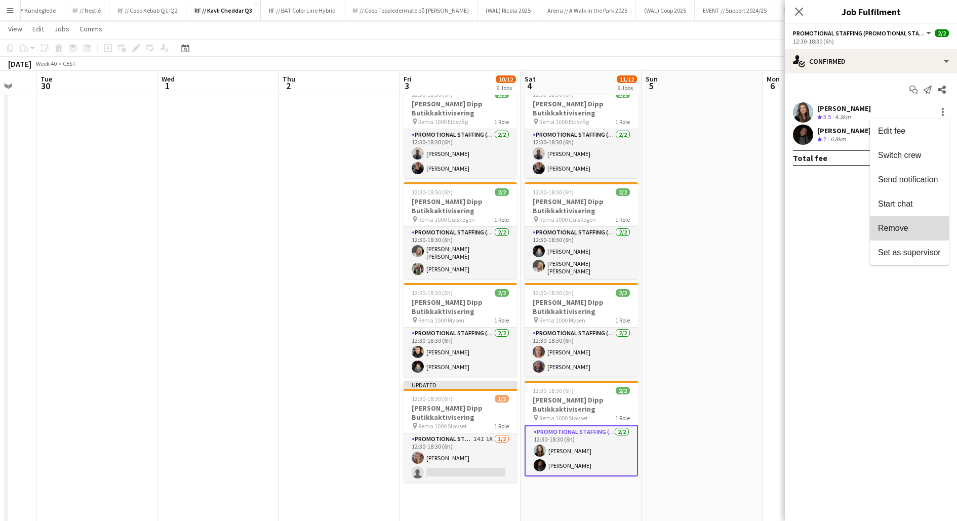
click at [886, 231] on span "Remove" at bounding box center [893, 228] width 30 height 9
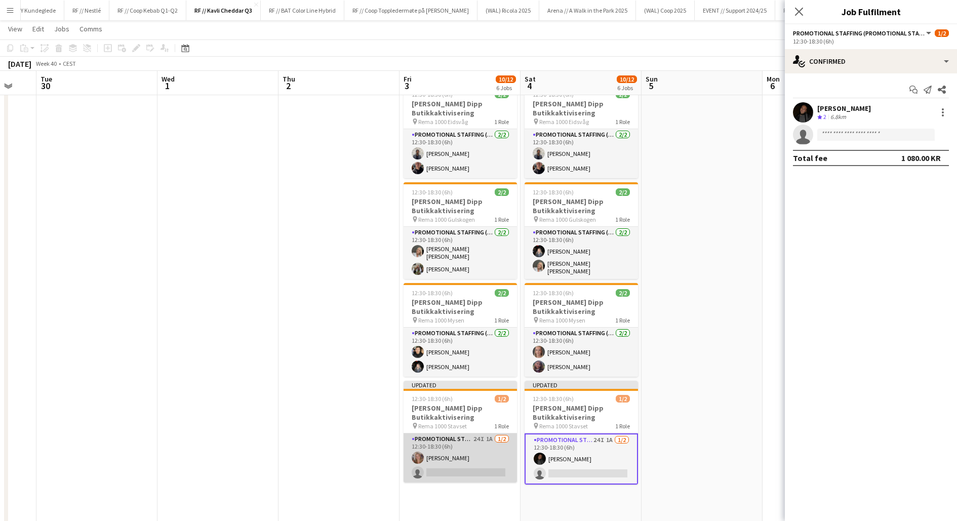
click at [459, 455] on app-card-role "Promotional Staffing (Promotional Staff) 24I 1A [DATE] 12:30-18:30 (6h) [PERSON…" at bounding box center [459, 457] width 113 height 49
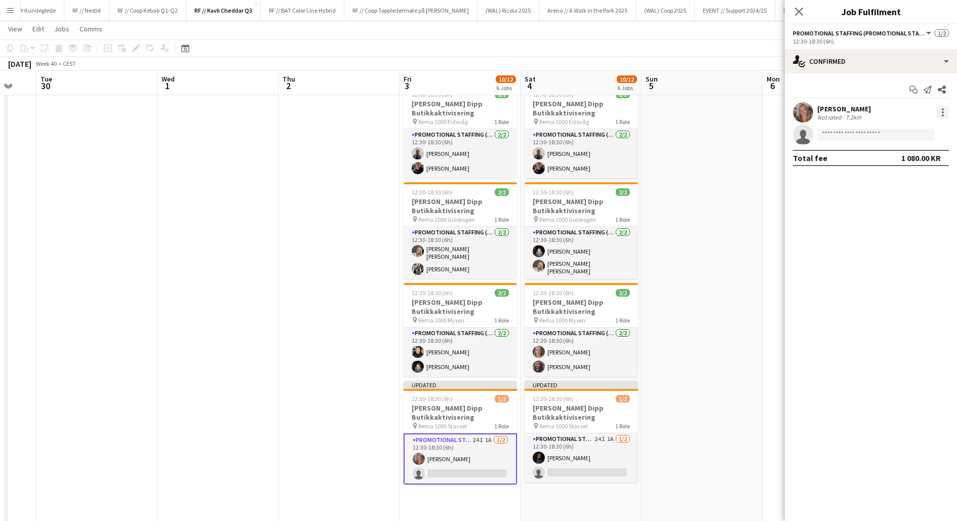
click at [940, 113] on div at bounding box center [942, 112] width 12 height 12
click at [892, 230] on span "Remove" at bounding box center [893, 228] width 30 height 9
click at [436, 462] on app-card-role "Promotional Staffing (Promotional Staff) 24I 1A 0/2 12:30-18:30 (6h) single-neu…" at bounding box center [459, 458] width 113 height 51
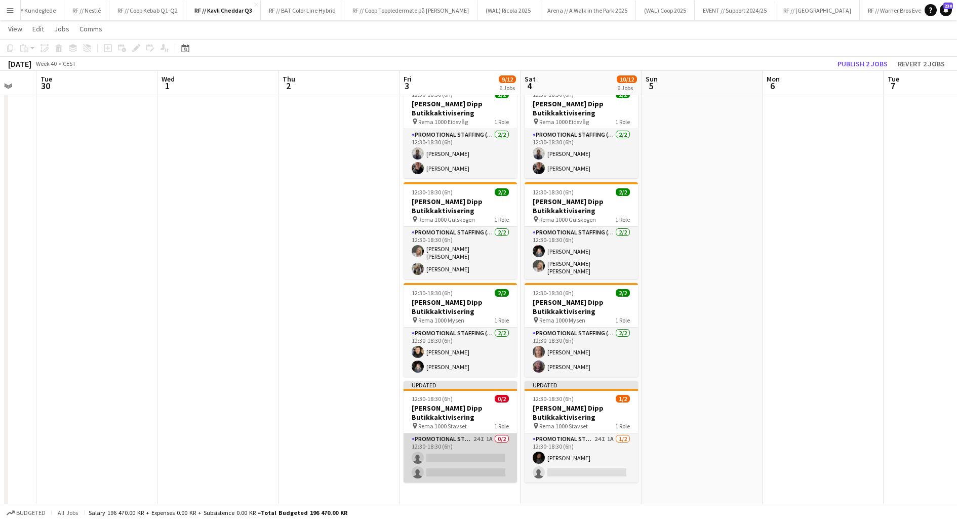
click at [464, 459] on app-card-role "Promotional Staffing (Promotional Staff) 24I 1A 0/2 12:30-18:30 (6h) single-neu…" at bounding box center [459, 457] width 113 height 49
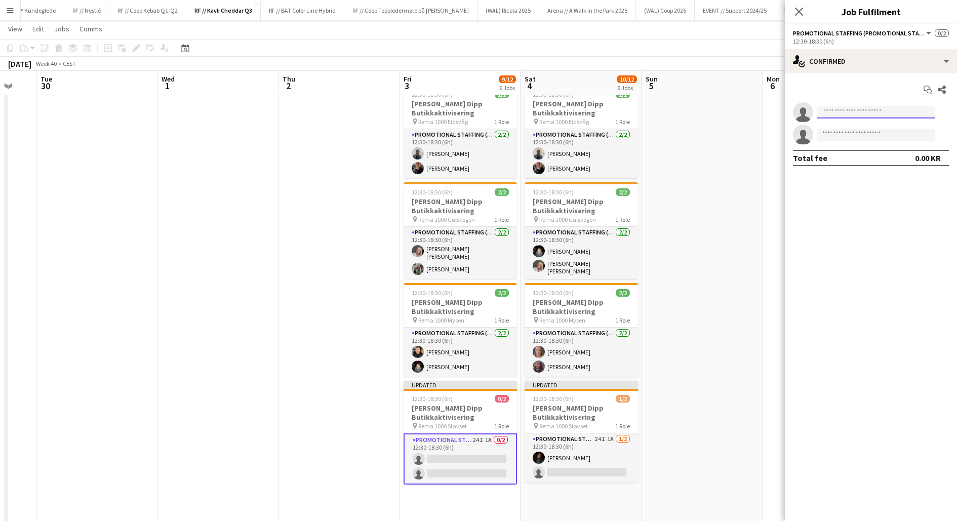
click at [849, 110] on input at bounding box center [875, 112] width 117 height 12
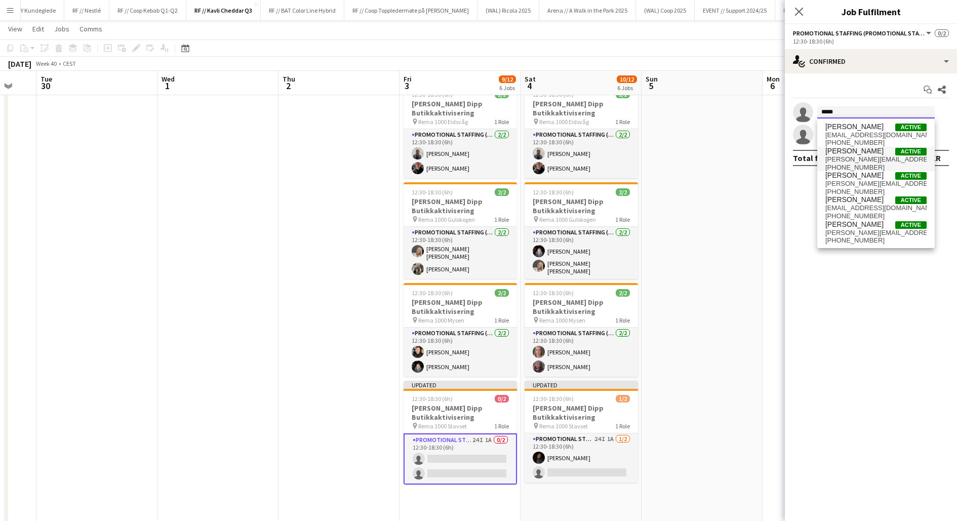
type input "*****"
click at [854, 158] on span "[PERSON_NAME][EMAIL_ADDRESS][DOMAIN_NAME]" at bounding box center [875, 159] width 101 height 8
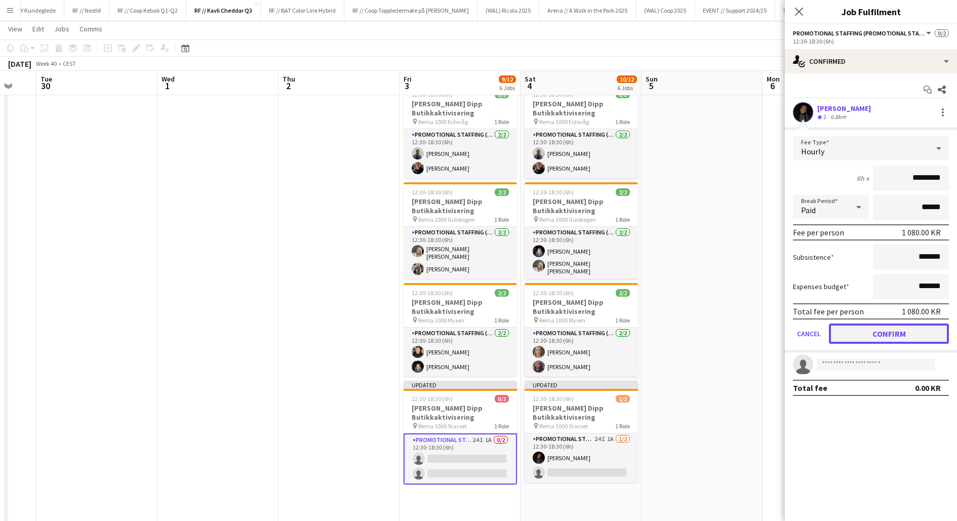
click at [873, 332] on button "Confirm" at bounding box center [889, 333] width 120 height 20
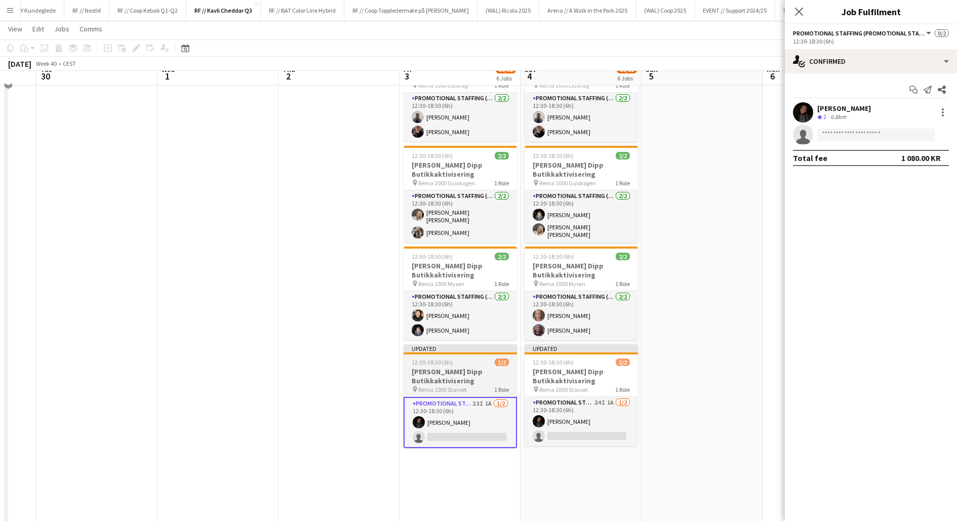
scroll to position [267, 0]
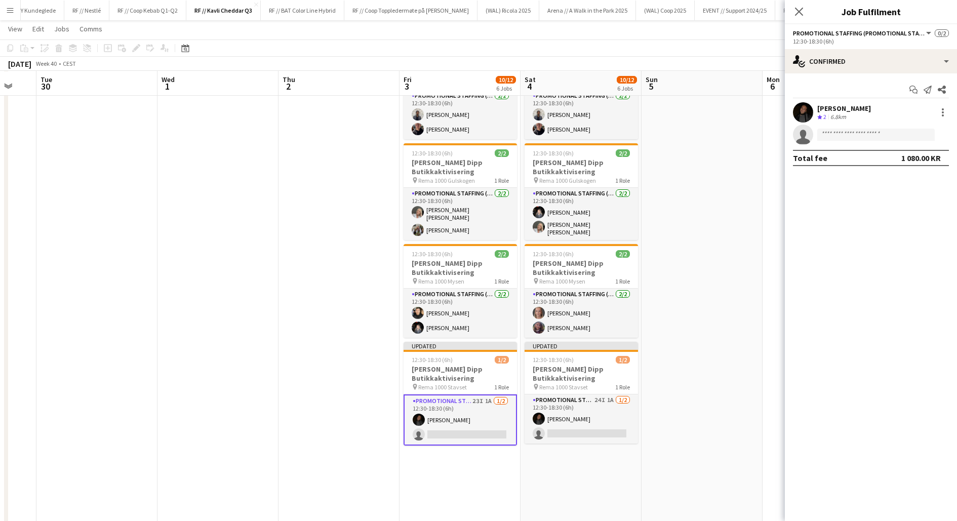
click at [467, 431] on app-card-role "Promotional Staffing (Promotional Staff) 23I 1A [DATE] 12:30-18:30 (6h) [PERSON…" at bounding box center [459, 419] width 113 height 51
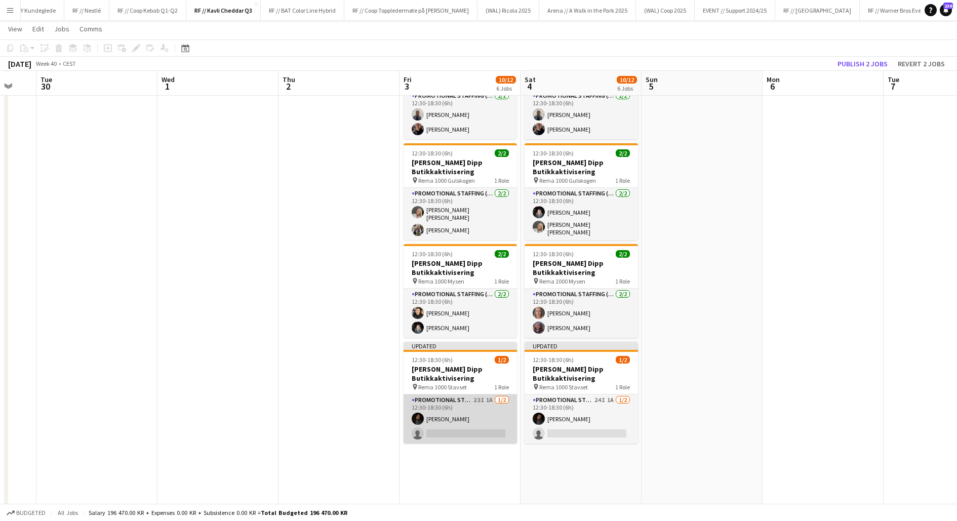
click at [463, 424] on app-card-role "Promotional Staffing (Promotional Staff) 23I 1A [DATE] 12:30-18:30 (6h) [PERSON…" at bounding box center [459, 418] width 113 height 49
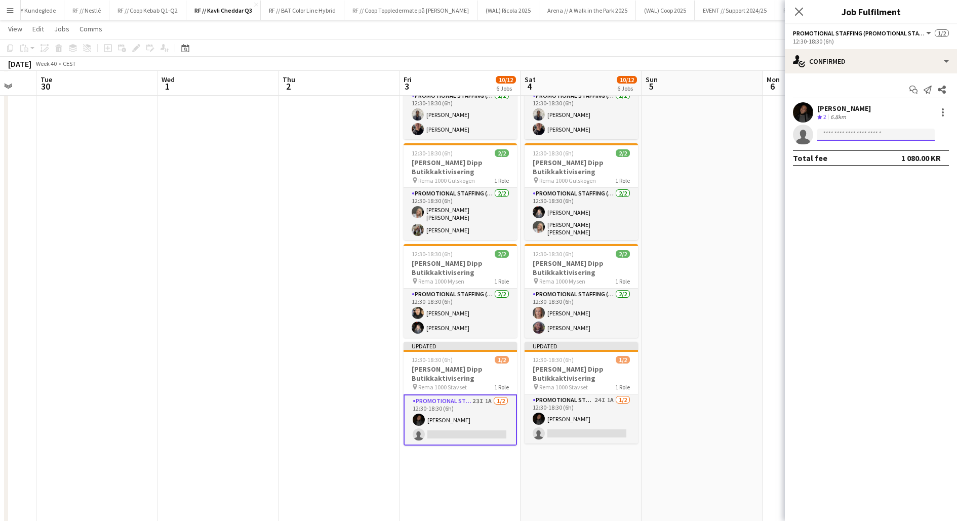
click at [862, 132] on input at bounding box center [875, 135] width 117 height 12
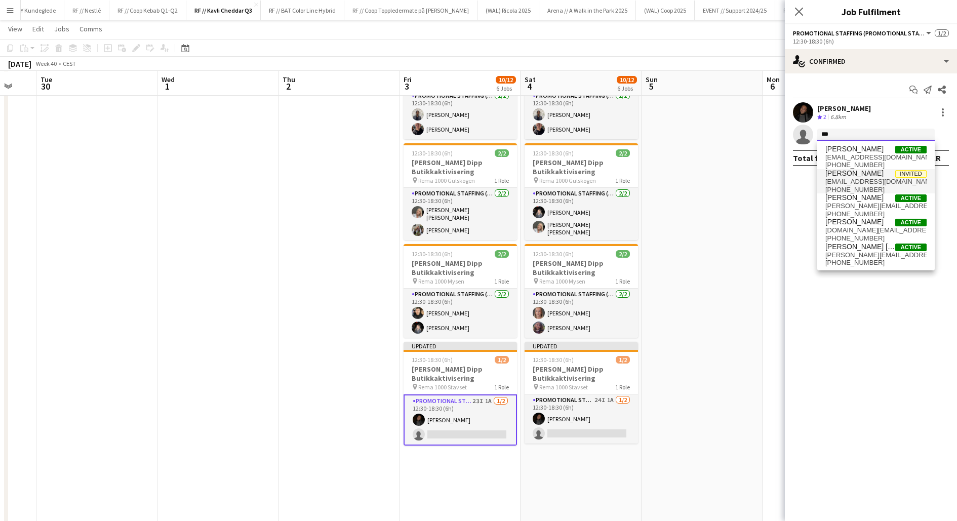
type input "***"
click at [874, 180] on span "[EMAIL_ADDRESS][DOMAIN_NAME]" at bounding box center [875, 182] width 101 height 8
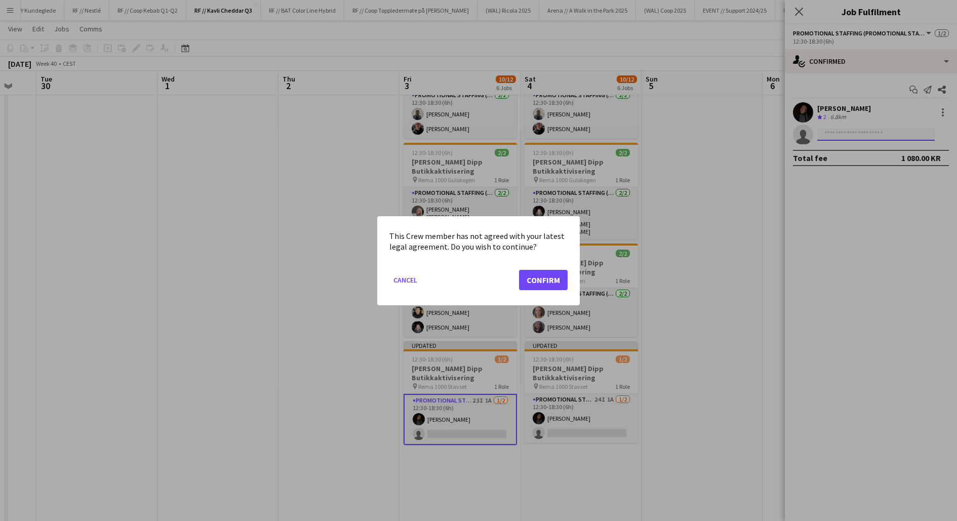
scroll to position [0, 0]
click at [534, 281] on button "Confirm" at bounding box center [543, 279] width 49 height 20
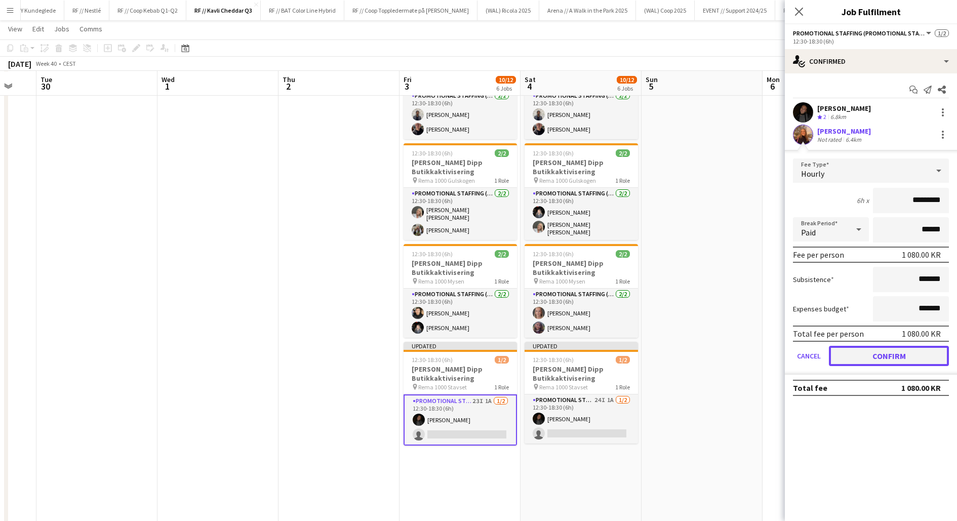
click at [872, 351] on button "Confirm" at bounding box center [889, 356] width 120 height 20
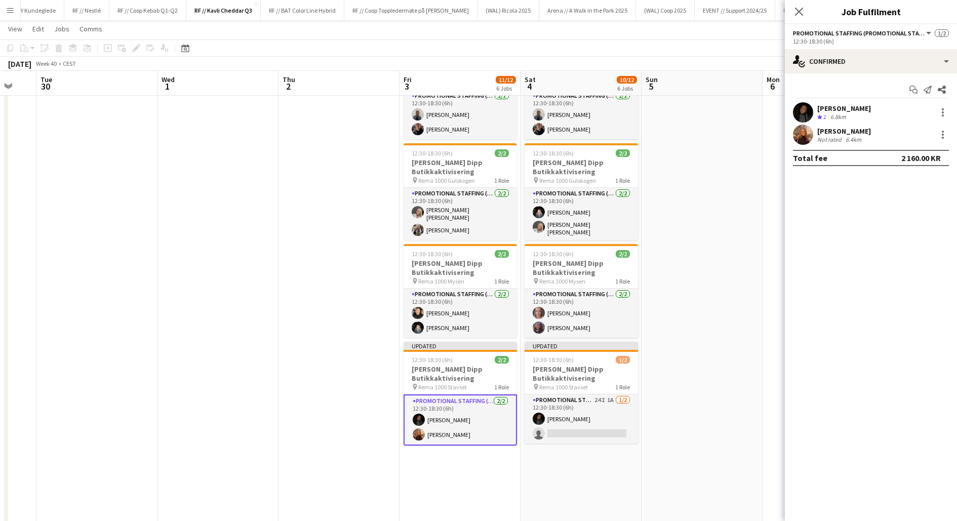
click at [809, 138] on app-user-avatar at bounding box center [803, 135] width 20 height 20
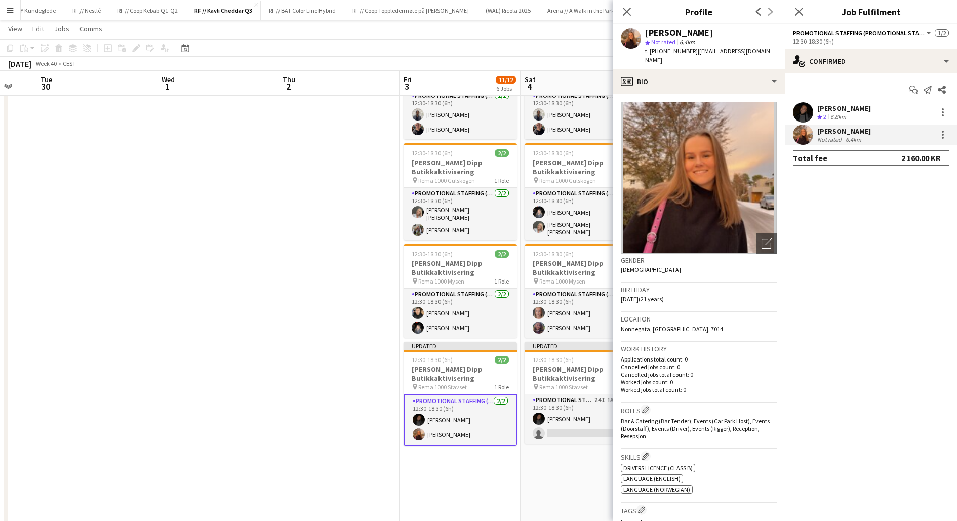
click at [809, 138] on app-user-avatar at bounding box center [803, 135] width 20 height 20
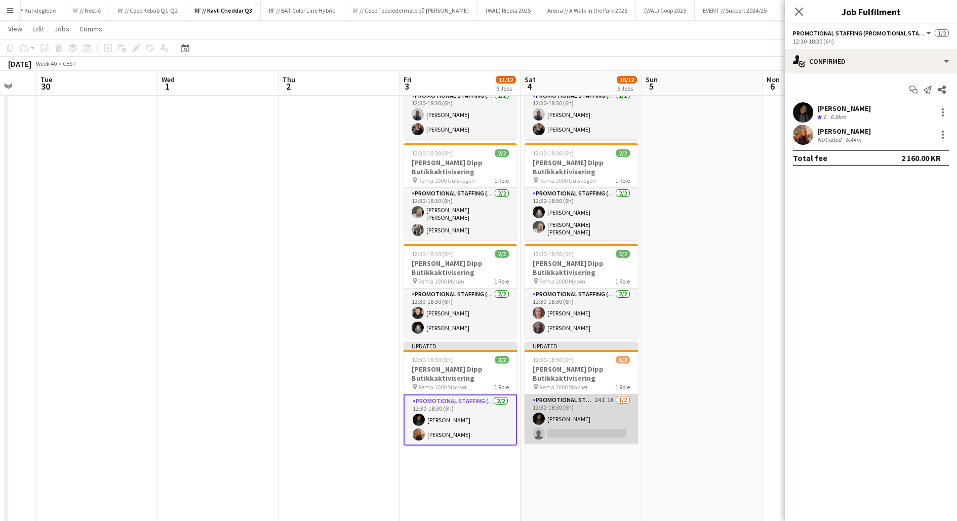
click at [585, 422] on app-card-role "Promotional Staffing (Promotional Staff) 24I 1A [DATE] 12:30-18:30 (6h) [PERSON…" at bounding box center [580, 418] width 113 height 49
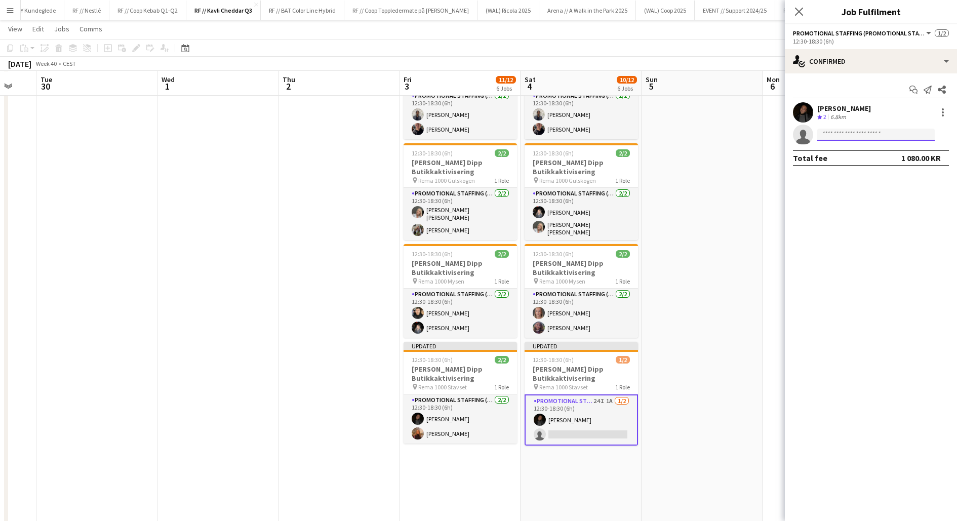
click at [839, 133] on input at bounding box center [875, 135] width 117 height 12
type input "*****"
click at [840, 158] on span "[EMAIL_ADDRESS][DOMAIN_NAME]" at bounding box center [875, 157] width 101 height 8
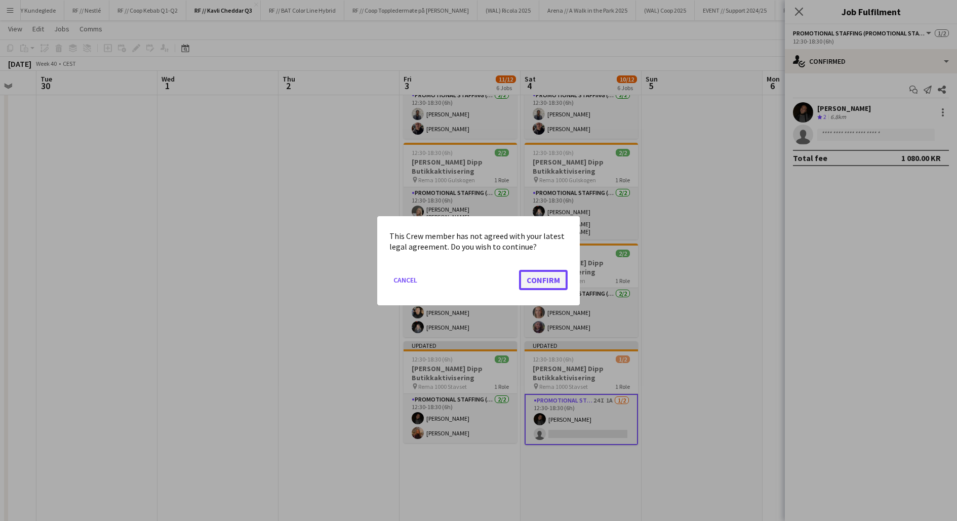
click at [542, 278] on button "Confirm" at bounding box center [543, 279] width 49 height 20
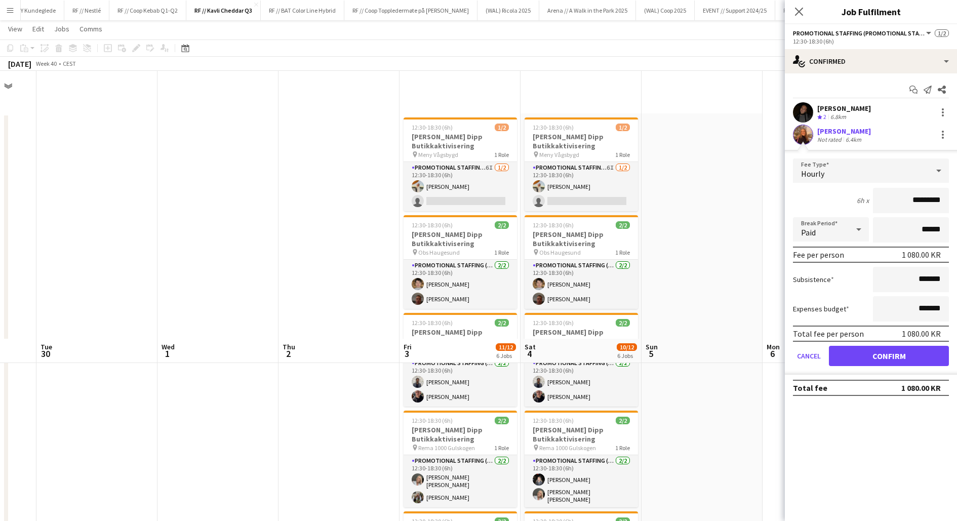
scroll to position [267, 0]
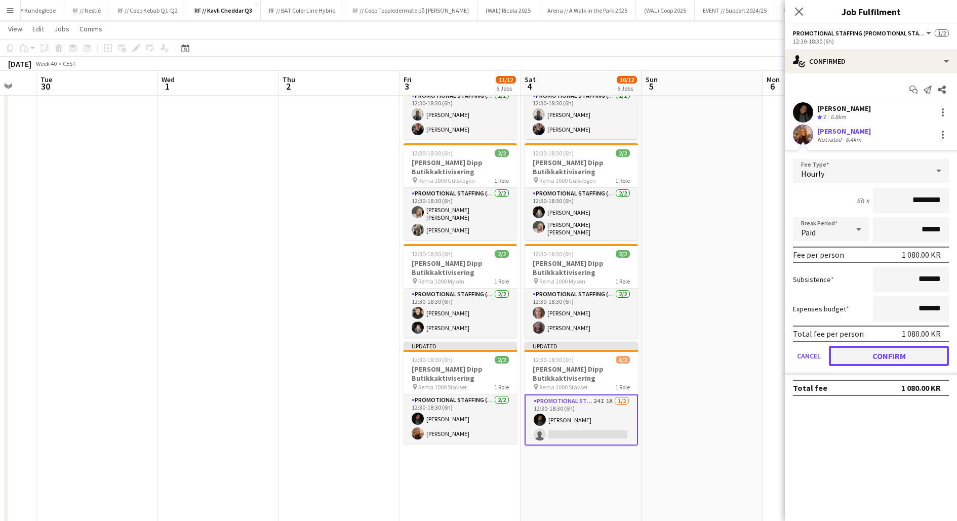
click at [867, 348] on button "Confirm" at bounding box center [889, 356] width 120 height 20
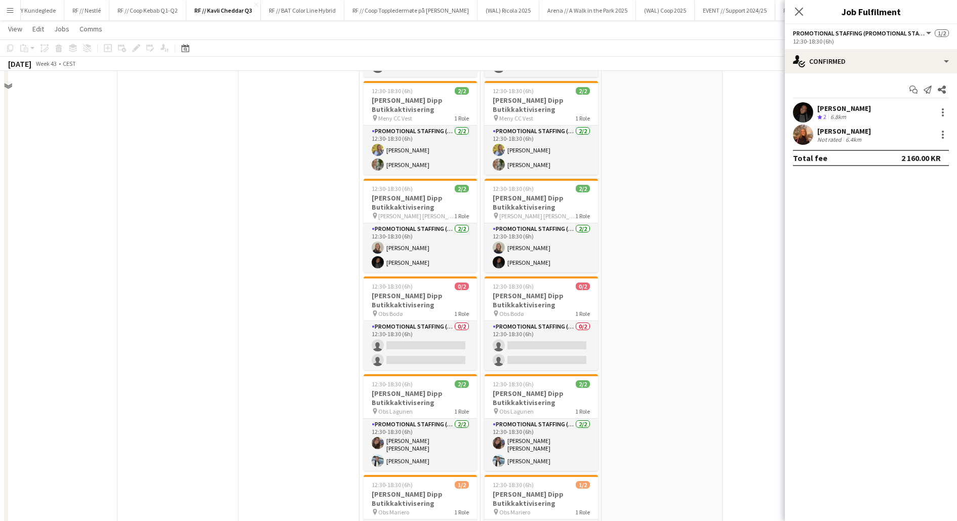
scroll to position [141, 0]
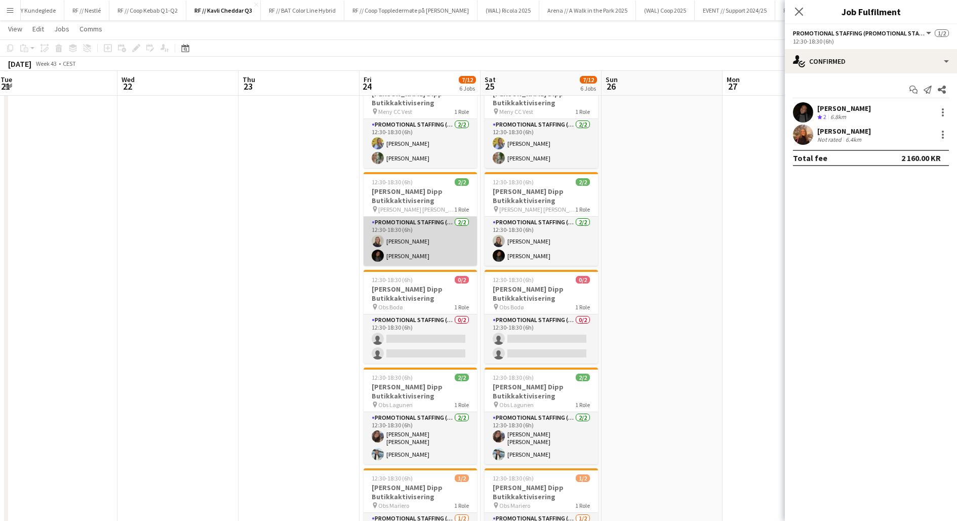
click at [445, 234] on app-card-role "Promotional Staffing (Promotional Staff) [DATE] 12:30-18:30 (6h) [PERSON_NAME] …" at bounding box center [419, 241] width 113 height 49
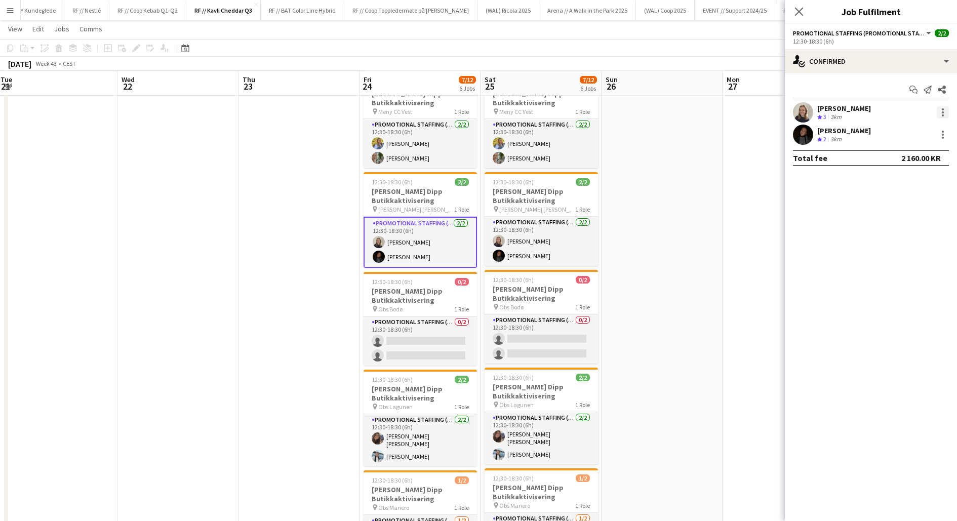
click at [943, 110] on div at bounding box center [942, 112] width 12 height 12
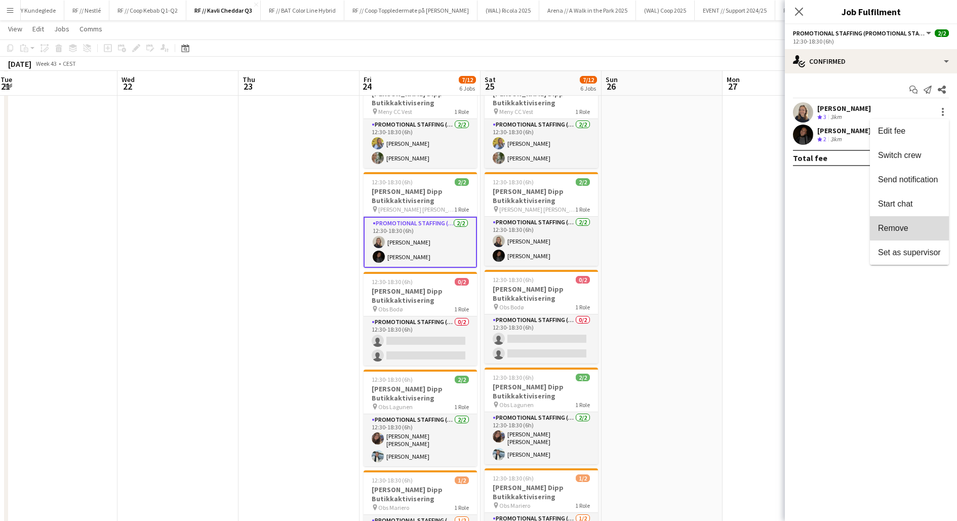
click at [944, 227] on button "Remove" at bounding box center [909, 228] width 79 height 24
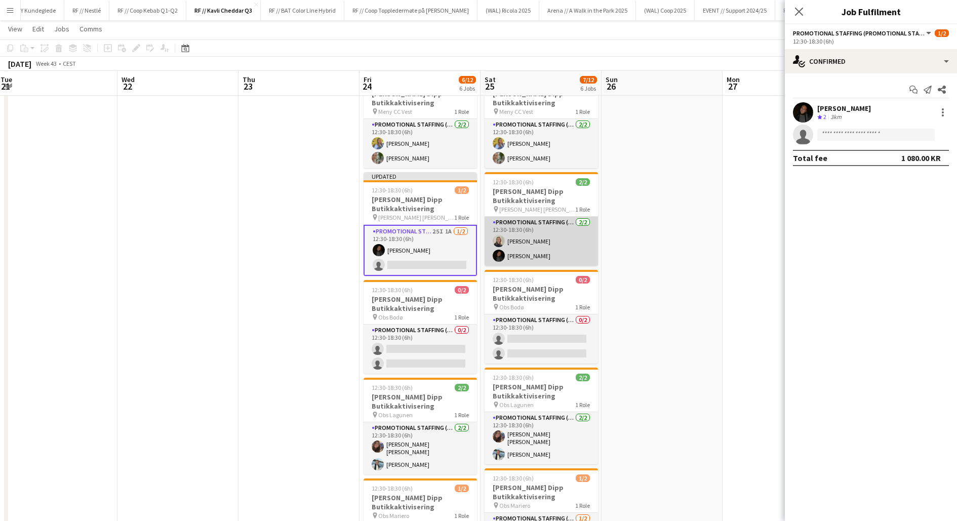
click at [539, 241] on app-card-role "Promotional Staffing (Promotional Staff) [DATE] 12:30-18:30 (6h) [PERSON_NAME] …" at bounding box center [540, 241] width 113 height 49
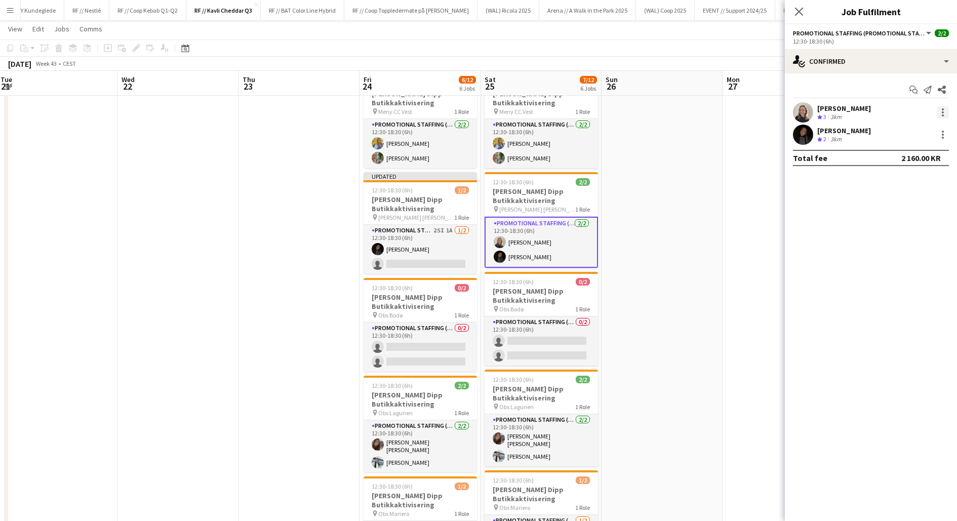
click at [942, 112] on div at bounding box center [943, 112] width 2 height 2
click at [903, 228] on span "Remove" at bounding box center [893, 228] width 30 height 9
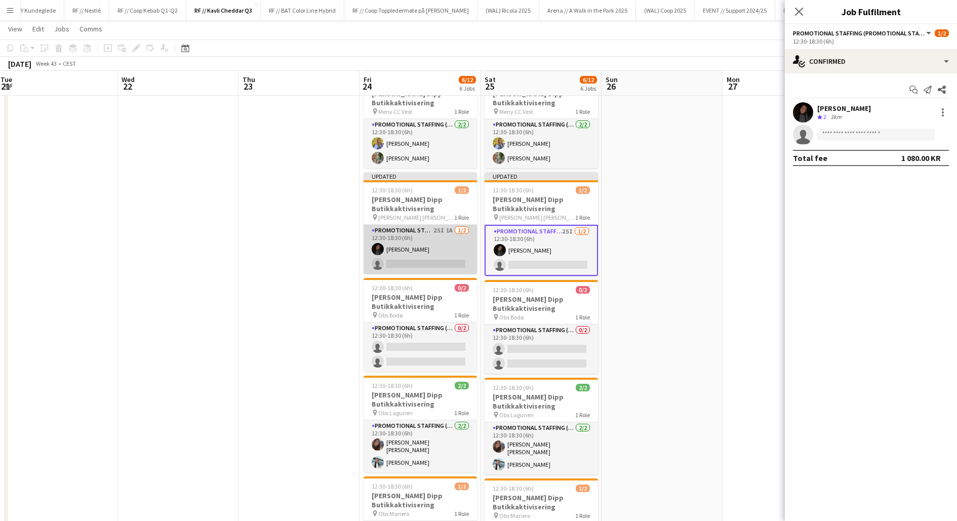
click at [424, 258] on app-card-role "Promotional Staffing (Promotional Staff) 25I 1A [DATE] 12:30-18:30 (6h) [PERSON…" at bounding box center [419, 249] width 113 height 49
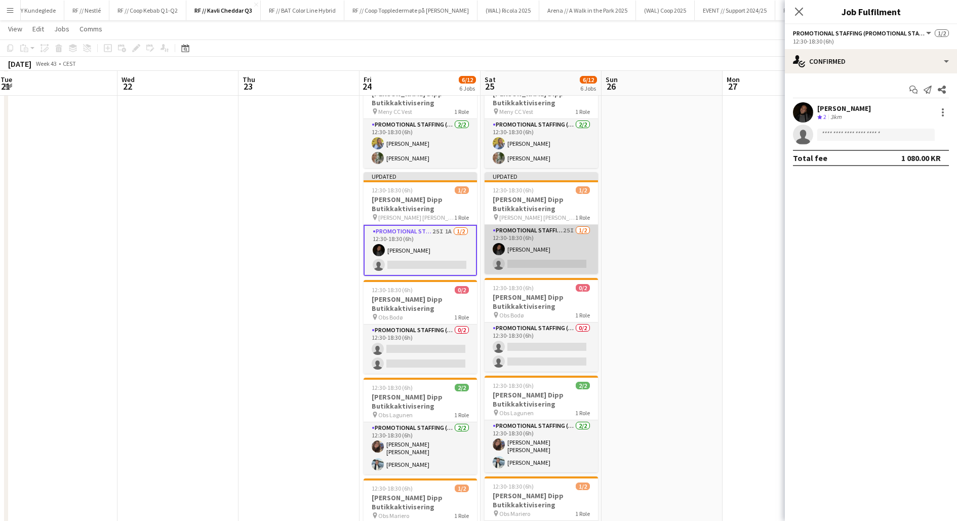
click at [511, 260] on app-card-role "Promotional Staffing (Promotional Staff) 25I [DATE] 12:30-18:30 (6h) [PERSON_NA…" at bounding box center [540, 249] width 113 height 49
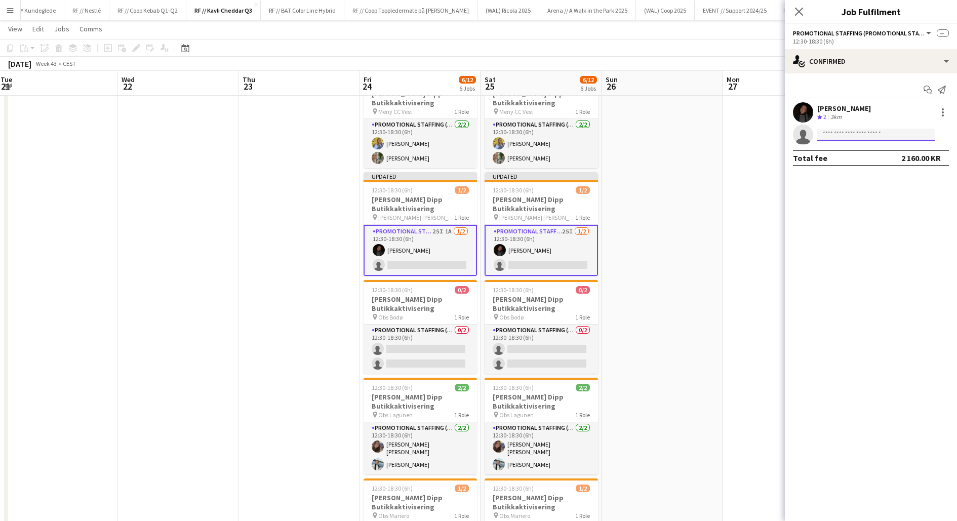
click at [831, 137] on input at bounding box center [875, 135] width 117 height 12
type input "*****"
click at [827, 155] on span "[EMAIL_ADDRESS][DOMAIN_NAME]" at bounding box center [875, 157] width 101 height 8
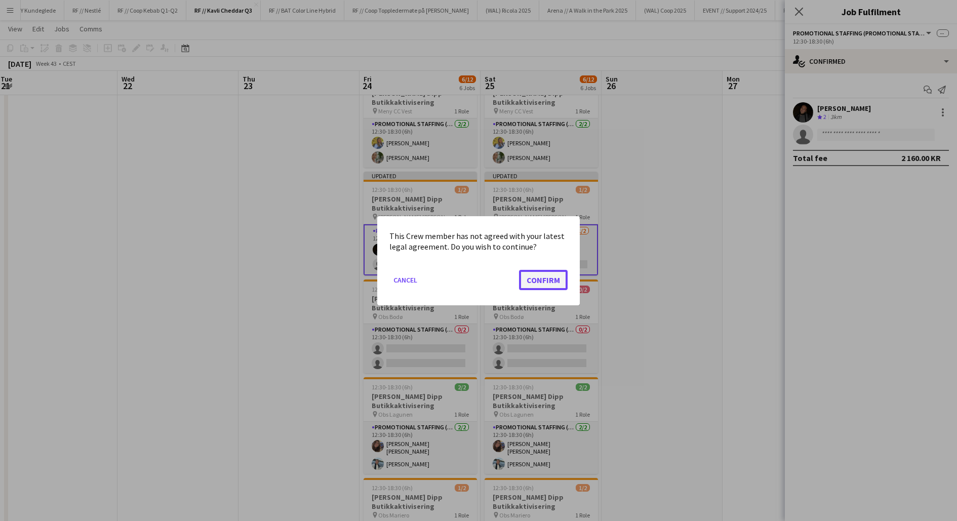
click at [538, 279] on button "Confirm" at bounding box center [543, 279] width 49 height 20
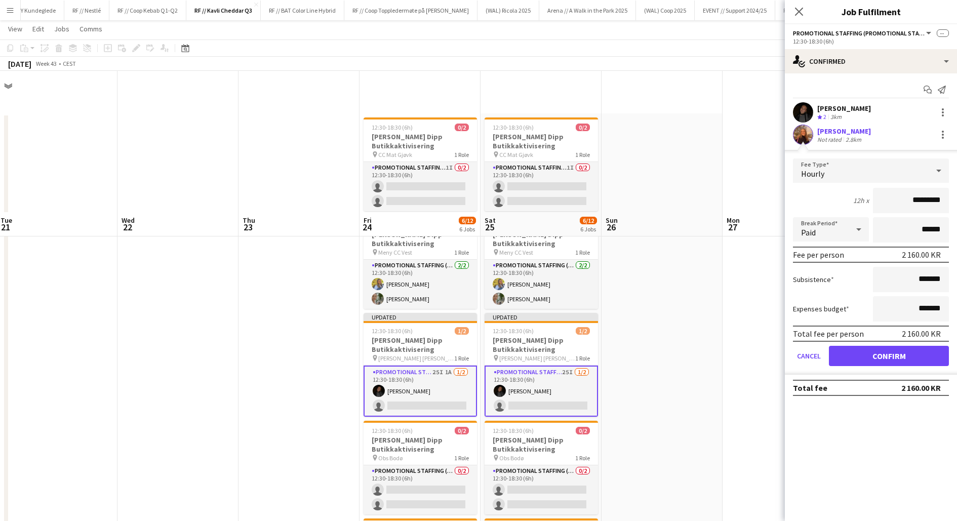
scroll to position [141, 0]
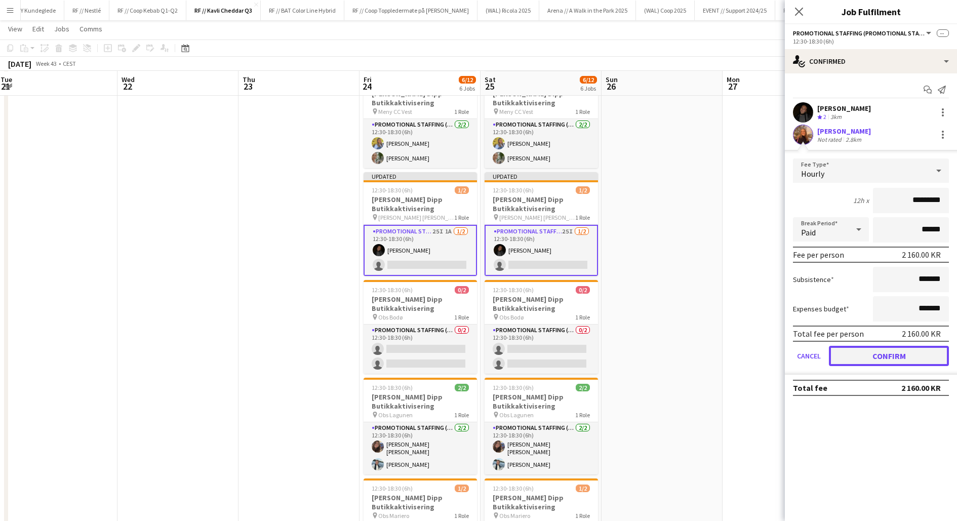
click at [895, 356] on button "Confirm" at bounding box center [889, 356] width 120 height 20
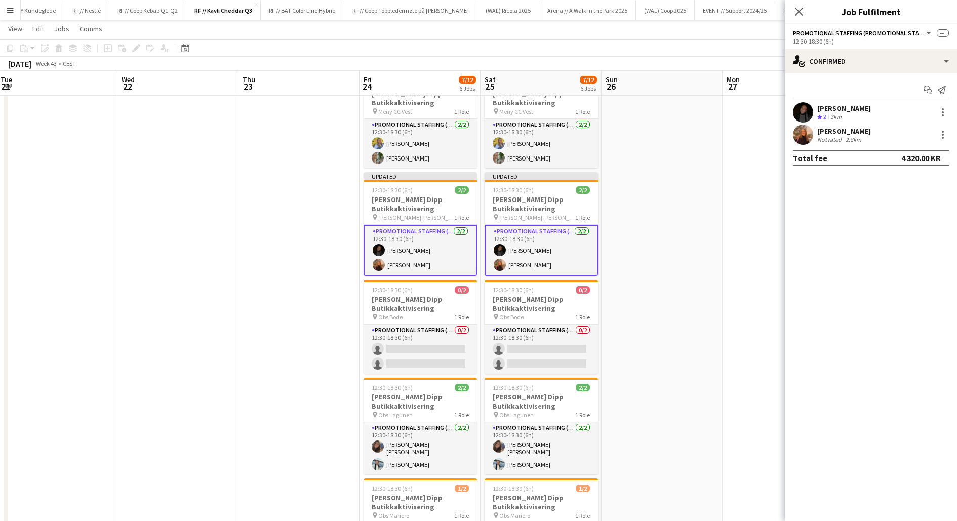
click at [638, 282] on app-date-cell at bounding box center [661, 328] width 121 height 710
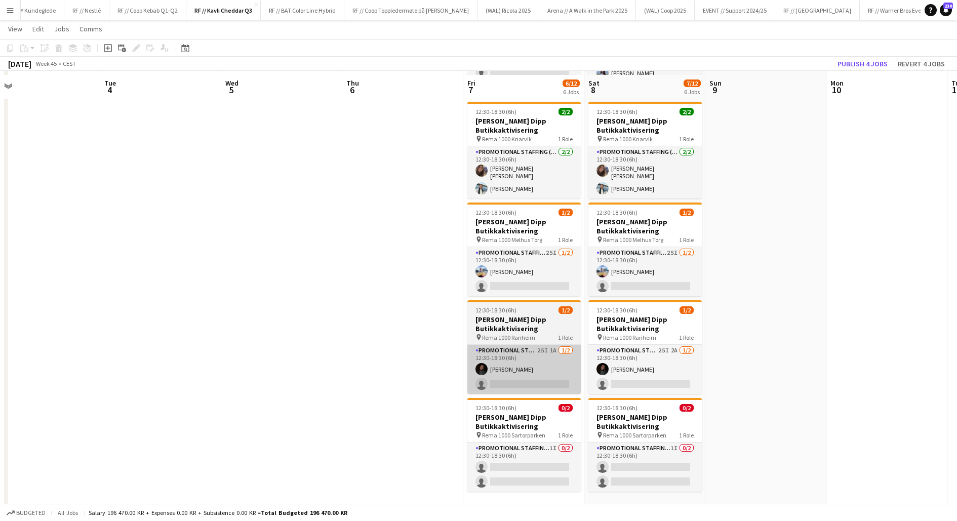
scroll to position [208, 0]
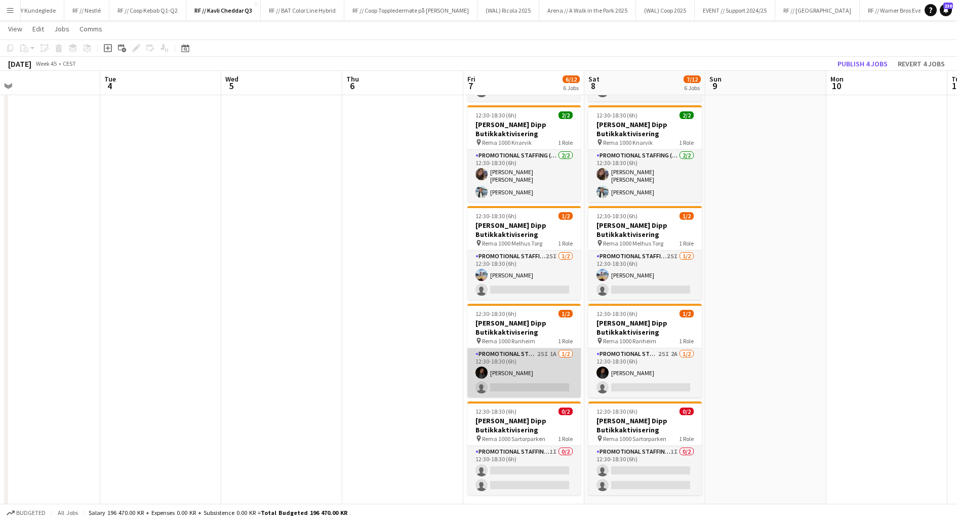
click at [553, 386] on app-card-role "Promotional Staffing (Promotional Staff) 25I 1A [DATE] 12:30-18:30 (6h) [PERSON…" at bounding box center [523, 372] width 113 height 49
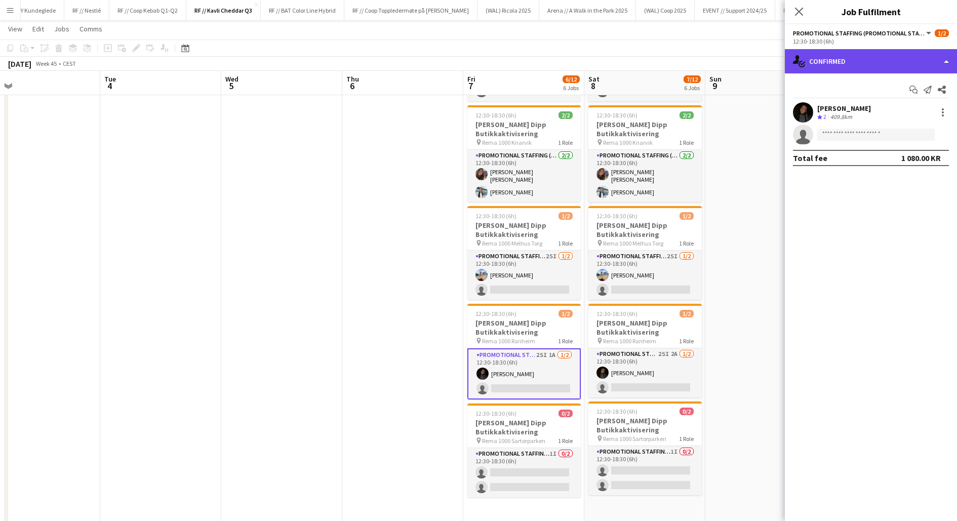
click at [832, 60] on div "single-neutral-actions-check-2 Confirmed" at bounding box center [871, 61] width 172 height 24
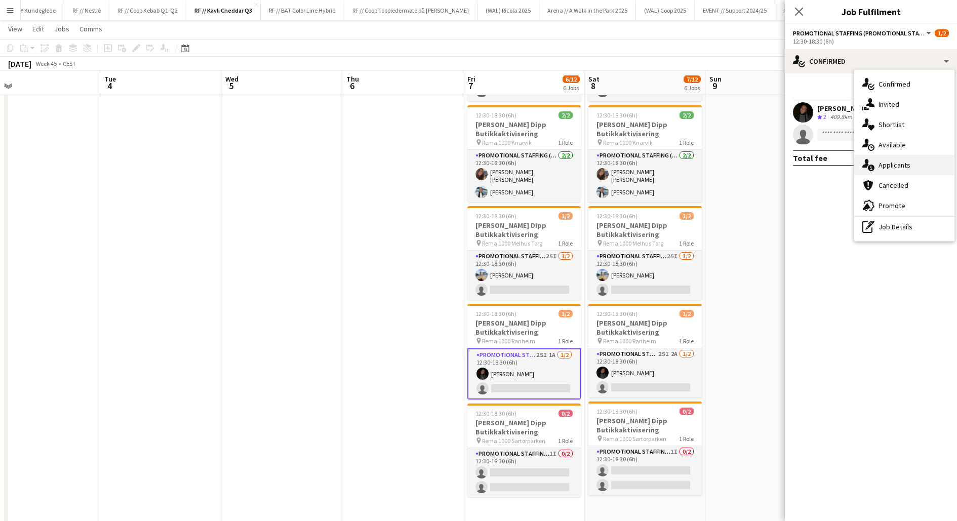
click at [904, 169] on span "Applicants" at bounding box center [894, 164] width 32 height 9
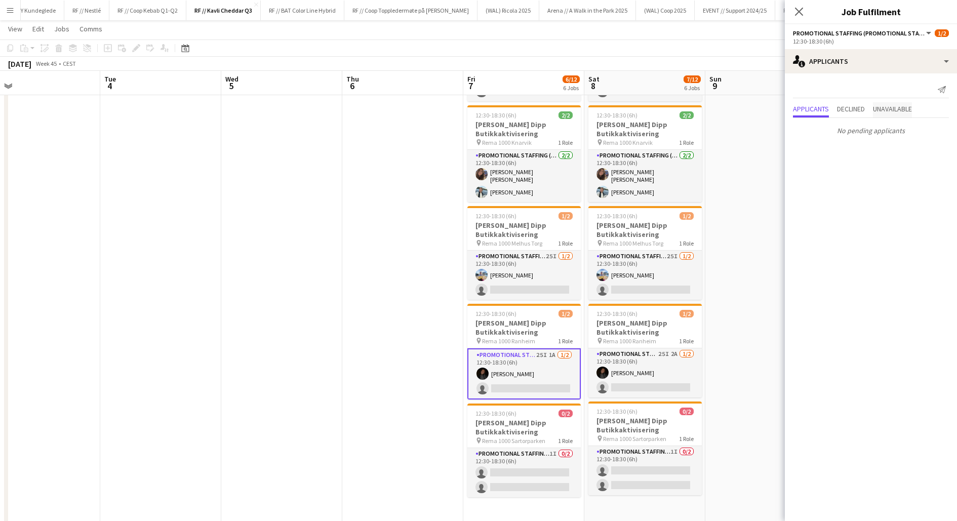
click at [883, 107] on span "Unavailable" at bounding box center [892, 108] width 39 height 7
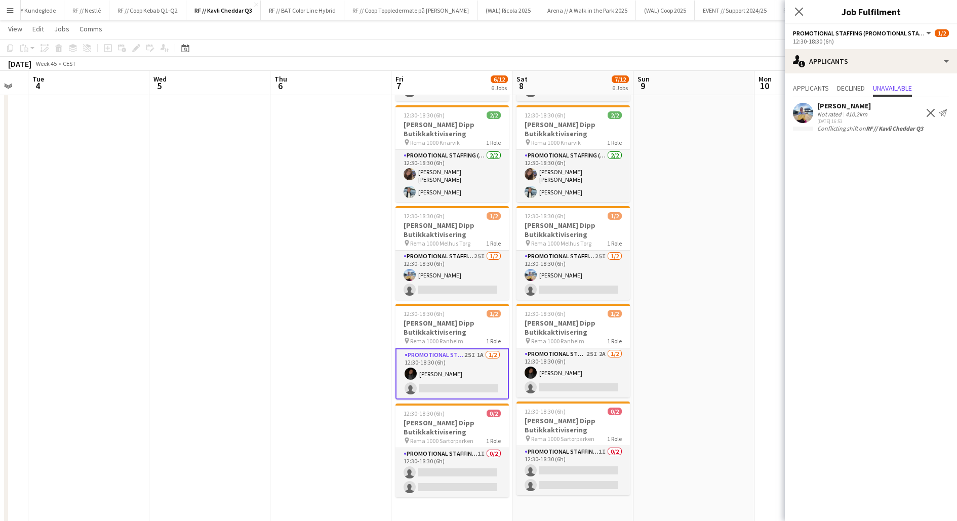
scroll to position [0, 341]
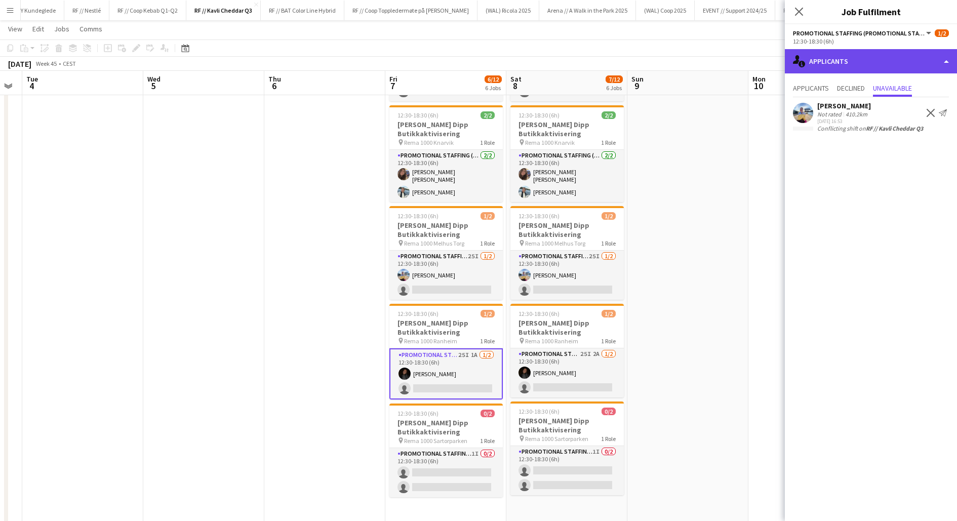
click at [863, 61] on div "single-neutral-actions-information Applicants" at bounding box center [871, 61] width 172 height 24
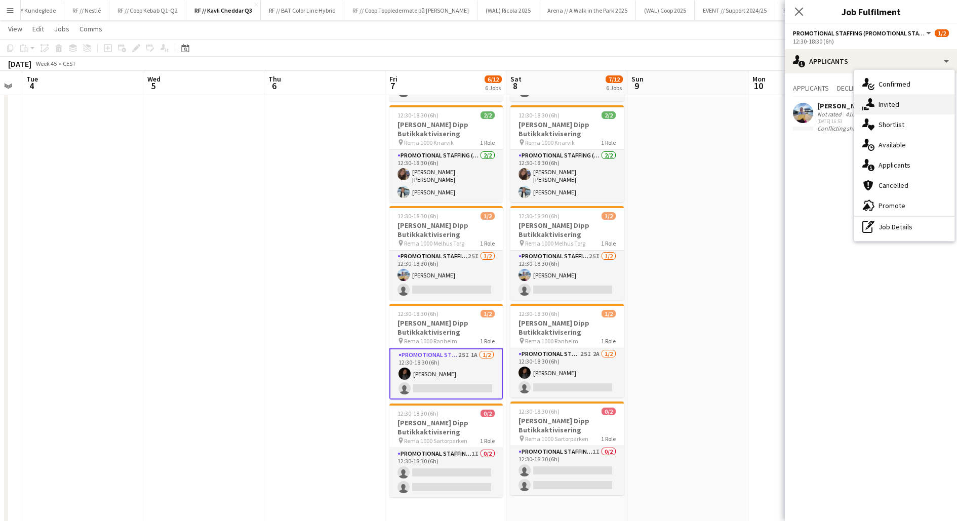
click at [890, 100] on span "Invited" at bounding box center [888, 104] width 21 height 9
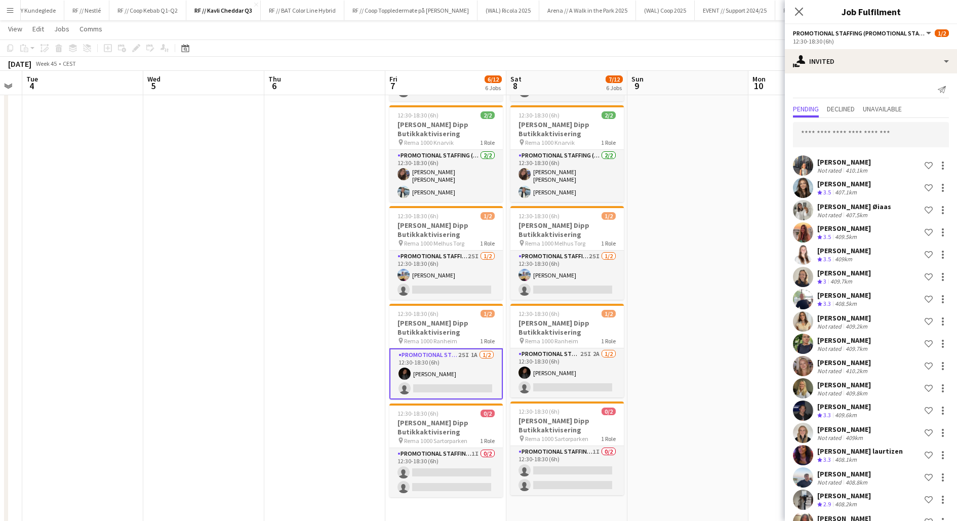
click at [875, 73] on div "Send notification Pending Declined Unavailable [PERSON_NAME] Not rated 410.1km …" at bounding box center [871, 405] width 172 height 665
click at [878, 67] on div "single-neutral-actions-share-1 Invited" at bounding box center [871, 61] width 172 height 24
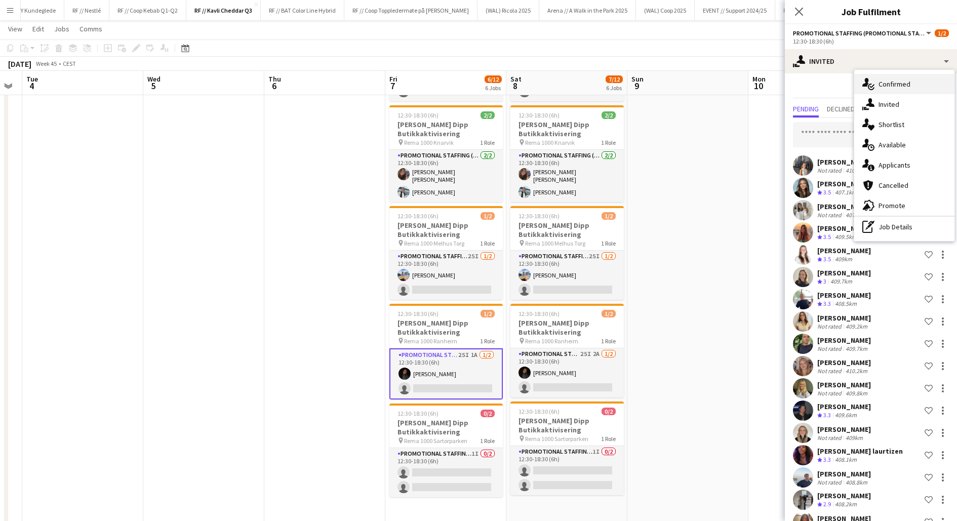
click at [884, 78] on div "single-neutral-actions-check-2 Confirmed" at bounding box center [904, 84] width 100 height 20
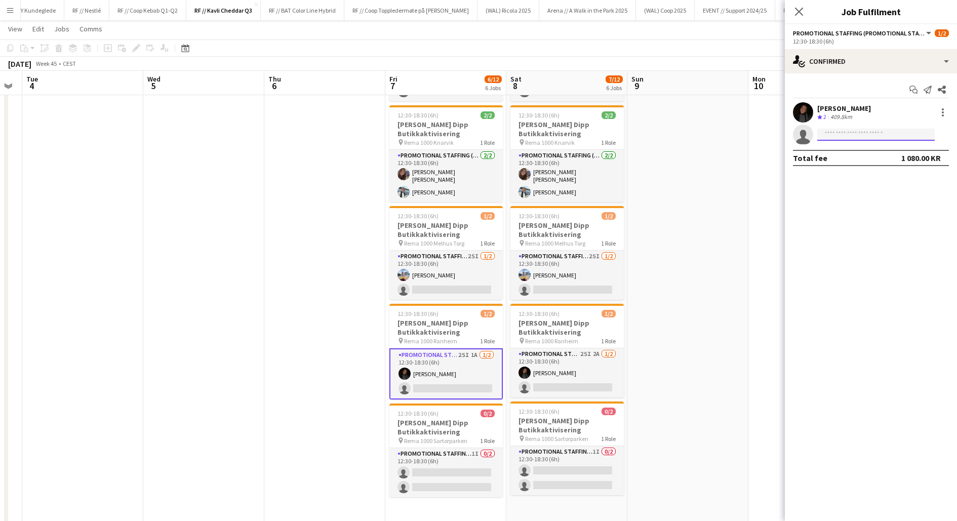
click at [849, 130] on input at bounding box center [875, 135] width 117 height 12
type input "*****"
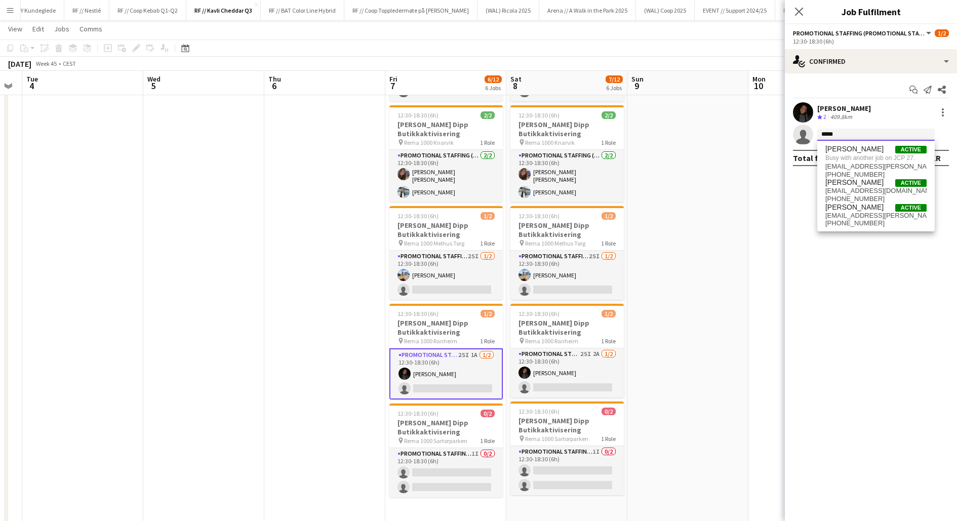
click at [849, 133] on input "*****" at bounding box center [875, 135] width 117 height 12
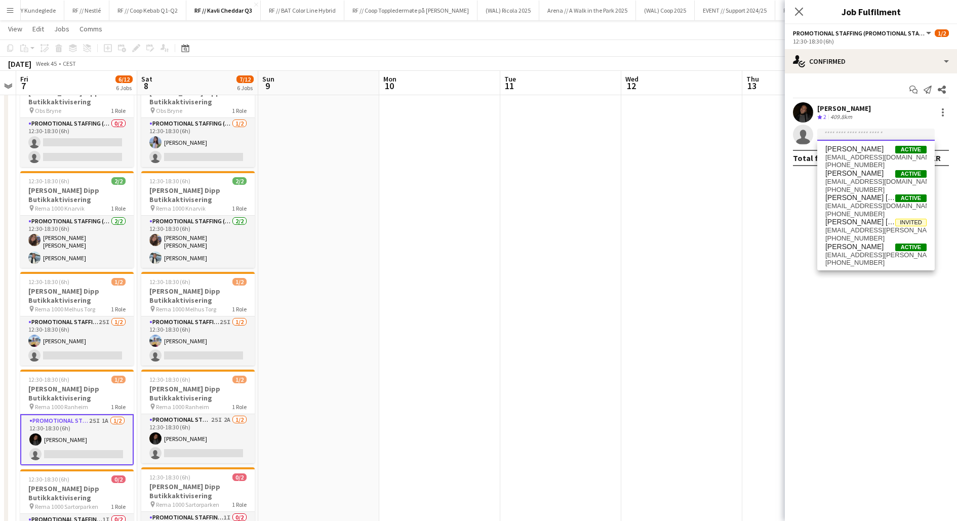
scroll to position [319, 0]
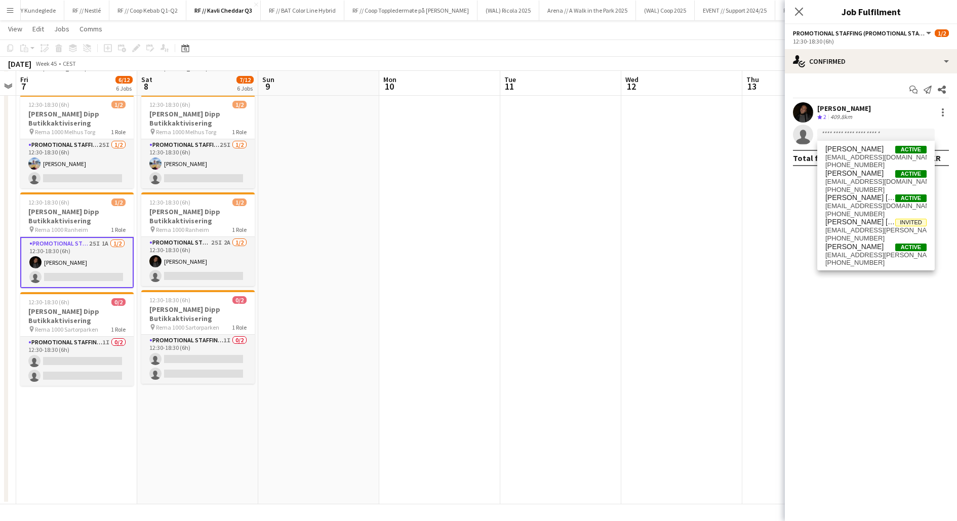
click at [348, 319] on app-date-cell at bounding box center [318, 149] width 121 height 710
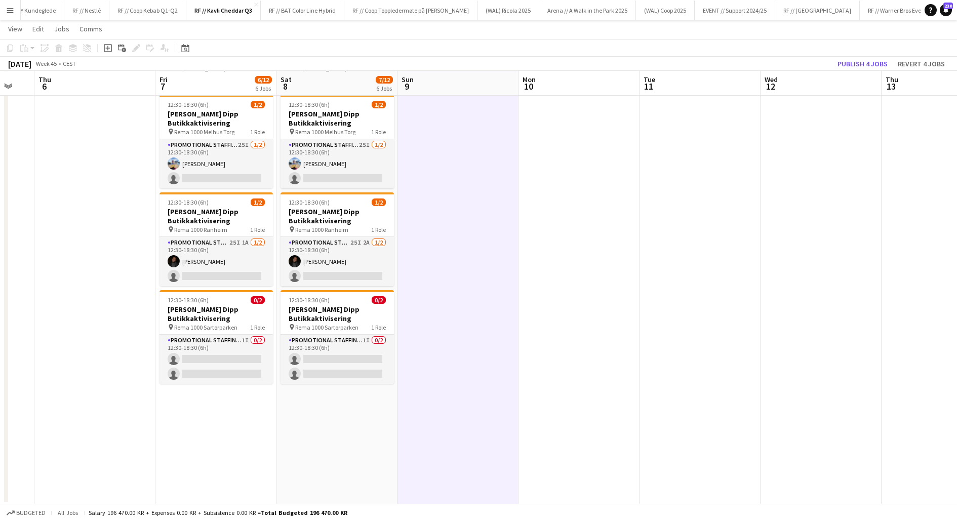
scroll to position [0, 203]
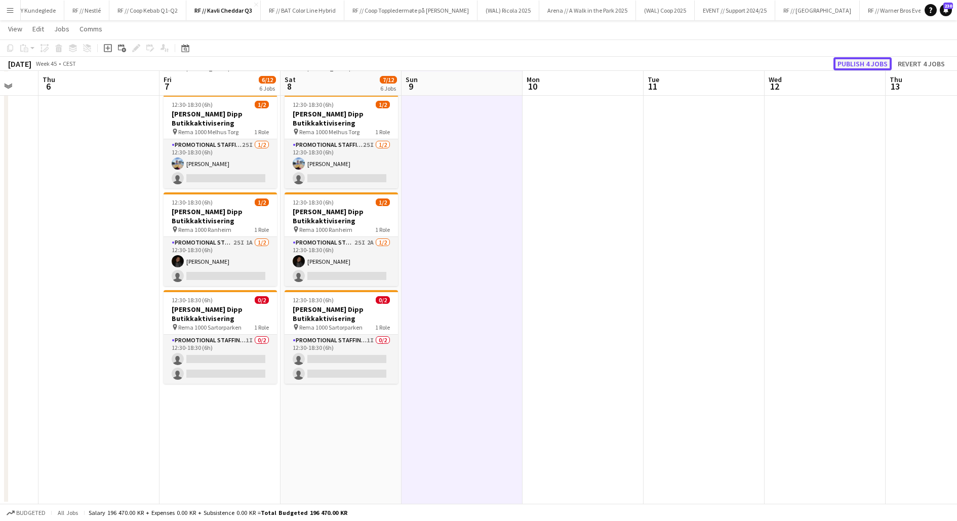
click at [870, 65] on button "Publish 4 jobs" at bounding box center [862, 63] width 58 height 13
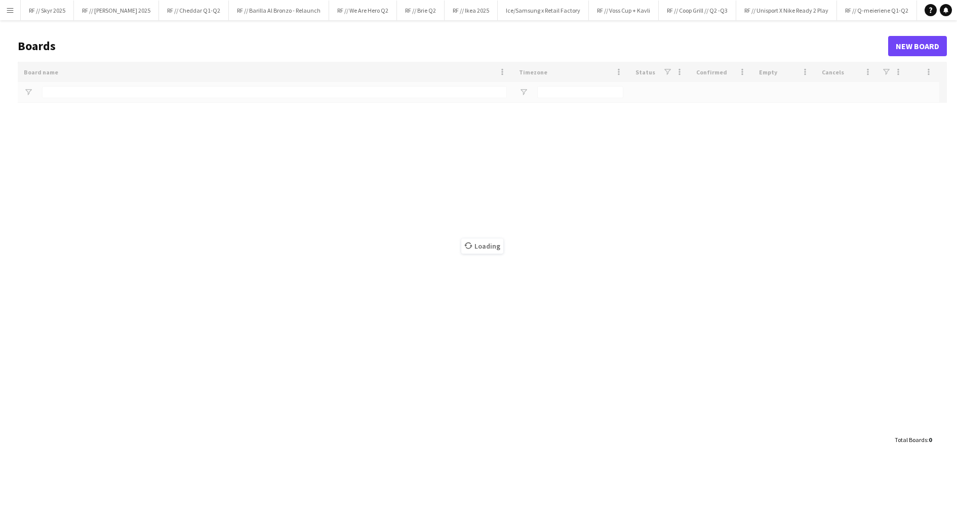
type input "**"
click at [6, 6] on button "Menu" at bounding box center [10, 10] width 20 height 20
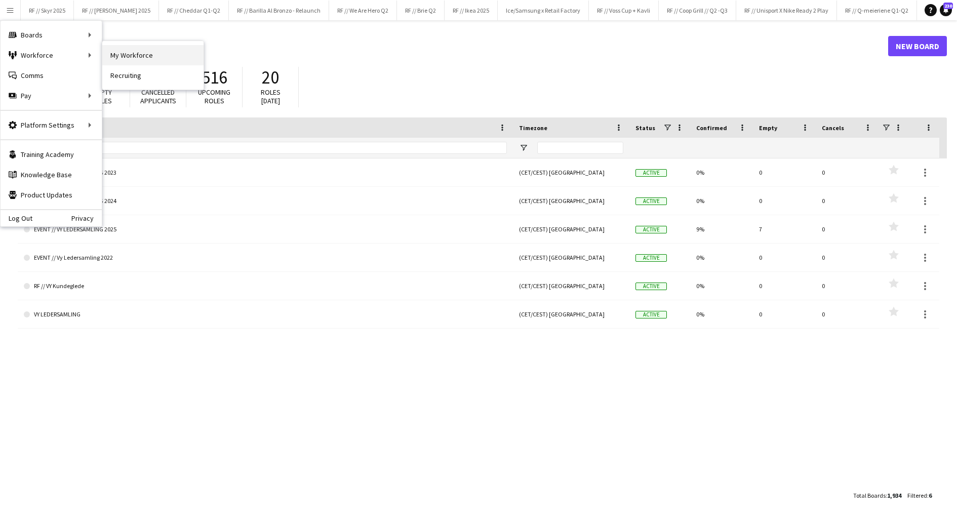
click at [120, 52] on link "My Workforce" at bounding box center [152, 55] width 101 height 20
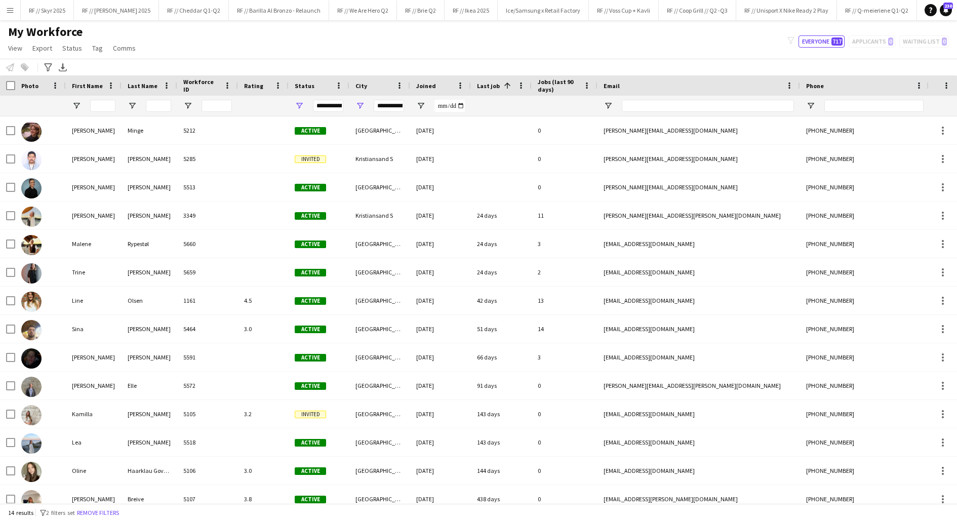
click at [10, 9] on app-icon "Menu" at bounding box center [10, 10] width 8 height 8
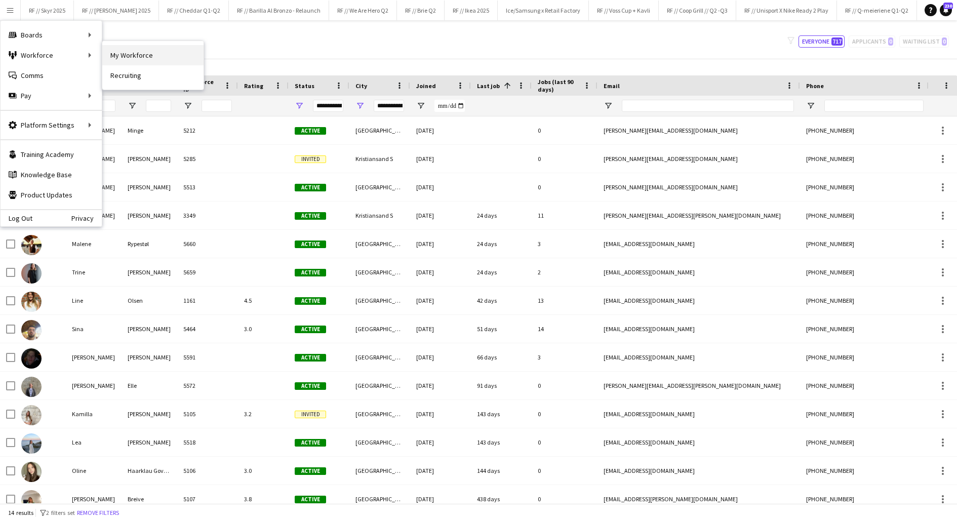
click at [128, 55] on link "My Workforce" at bounding box center [152, 55] width 101 height 20
type input "**********"
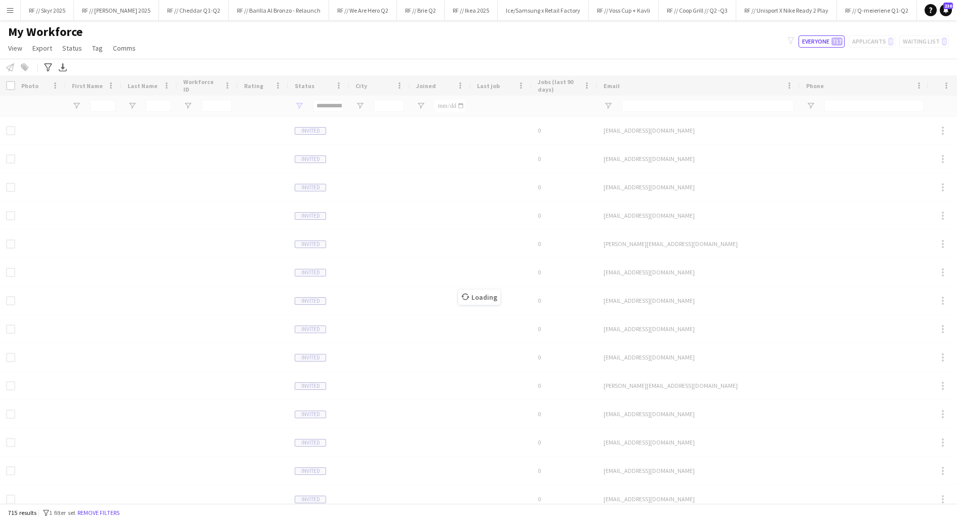
type input "**********"
click at [0, 9] on button "Menu" at bounding box center [10, 10] width 20 height 20
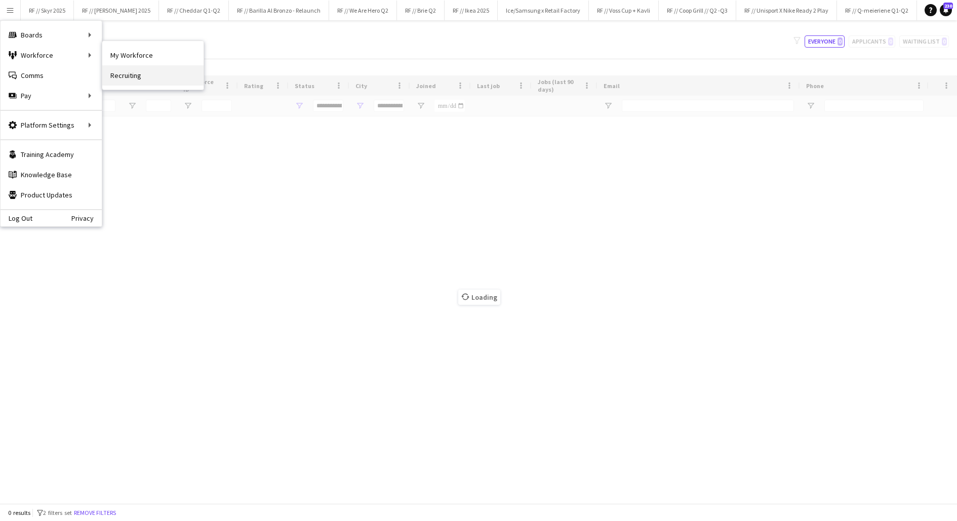
click at [120, 72] on link "Recruiting" at bounding box center [152, 75] width 101 height 20
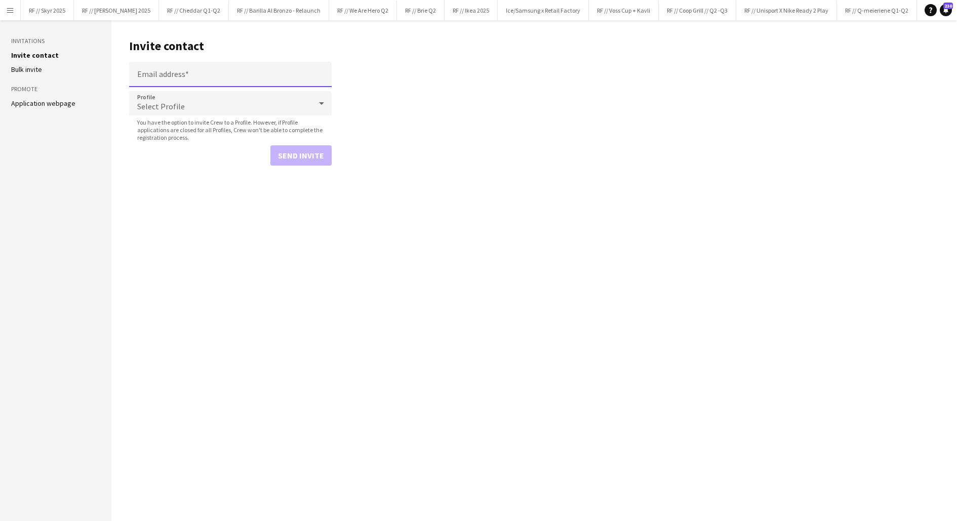
click at [178, 75] on input "Email address" at bounding box center [230, 74] width 202 height 25
paste input "**********"
type input "**********"
click at [285, 153] on button "Send invite" at bounding box center [300, 155] width 61 height 20
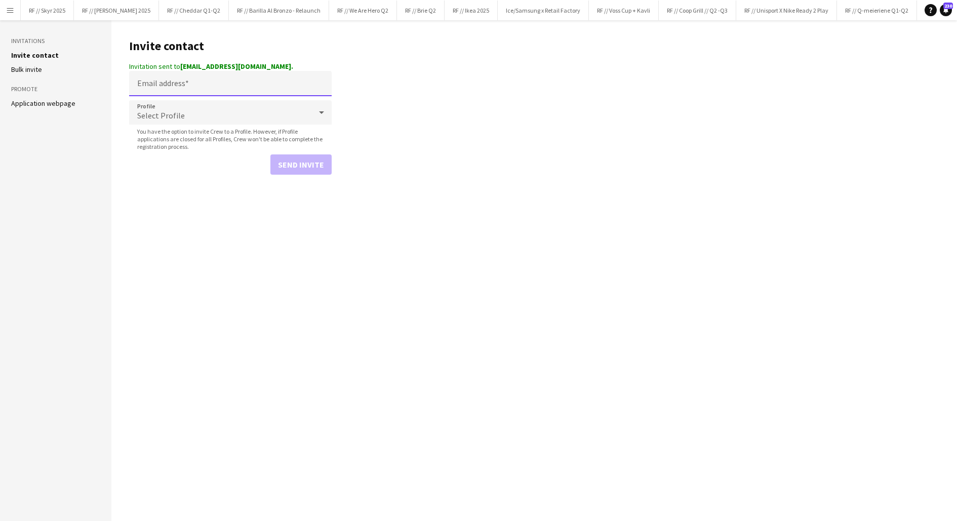
click at [186, 88] on input "Email address" at bounding box center [230, 83] width 202 height 25
paste input "**********"
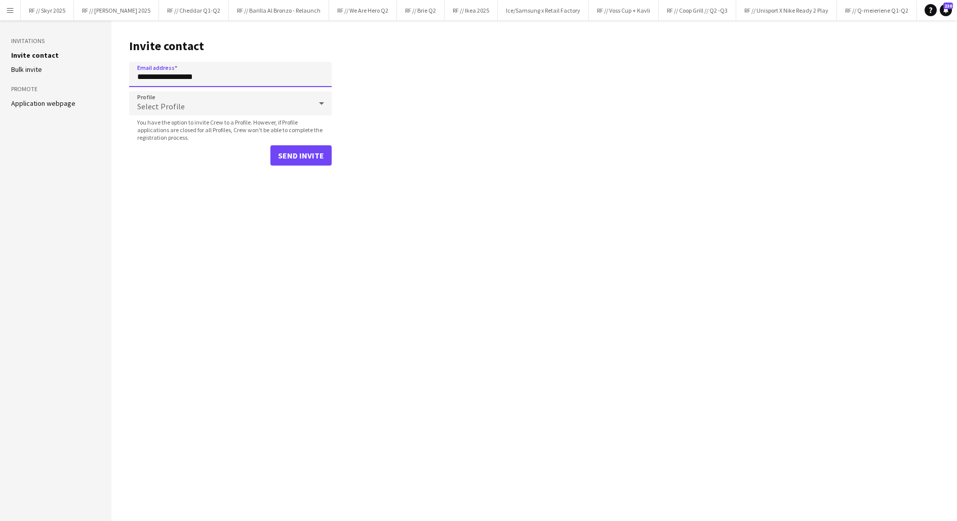
type input "**********"
click at [294, 157] on button "Send invite" at bounding box center [300, 155] width 61 height 20
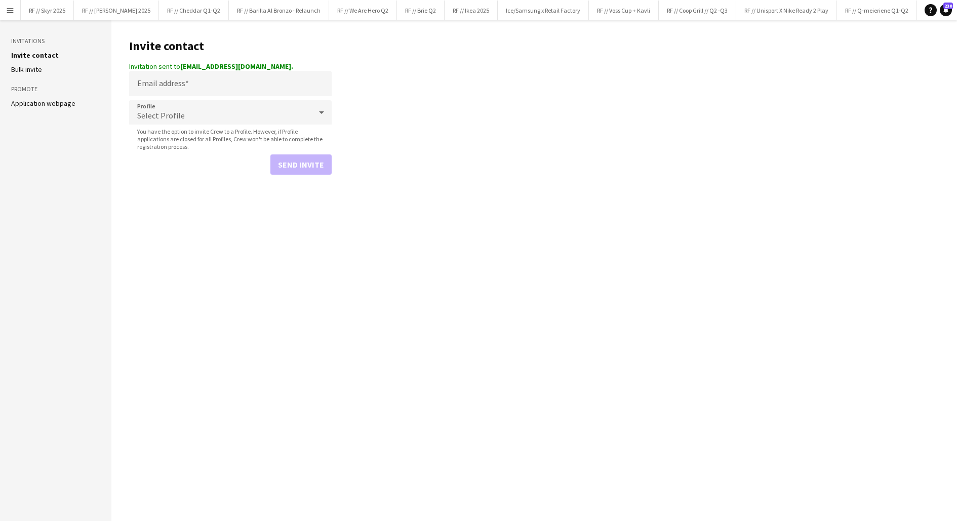
click at [4, 11] on button "Menu" at bounding box center [10, 10] width 20 height 20
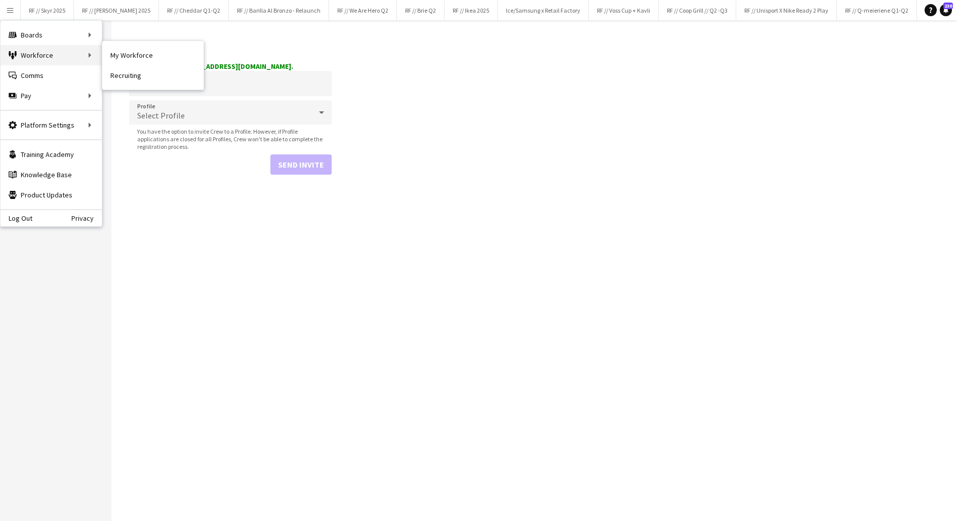
click at [86, 49] on div "Workforce Workforce" at bounding box center [51, 55] width 101 height 20
click at [123, 51] on link "My Workforce" at bounding box center [152, 55] width 101 height 20
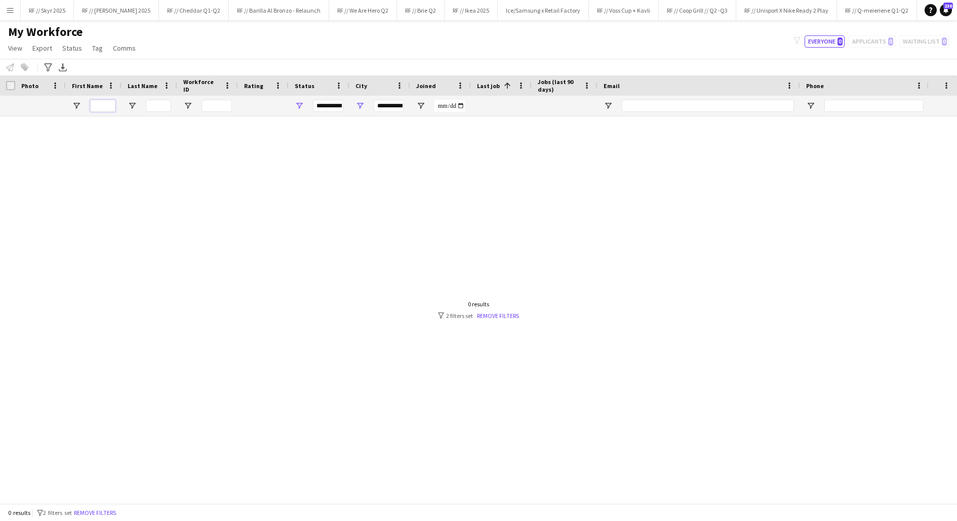
click at [103, 104] on input "First Name Filter Input" at bounding box center [102, 106] width 25 height 12
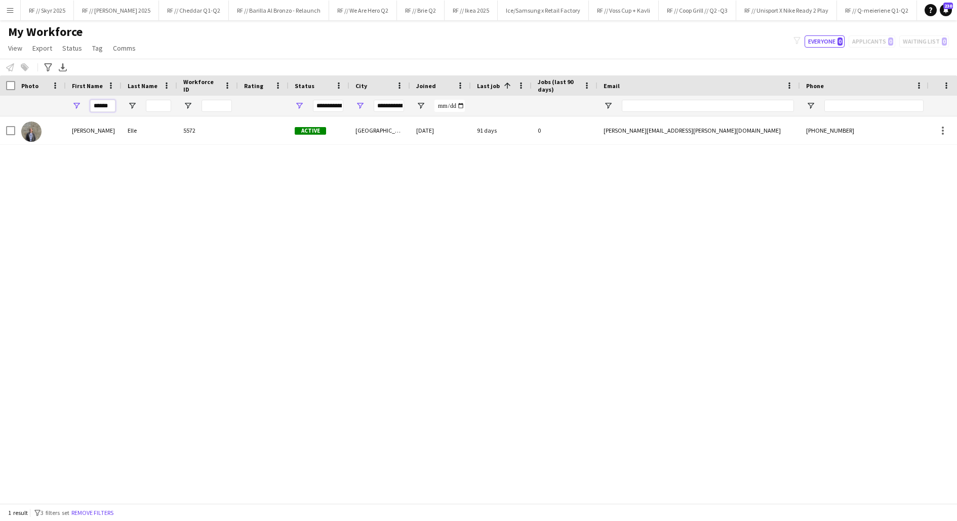
type input "******"
click at [397, 105] on input "**********" at bounding box center [389, 106] width 30 height 12
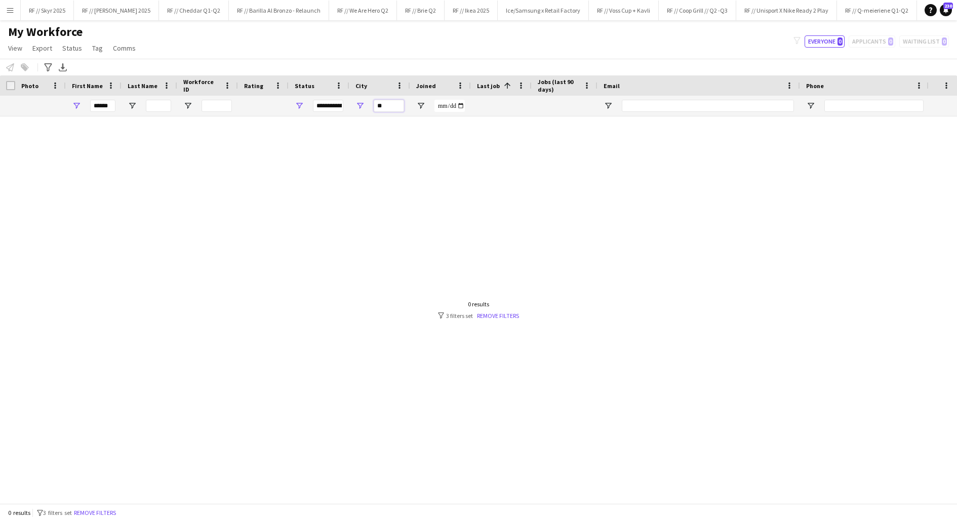
type input "*"
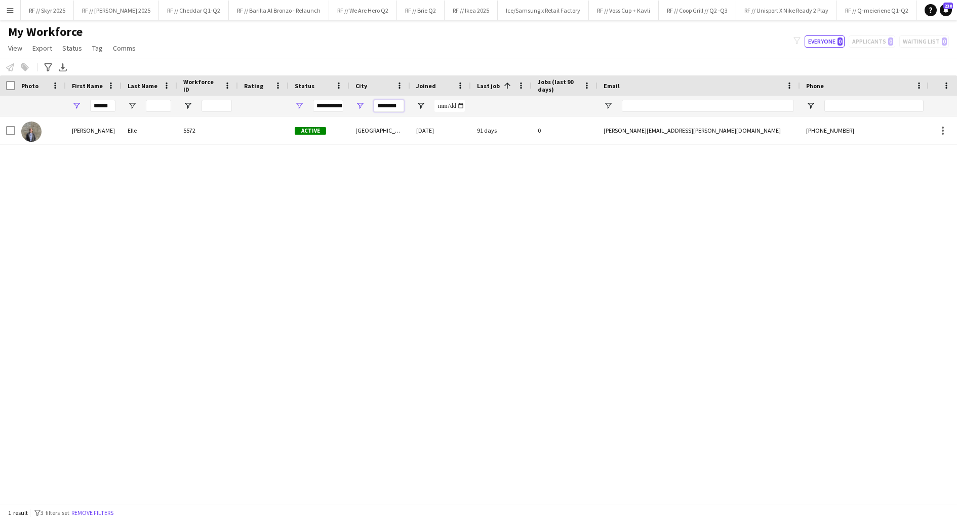
type input "********"
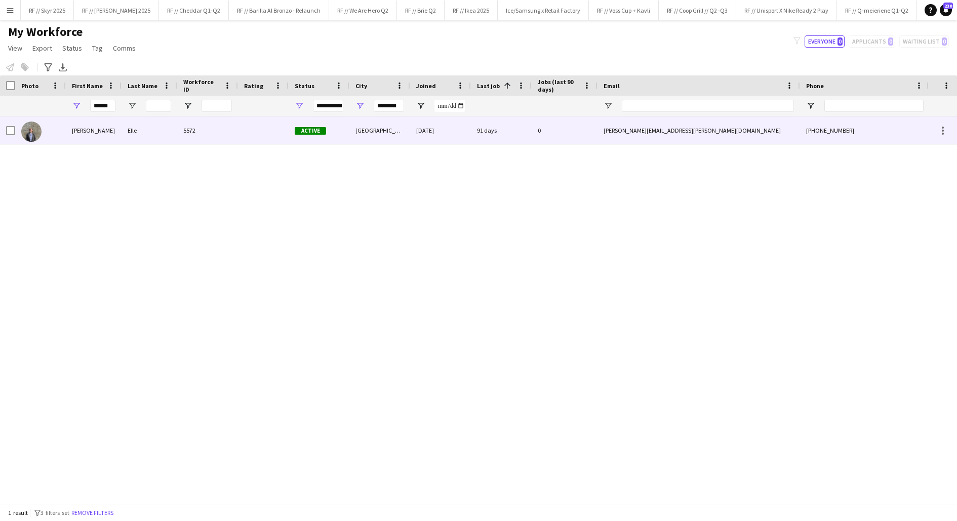
click at [90, 132] on div "Andrea Horve" at bounding box center [94, 130] width 56 height 28
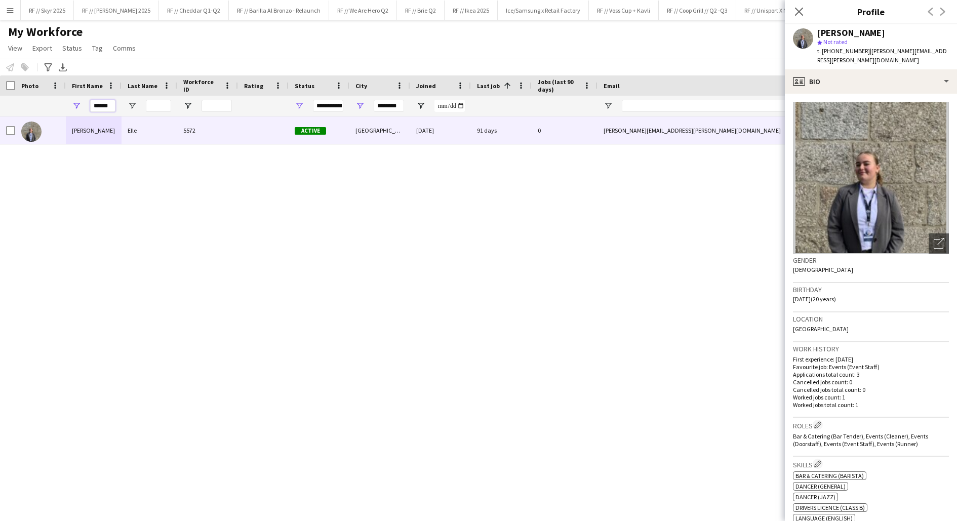
click at [102, 109] on input "******" at bounding box center [102, 106] width 25 height 12
type input "*"
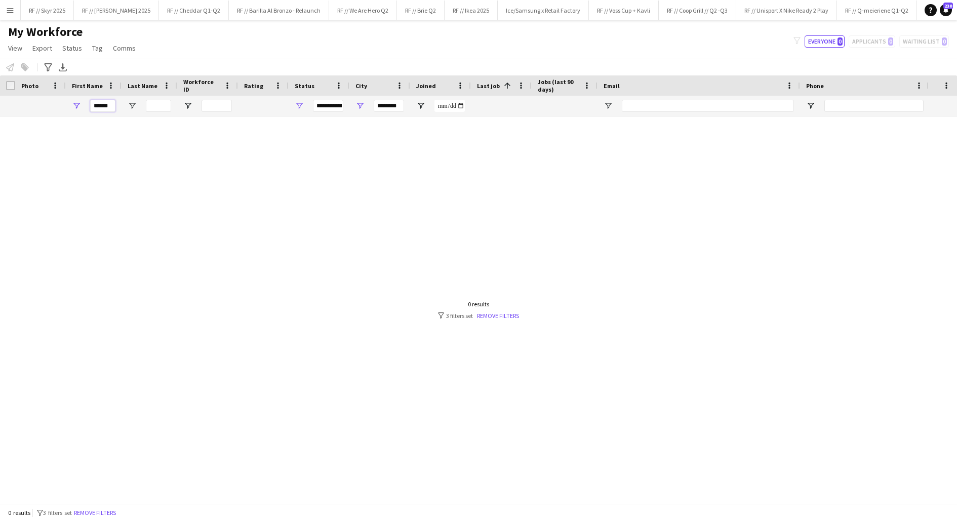
type input "******"
click at [392, 108] on input "********" at bounding box center [389, 106] width 30 height 12
click at [323, 151] on div at bounding box center [463, 309] width 926 height 387
click at [116, 105] on div "******" at bounding box center [94, 106] width 56 height 20
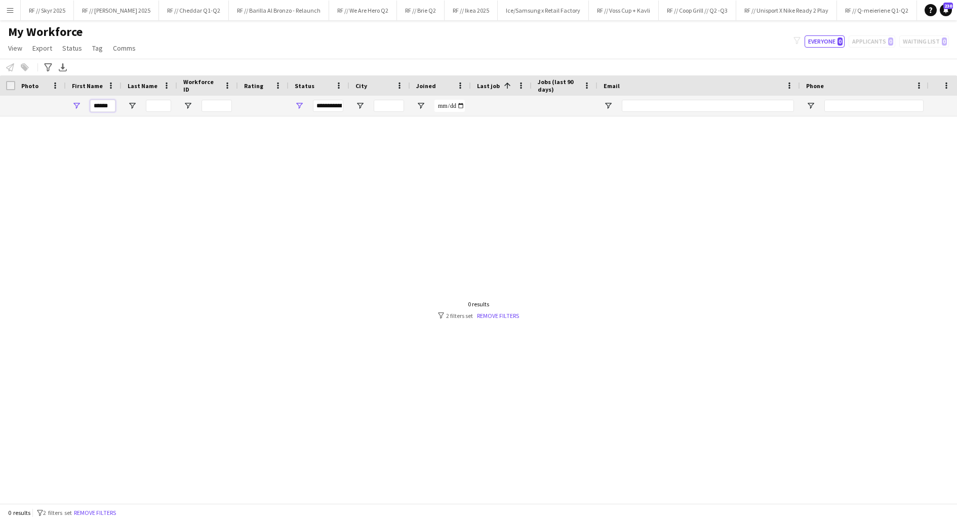
click at [113, 105] on input "******" at bounding box center [102, 106] width 25 height 12
type input "*****"
click at [332, 104] on div "**********" at bounding box center [328, 106] width 30 height 12
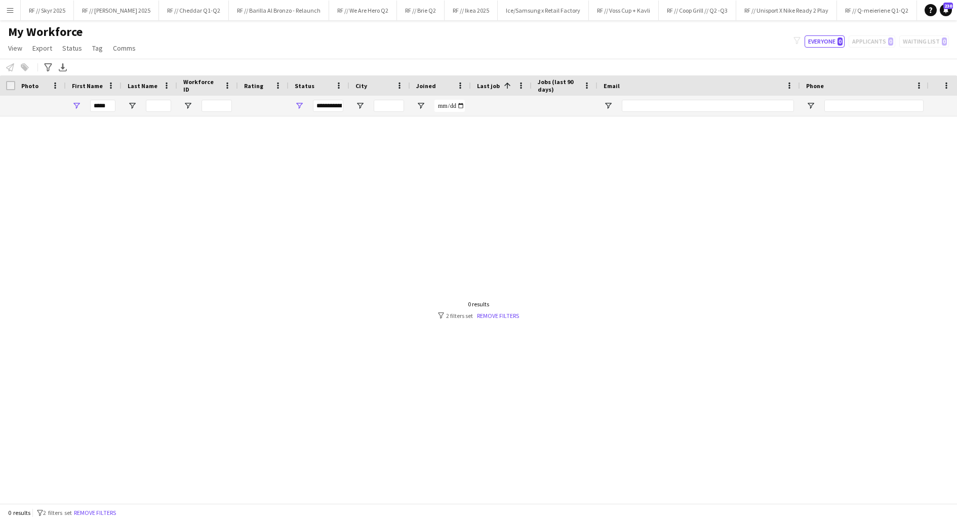
click at [230, 185] on div at bounding box center [463, 309] width 926 height 387
click at [100, 102] on input "*****" at bounding box center [102, 106] width 25 height 12
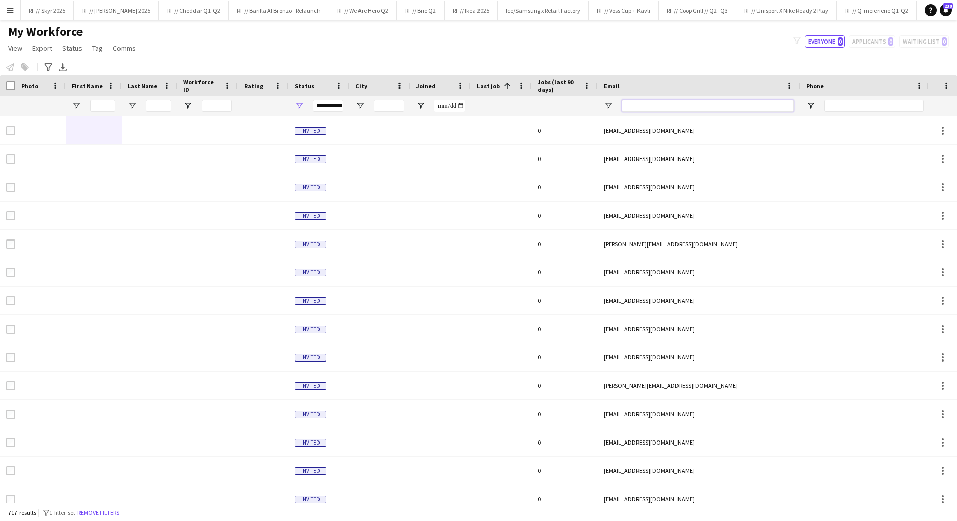
click at [644, 106] on input "Email Filter Input" at bounding box center [708, 106] width 172 height 12
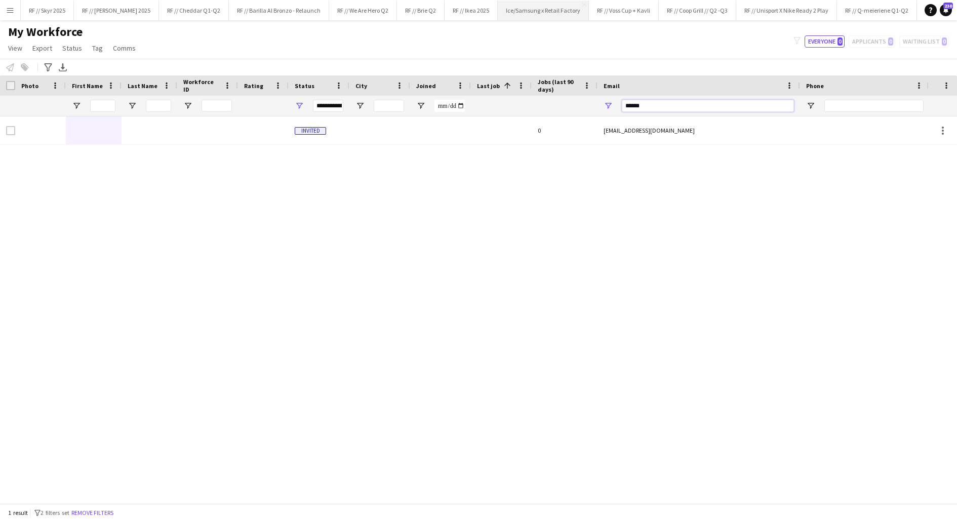
type input "******"
